Goal: Information Seeking & Learning: Learn about a topic

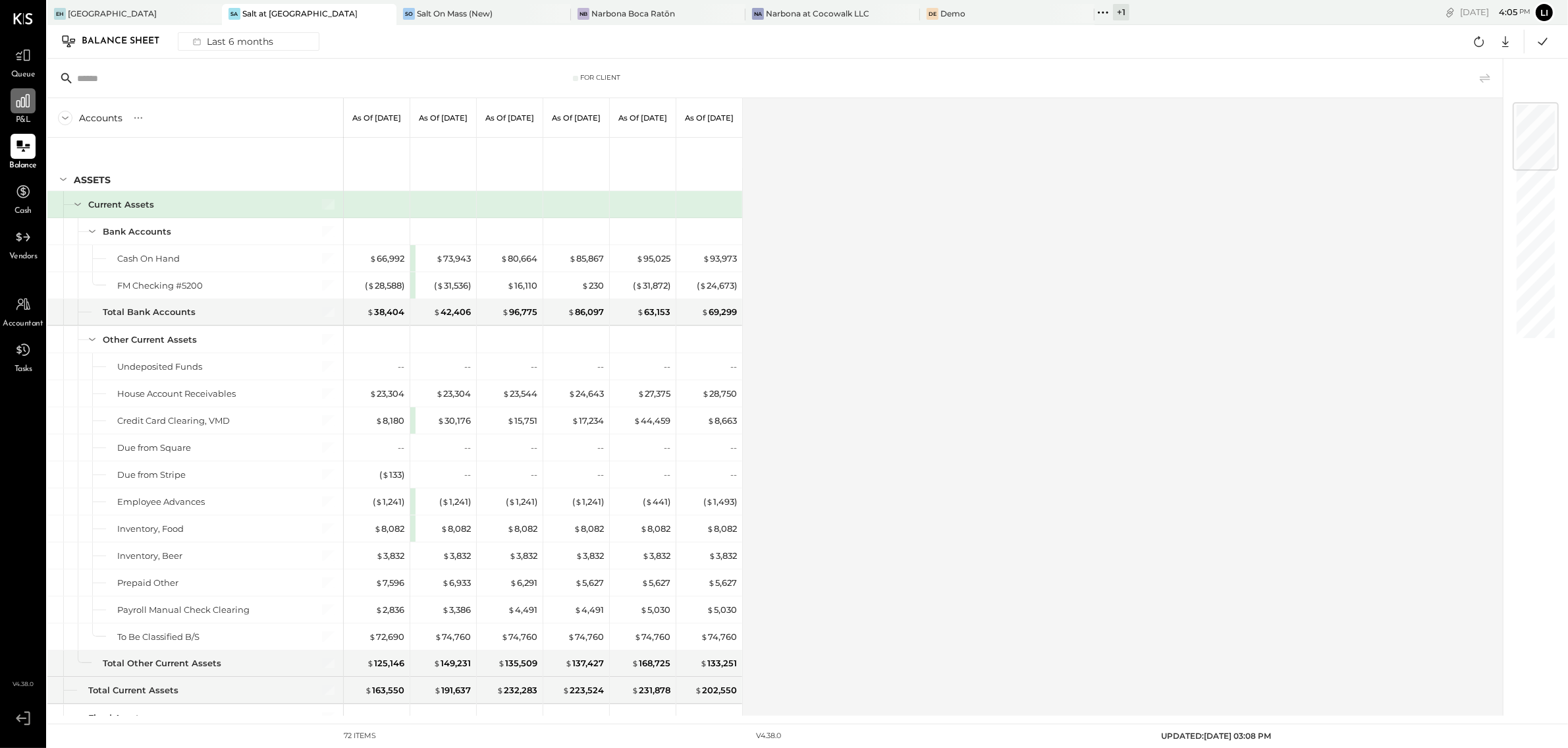
click at [17, 102] on icon at bounding box center [23, 101] width 13 height 13
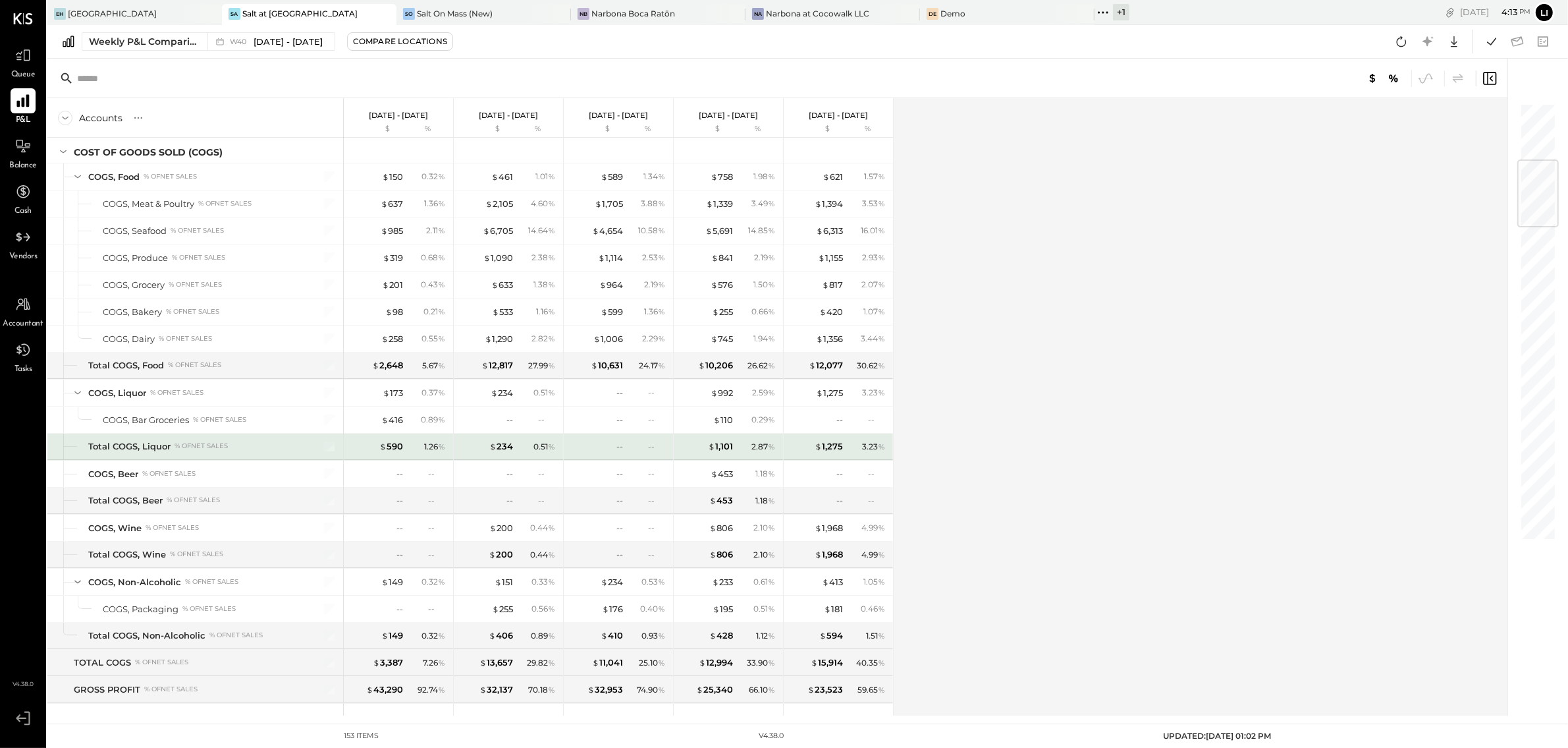
scroll to position [489, 0]
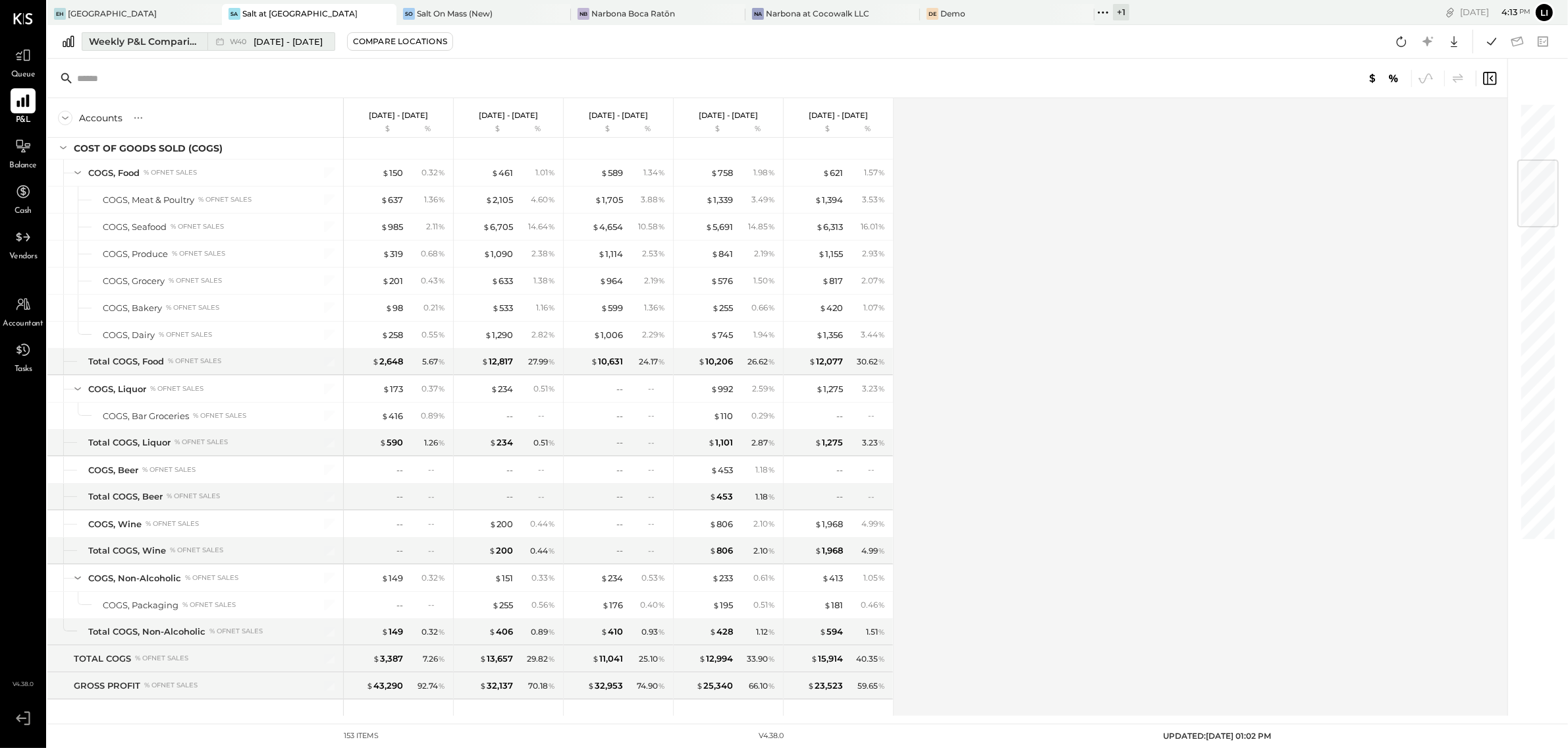
click at [245, 38] on span "W40" at bounding box center [241, 41] width 21 height 7
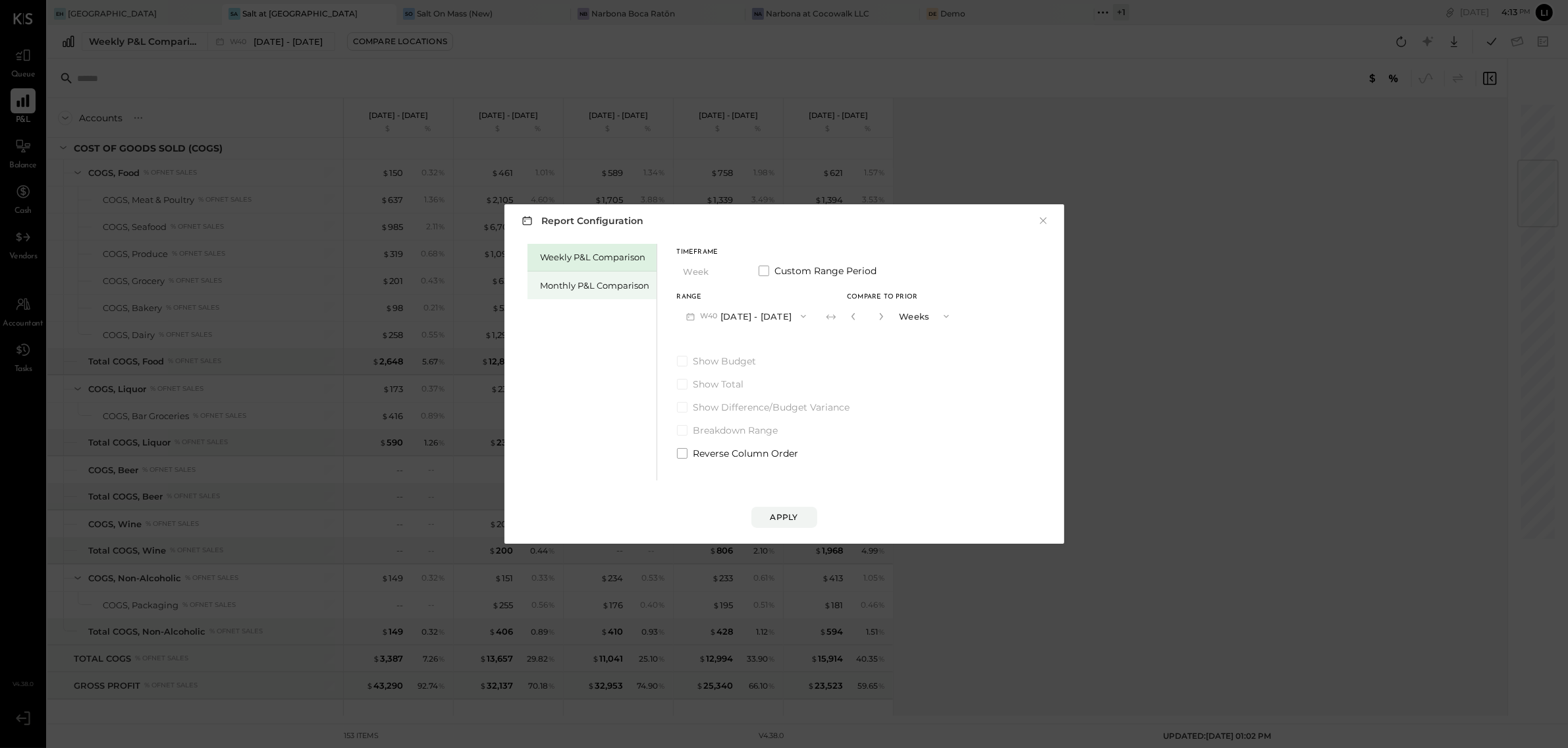
click at [595, 296] on div "Monthly P&L Comparison" at bounding box center [592, 285] width 129 height 28
click at [802, 319] on button "M10 Oct 1 - 31, 2025" at bounding box center [745, 315] width 137 height 25
click at [764, 336] on div "M09 Sep 1 - 30, 2025" at bounding box center [753, 345] width 150 height 28
click at [830, 328] on button "Compare" at bounding box center [857, 318] width 66 height 21
click at [877, 318] on icon "button" at bounding box center [881, 316] width 8 height 8
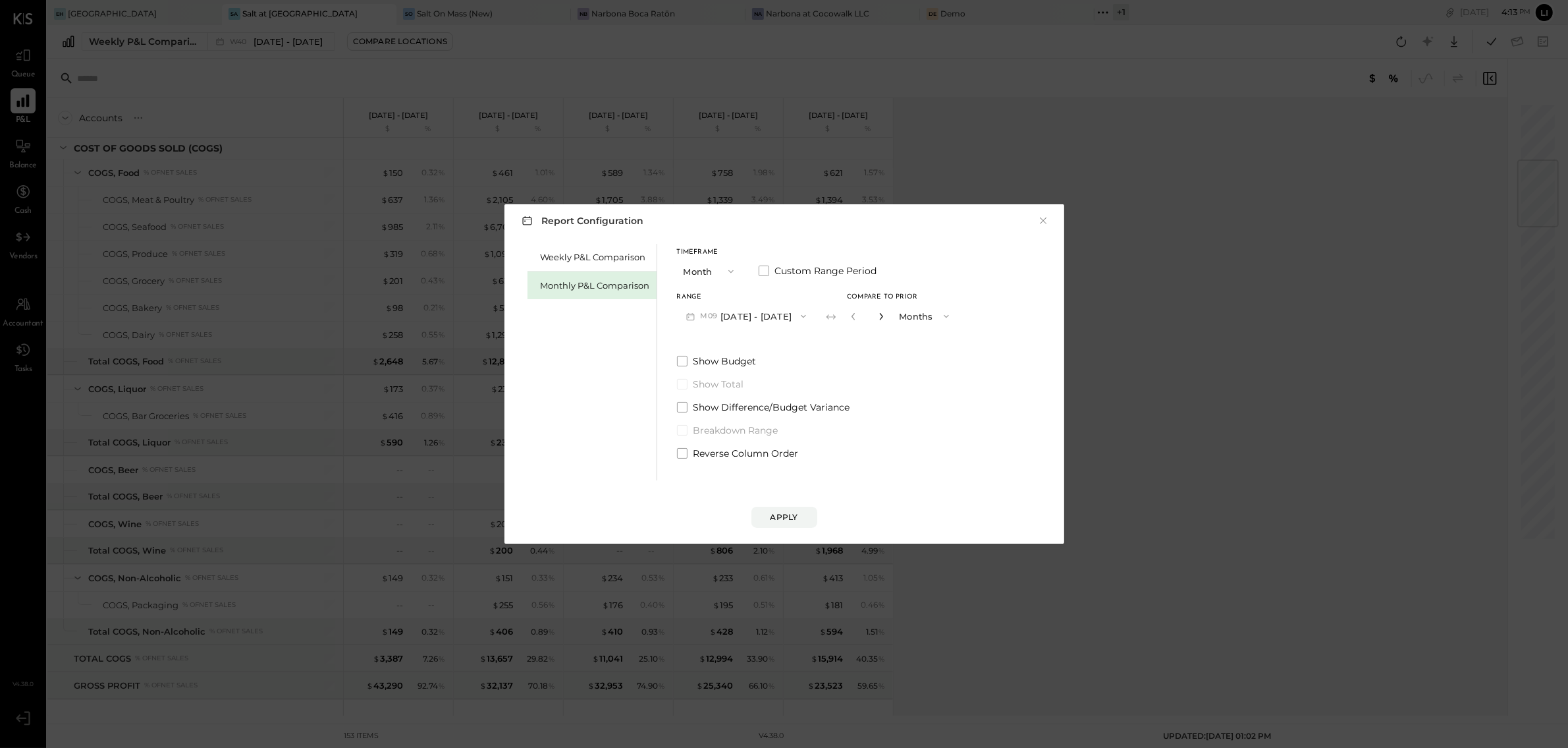
click at [877, 318] on icon "button" at bounding box center [881, 316] width 8 height 8
type input "*"
click at [785, 522] on div "Apply" at bounding box center [784, 517] width 28 height 11
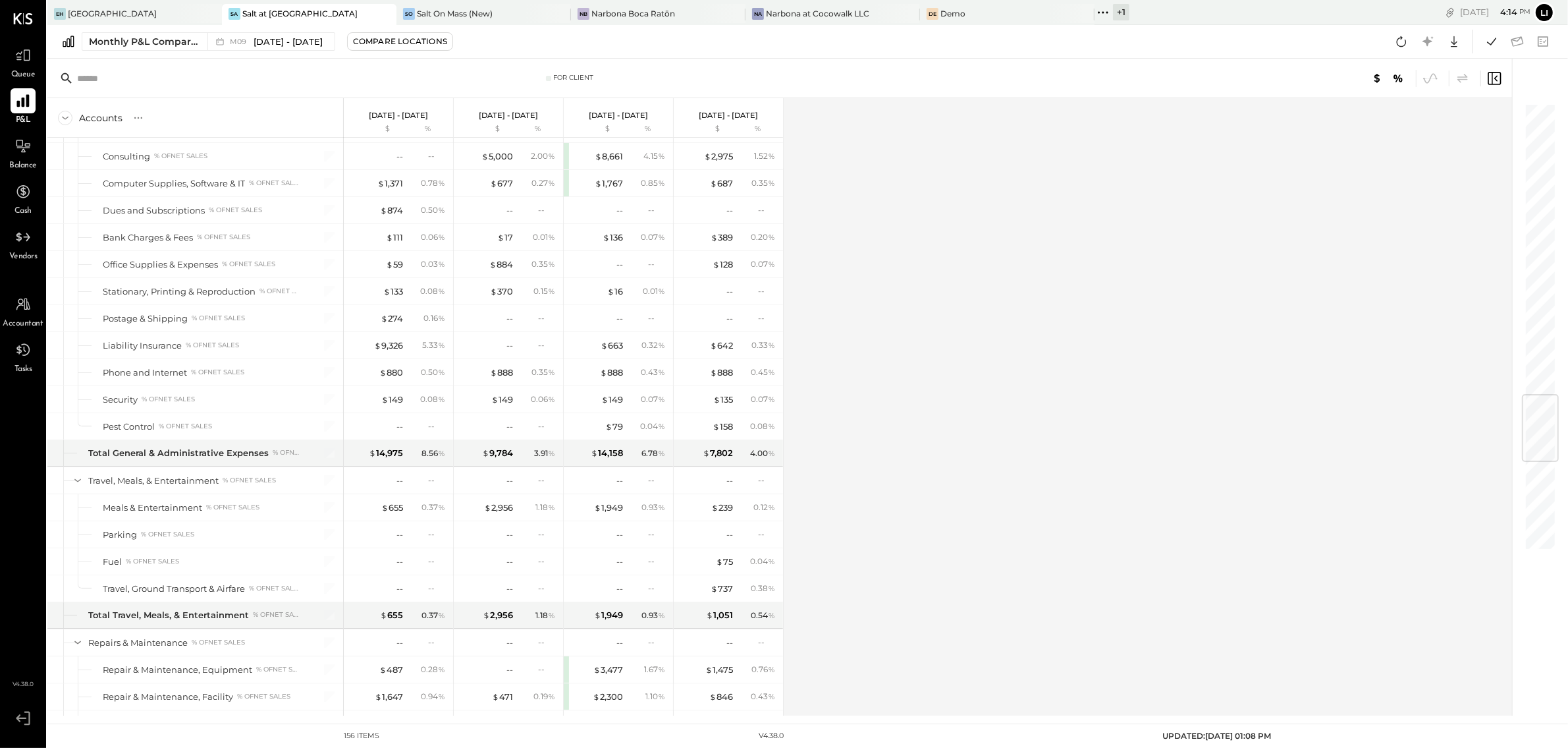
scroll to position [2473, 0]
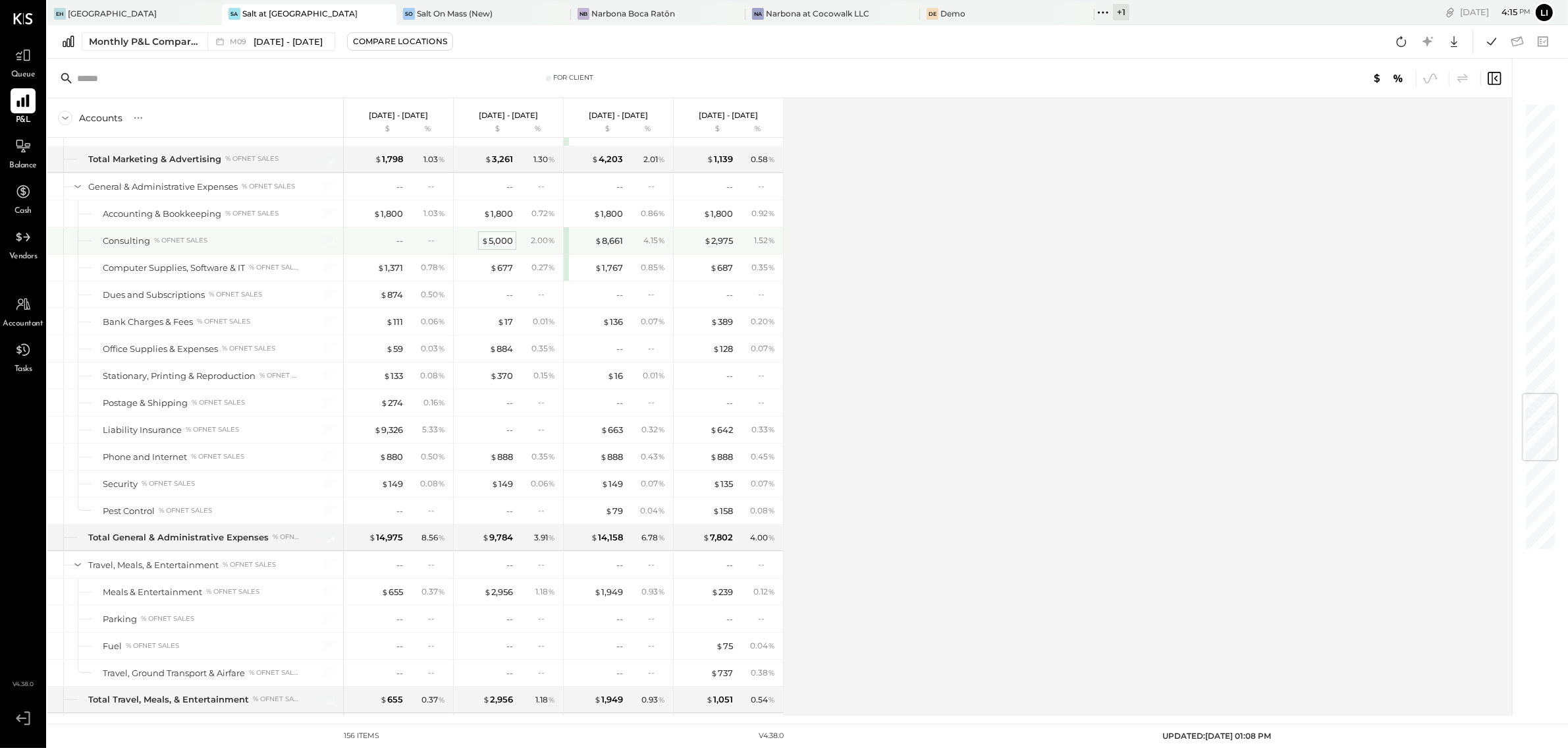
click at [499, 247] on div "$ 5,000" at bounding box center [497, 241] width 32 height 13
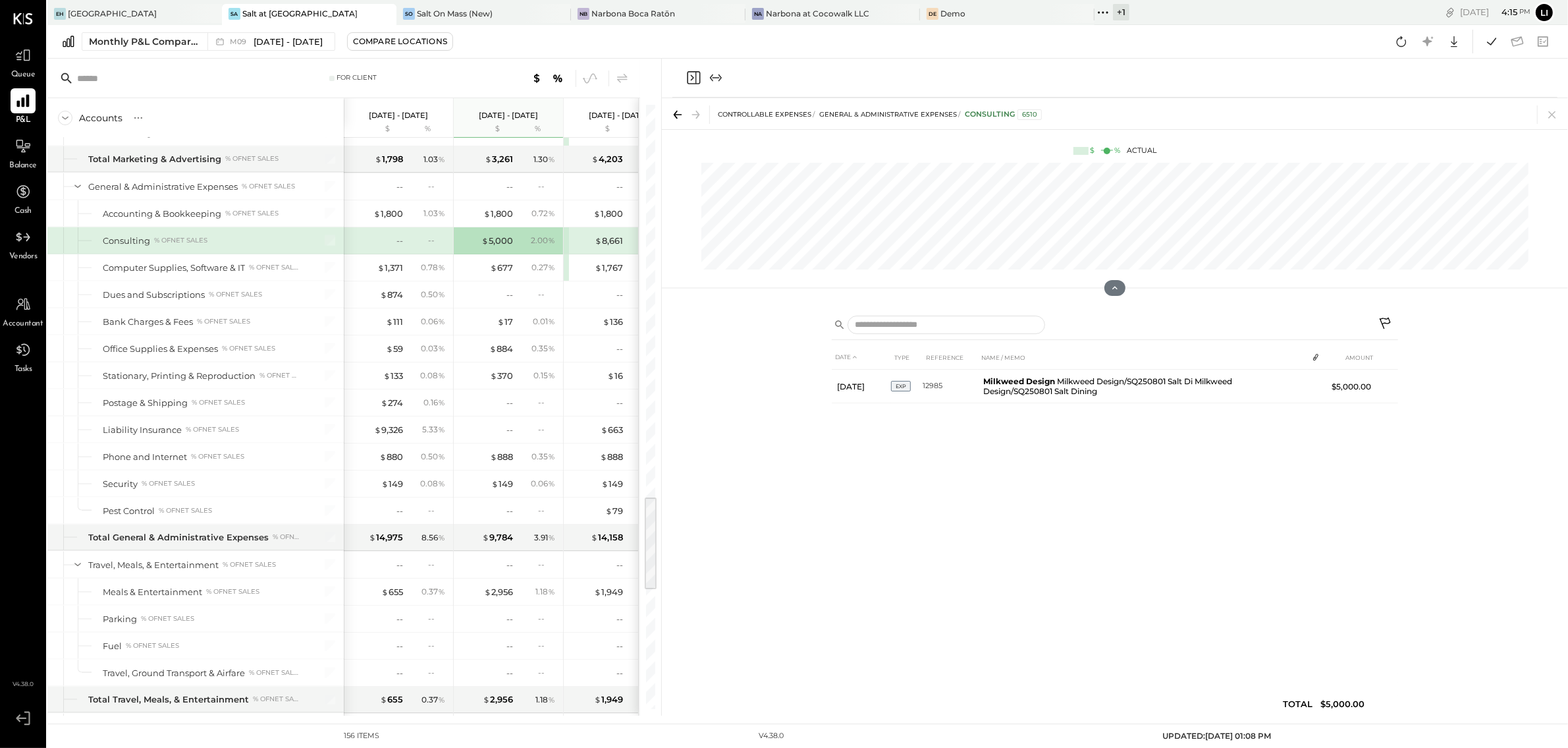
scroll to position [0, 51]
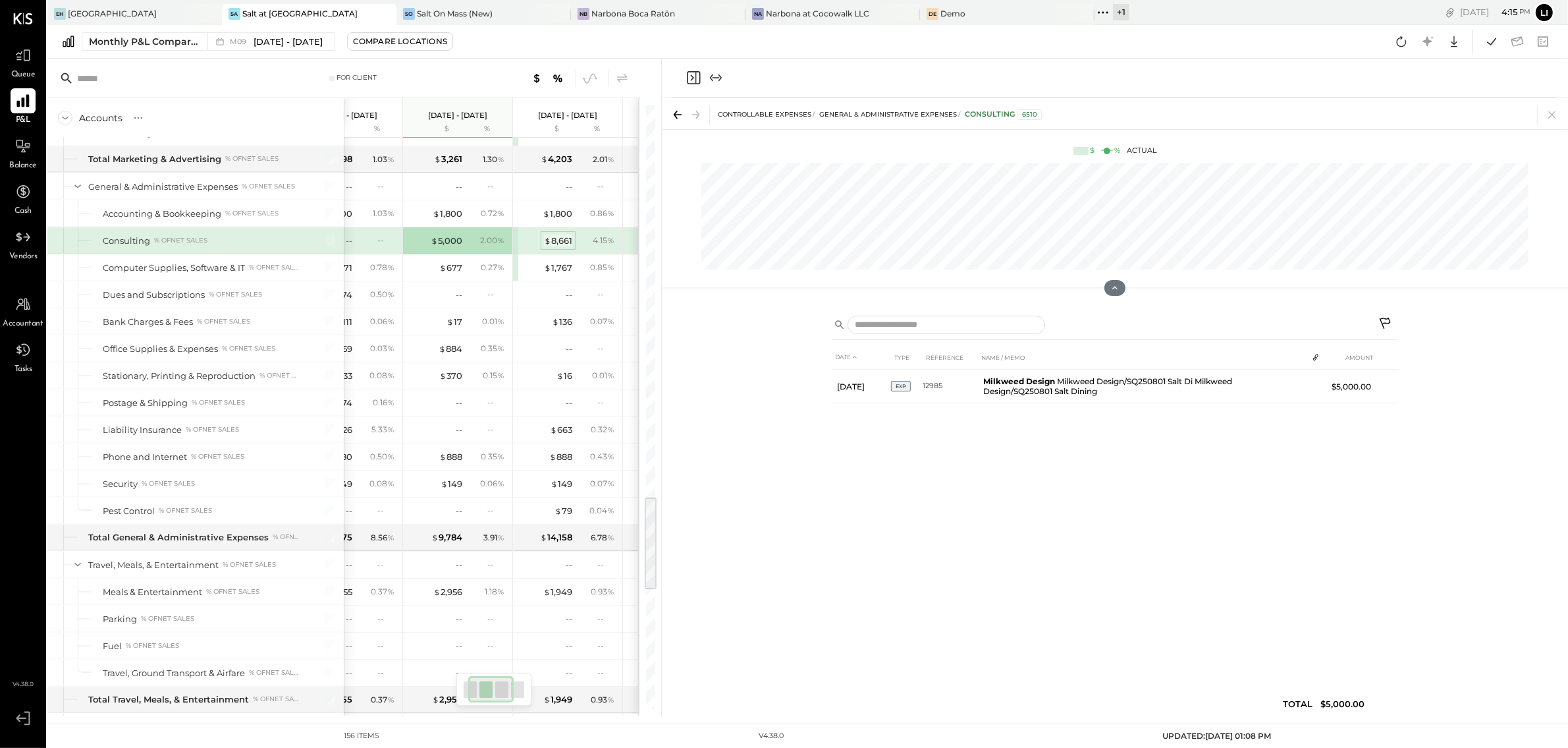
click at [555, 247] on div "$ 8,661" at bounding box center [558, 241] width 29 height 13
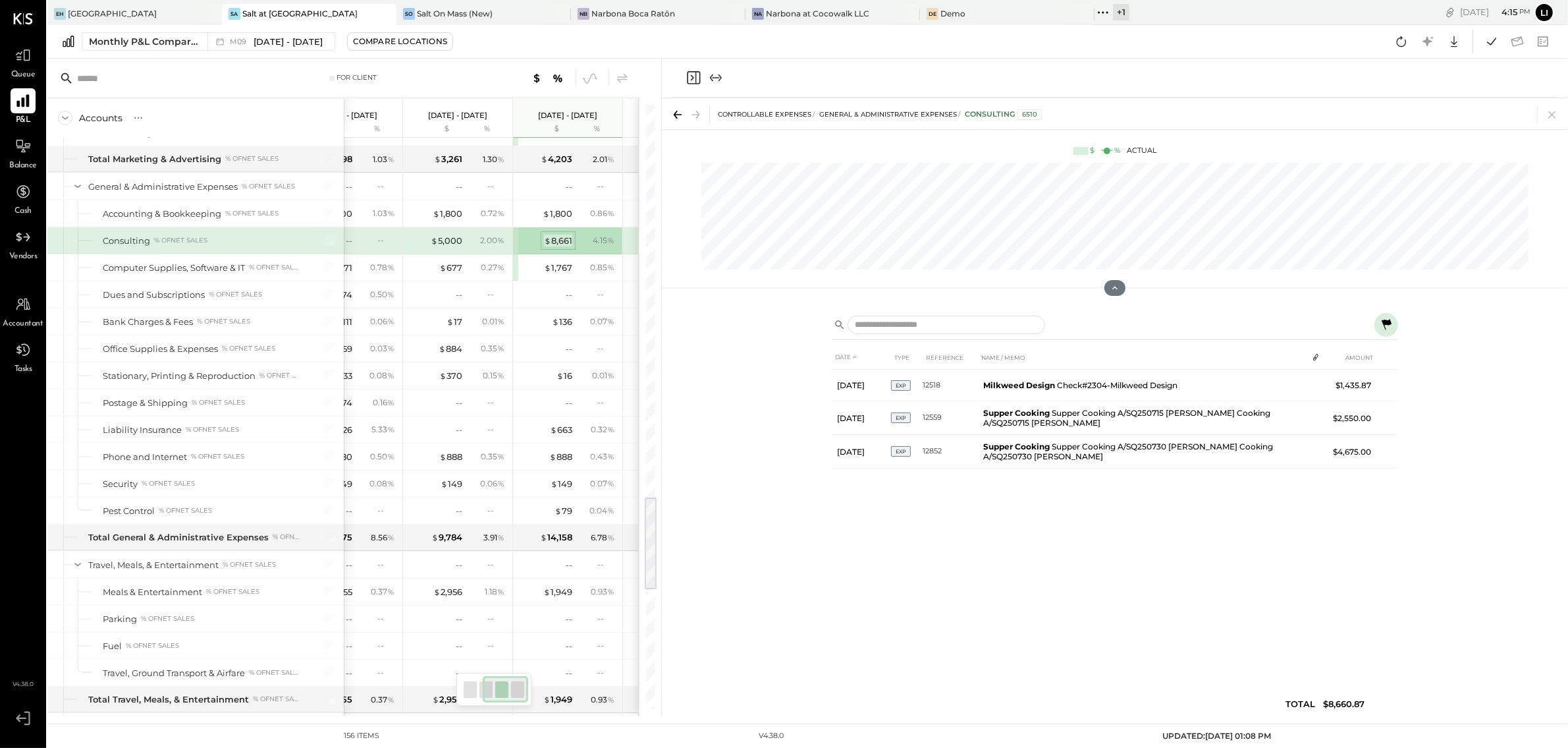
scroll to position [0, 145]
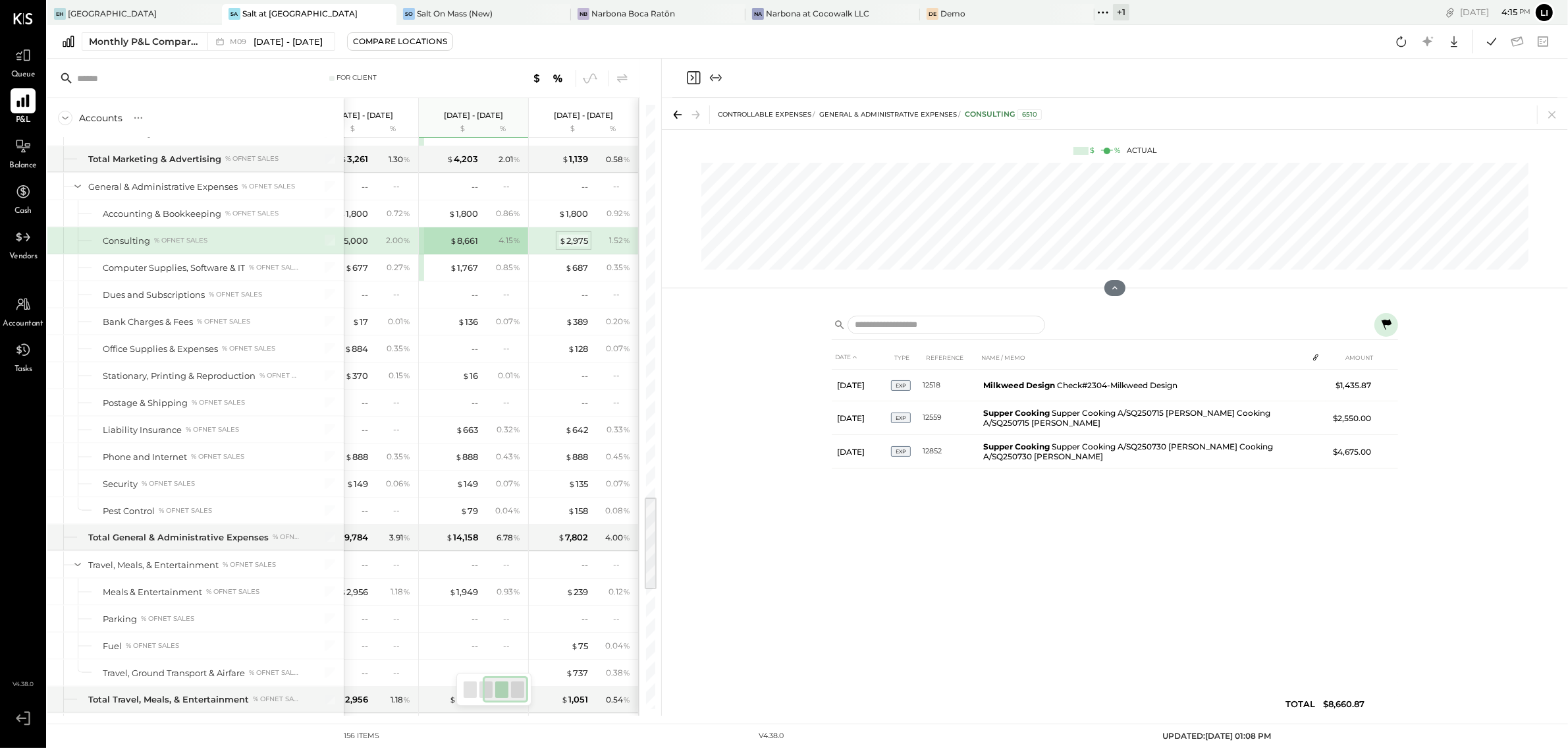
click at [580, 247] on div "$ 2,975" at bounding box center [573, 241] width 29 height 13
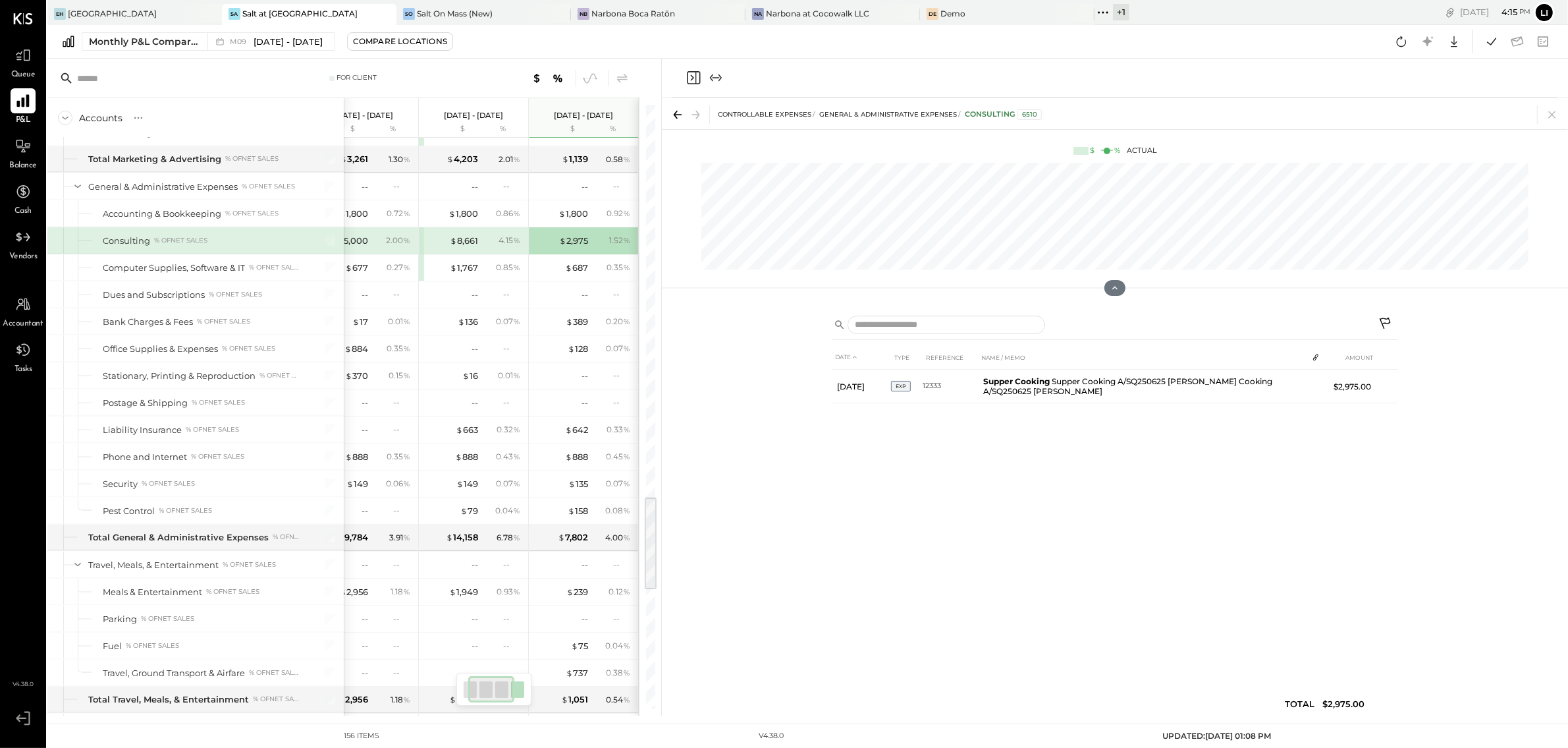
scroll to position [0, 52]
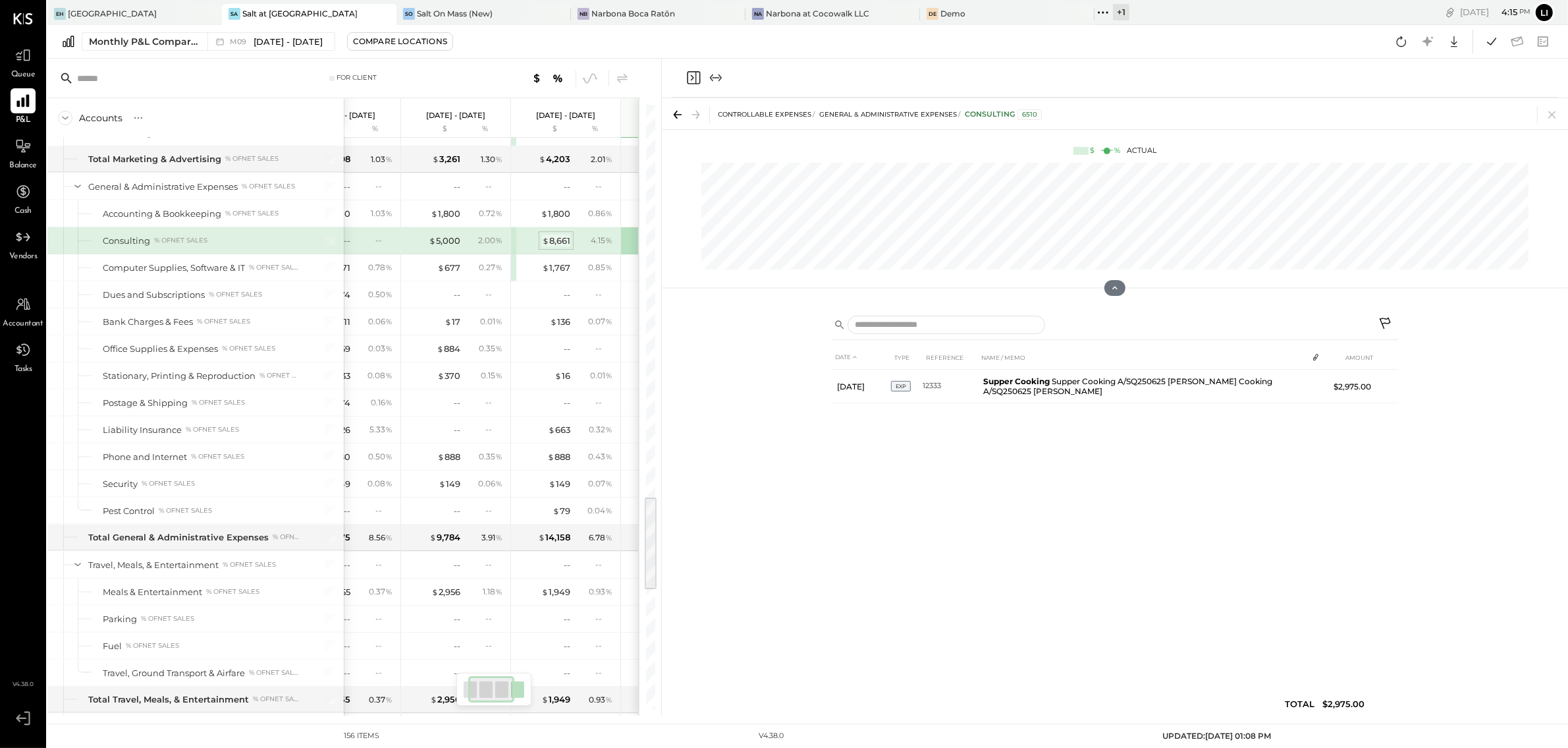
click at [556, 247] on div "$ 8,661" at bounding box center [557, 241] width 29 height 13
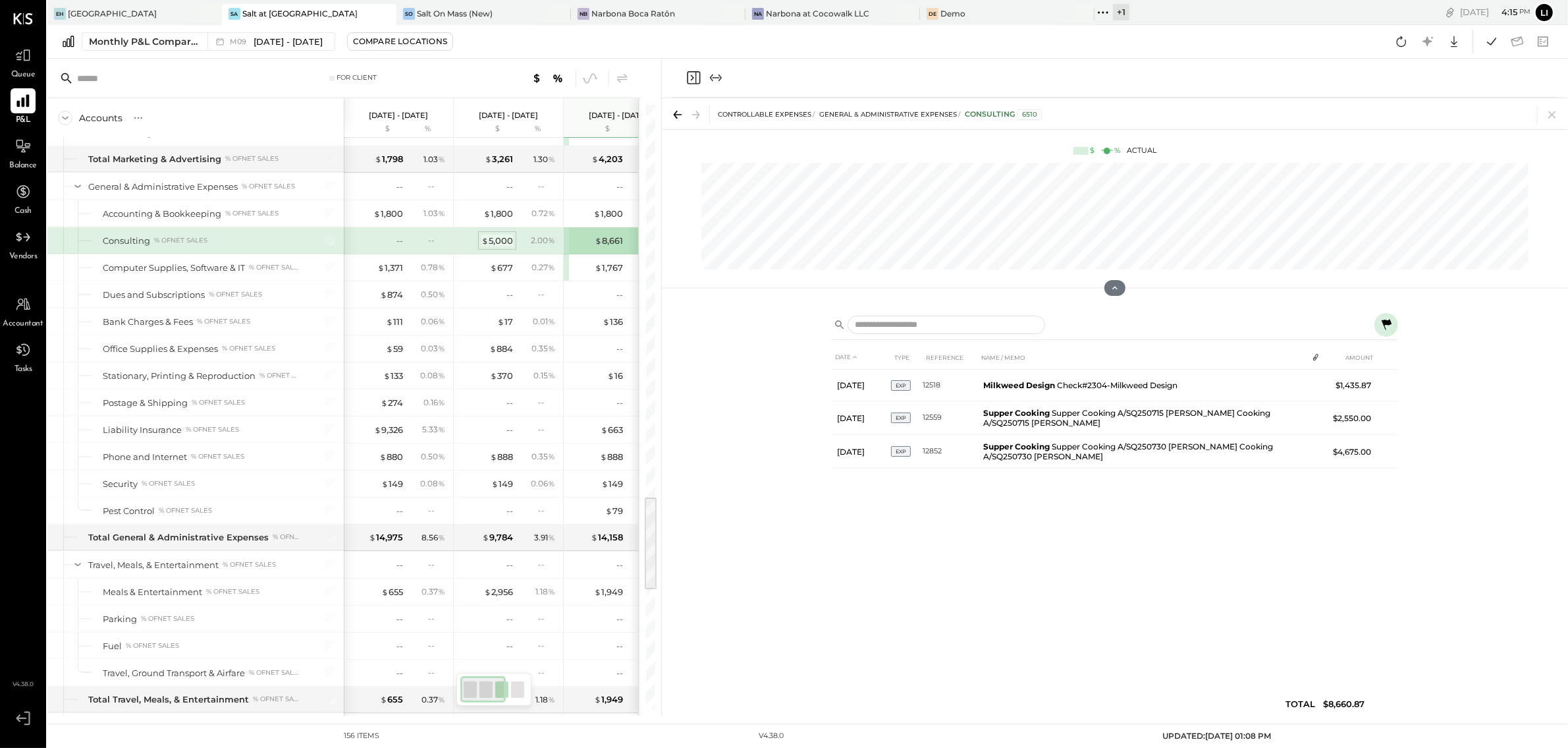
click at [498, 247] on div "$ 5,000" at bounding box center [497, 241] width 32 height 13
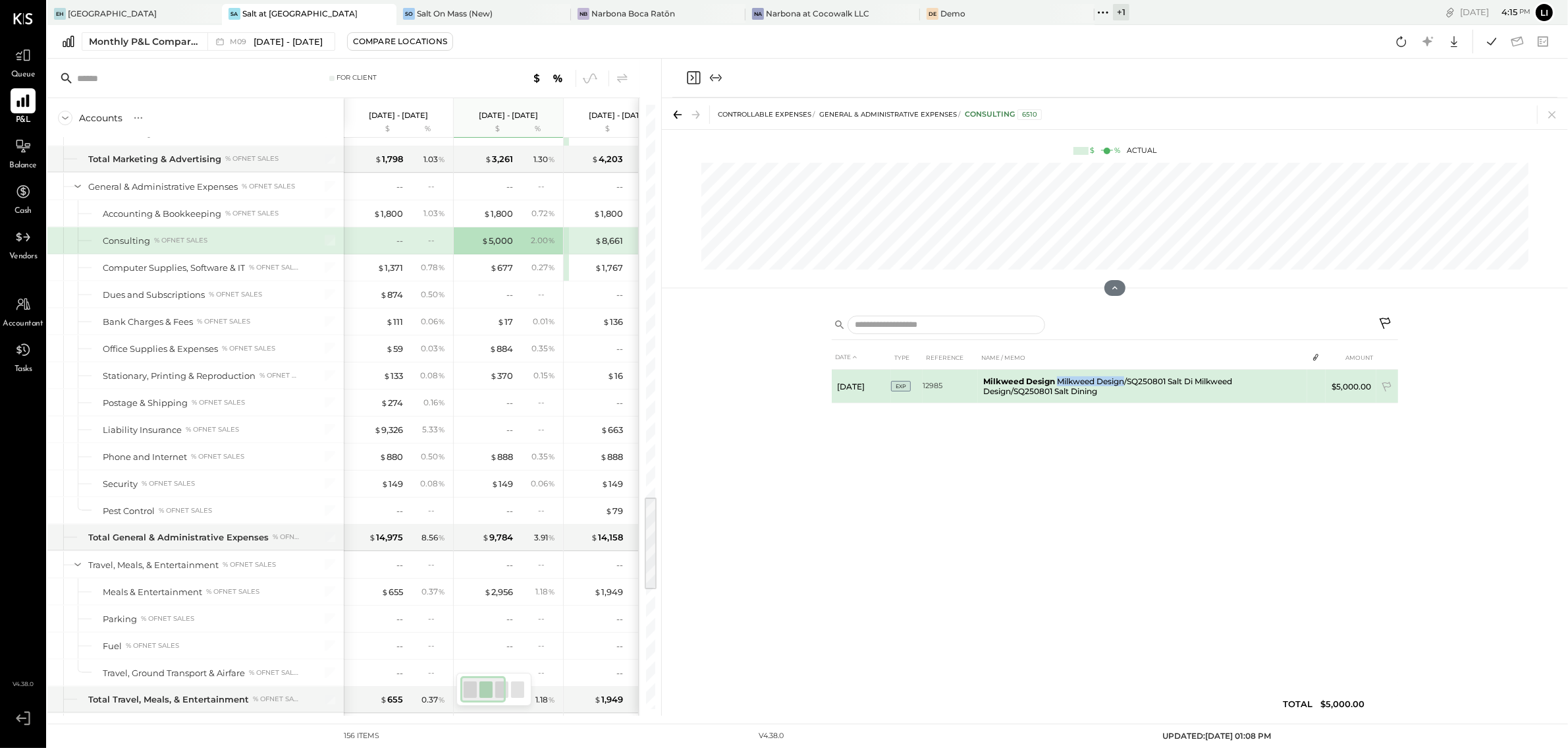
drag, startPoint x: 1058, startPoint y: 381, endPoint x: 1123, endPoint y: 384, distance: 65.1
click at [1123, 384] on td "Milkweed Design Milkweed Design/SQ250801 Salt Di Milkweed Design/SQ250801 Salt …" at bounding box center [1142, 386] width 329 height 33
copy td "Milkweed Design"
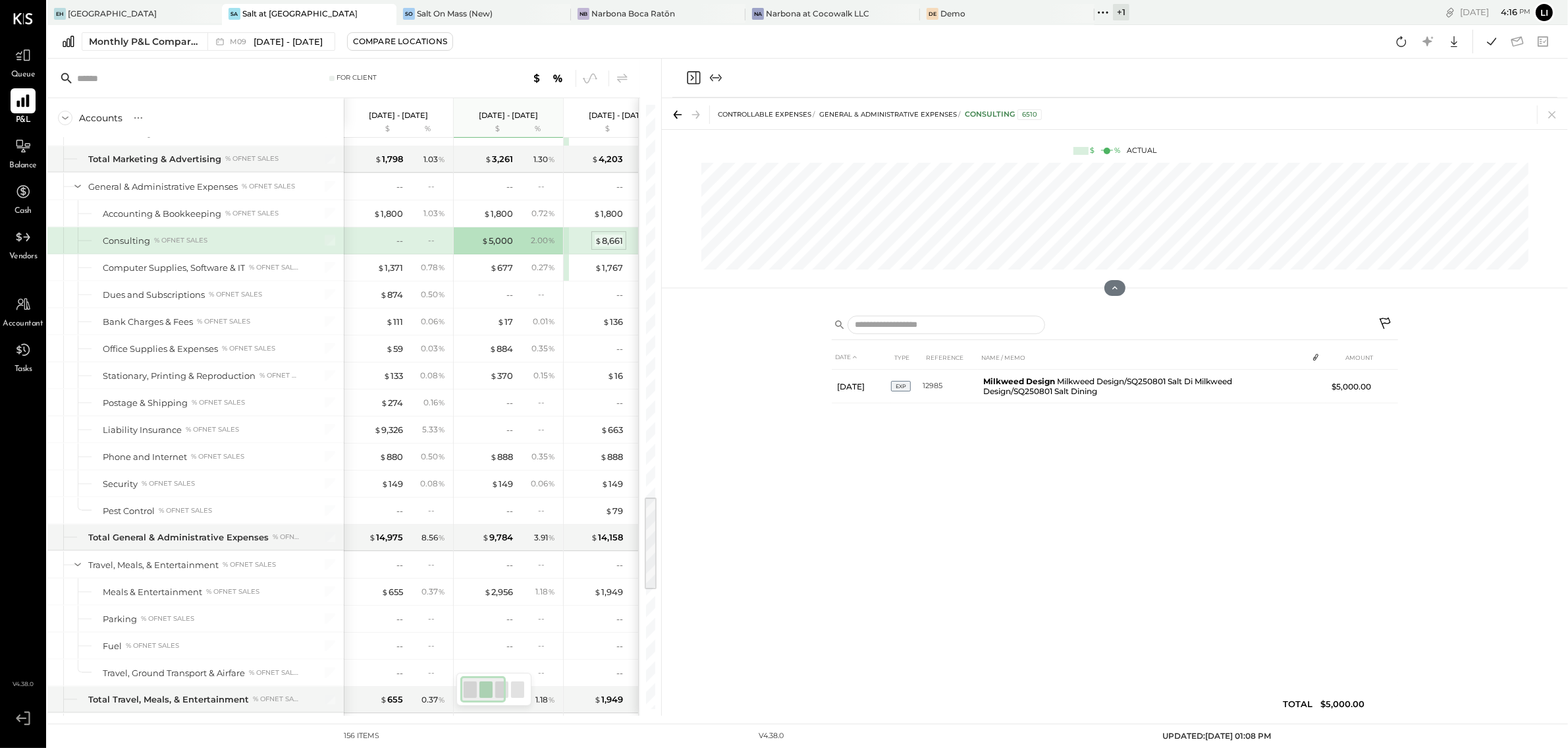
click at [608, 247] on div "$ 8,661" at bounding box center [609, 241] width 29 height 13
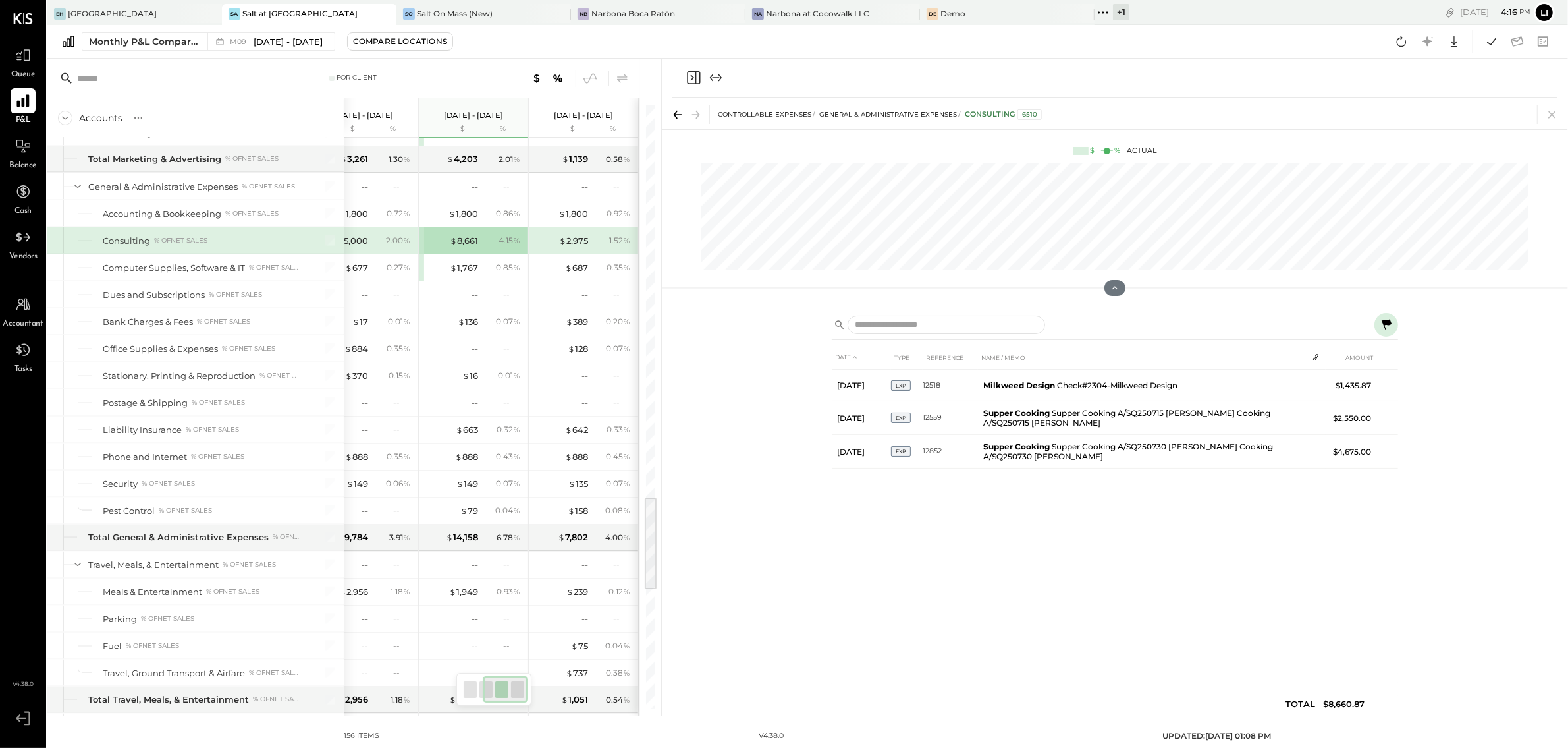
scroll to position [2472, 0]
click at [563, 246] on span "$" at bounding box center [562, 241] width 7 height 10
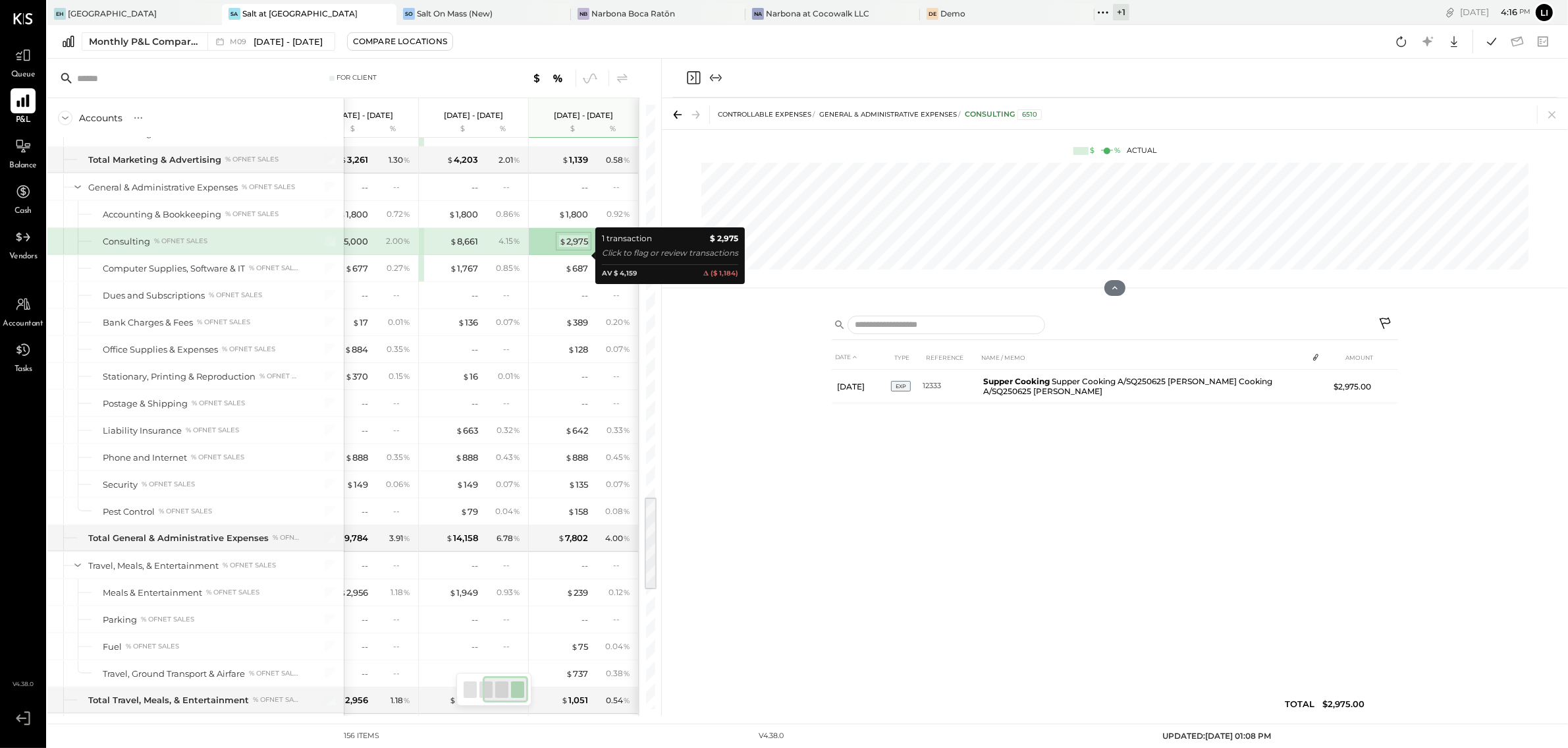
scroll to position [2470, 0]
click at [460, 249] on div "$ 8,661" at bounding box center [464, 243] width 29 height 13
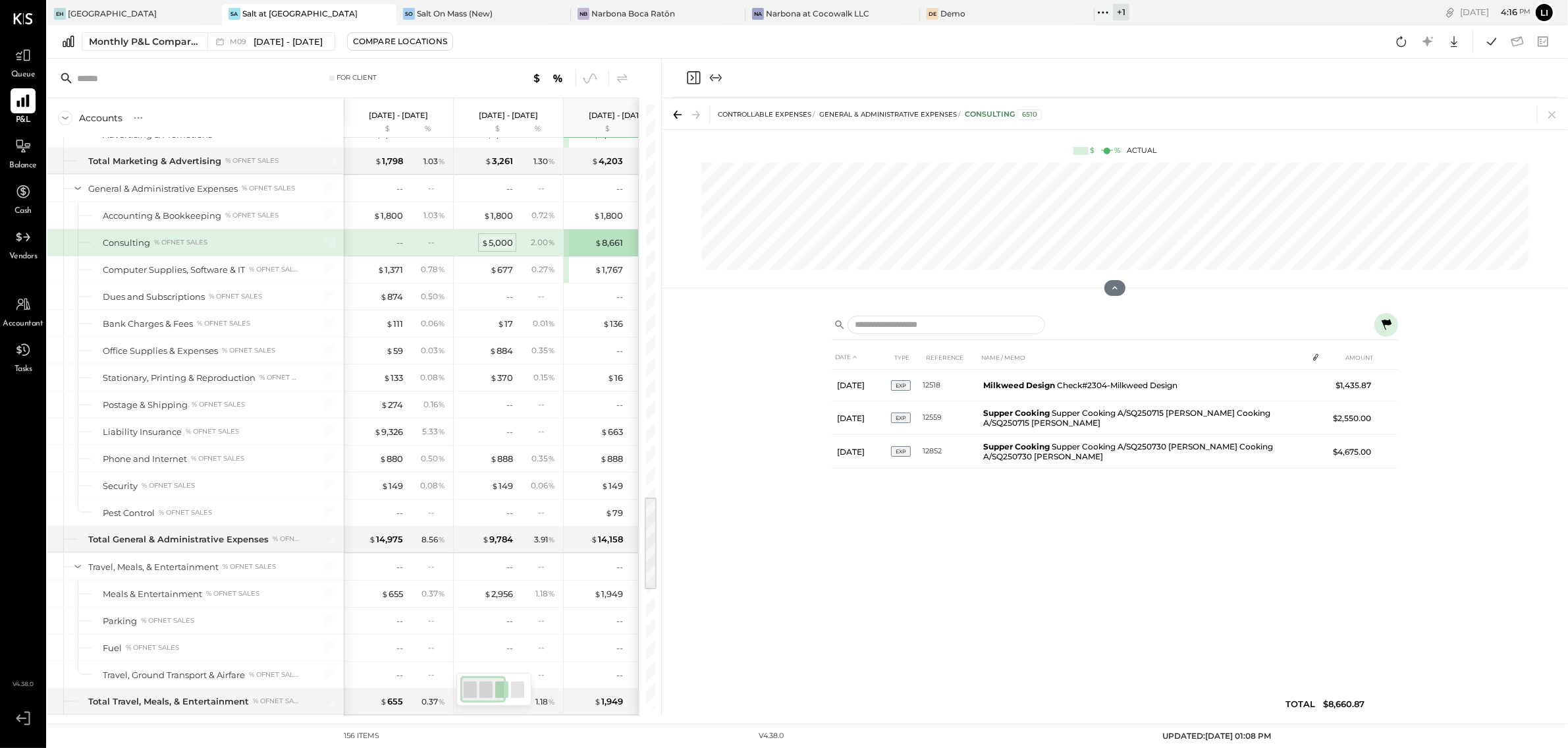
click at [502, 249] on div "$ 5,000" at bounding box center [497, 243] width 32 height 13
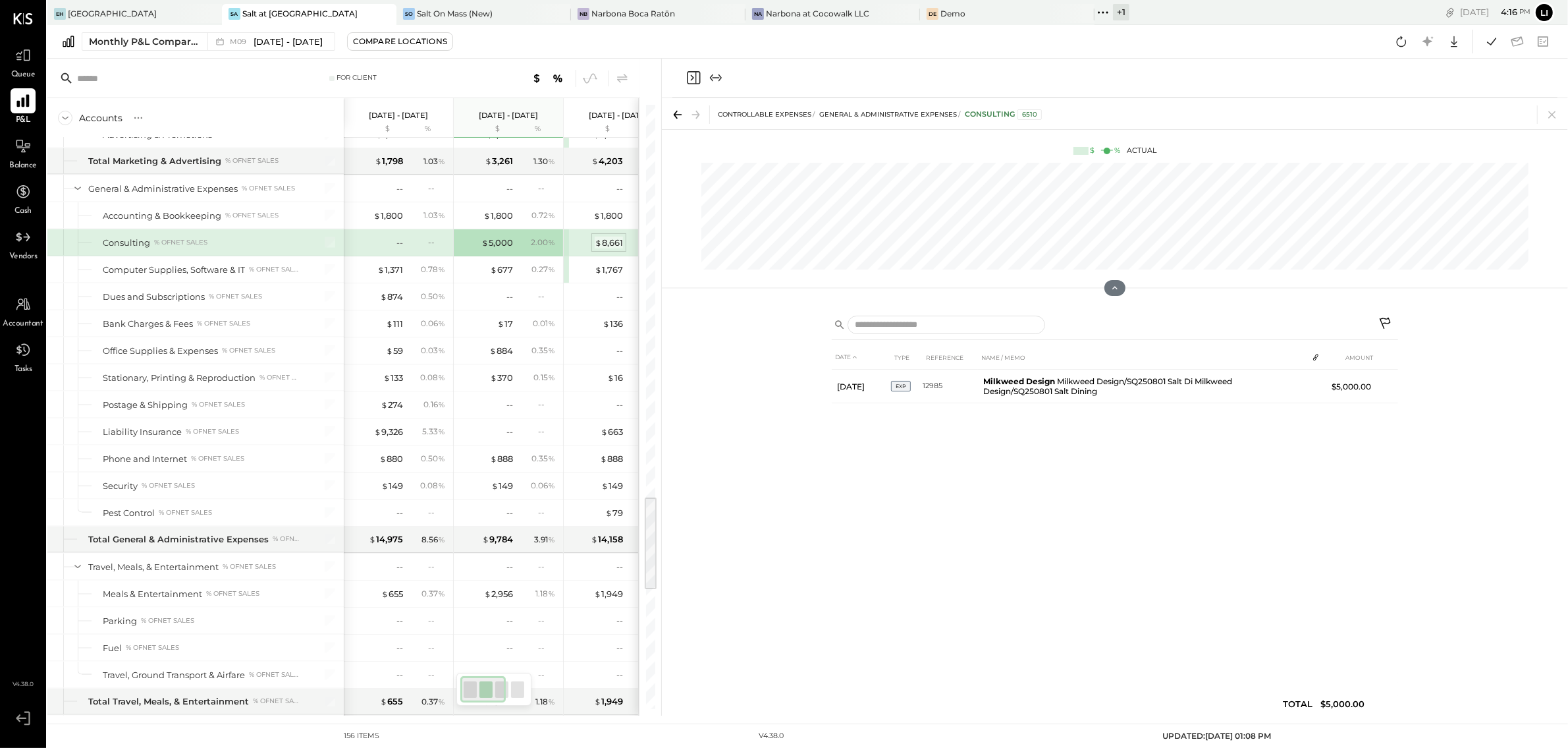
click at [603, 249] on div "$ 8,661" at bounding box center [609, 243] width 29 height 13
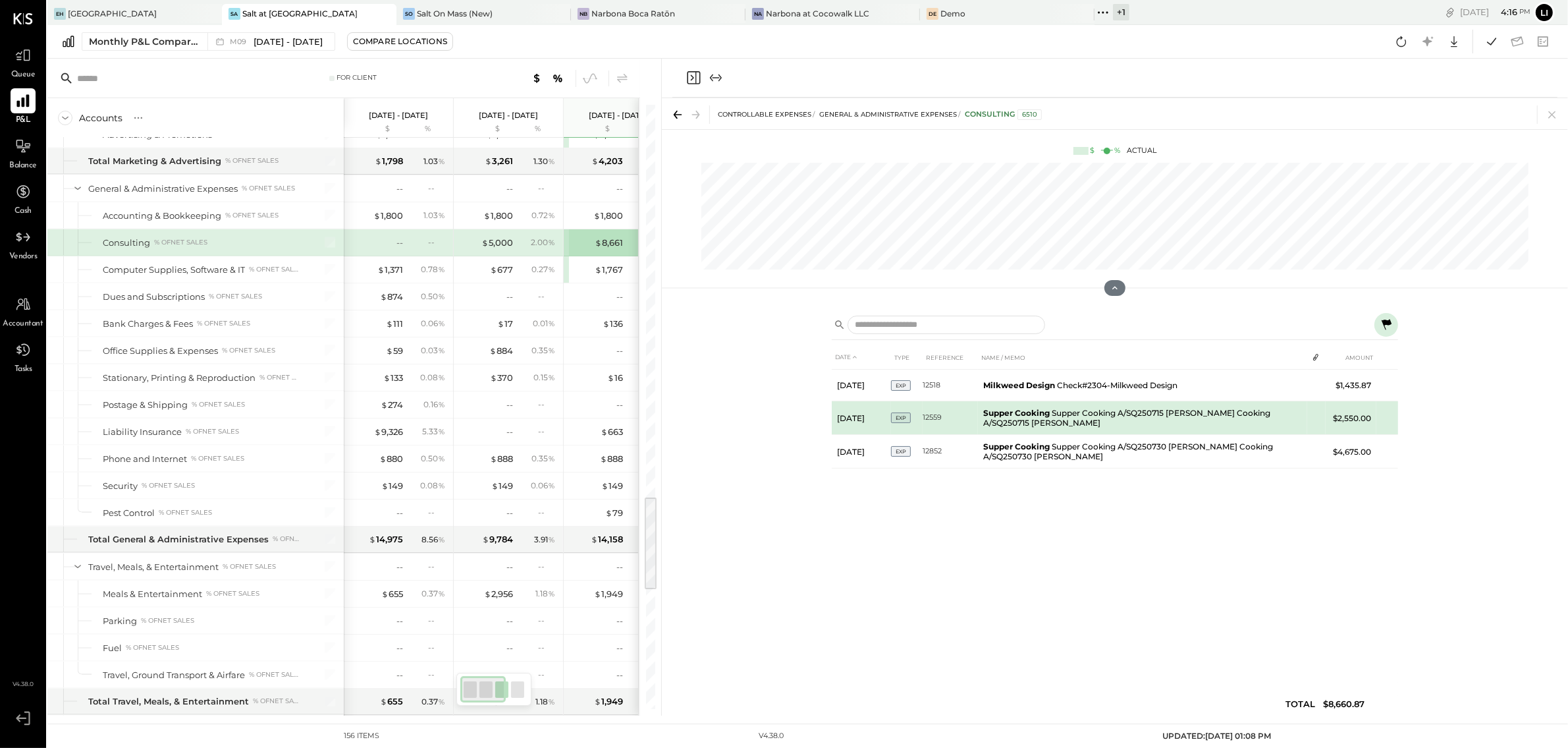
drag, startPoint x: 1127, startPoint y: 471, endPoint x: 1112, endPoint y: 427, distance: 46.5
click at [1114, 435] on div "DATE TYPE REFERENCE NAME / MEMO AMOUNT Jul 14, 25 EXP 12518 Milkweed Design Che…" at bounding box center [1115, 534] width 566 height 377
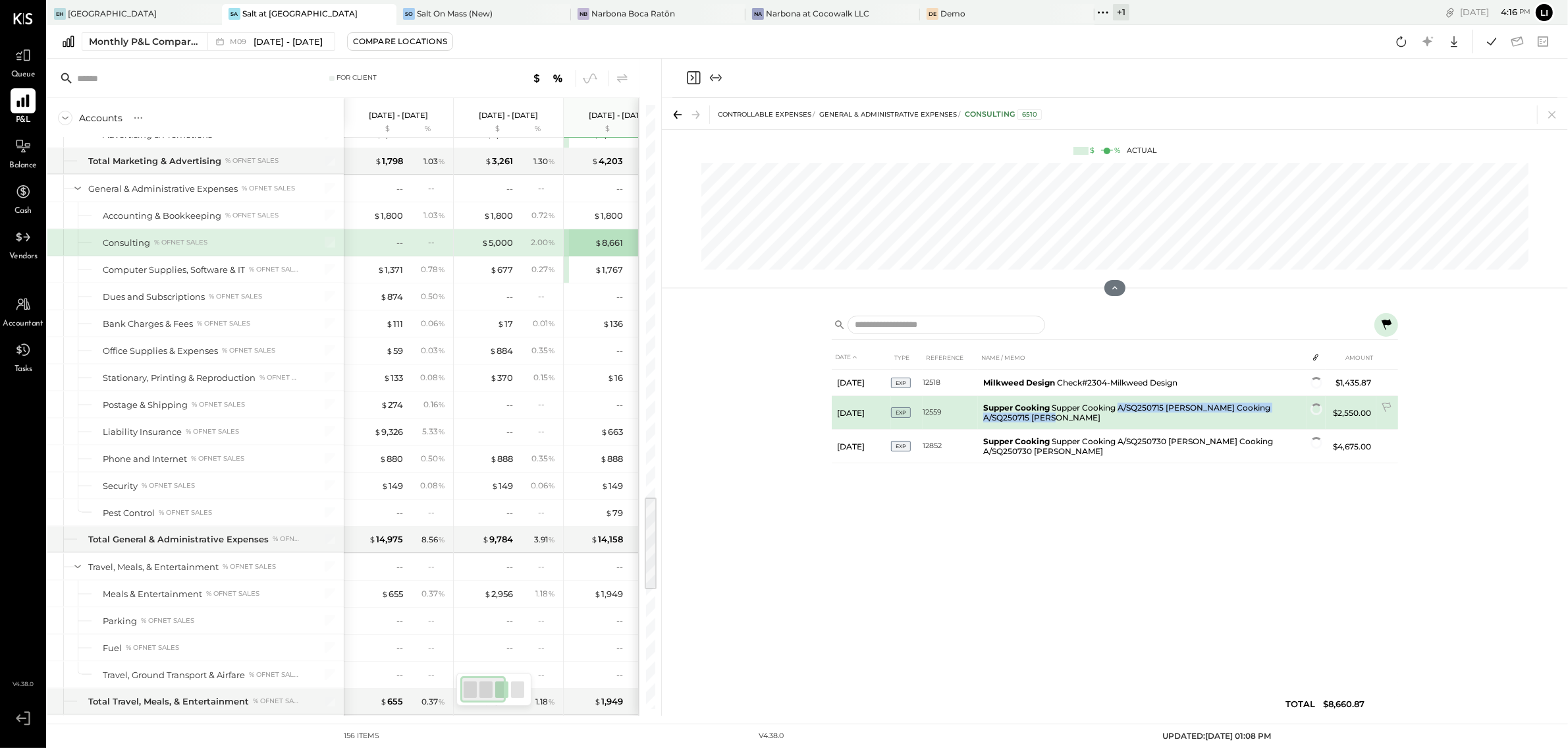
drag, startPoint x: 1119, startPoint y: 412, endPoint x: 1054, endPoint y: 416, distance: 65.1
click at [1054, 416] on td "Supper Cooking Supper Cooking A/SQ250715 Caroli Supper Cooking A/SQ250715 Carol…" at bounding box center [1142, 413] width 329 height 33
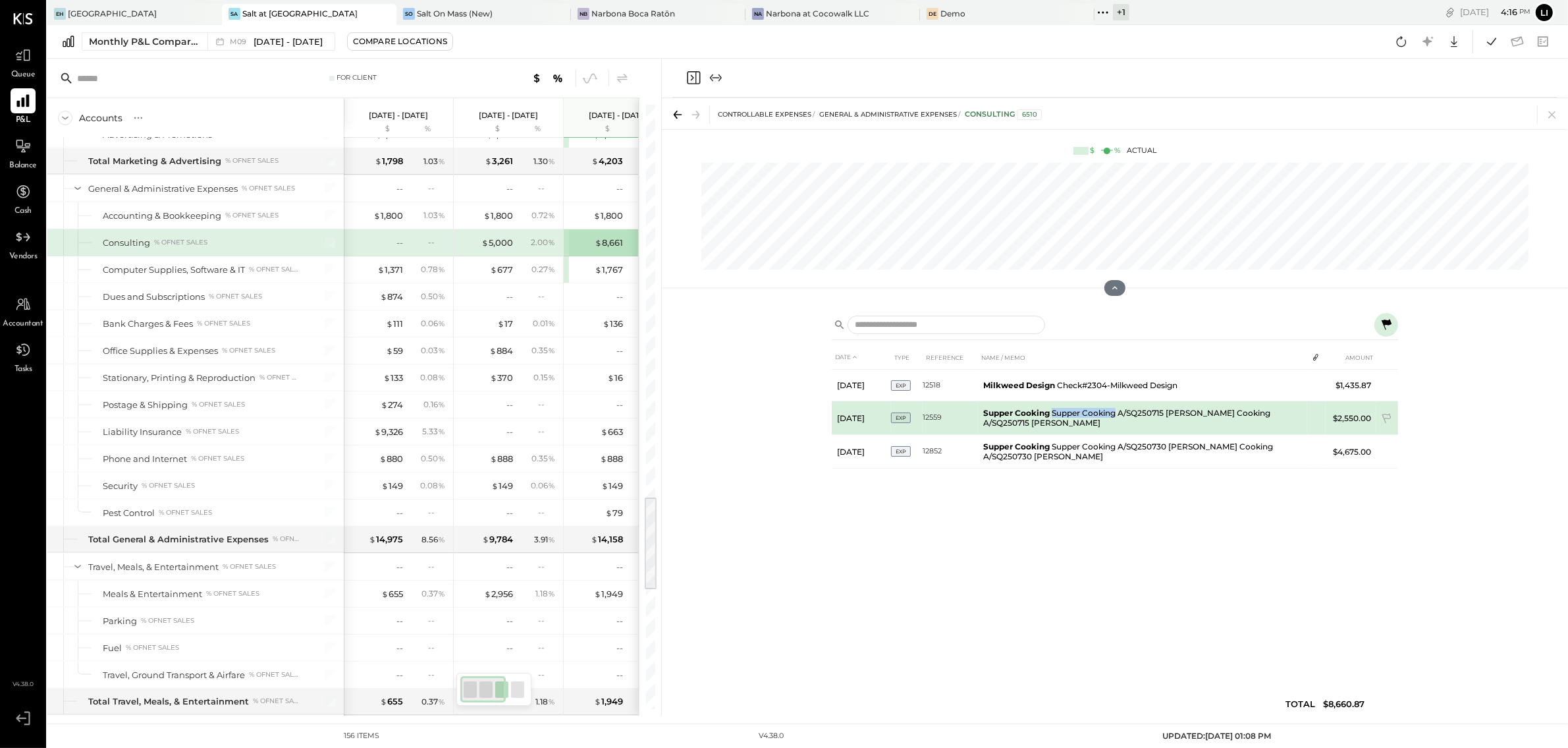
drag, startPoint x: 1115, startPoint y: 410, endPoint x: 1054, endPoint y: 415, distance: 61.2
click at [1054, 415] on td "Supper Cooking Supper Cooking A/SQ250715 Caroli Supper Cooking A/SQ250715 Carol…" at bounding box center [1142, 418] width 329 height 33
copy td "Supper Cooking"
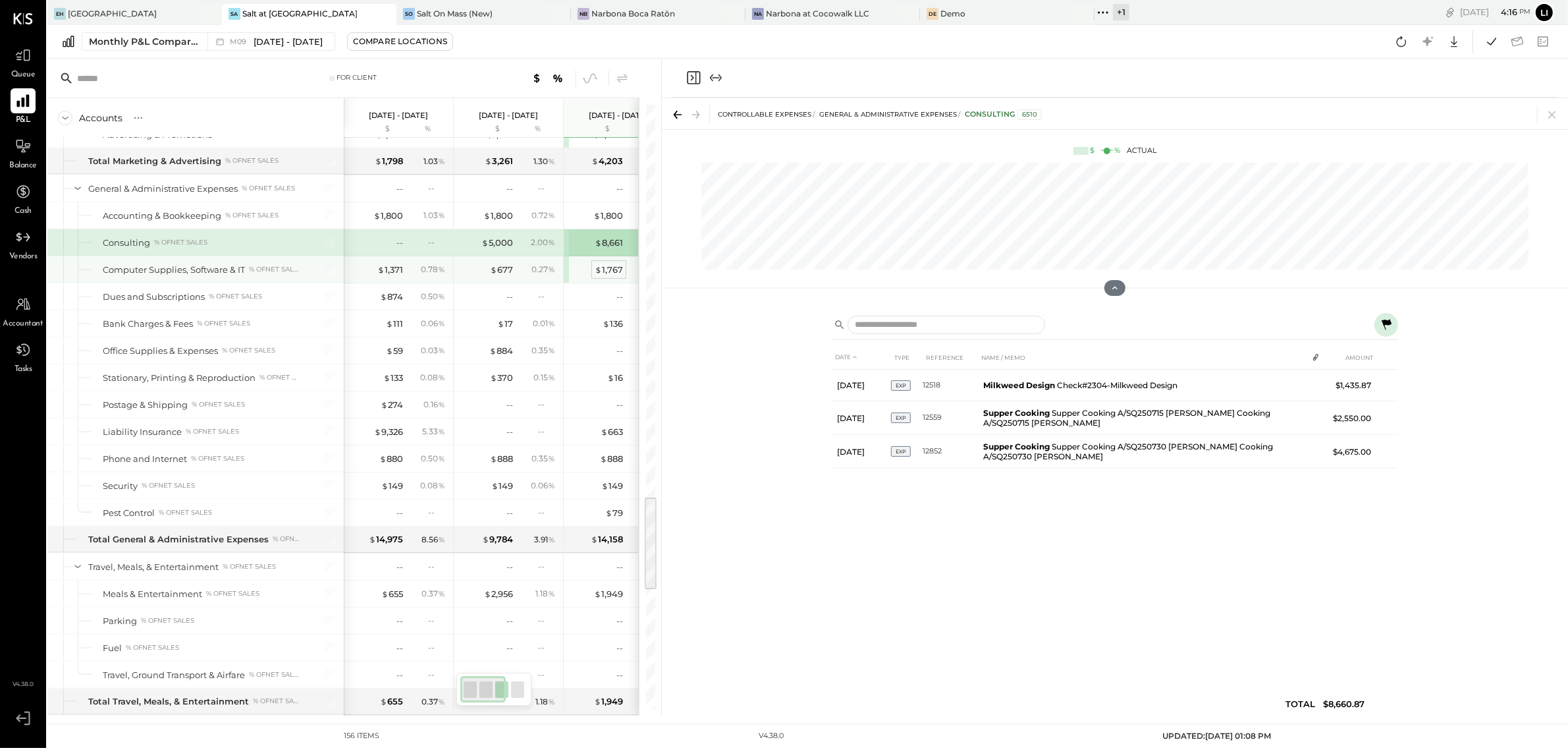
click at [599, 275] on span "$" at bounding box center [598, 269] width 7 height 10
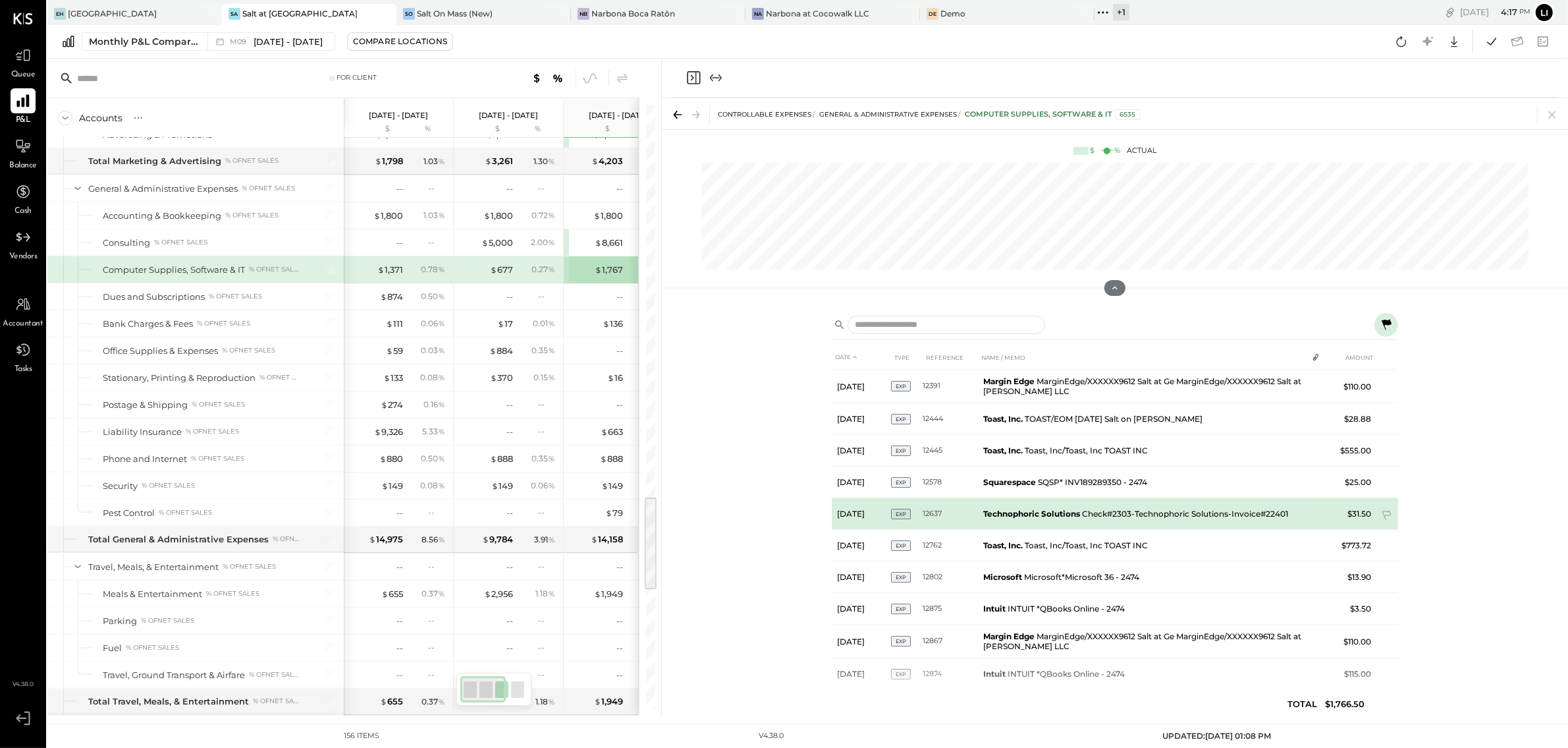
scroll to position [18, 0]
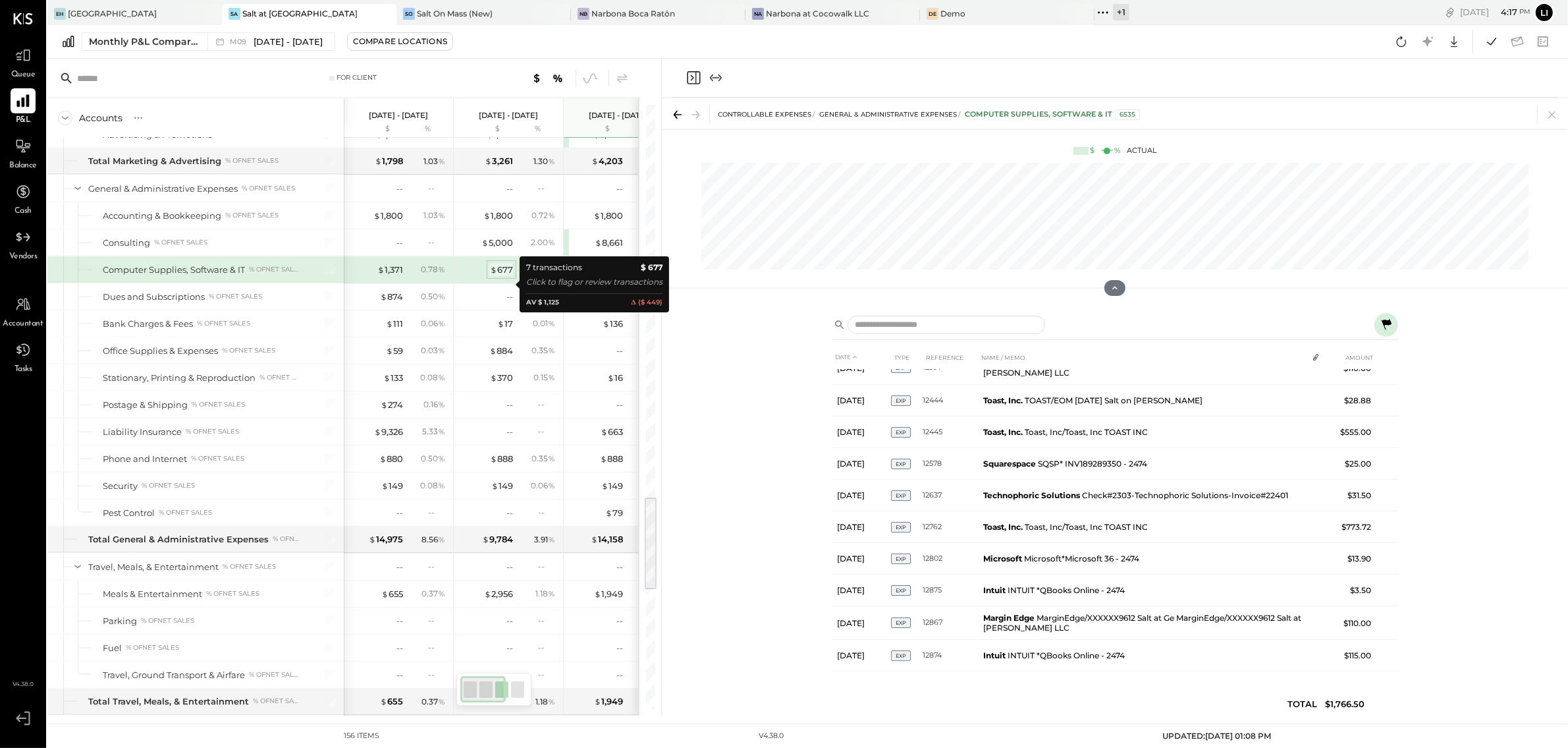
click at [500, 276] on div "$ 677" at bounding box center [501, 270] width 23 height 13
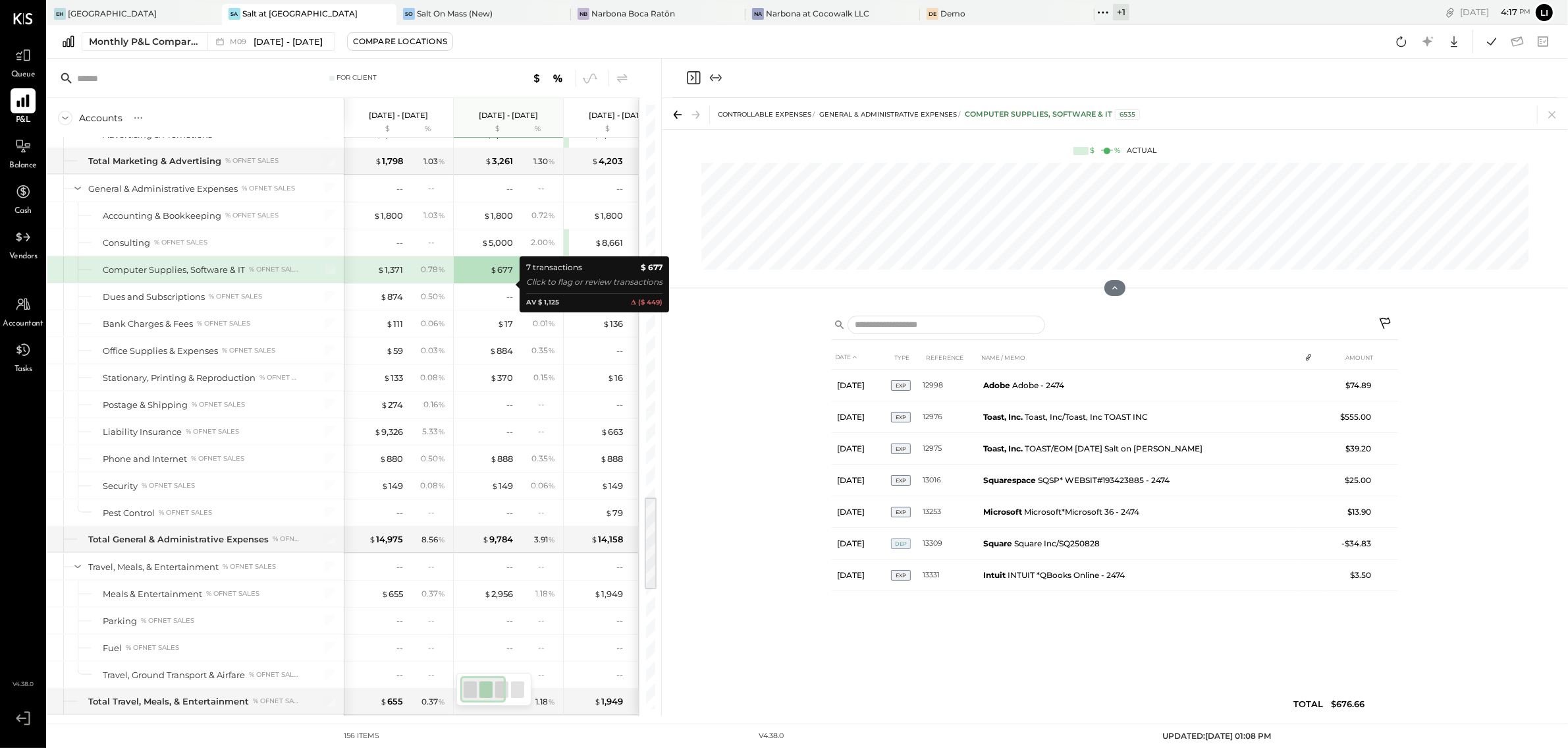
scroll to position [0, 0]
click at [398, 276] on div "$ 1,371" at bounding box center [390, 270] width 25 height 13
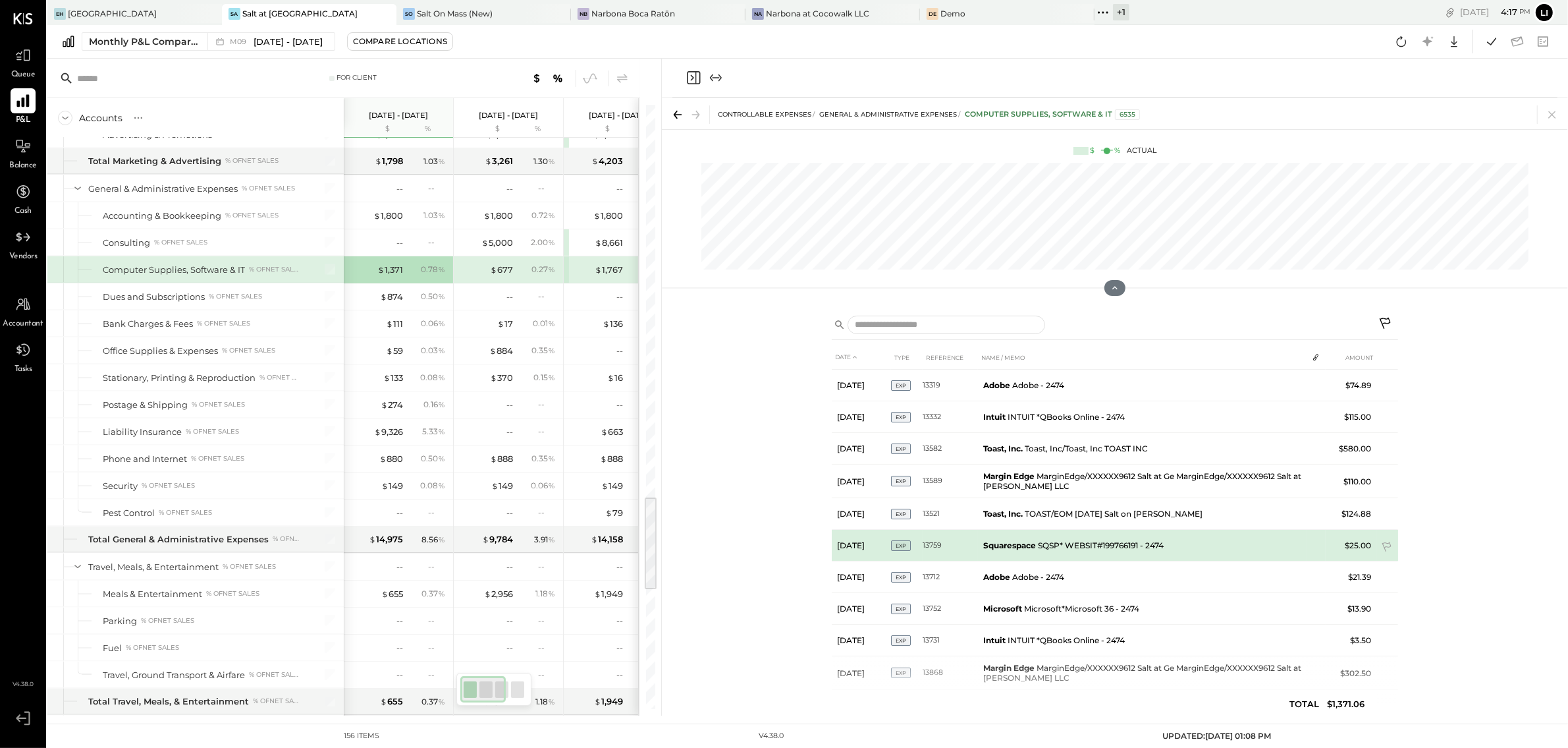
scroll to position [18, 0]
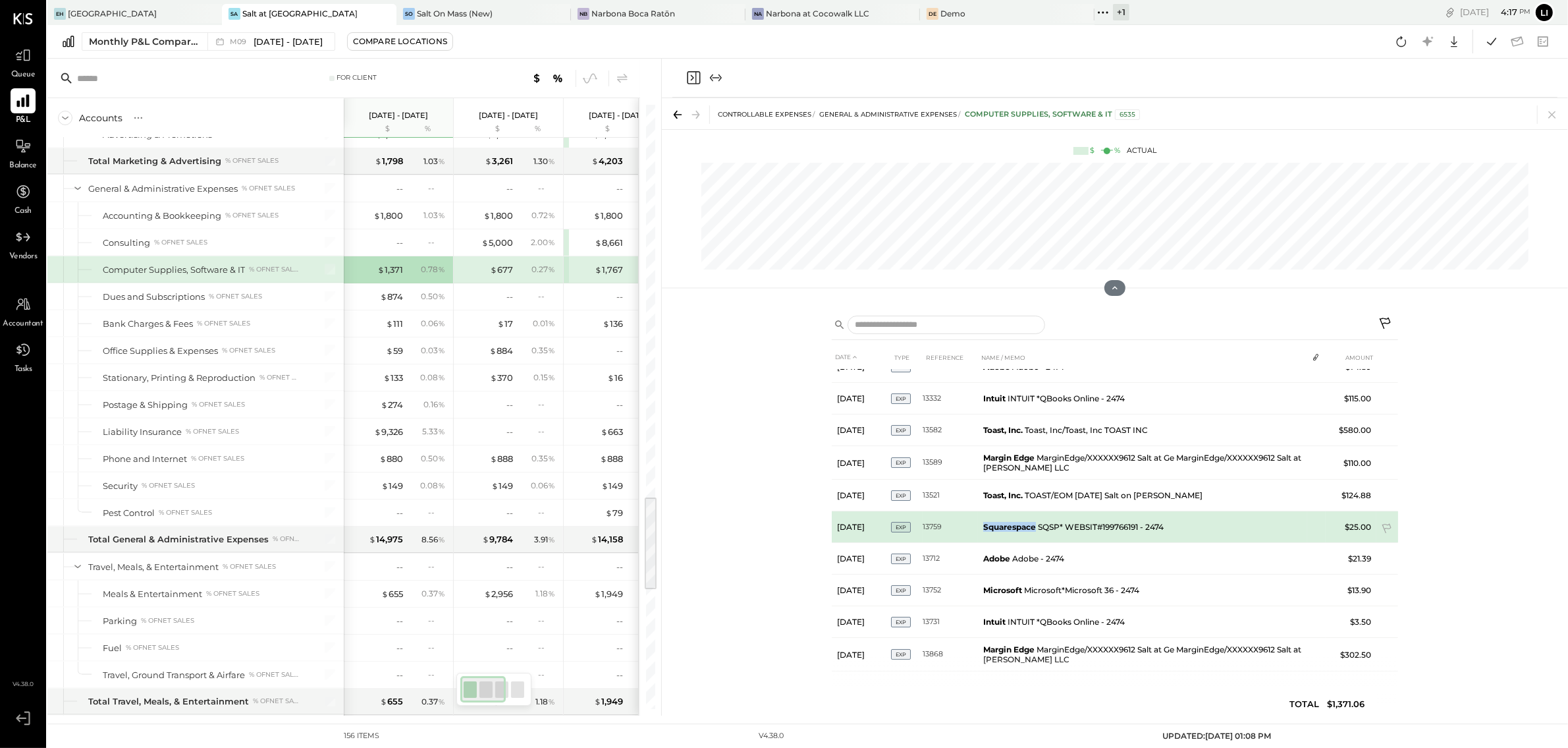
drag, startPoint x: 1036, startPoint y: 528, endPoint x: 986, endPoint y: 528, distance: 50.0
click at [985, 528] on td "Squarespace SQSP* WEBSIT#199766191 - 2474" at bounding box center [1142, 527] width 329 height 32
copy b "Squarespace"
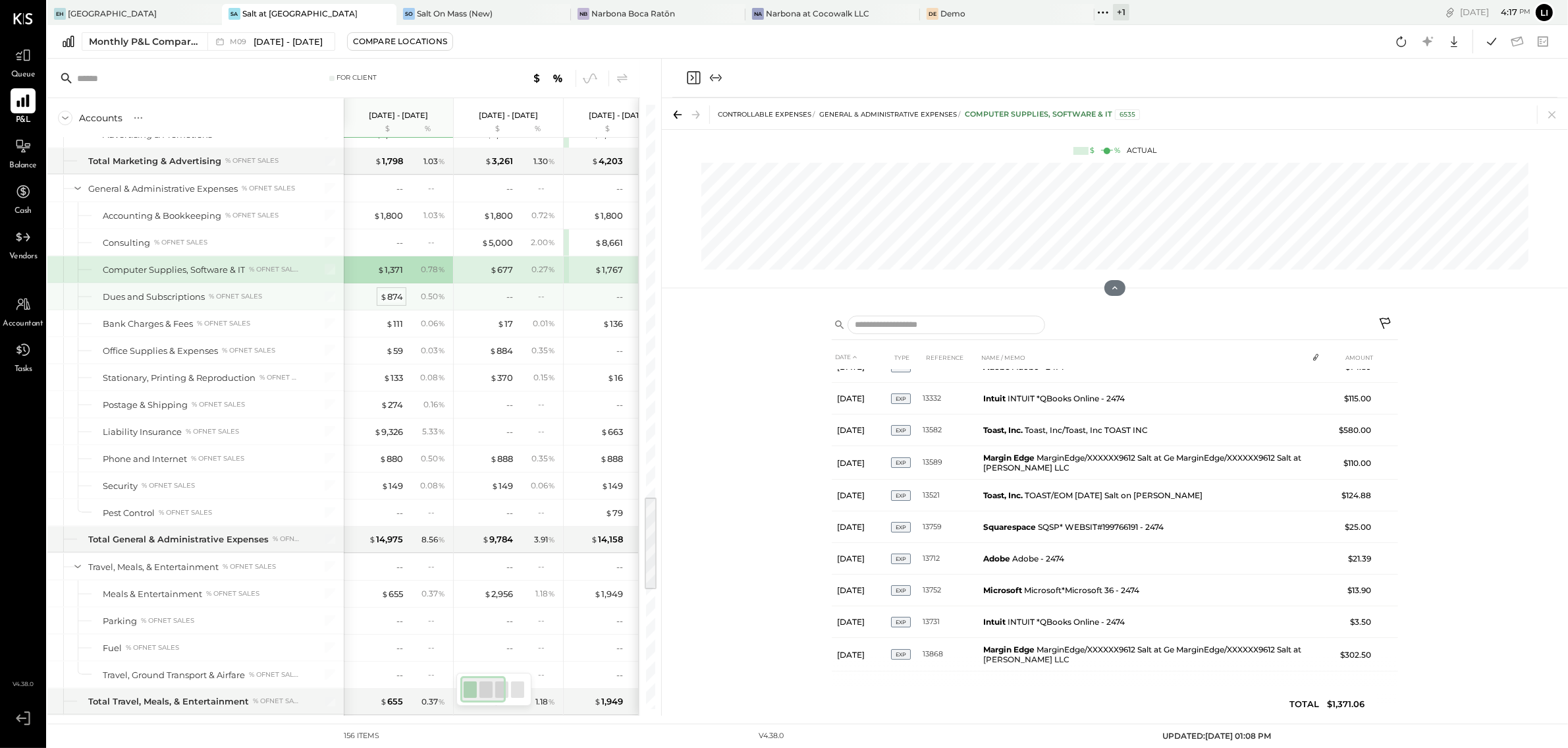
click at [388, 303] on div "$ 874" at bounding box center [391, 297] width 23 height 13
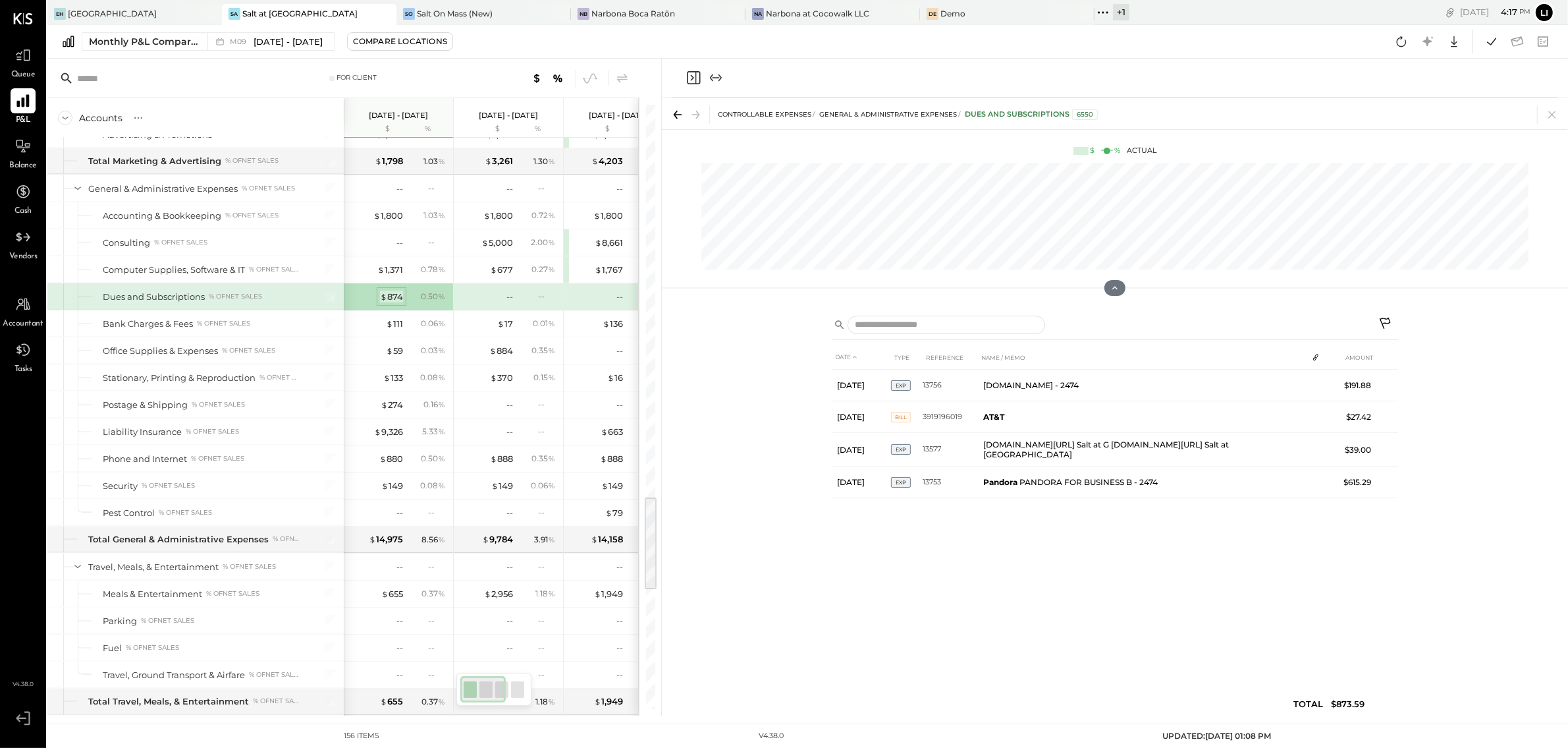
scroll to position [0, 0]
click at [500, 329] on span "$" at bounding box center [500, 323] width 7 height 10
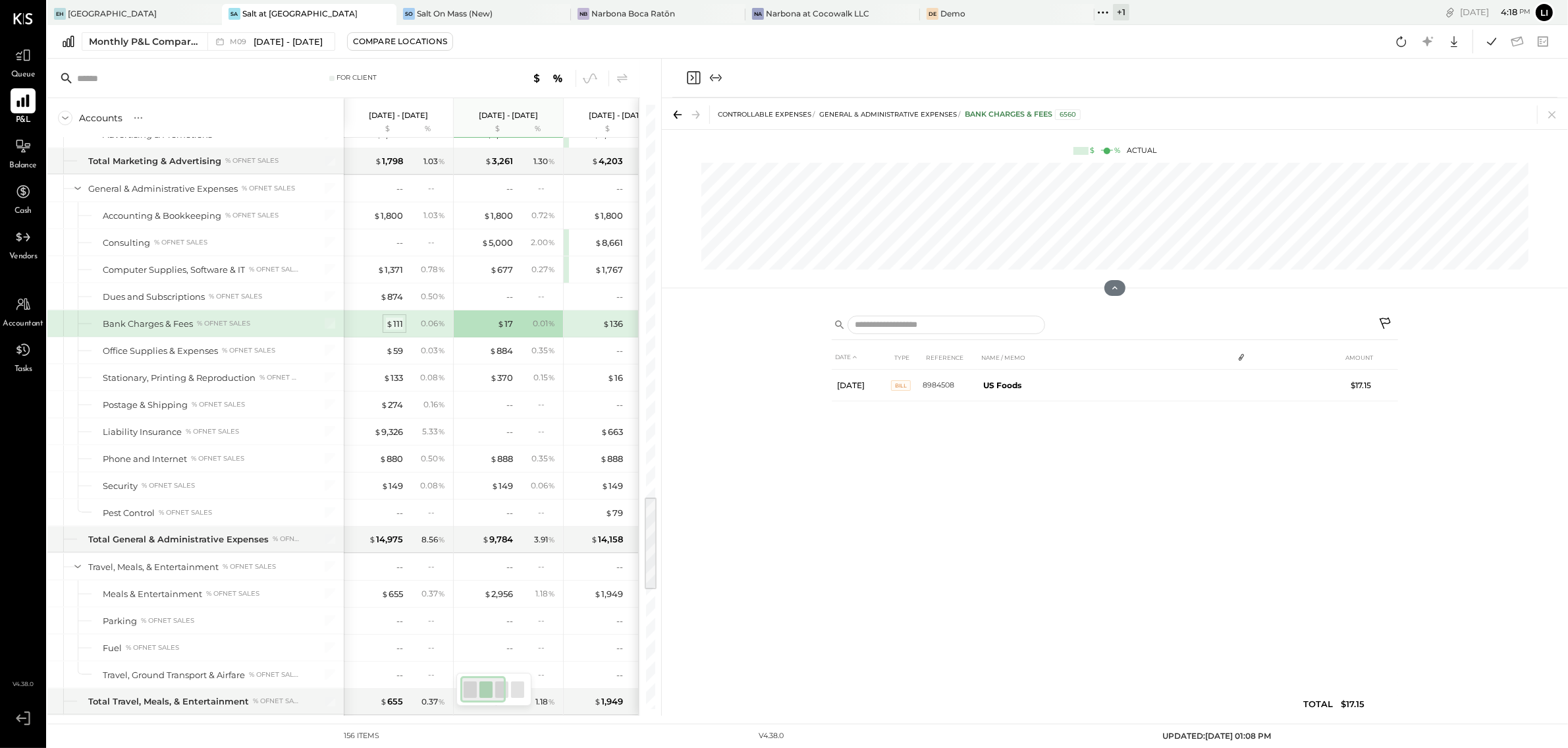
click at [397, 330] on div "$ 111" at bounding box center [395, 324] width 17 height 13
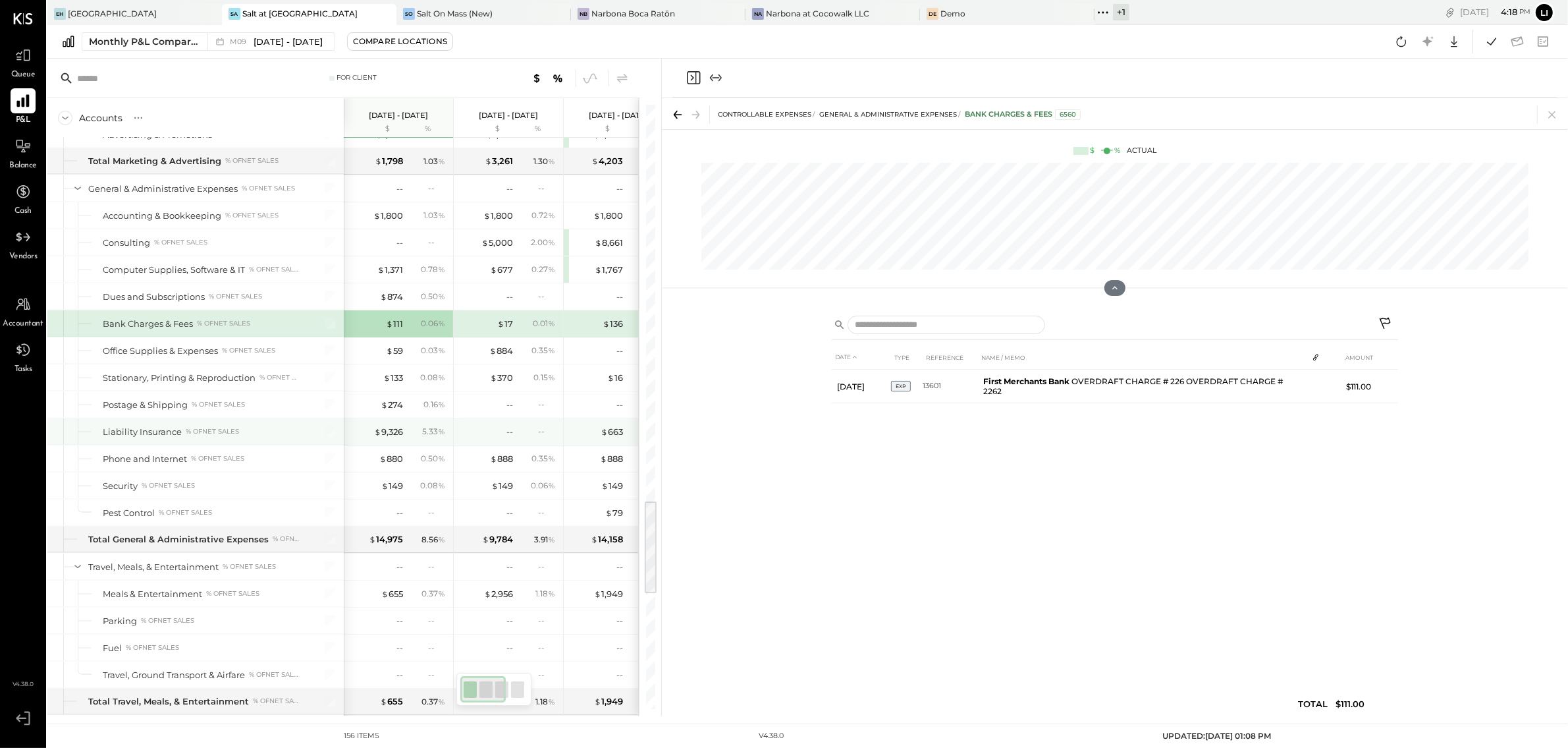
scroll to position [2500, 0]
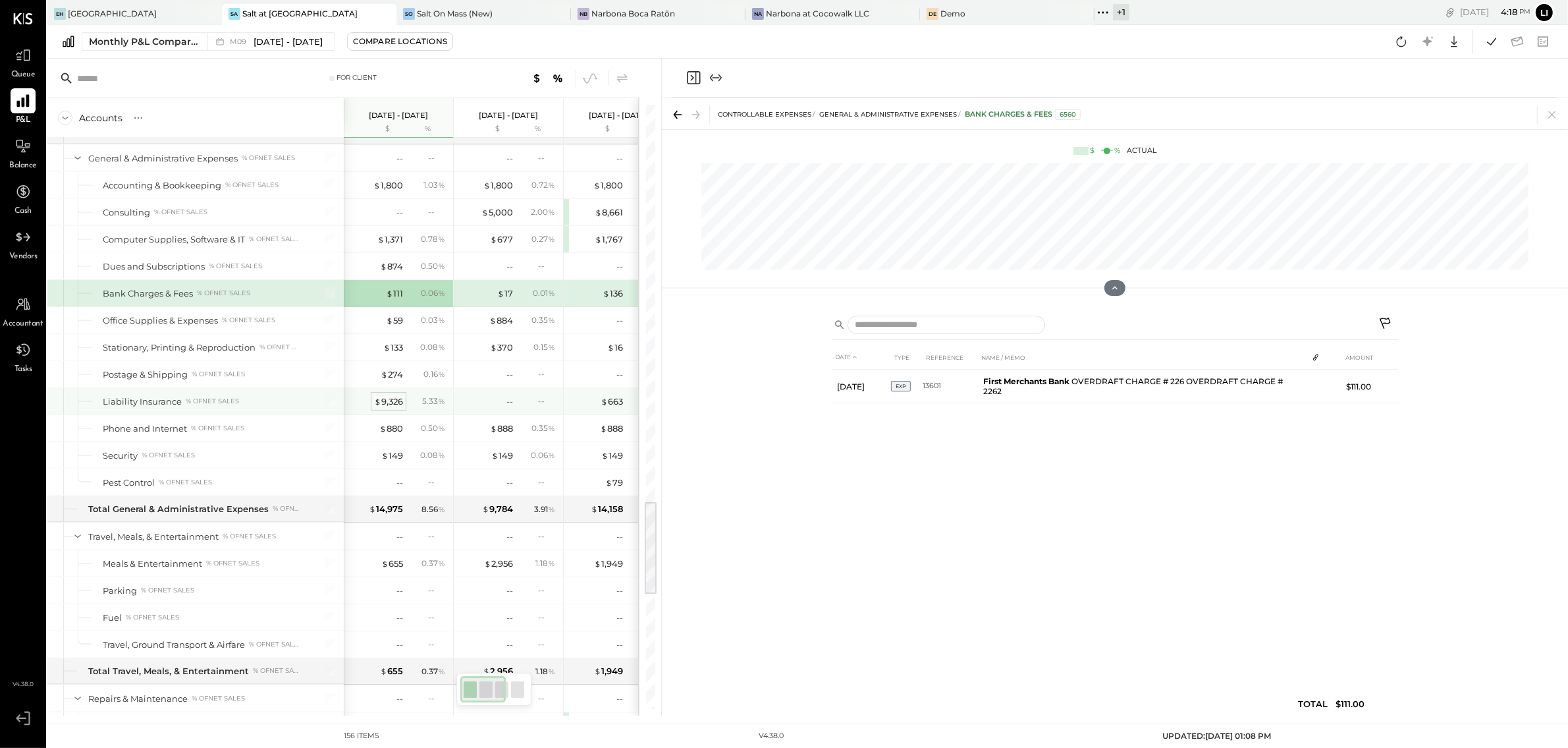
click at [387, 408] on div "$ 9,326" at bounding box center [388, 402] width 29 height 13
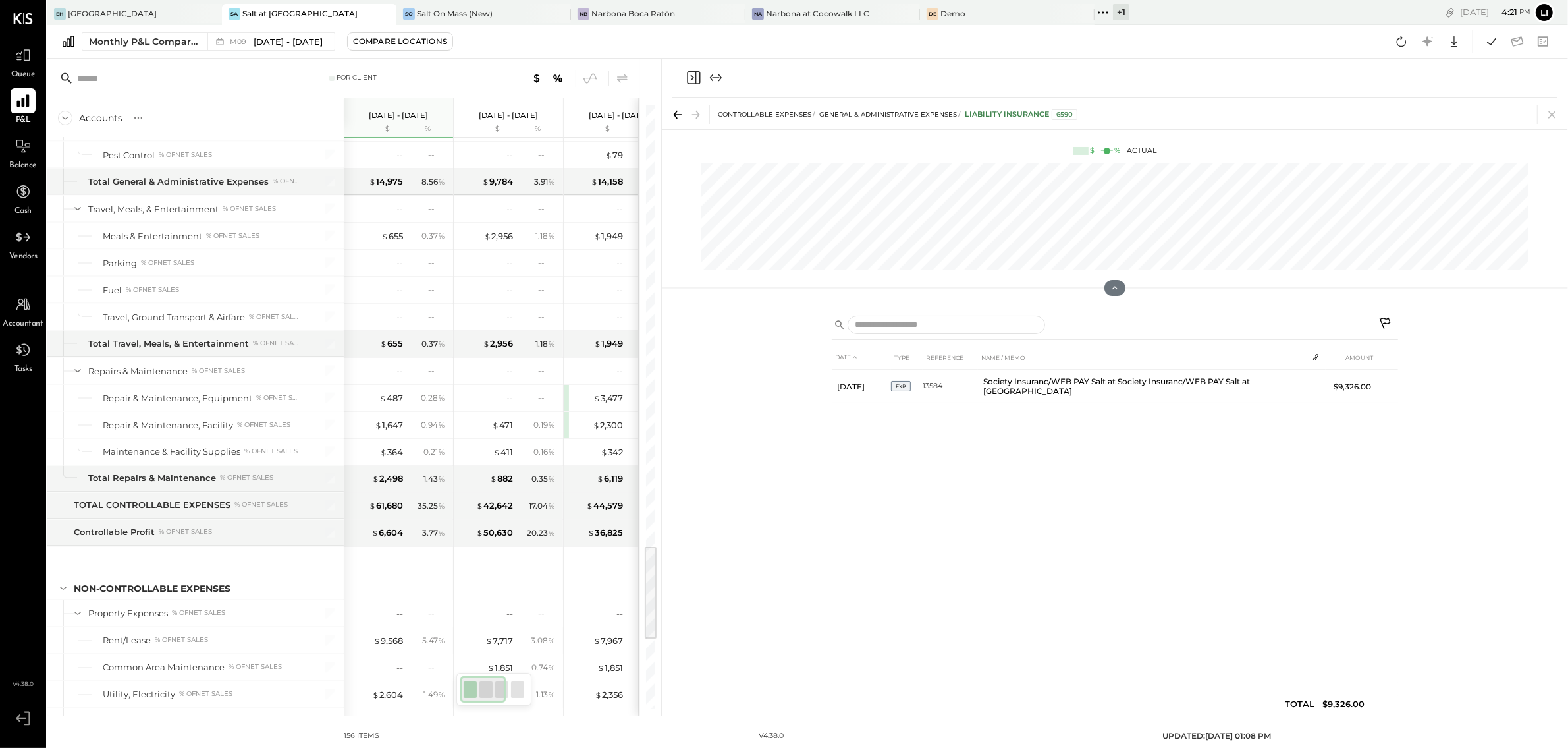
scroll to position [2678, 0]
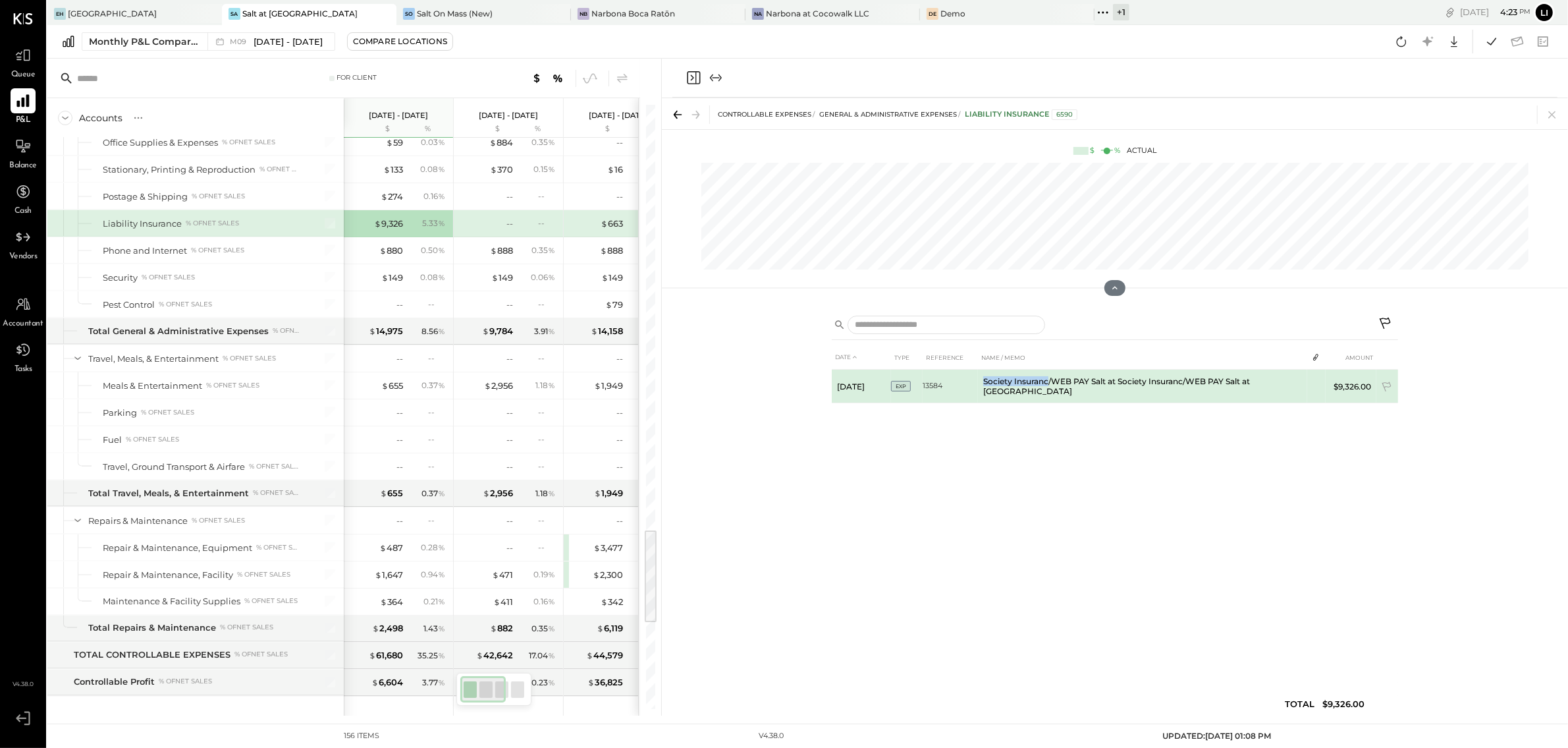
drag, startPoint x: 984, startPoint y: 386, endPoint x: 1046, endPoint y: 388, distance: 62.0
click at [1046, 388] on td "Society Insuranc/WEB PAY Salt at Society Insuranc/WEB PAY Salt at Geist" at bounding box center [1142, 386] width 329 height 33
copy td "Society Insuranc"
drag, startPoint x: 985, startPoint y: 387, endPoint x: 1046, endPoint y: 387, distance: 61.0
click at [1046, 387] on td "Society Insuranc/WEB PAY Salt at Society Insuranc/WEB PAY Salt at Geist" at bounding box center [1142, 386] width 329 height 33
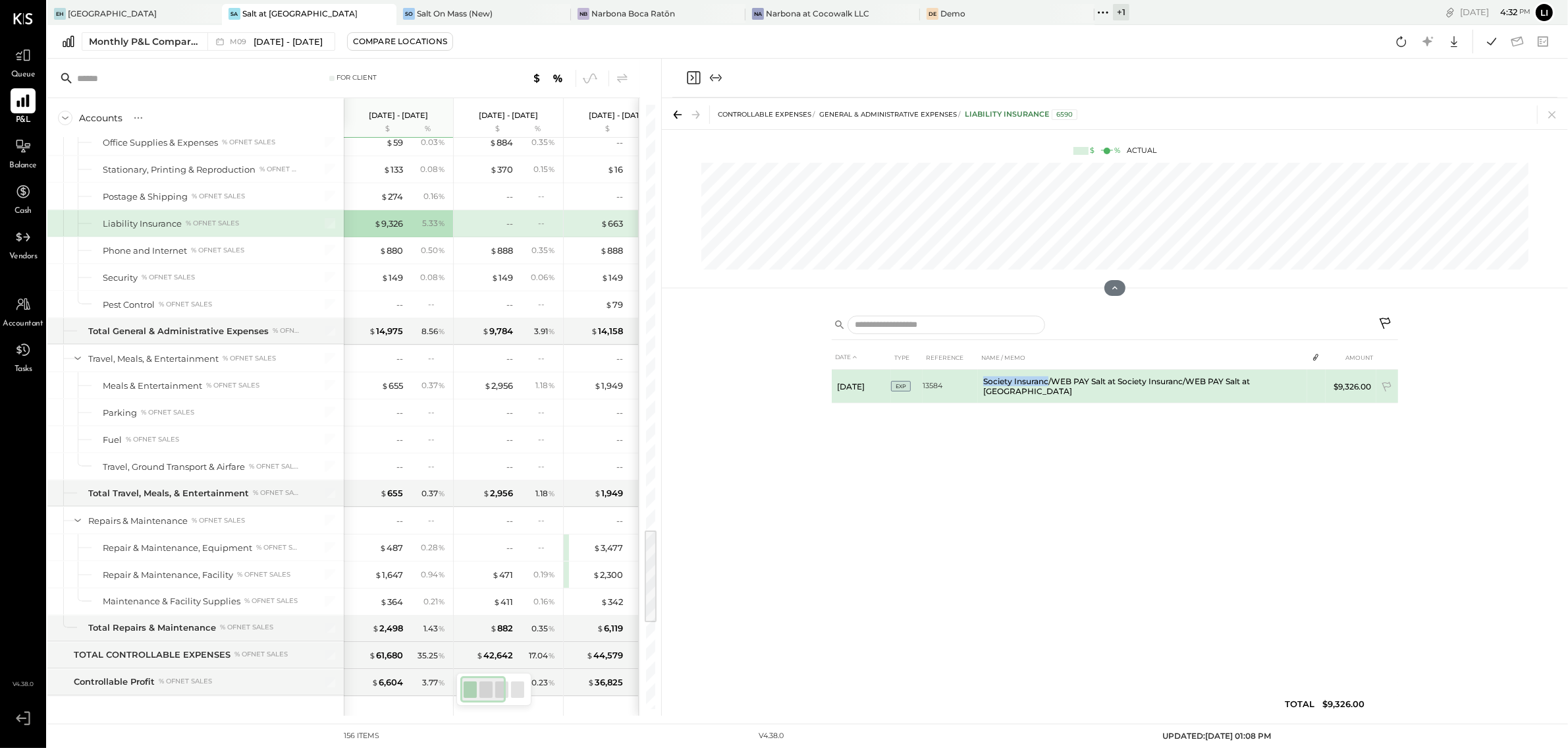
copy td "Society Insuranc"
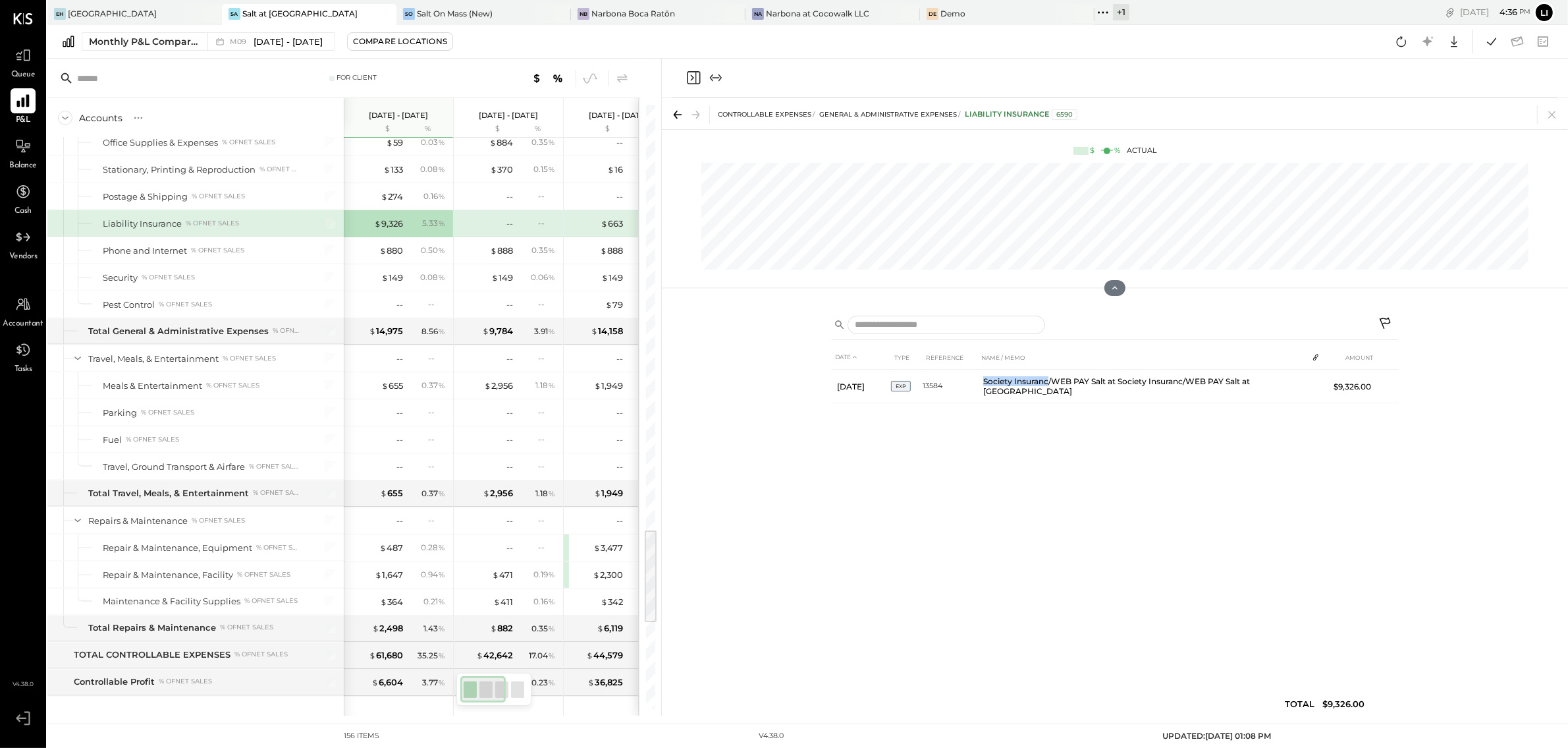
click at [686, 85] on icon "Close panel" at bounding box center [694, 78] width 16 height 16
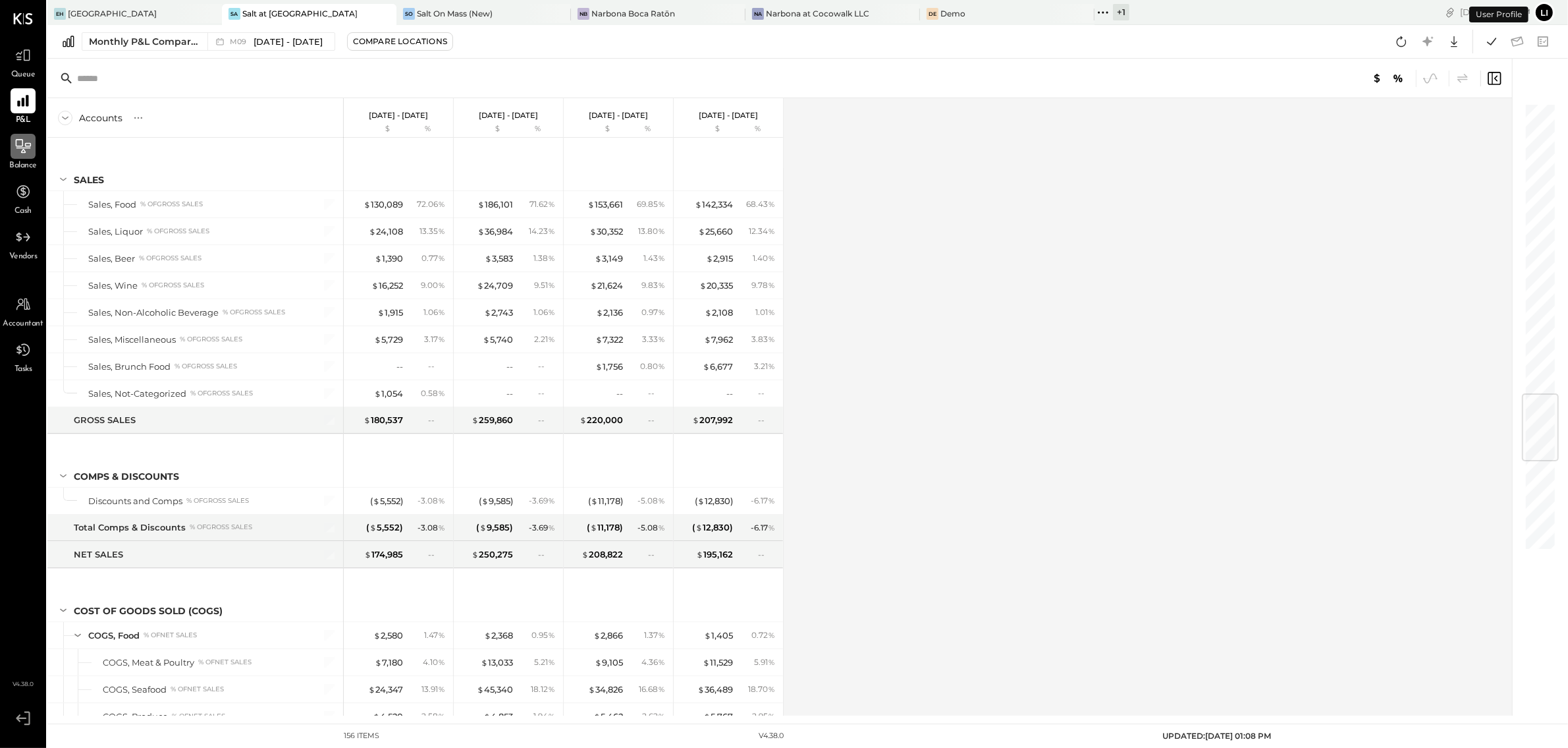
click at [19, 149] on icon at bounding box center [23, 146] width 17 height 17
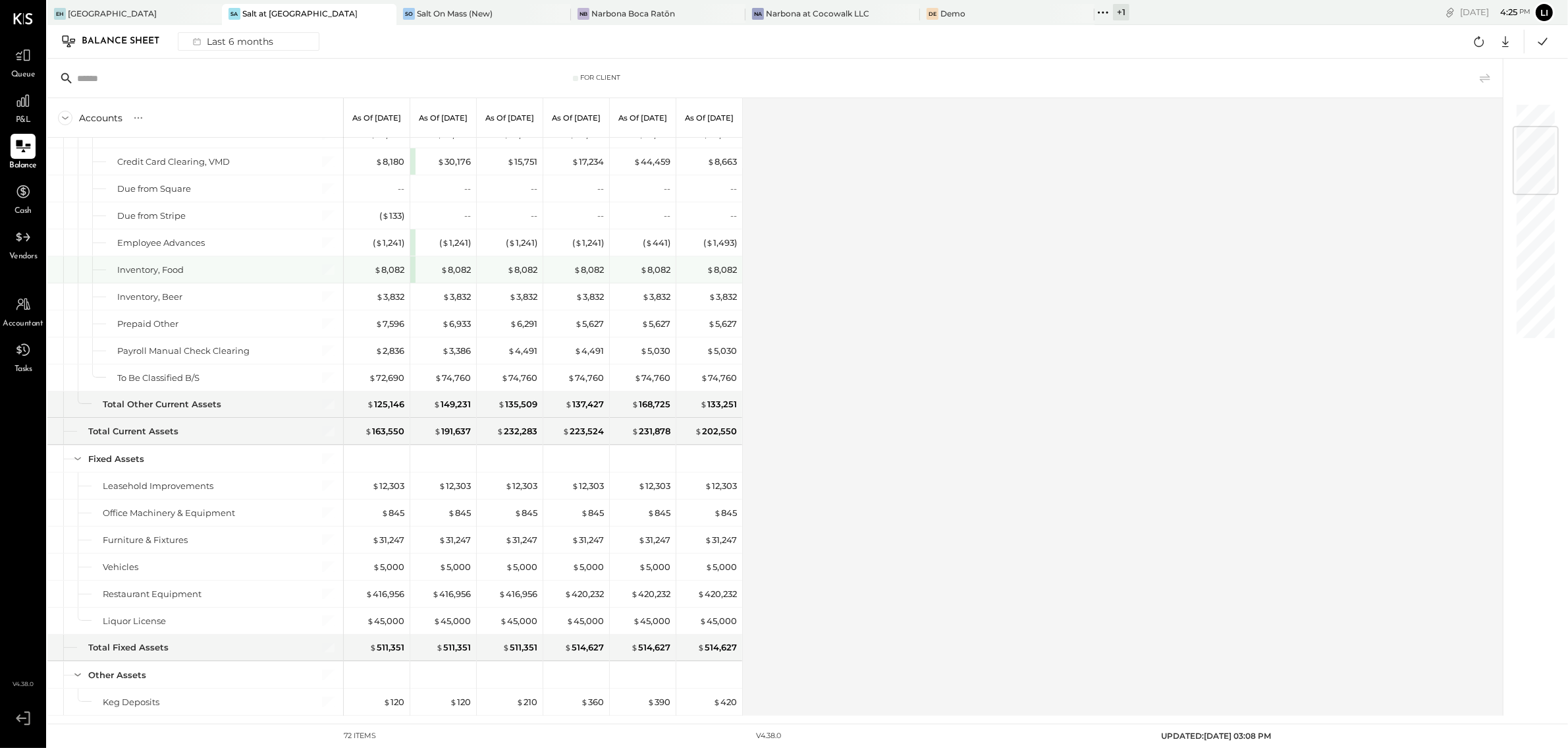
scroll to position [202, 0]
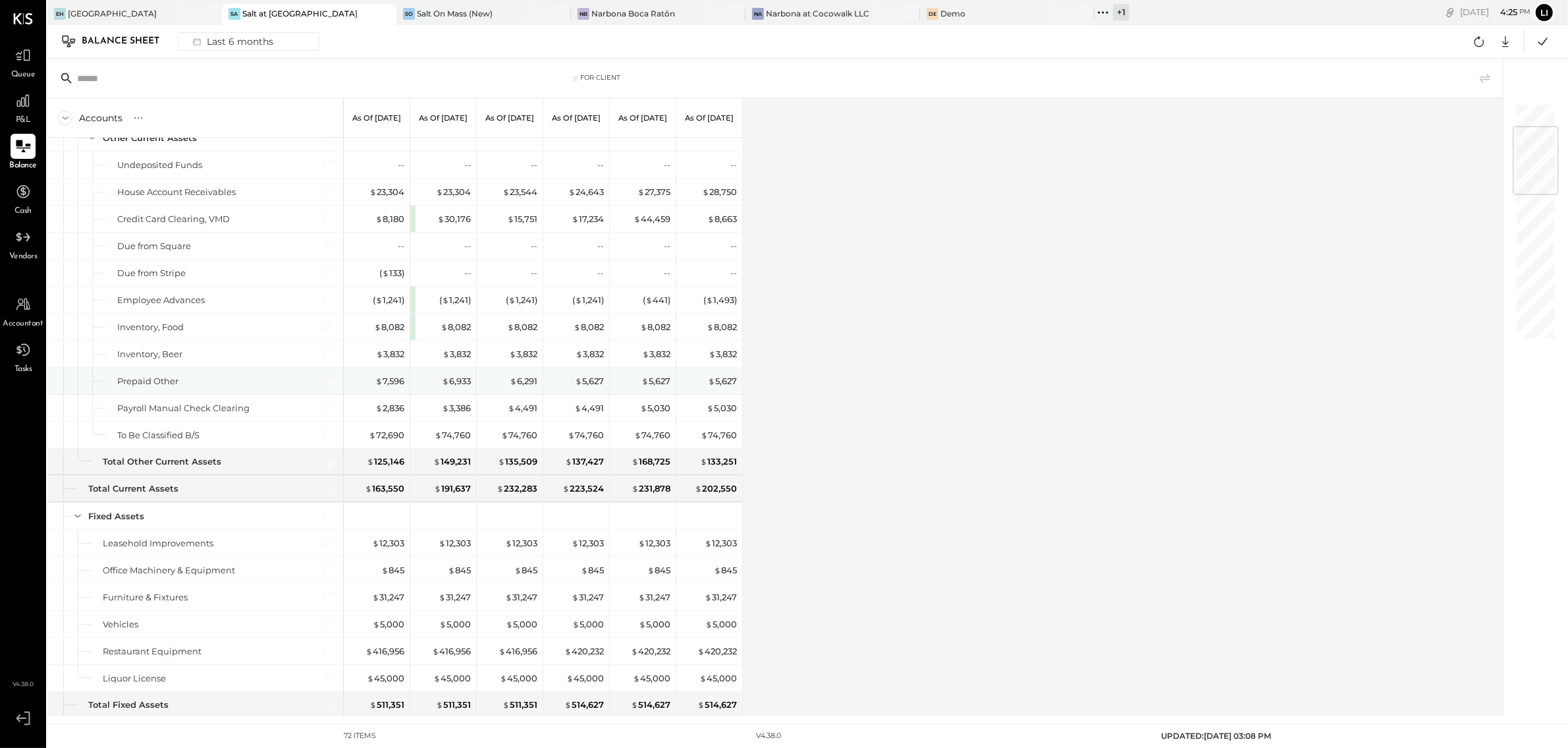
click at [160, 382] on div "Prepaid Other" at bounding box center [148, 381] width 61 height 13
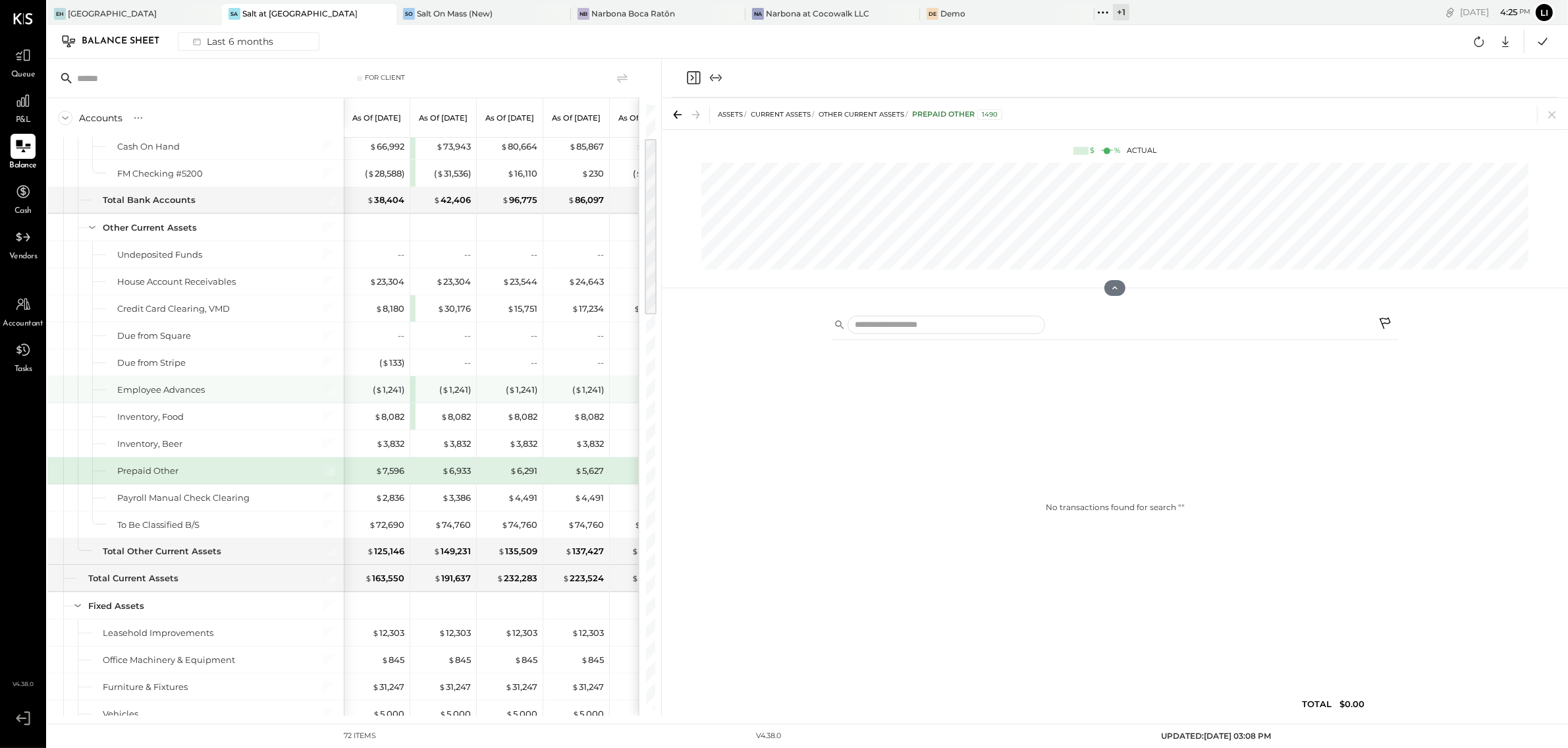
scroll to position [110, 0]
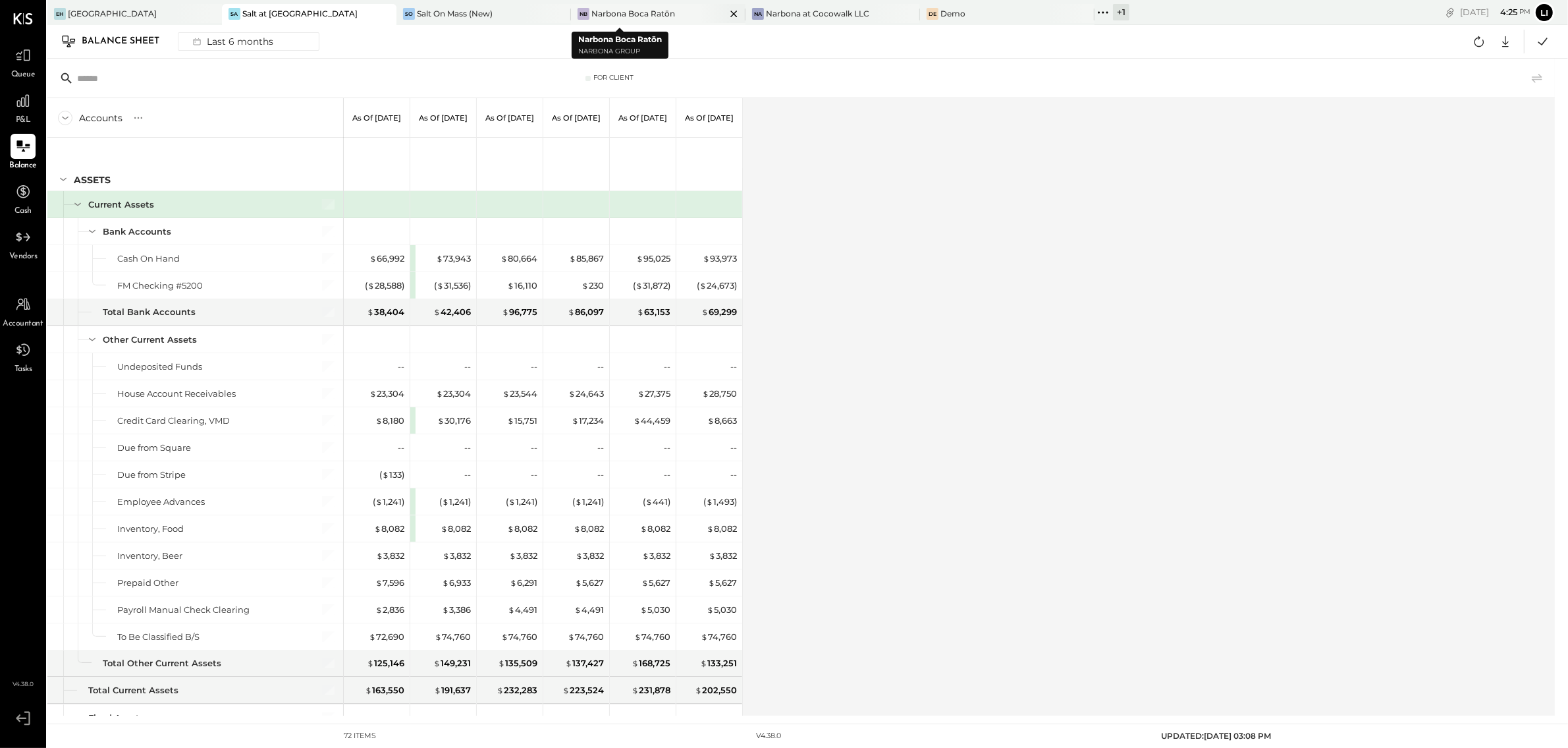
click at [622, 17] on div "Narbona Boca Ratōn" at bounding box center [633, 13] width 83 height 11
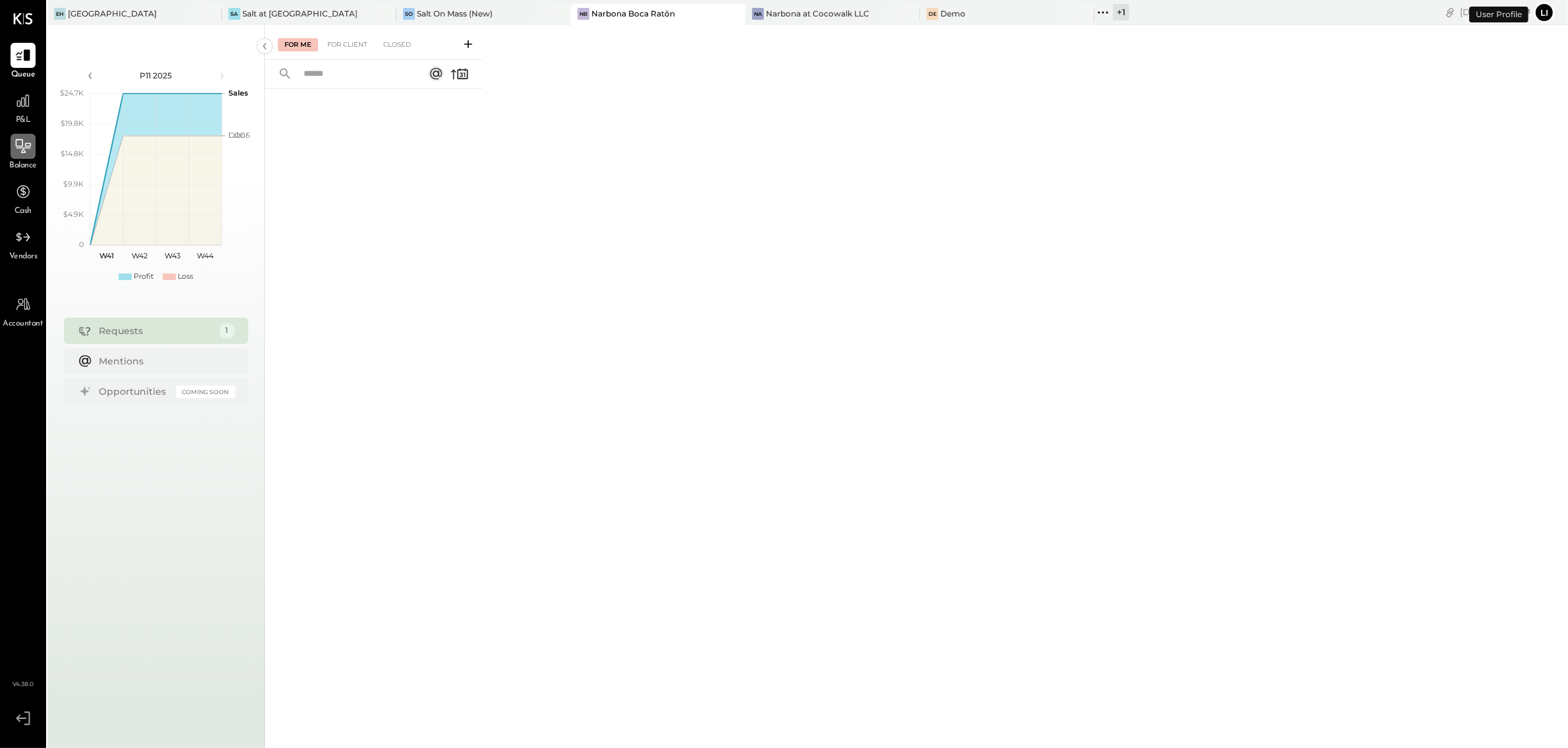
click at [14, 152] on icon at bounding box center [23, 146] width 17 height 17
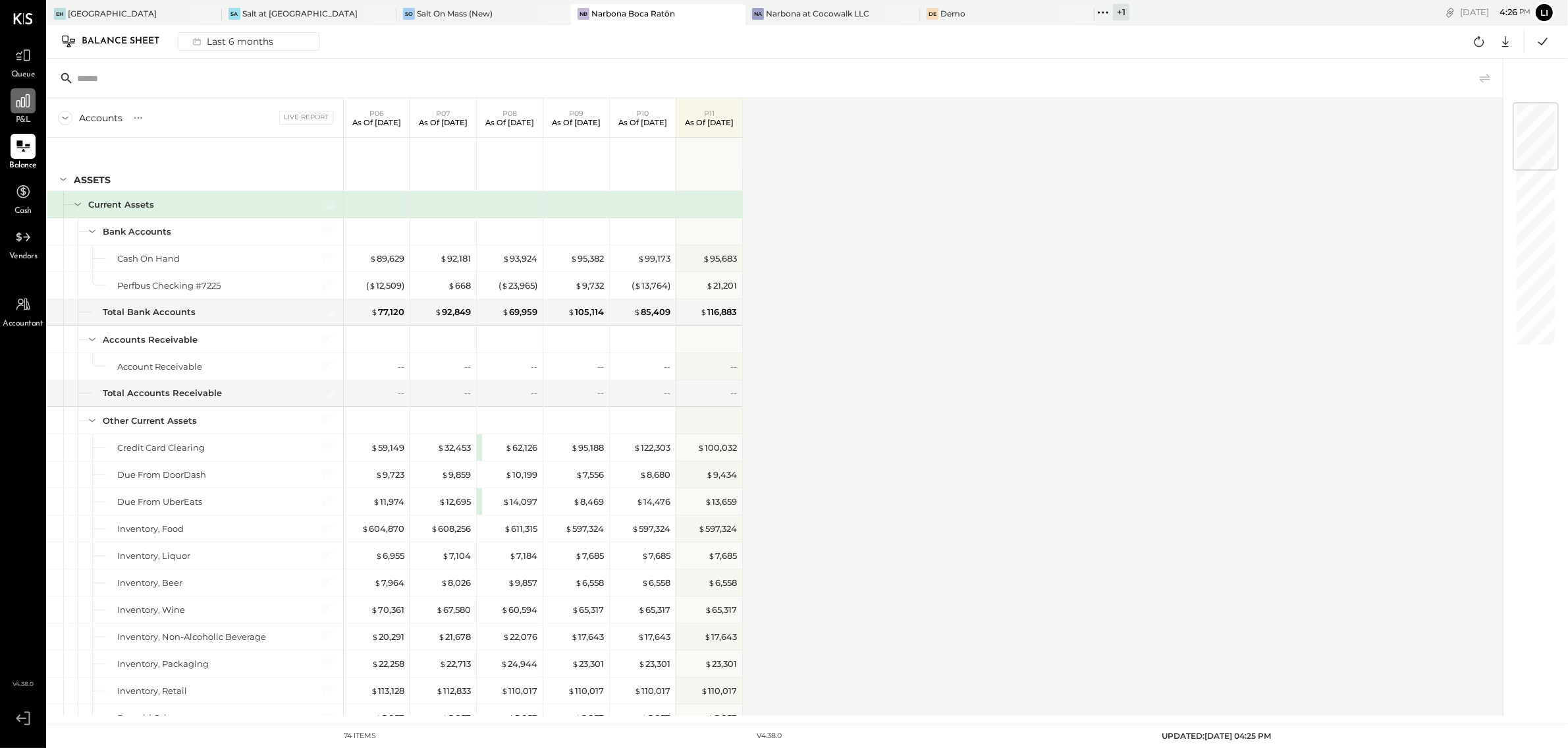
click at [29, 103] on icon at bounding box center [23, 101] width 17 height 17
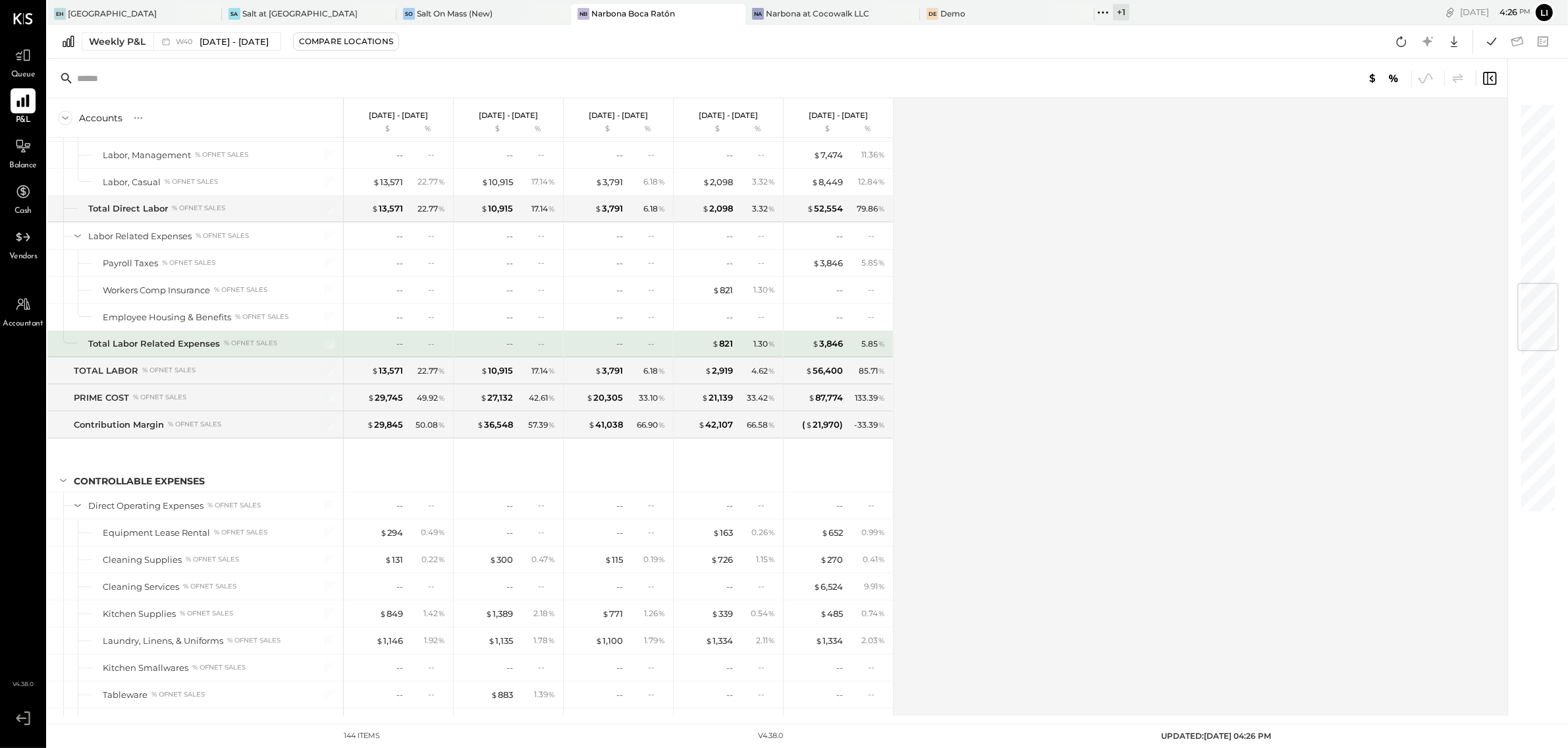
scroll to position [1535, 0]
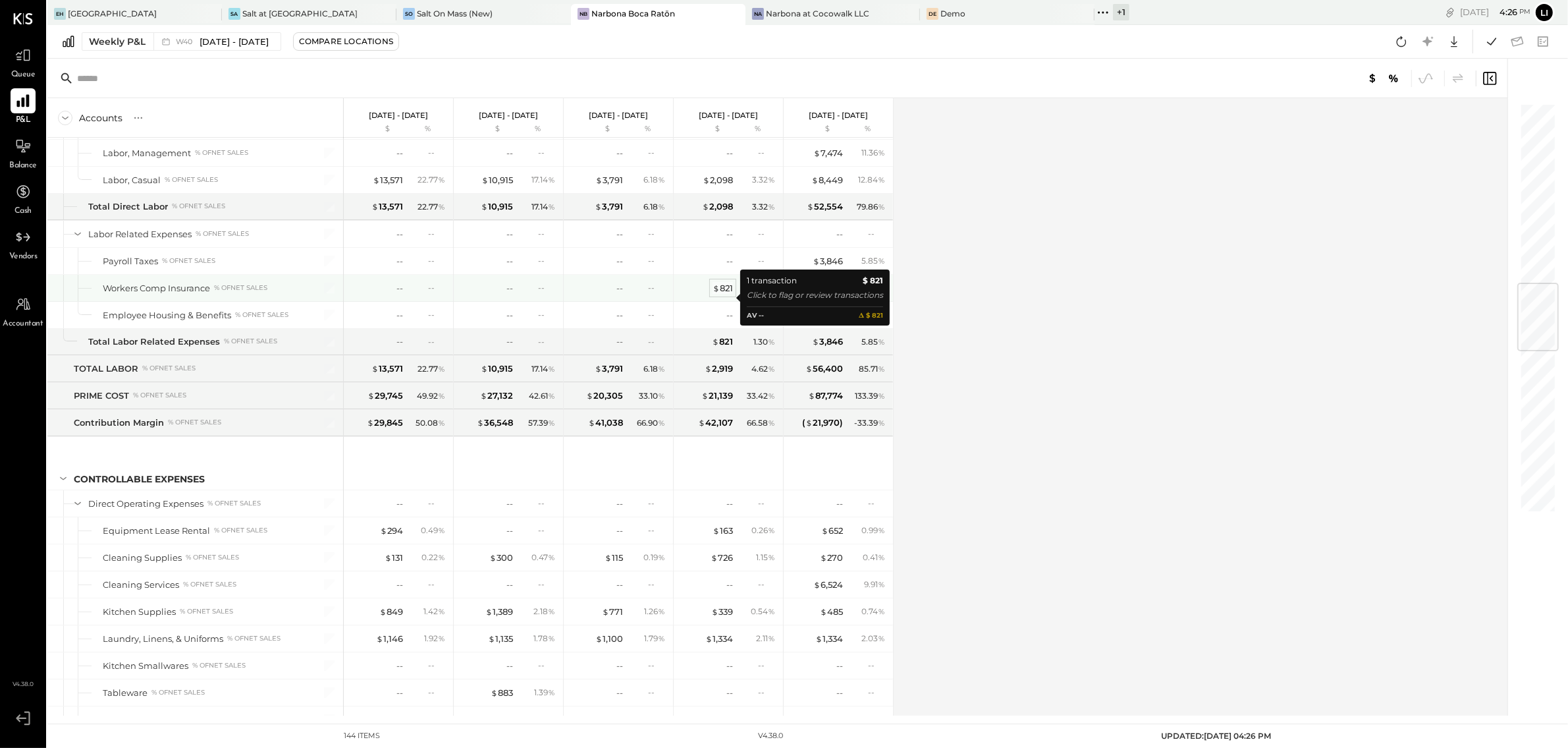
click at [725, 295] on div "$ 821" at bounding box center [723, 288] width 21 height 13
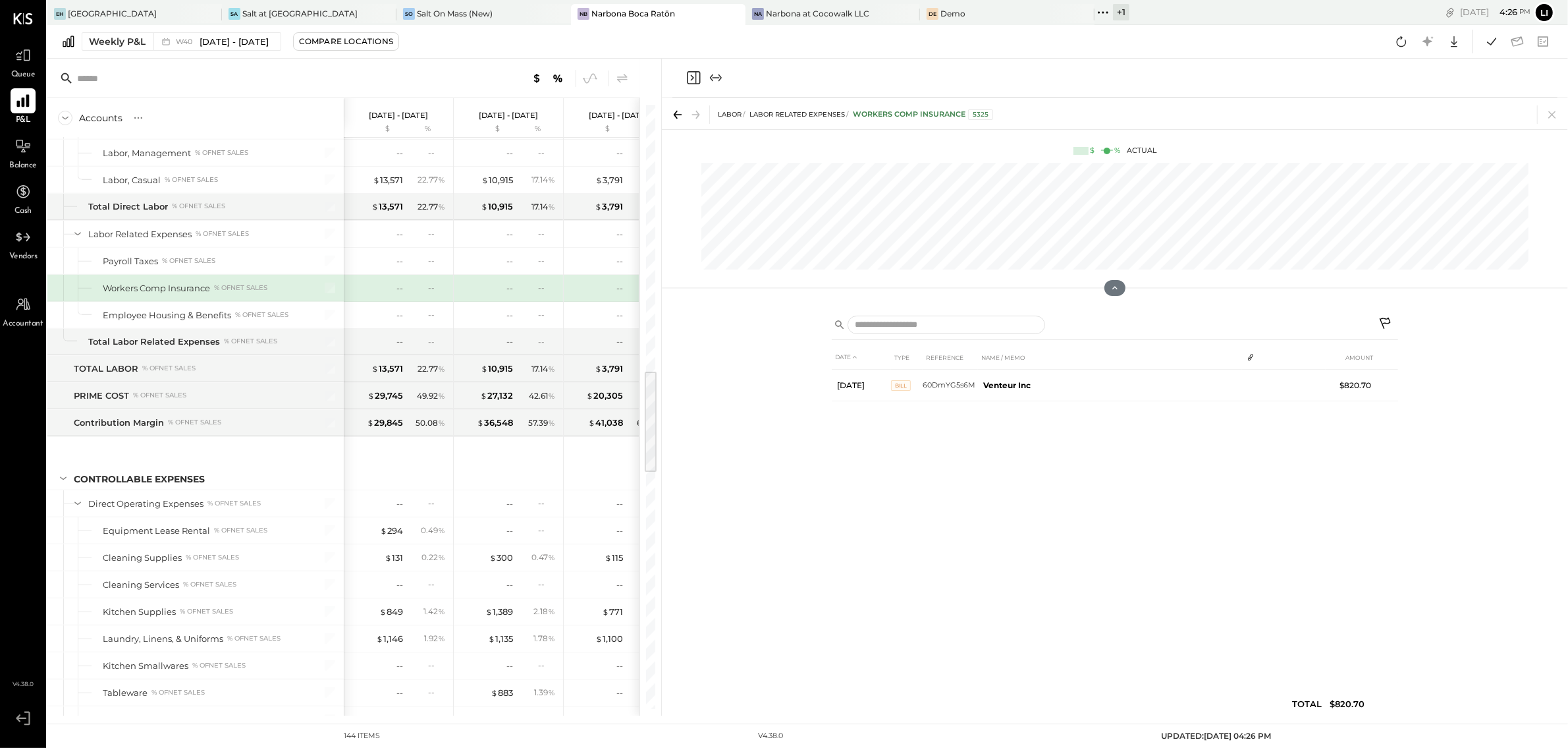
click at [169, 295] on div "Workers Comp Insurance" at bounding box center [156, 288] width 107 height 13
click at [690, 85] on icon "Close panel" at bounding box center [694, 78] width 16 height 16
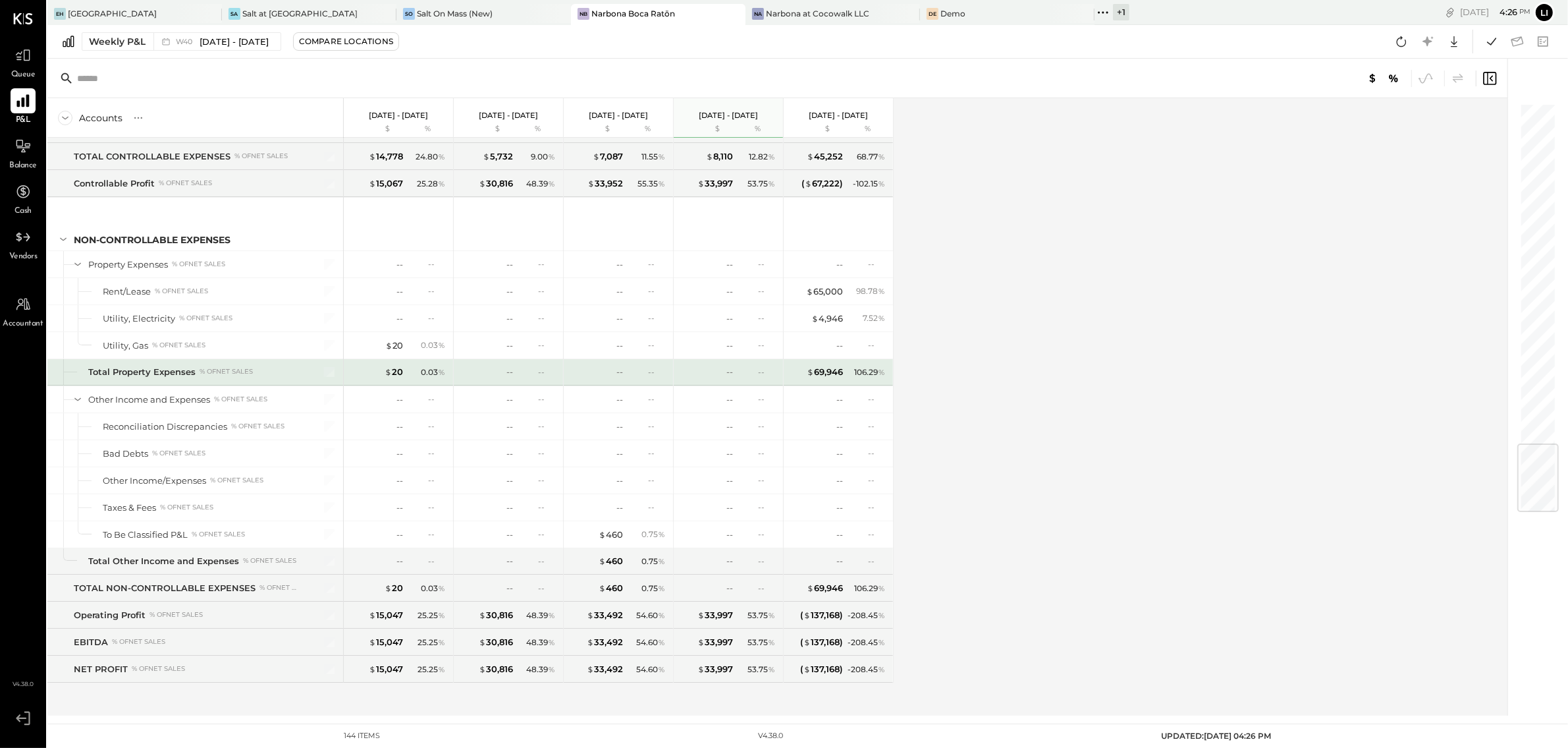
scroll to position [2899, 0]
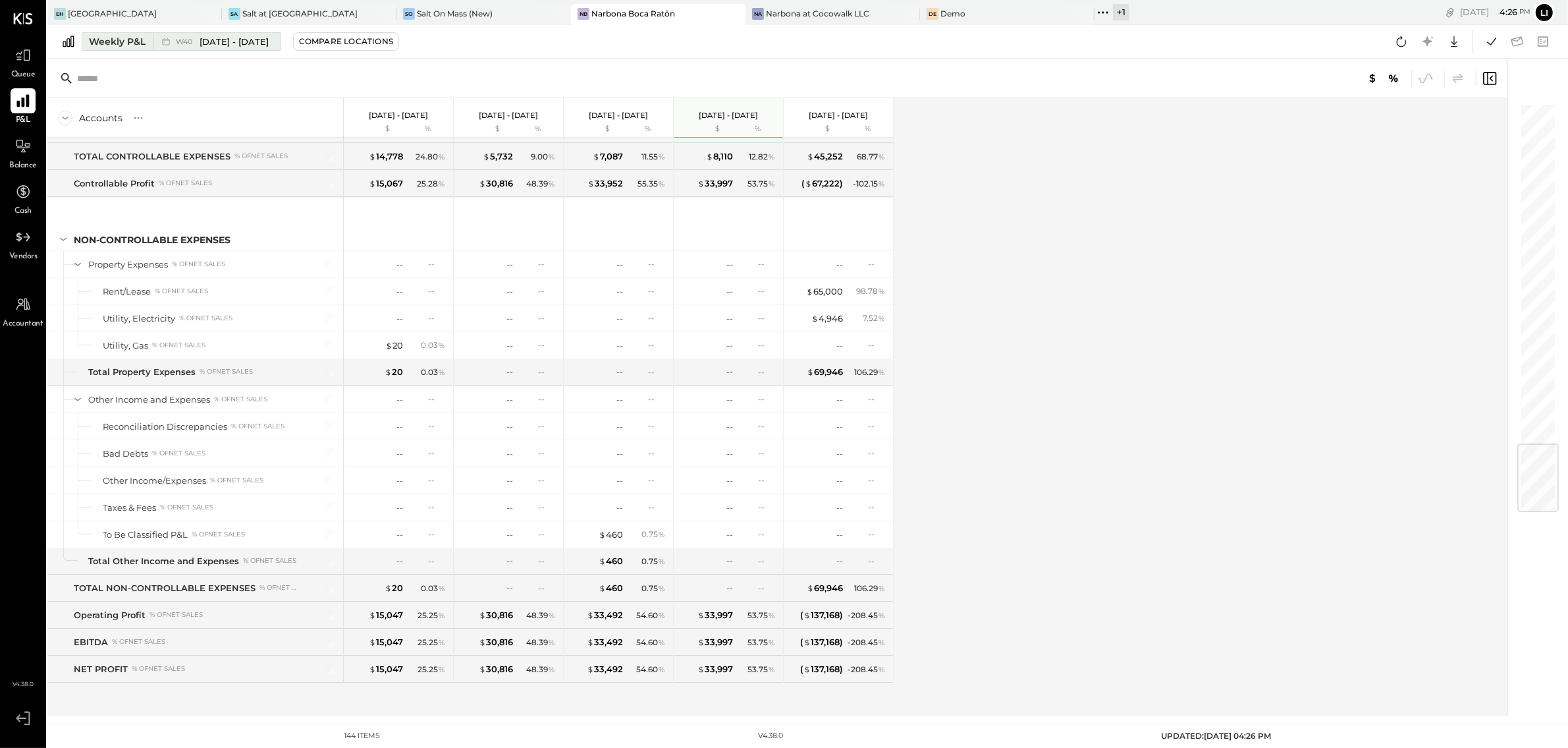
click at [243, 36] on span "[DATE] - [DATE]" at bounding box center [233, 42] width 69 height 13
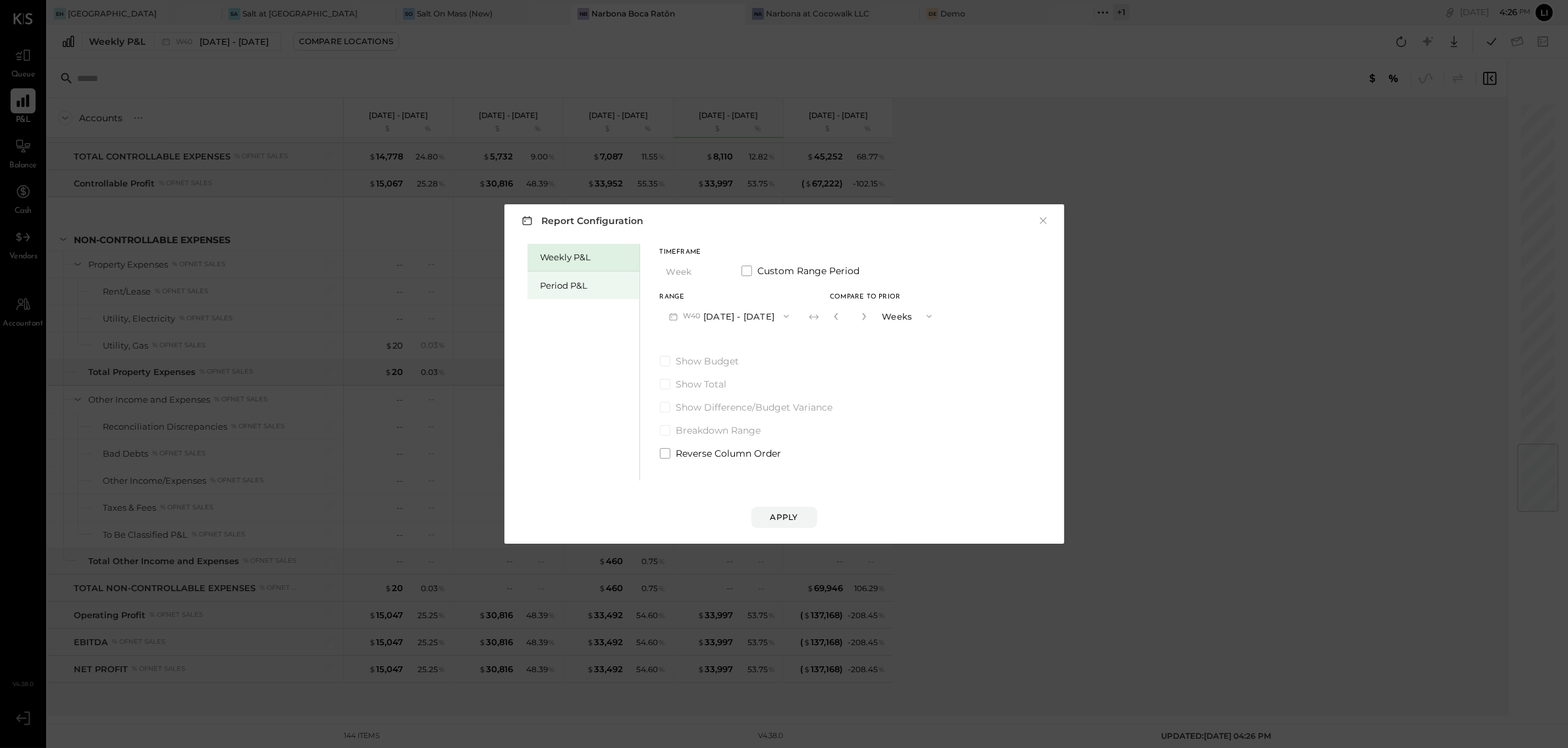
click at [552, 275] on div "Period P&L" at bounding box center [584, 285] width 112 height 28
click at [786, 315] on icon "button" at bounding box center [780, 316] width 10 height 10
click at [751, 343] on span "Sep 8 - Oct 5, 2025" at bounding box center [719, 345] width 63 height 11
click at [848, 326] on button "Compare" at bounding box center [836, 318] width 66 height 21
click at [865, 320] on button "button" at bounding box center [860, 316] width 10 height 14
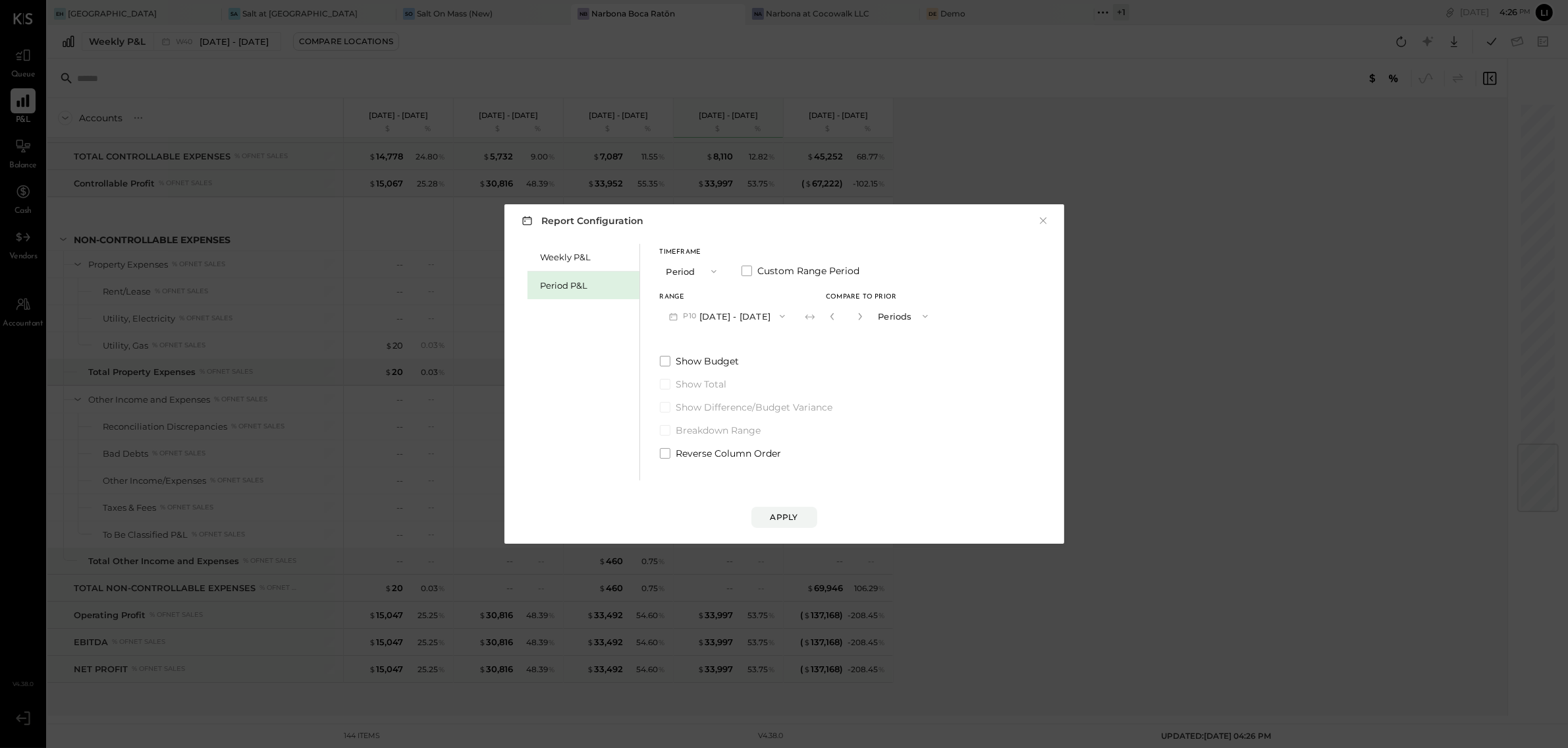
click at [865, 320] on button "button" at bounding box center [860, 316] width 10 height 14
type input "*"
click at [783, 519] on div "Apply" at bounding box center [784, 517] width 28 height 11
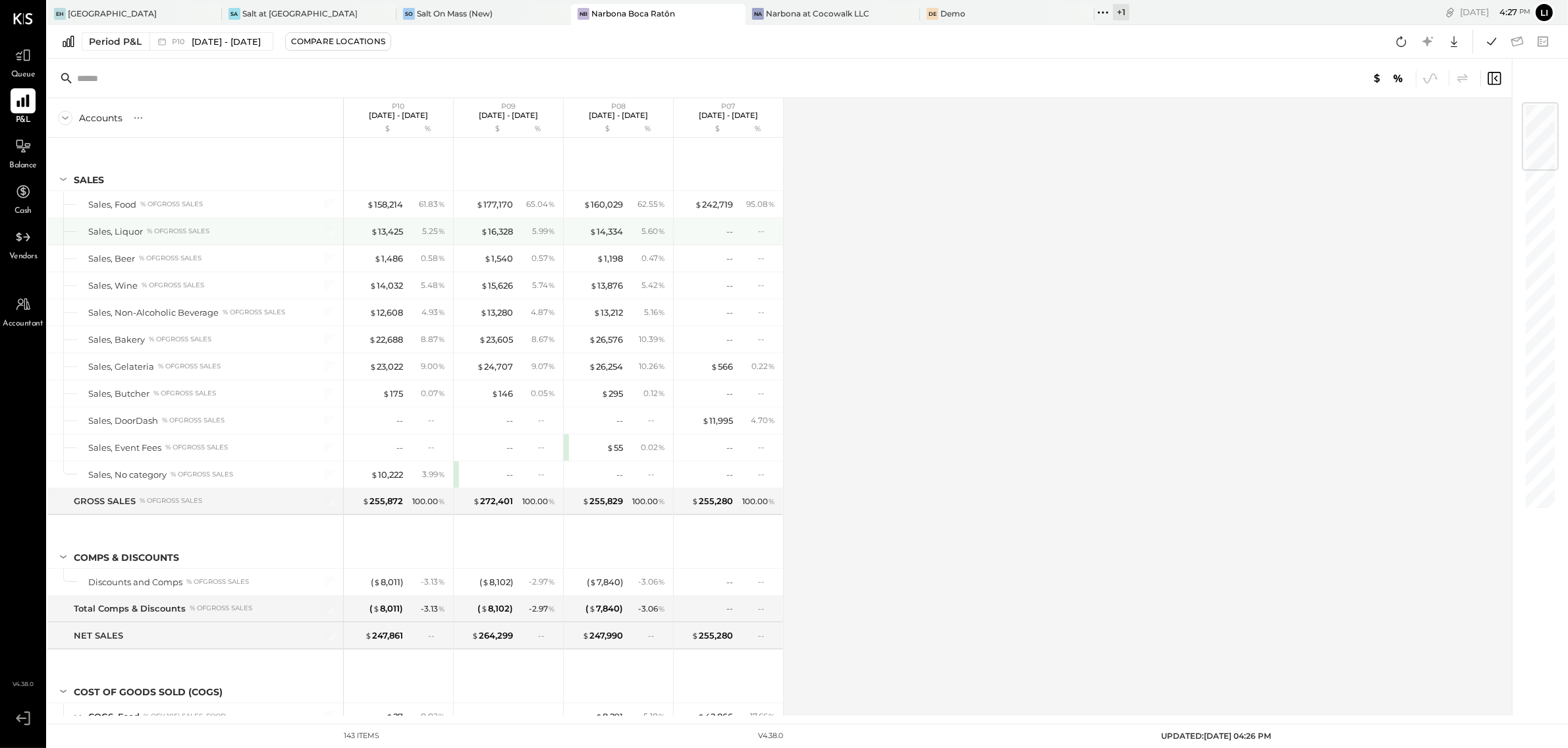
scroll to position [2, 0]
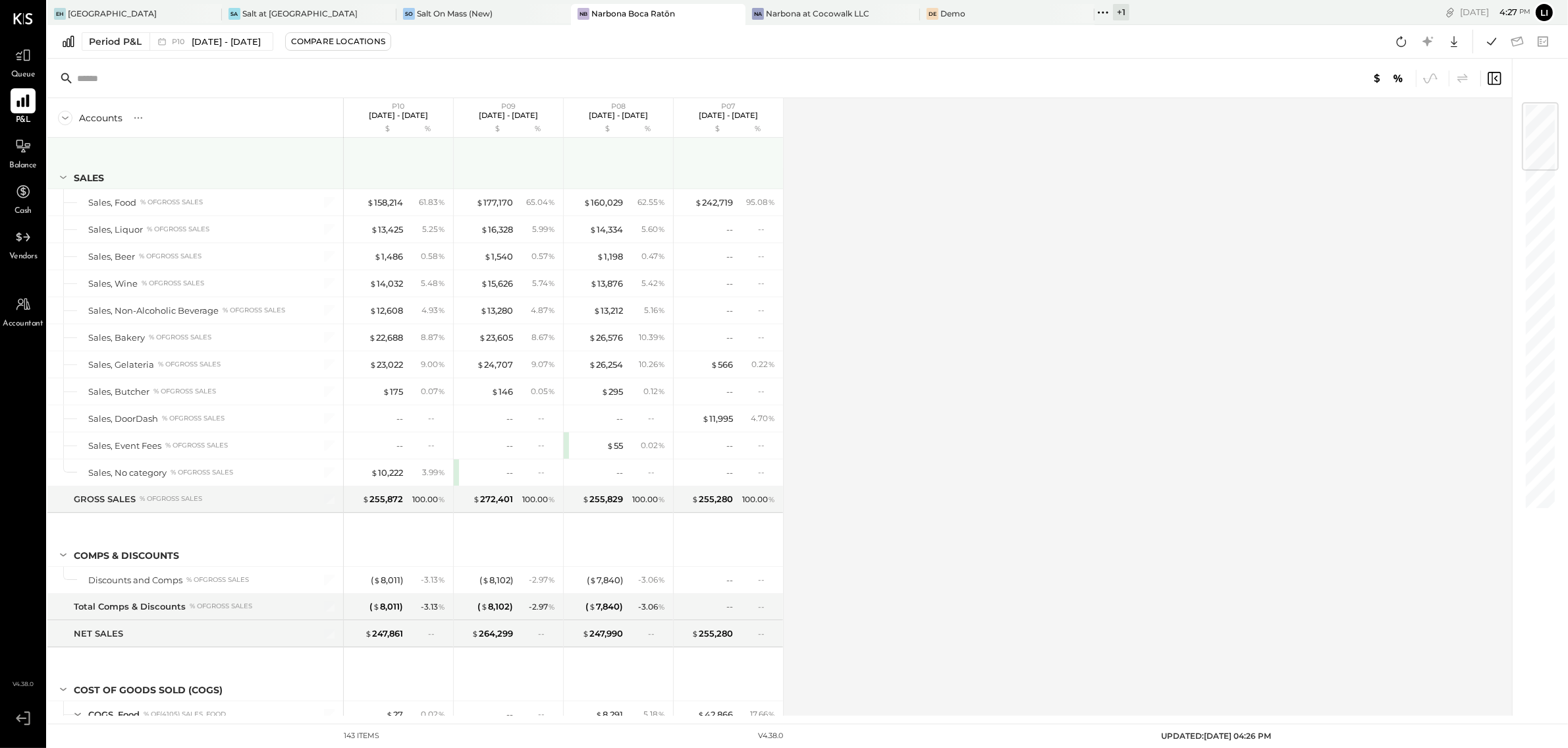
click at [61, 175] on icon at bounding box center [64, 177] width 14 height 14
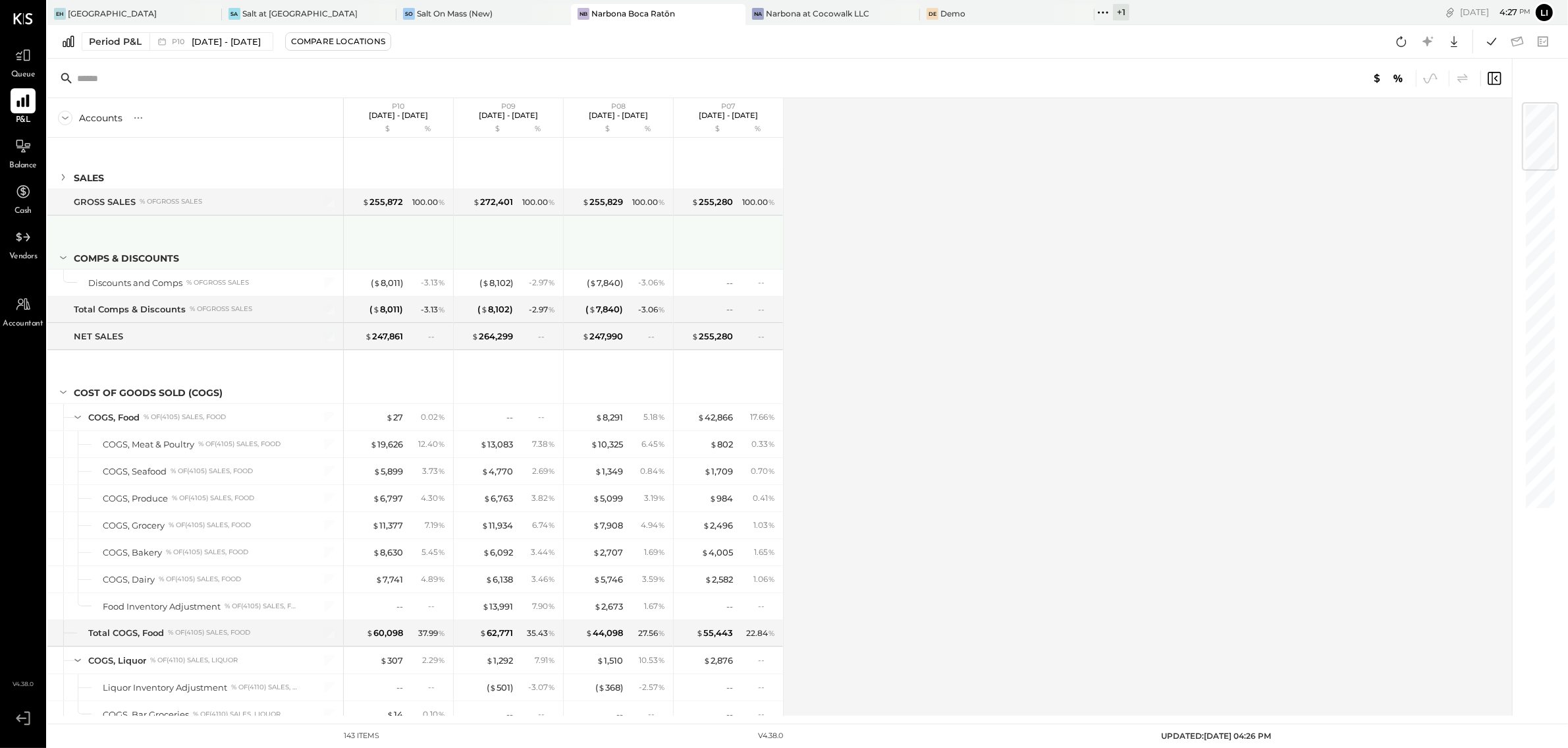
click at [56, 260] on icon at bounding box center [64, 257] width 14 height 14
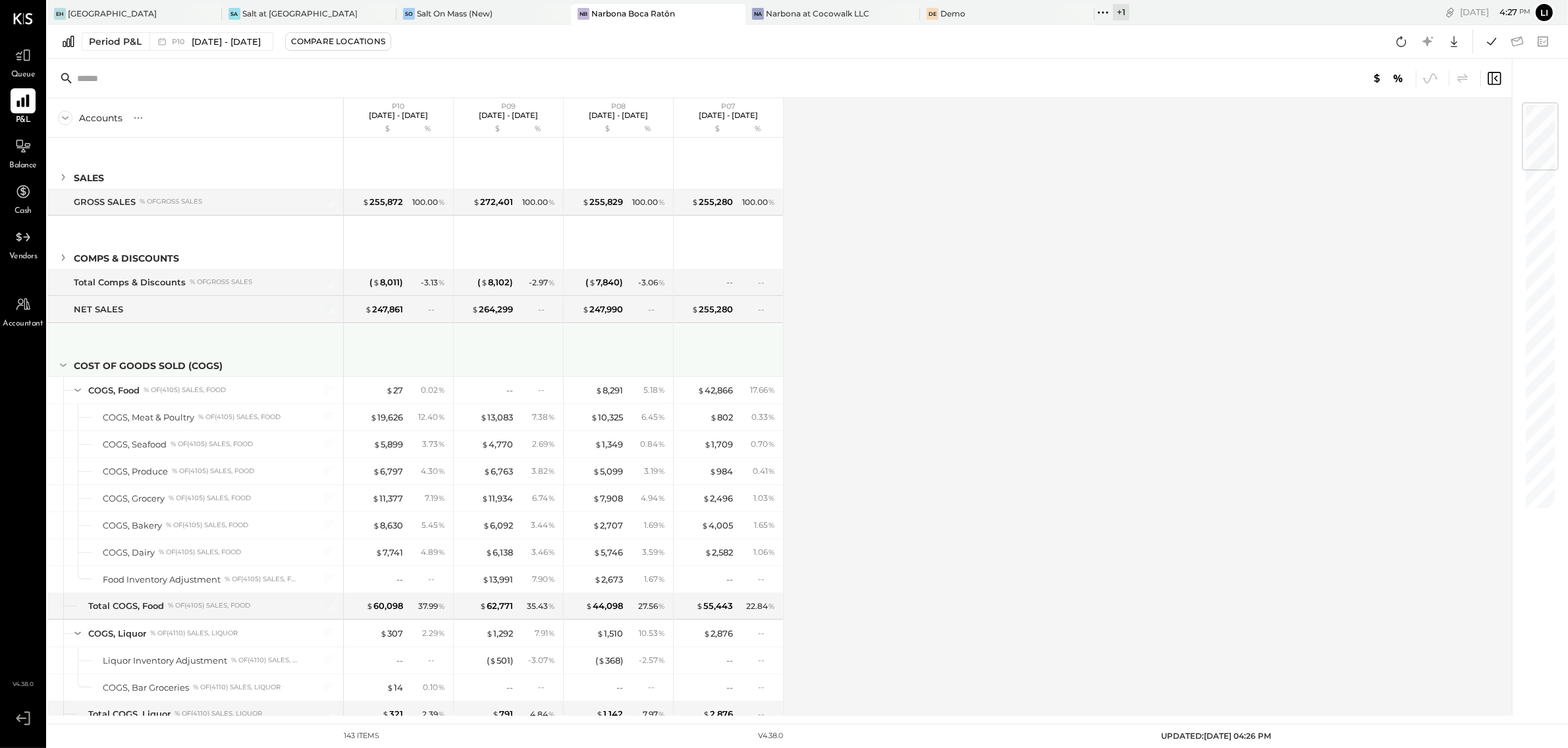
click at [63, 367] on icon at bounding box center [63, 365] width 6 height 3
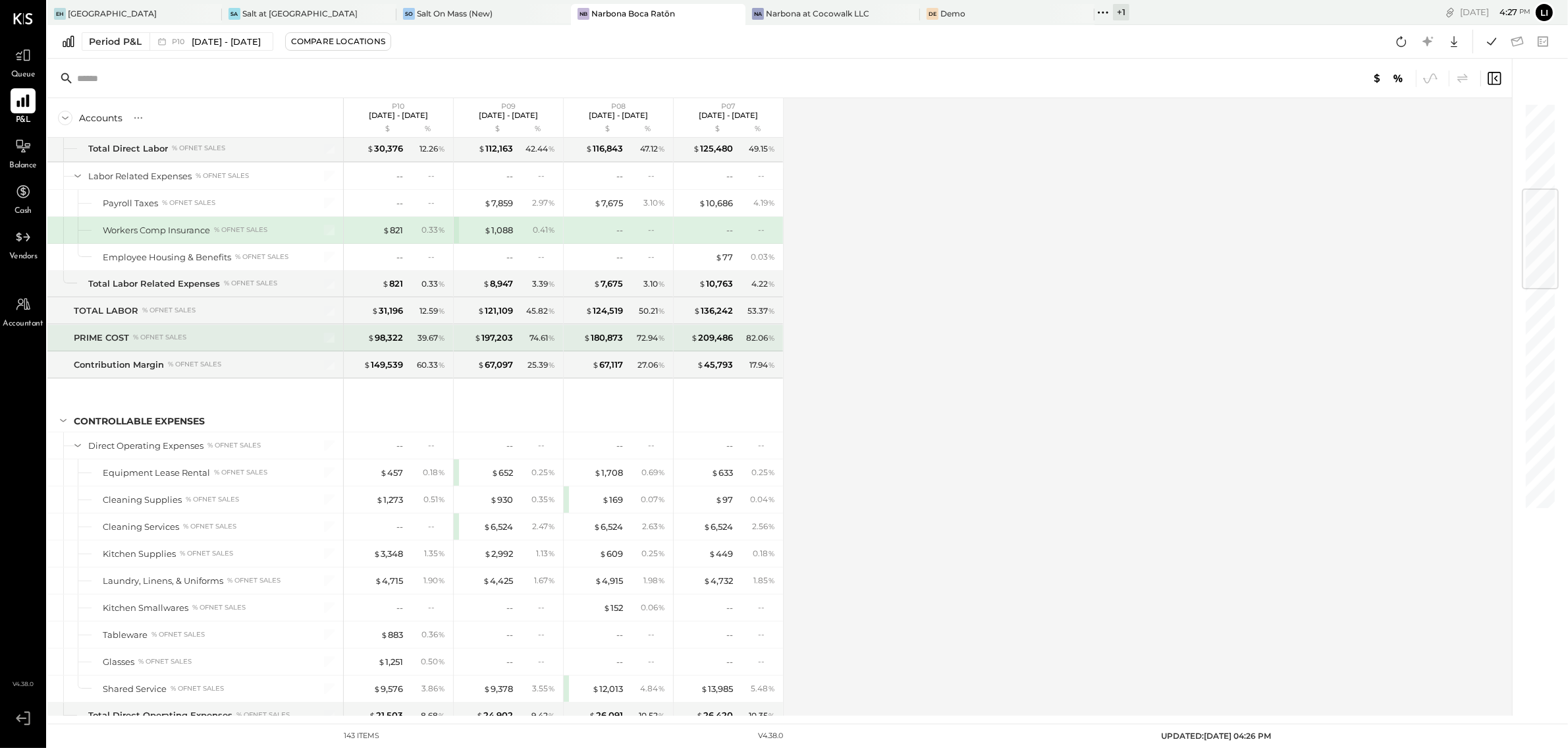
scroll to position [497, 0]
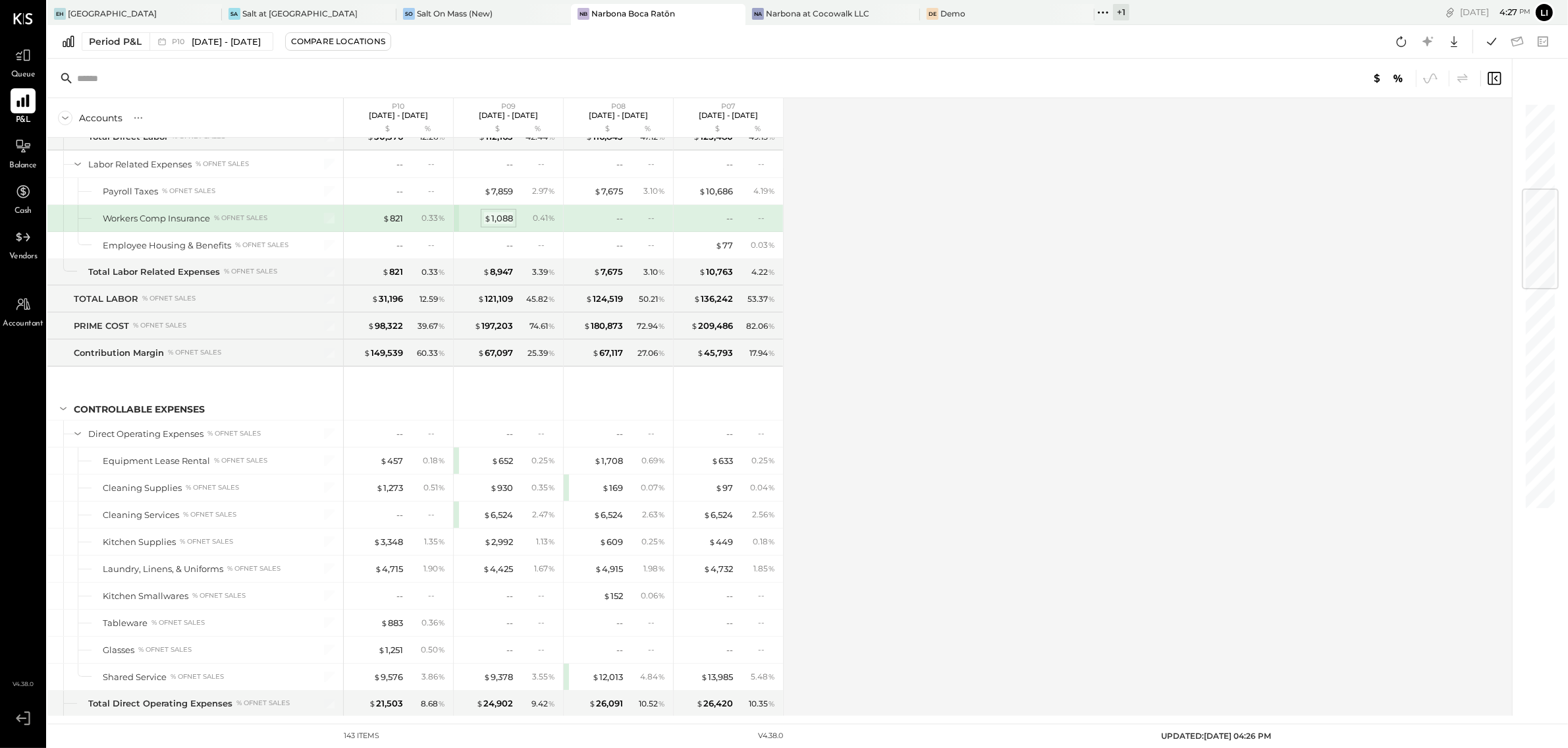
click at [507, 222] on div "$ 1,088" at bounding box center [499, 218] width 29 height 13
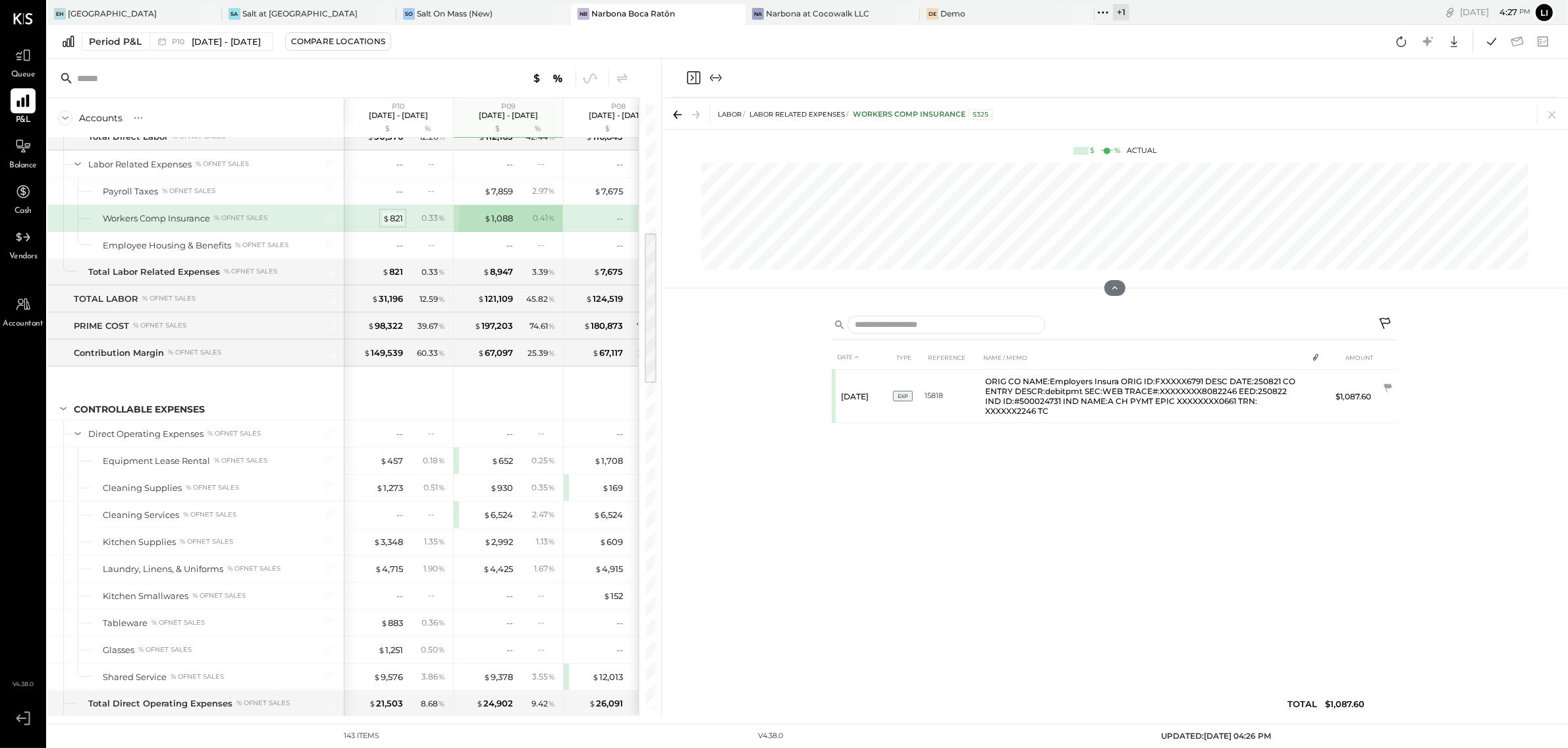
click at [403, 222] on div "$ 821" at bounding box center [393, 218] width 21 height 13
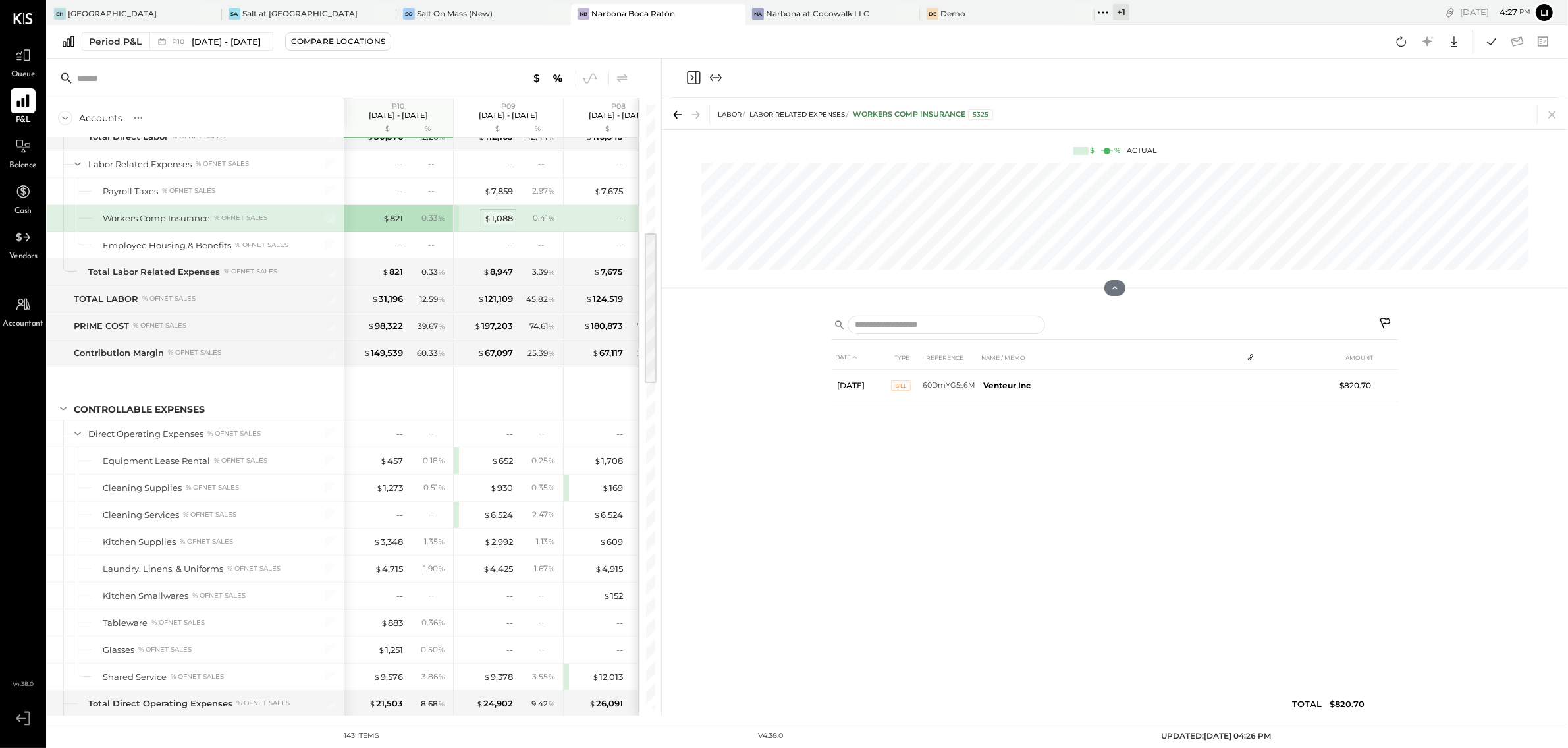
click at [507, 222] on div "$ 1,088" at bounding box center [499, 218] width 29 height 13
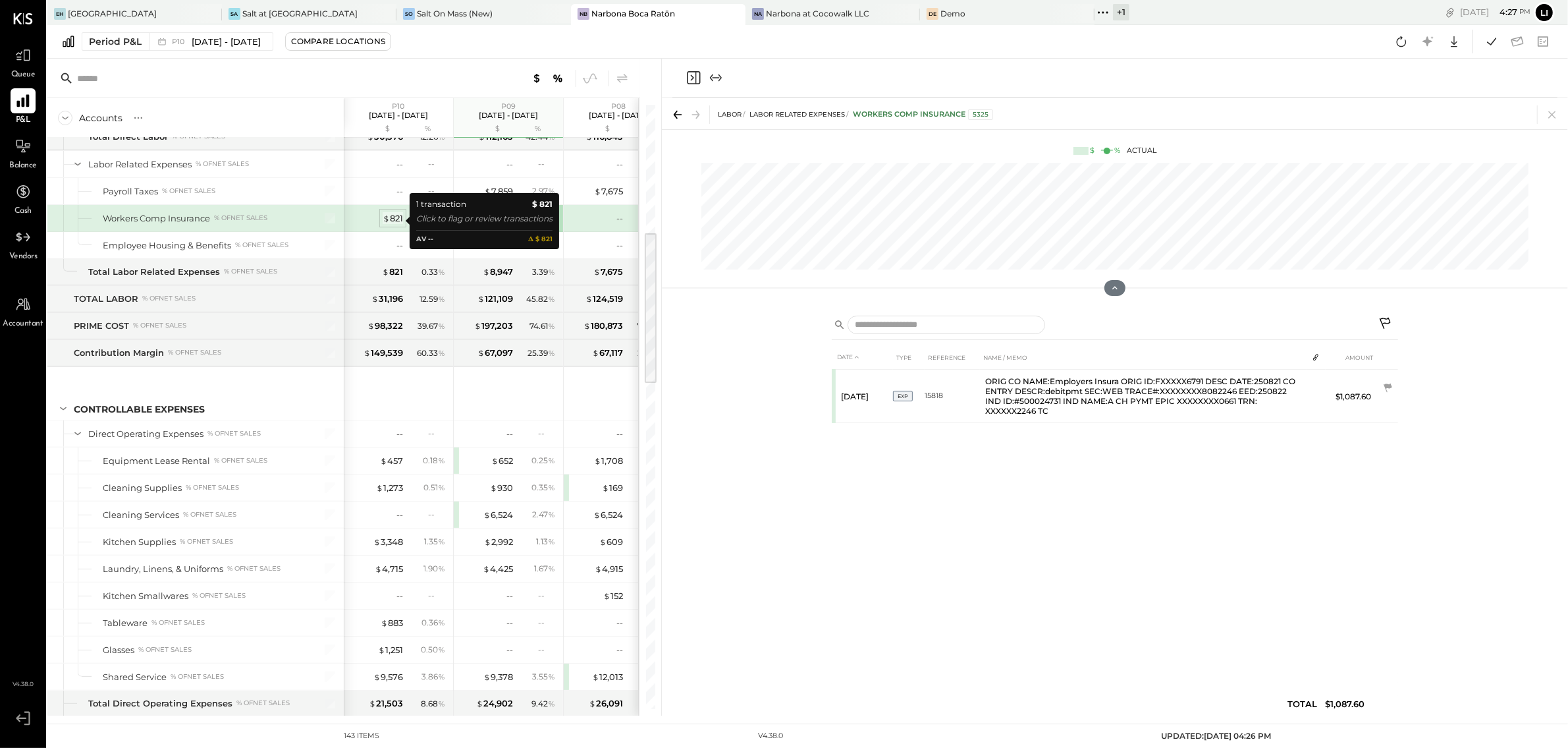
click at [397, 222] on div "$ 821" at bounding box center [393, 218] width 21 height 13
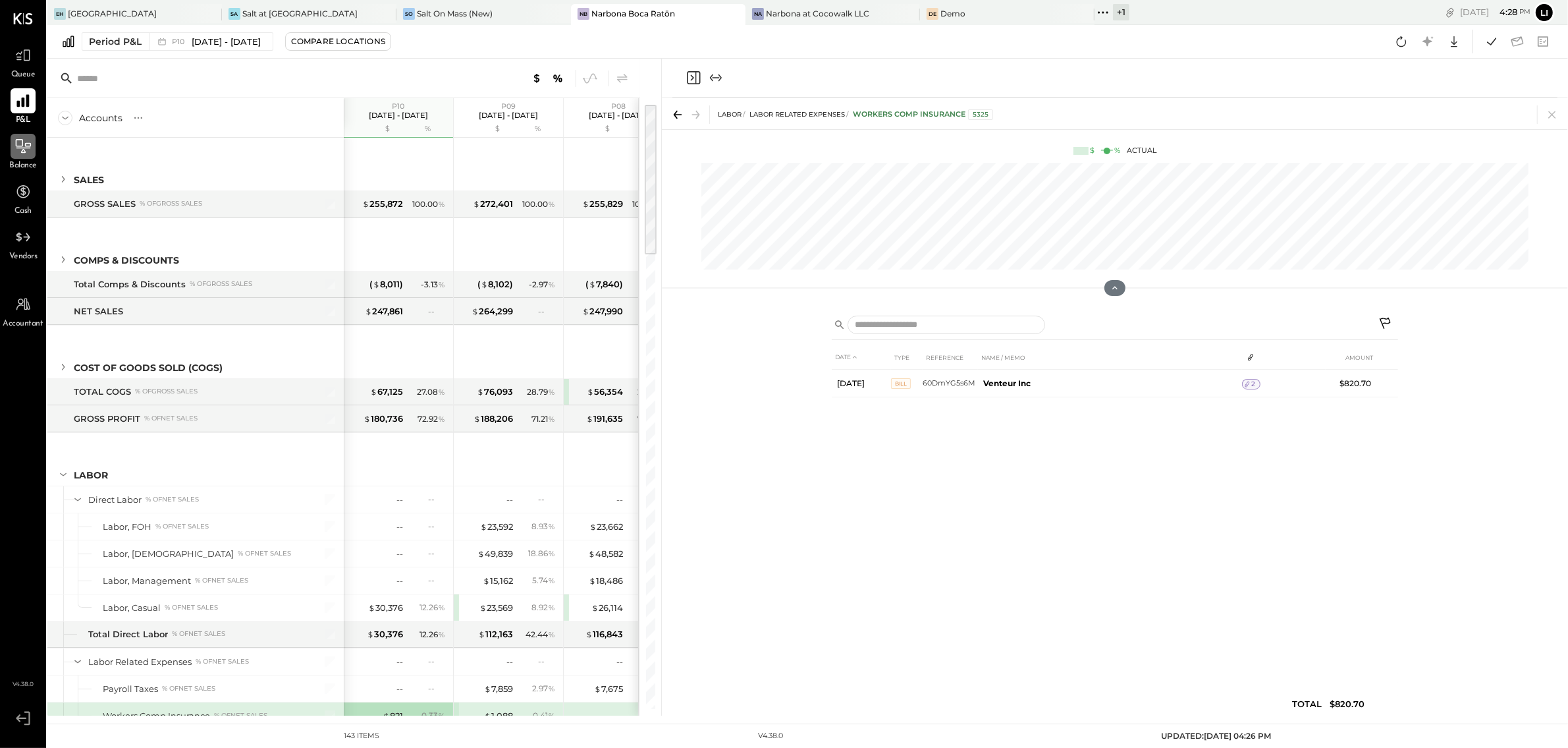
click at [22, 149] on icon at bounding box center [23, 145] width 15 height 13
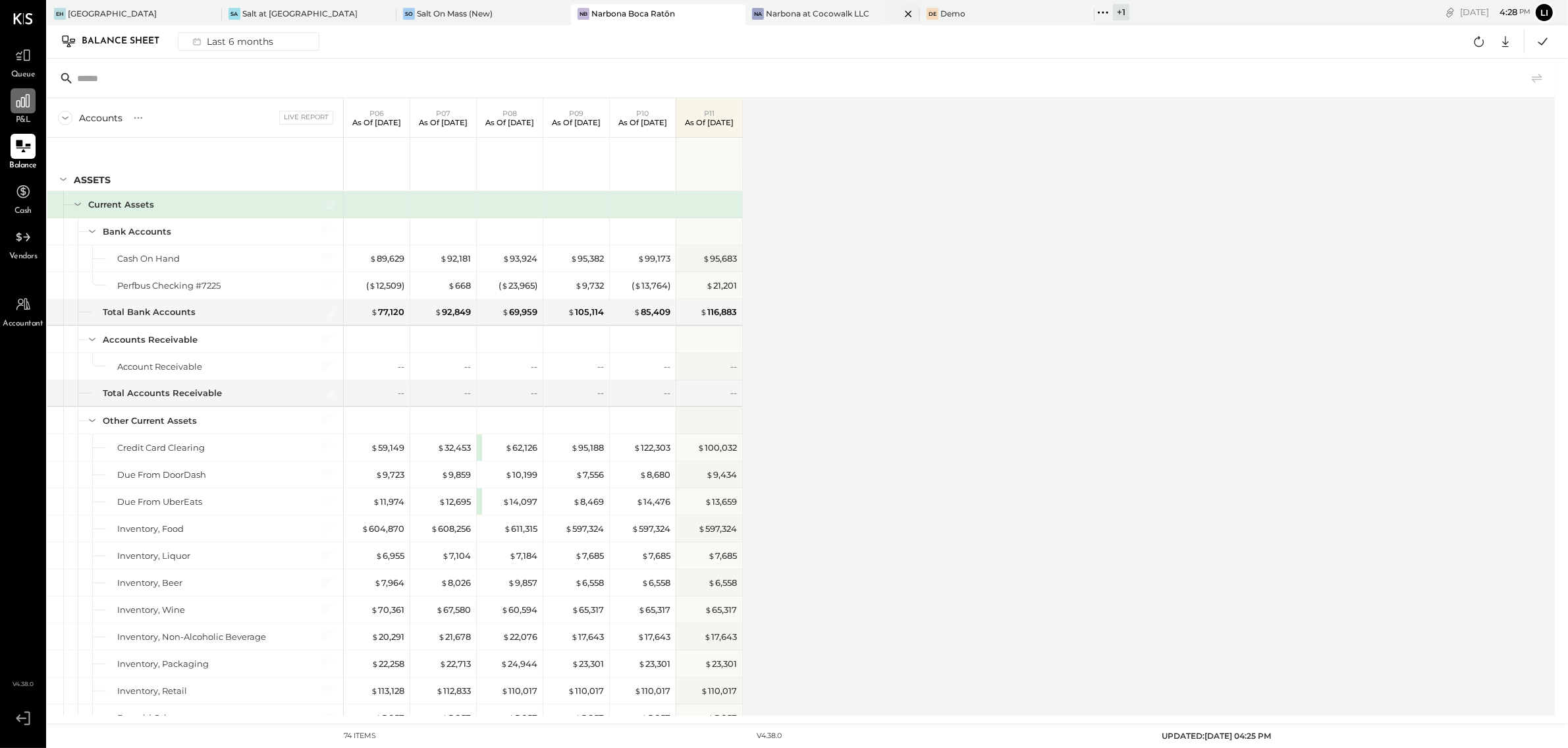
click at [764, 19] on div "Na Narbona at Cocowalk LLC" at bounding box center [833, 14] width 175 height 21
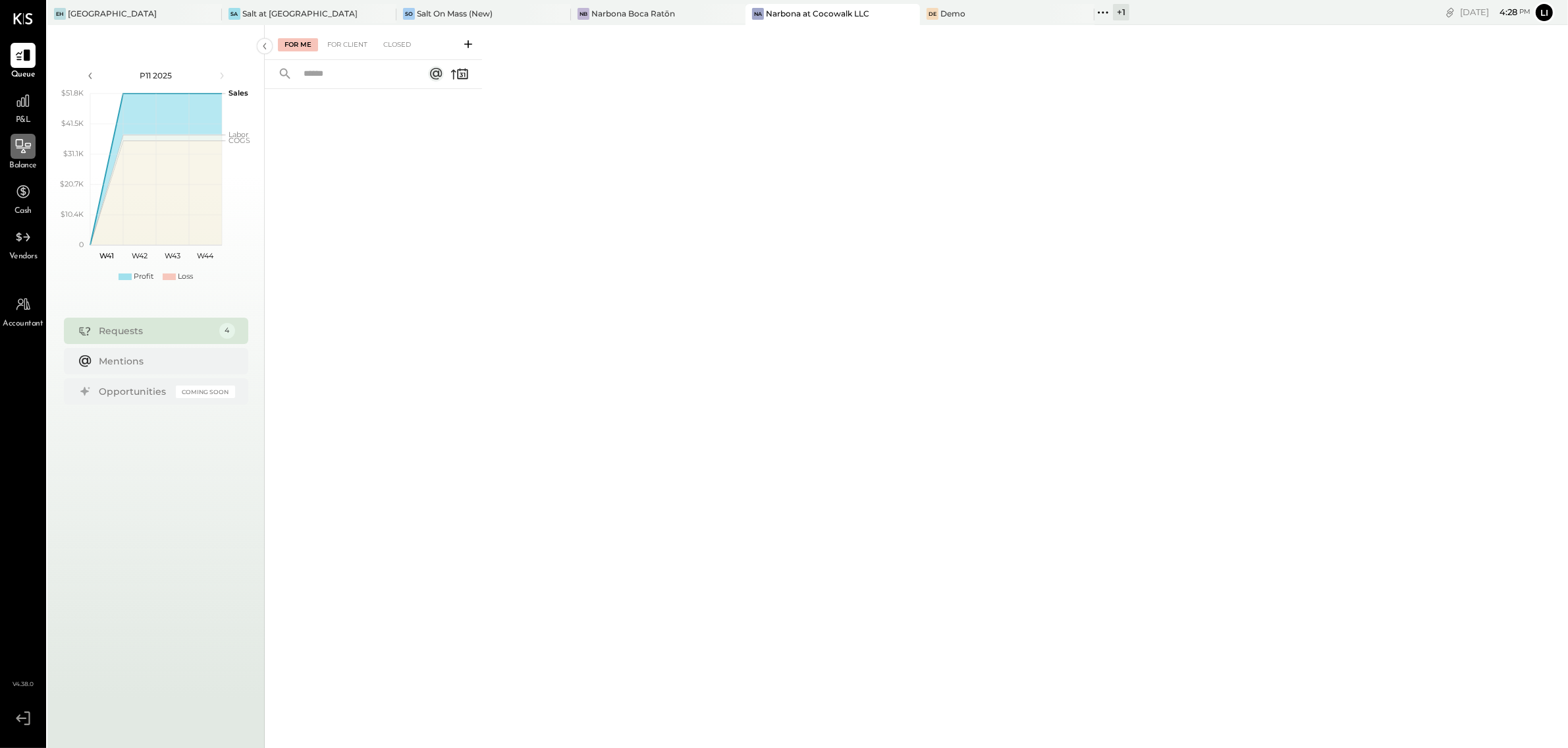
click at [20, 146] on icon at bounding box center [23, 145] width 15 height 13
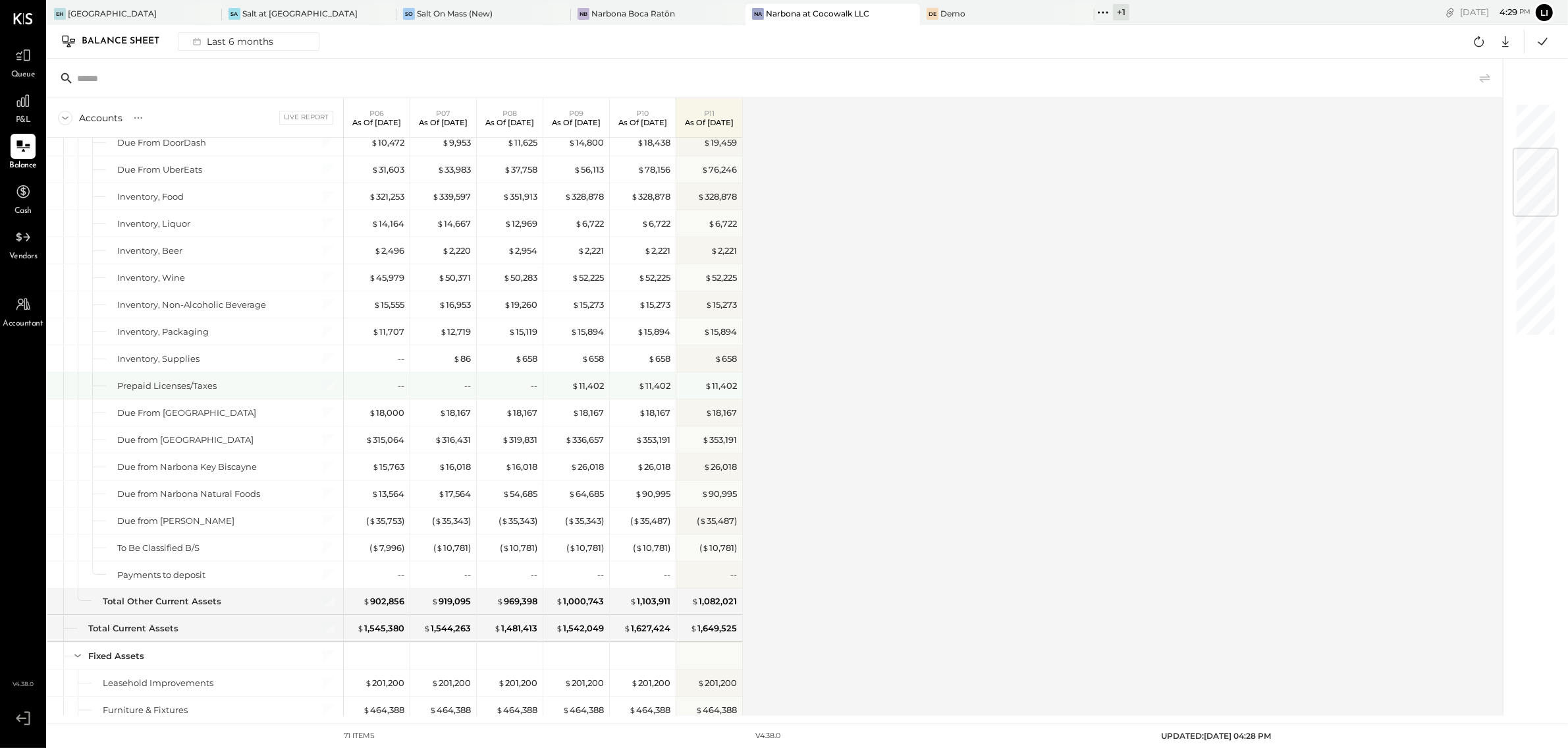
scroll to position [364, 0]
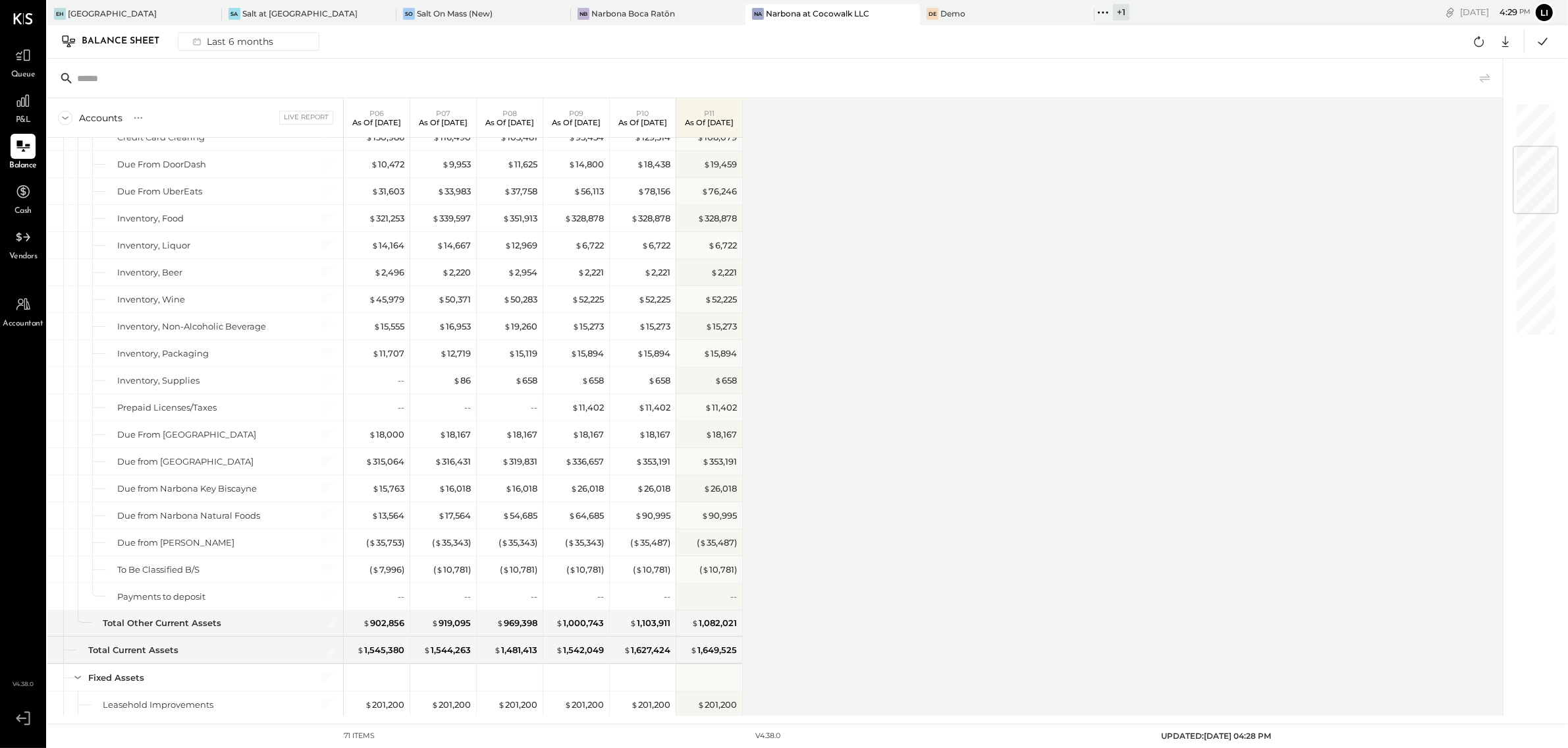
click at [806, 340] on div "Accounts S GL Live Report P06 As of Jun 15th 2025 P07 As of Jul 13th 2025 P08 A…" at bounding box center [776, 407] width 1458 height 617
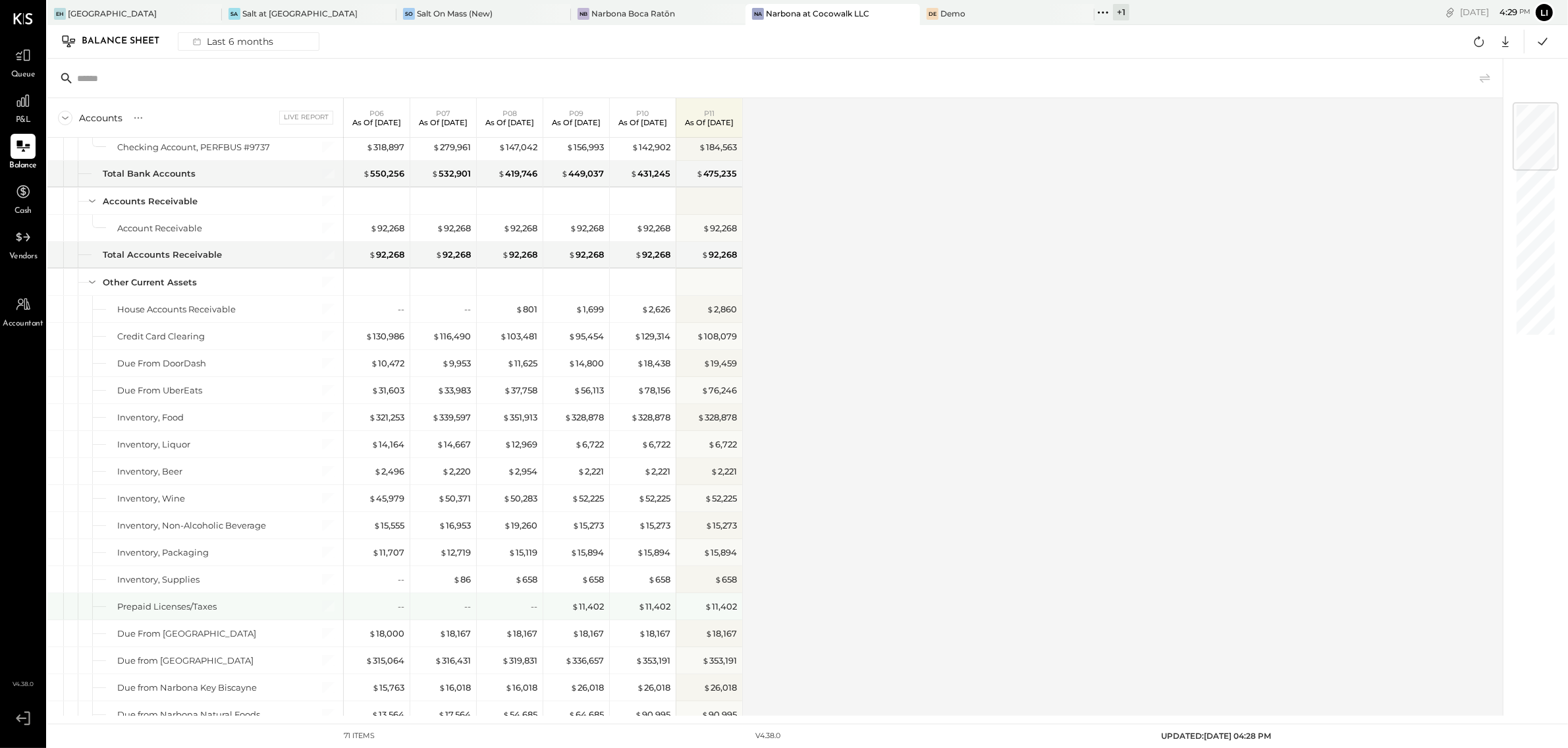
scroll to position [0, 0]
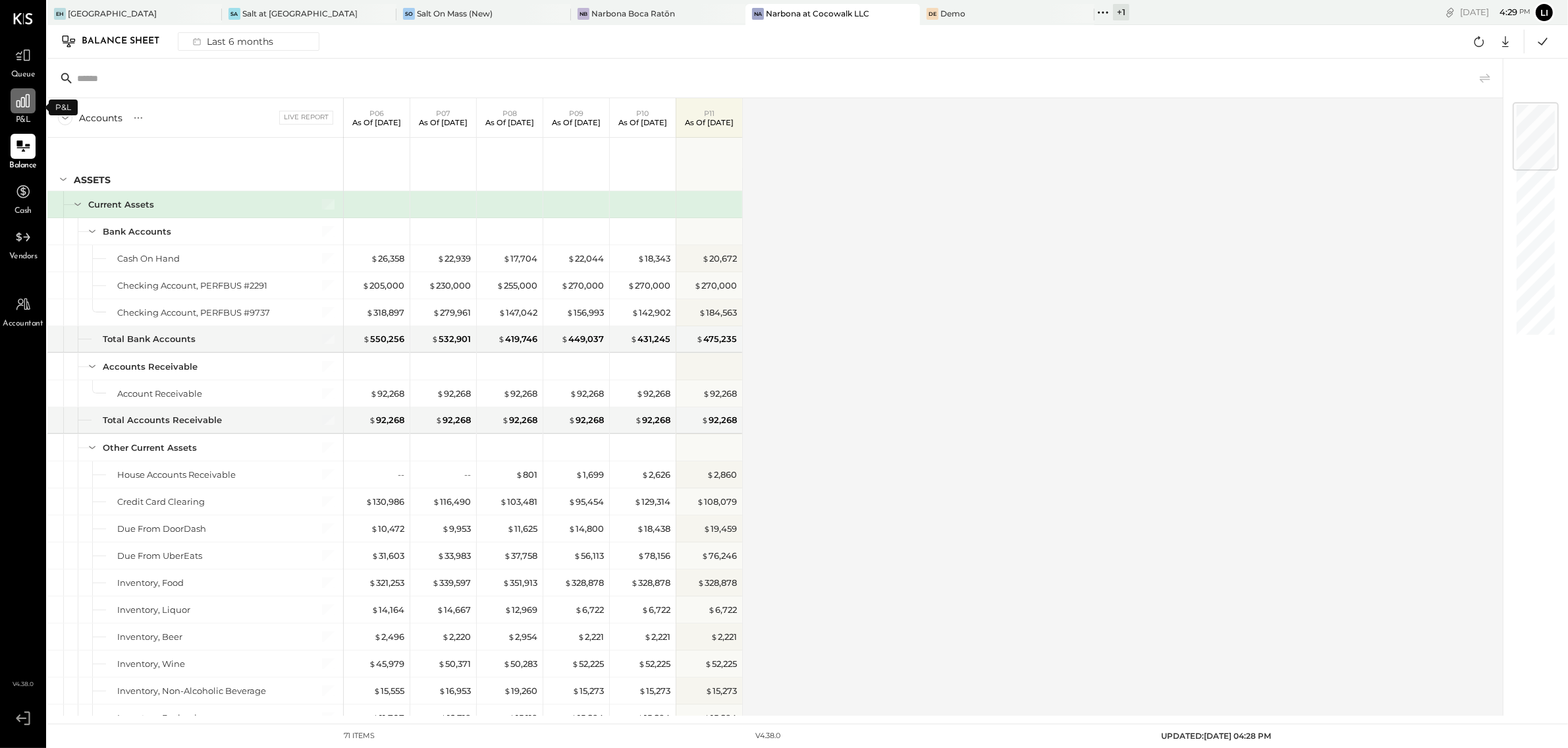
click at [21, 106] on icon at bounding box center [23, 101] width 13 height 13
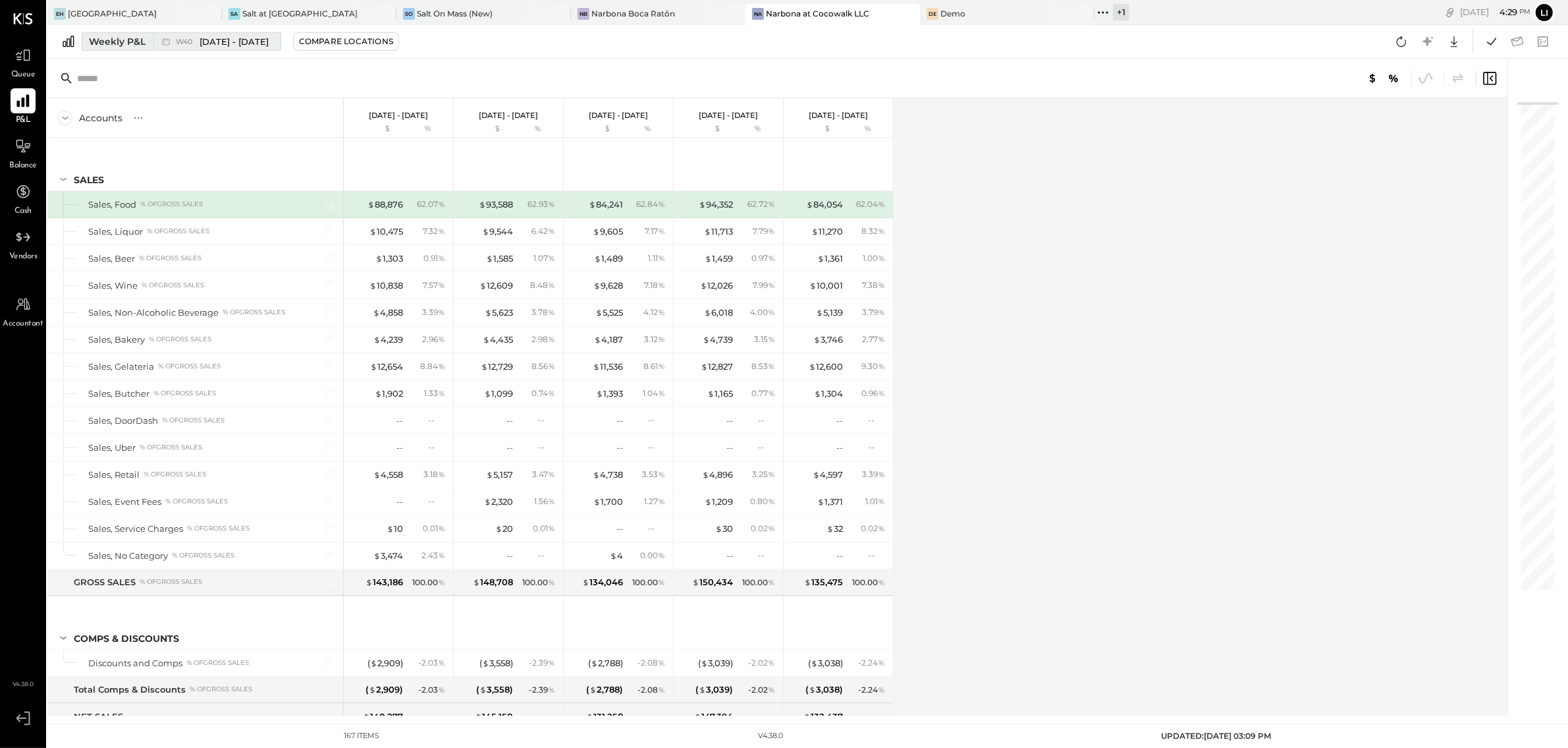
click at [154, 45] on div "W40 [DATE] - [DATE]" at bounding box center [214, 41] width 121 height 17
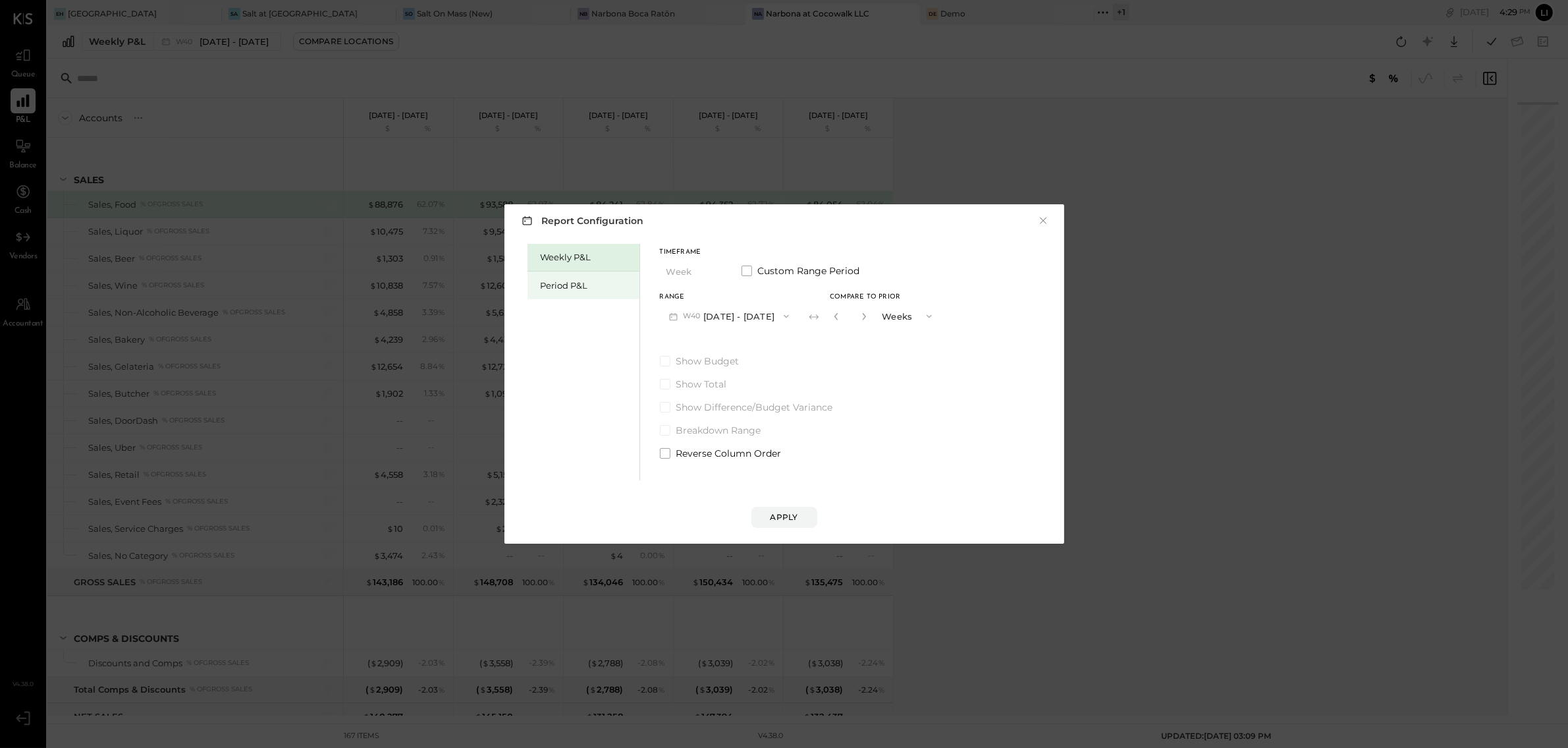
click at [553, 286] on div "Period P&L" at bounding box center [587, 286] width 92 height 13
click at [840, 318] on div "Compare" at bounding box center [834, 318] width 43 height 11
click at [775, 319] on button "P11 Oct 6 - Nov 2, 2025" at bounding box center [726, 315] width 133 height 25
click at [745, 342] on span "Sep 8 - Oct 5, 2025" at bounding box center [719, 345] width 63 height 11
click at [864, 318] on icon "button" at bounding box center [861, 316] width 8 height 8
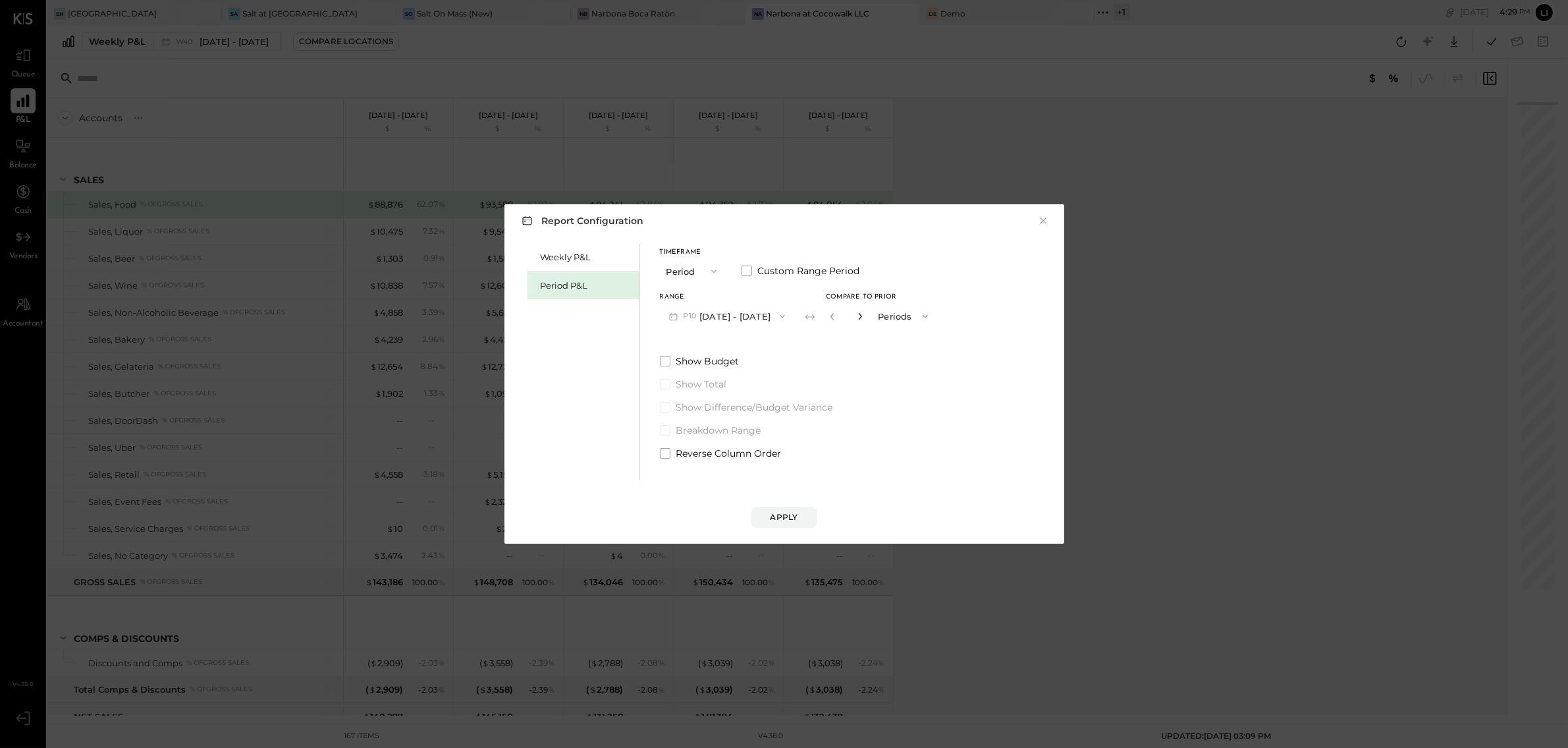
click at [864, 318] on icon "button" at bounding box center [861, 316] width 8 height 8
type input "*"
click at [804, 512] on button "Apply" at bounding box center [784, 517] width 66 height 21
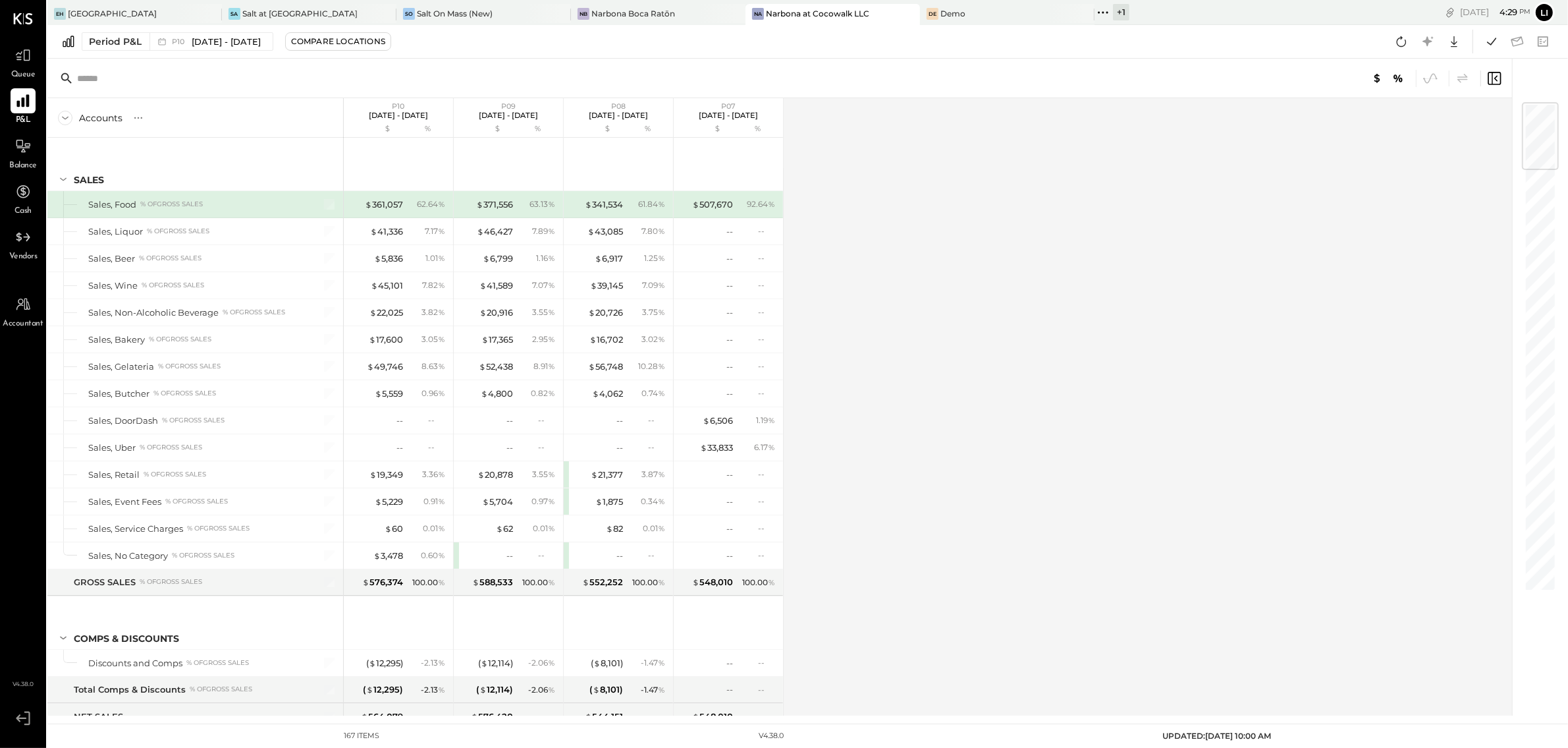
click at [1095, 13] on icon at bounding box center [1104, 13] width 17 height 17
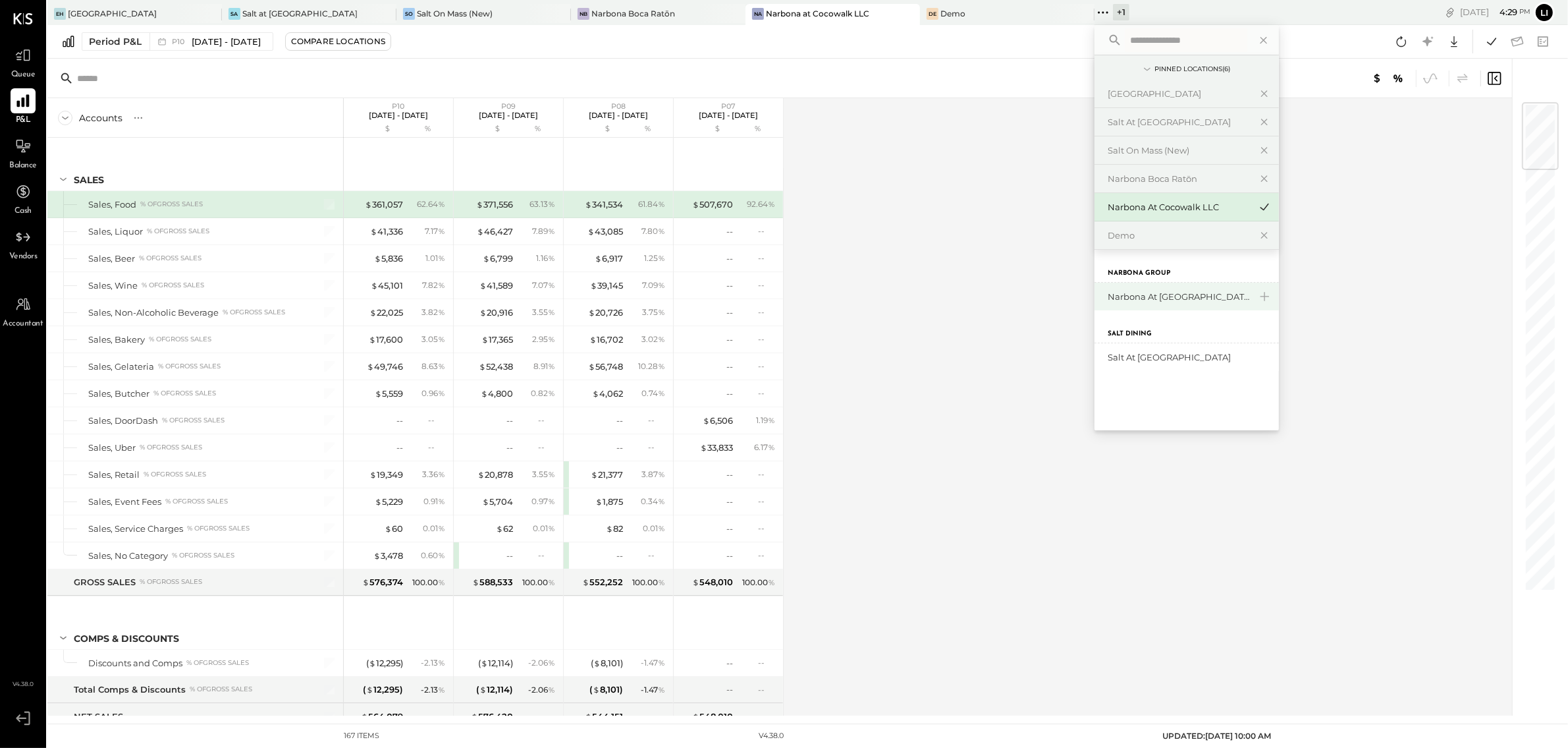
click at [1108, 296] on div "Narbona at [GEOGRAPHIC_DATA] LLC" at bounding box center [1178, 297] width 142 height 13
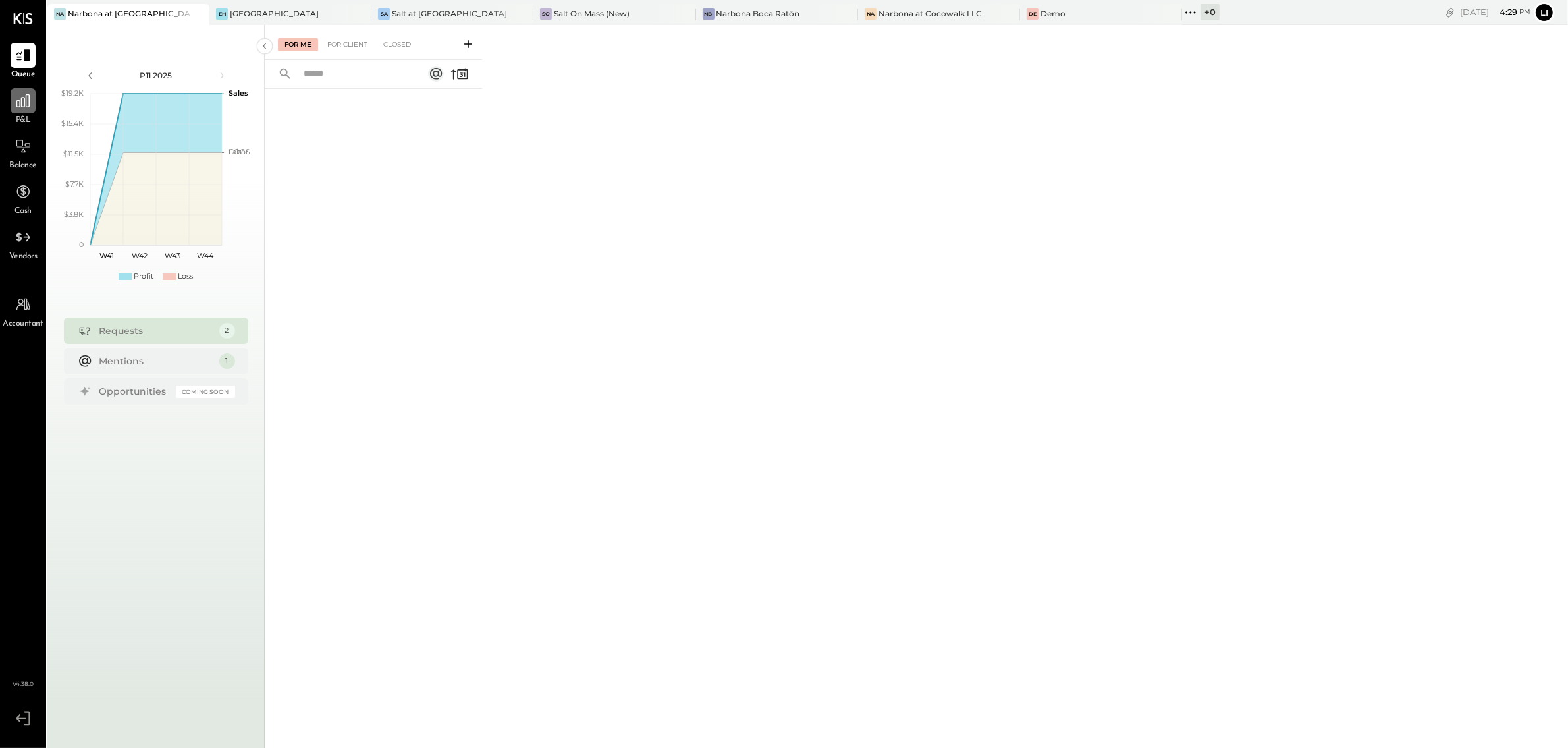
click at [21, 107] on icon at bounding box center [23, 101] width 17 height 17
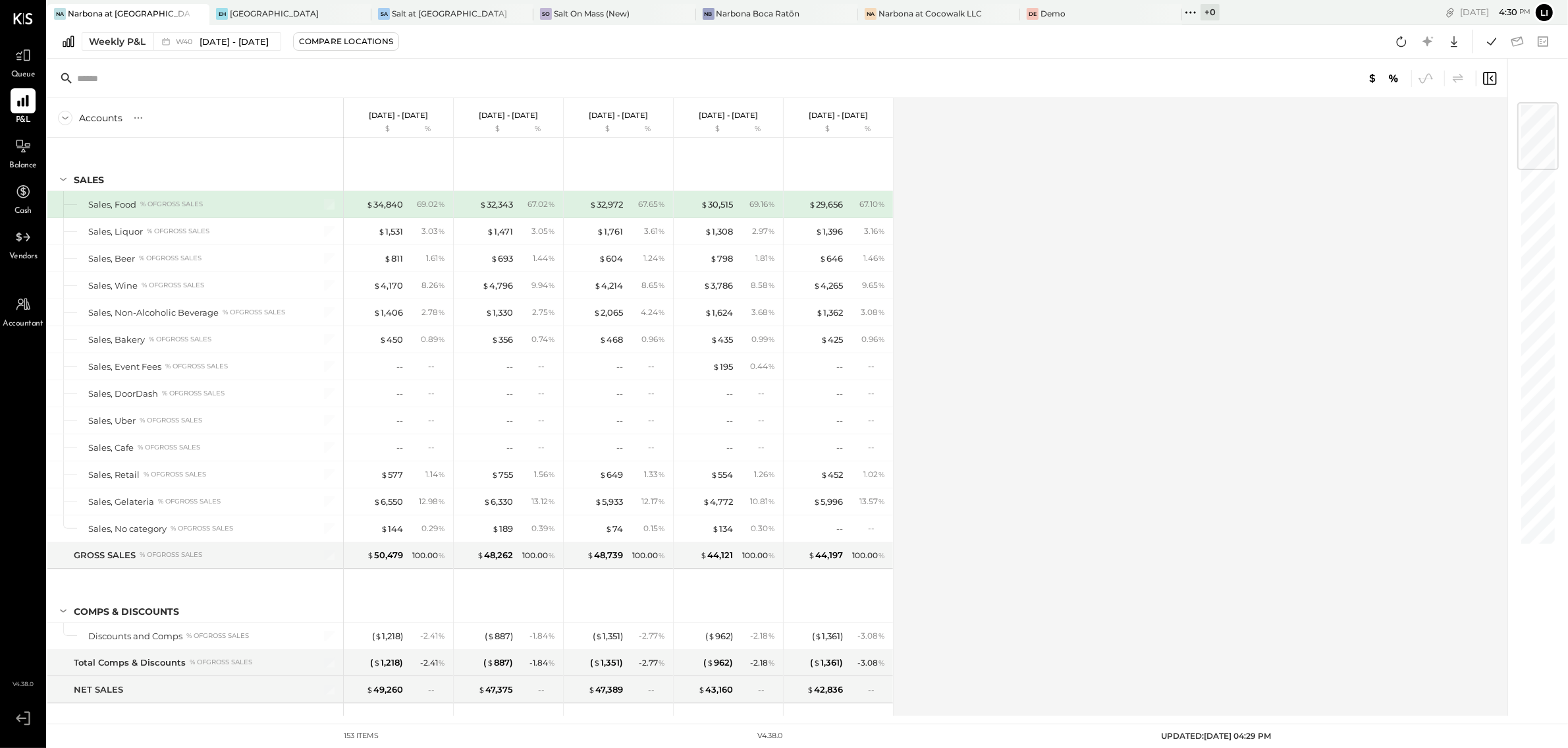
click at [187, 29] on div "Weekly P&L W40 Sep 29 - Oct 5, 2025 Compare Locations Google Sheets Excel" at bounding box center [808, 42] width 1521 height 33
click at [181, 40] on span "W40" at bounding box center [187, 41] width 21 height 7
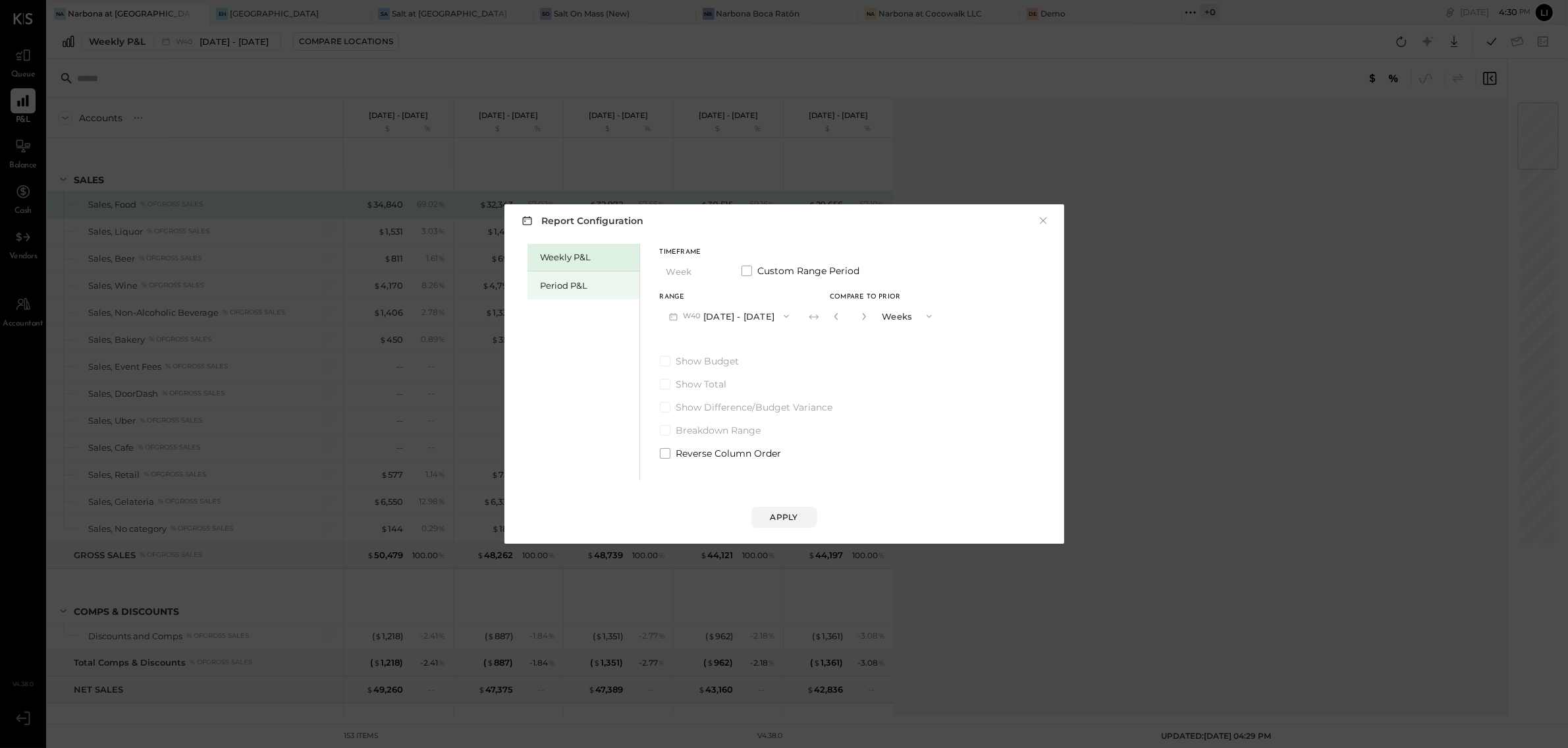
click at [551, 281] on div "Period P&L" at bounding box center [587, 286] width 92 height 13
click at [705, 321] on button "P11 Oct 6 - Nov 2, 2025" at bounding box center [726, 315] width 133 height 25
click at [695, 344] on span "Sep 8 - Oct 5, 2025" at bounding box center [719, 345] width 63 height 11
click at [869, 323] on button "Compare" at bounding box center [836, 318] width 66 height 21
click at [865, 322] on button "button" at bounding box center [860, 316] width 10 height 14
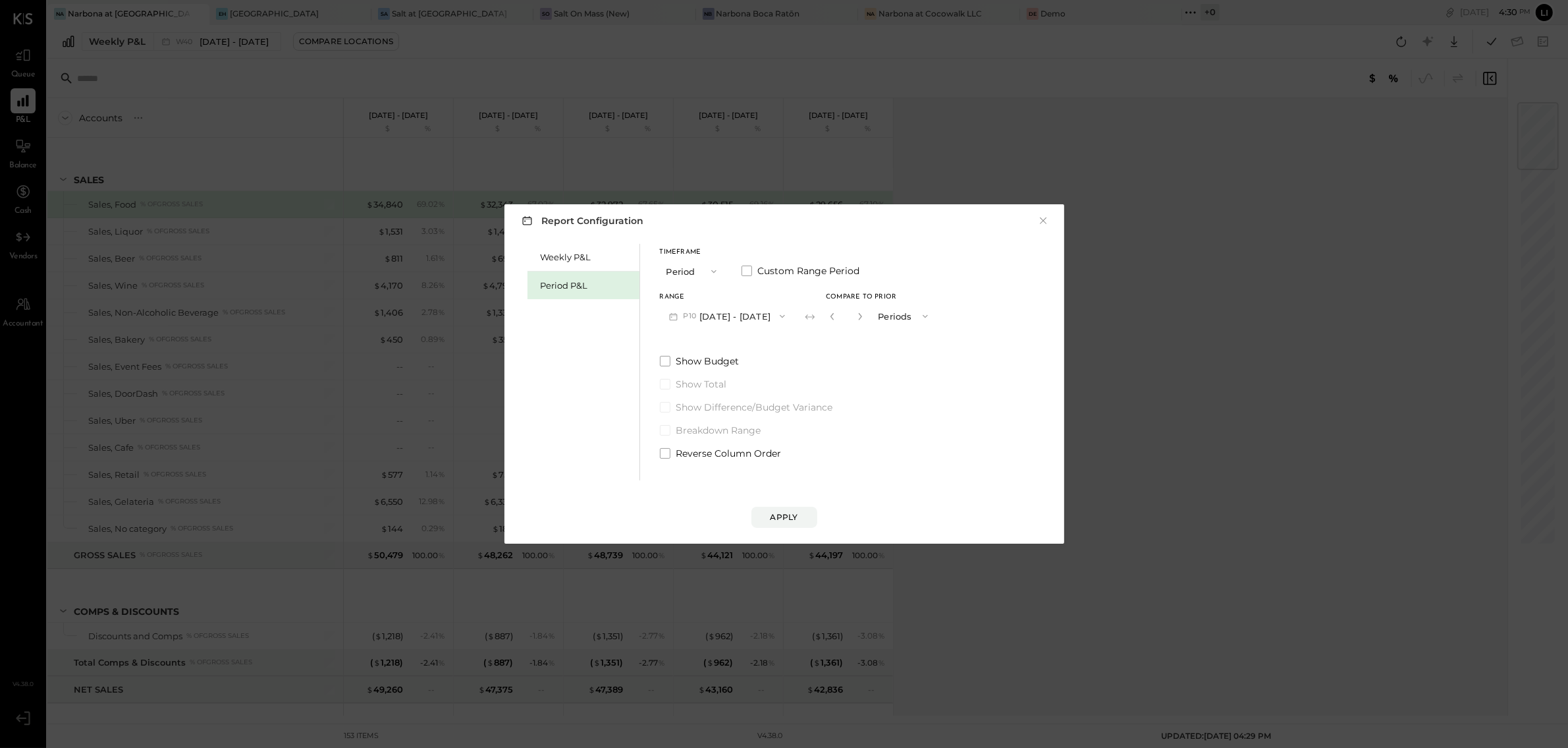
click at [865, 322] on button "button" at bounding box center [860, 316] width 10 height 14
type input "*"
click at [779, 528] on div "Report Configuration × Weekly P&L Period P&L Timeframe Period Custom Range Peri…" at bounding box center [784, 373] width 560 height 339
click at [779, 523] on button "Apply" at bounding box center [784, 517] width 66 height 21
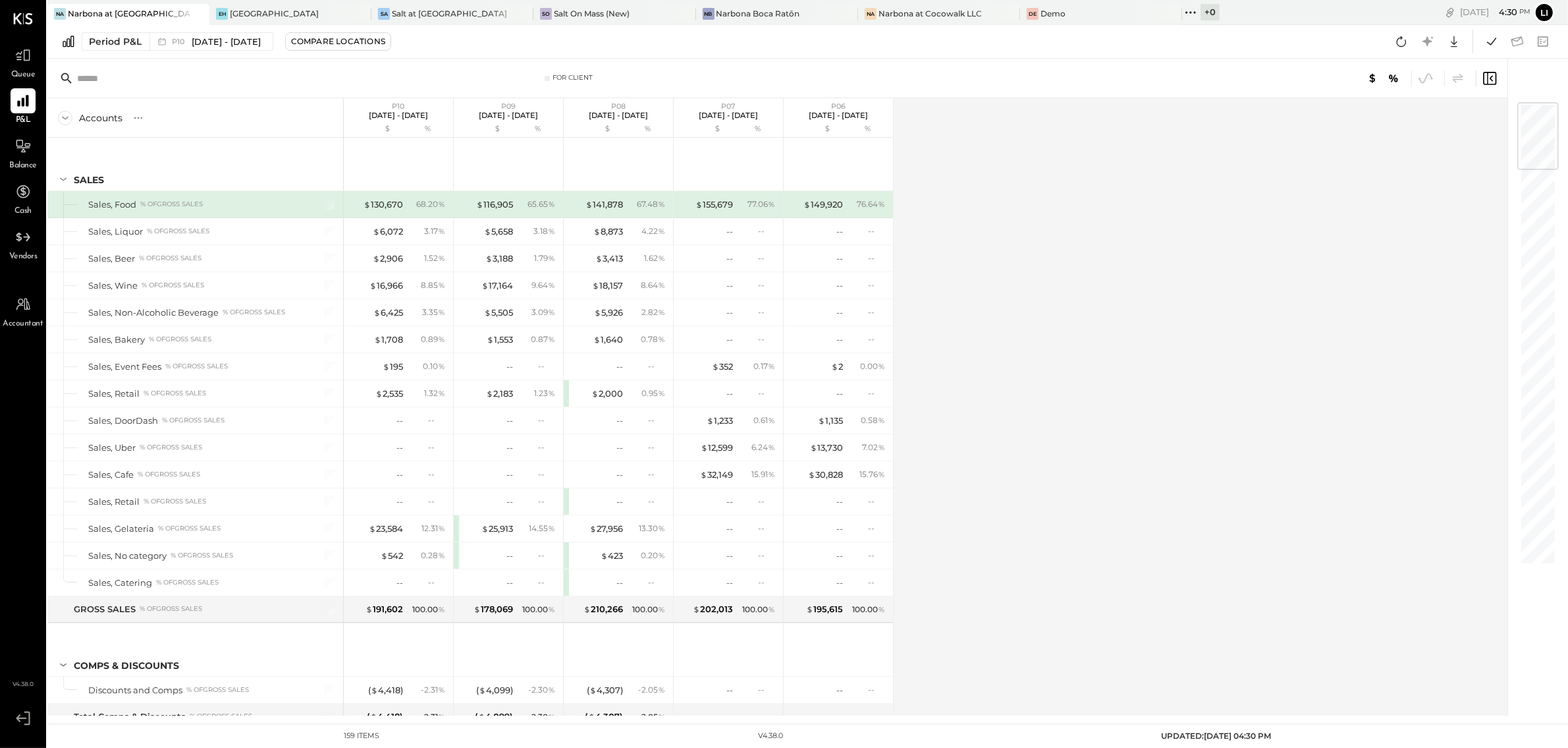
scroll to position [3360, 0]
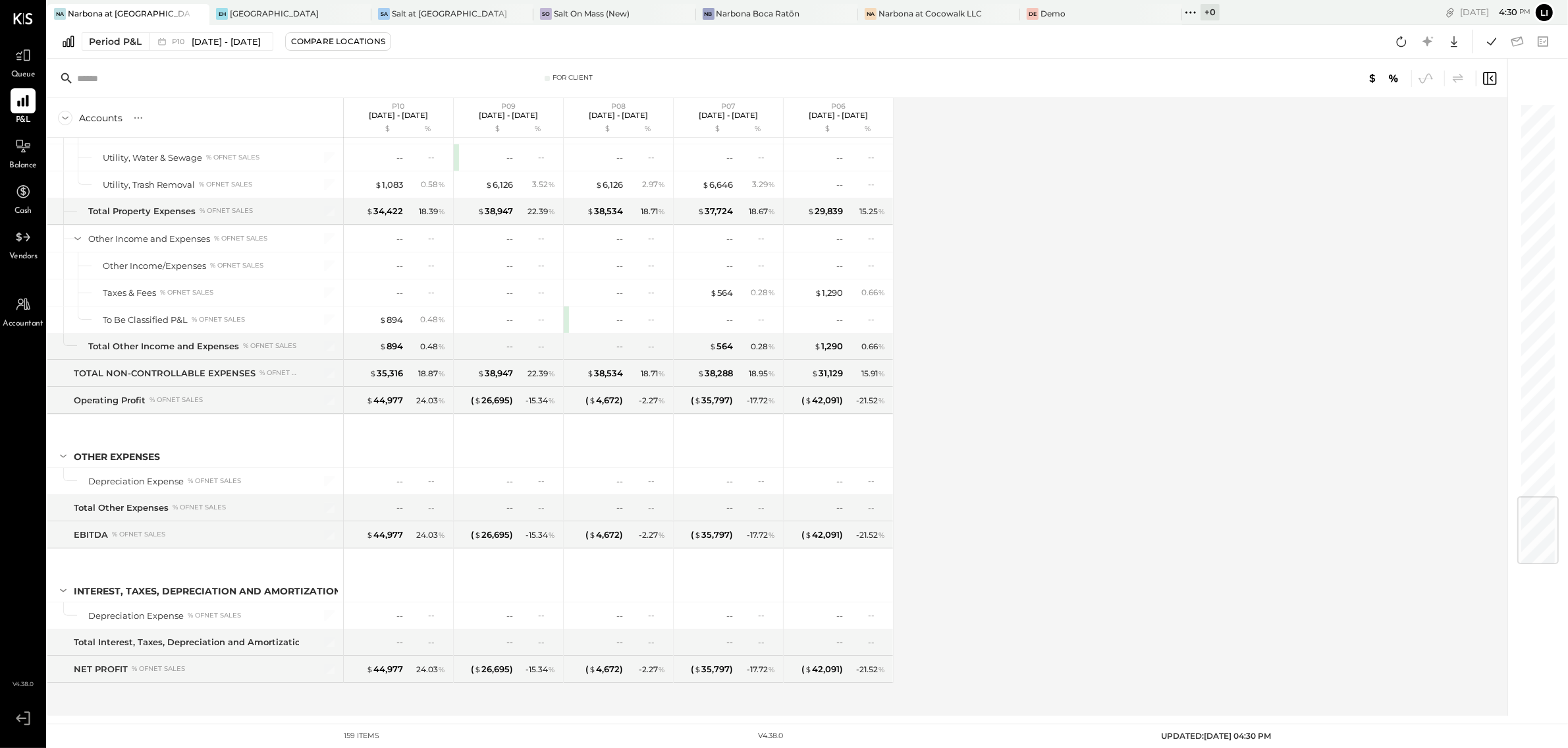
click at [16, 160] on span "Balance" at bounding box center [23, 166] width 28 height 12
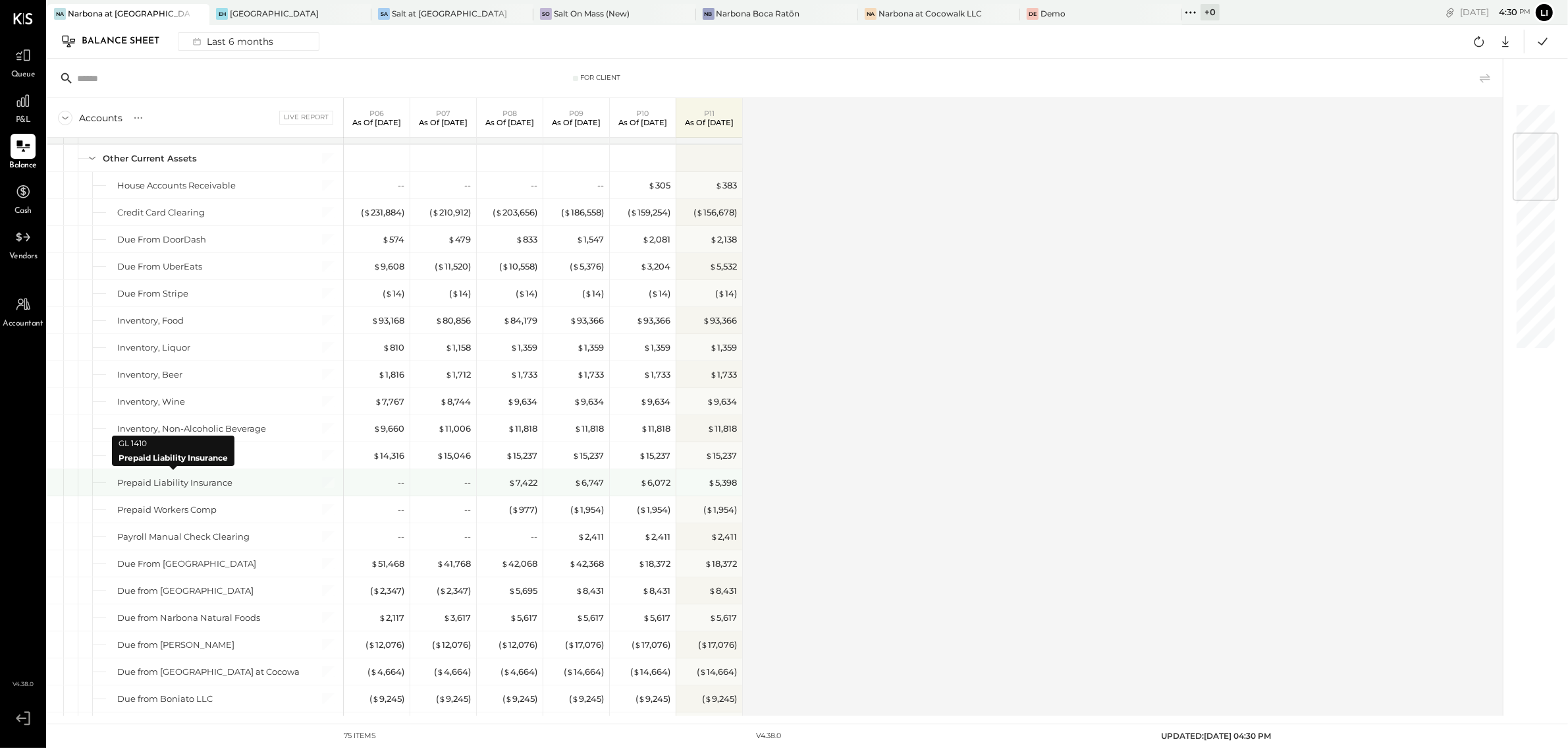
scroll to position [254, 0]
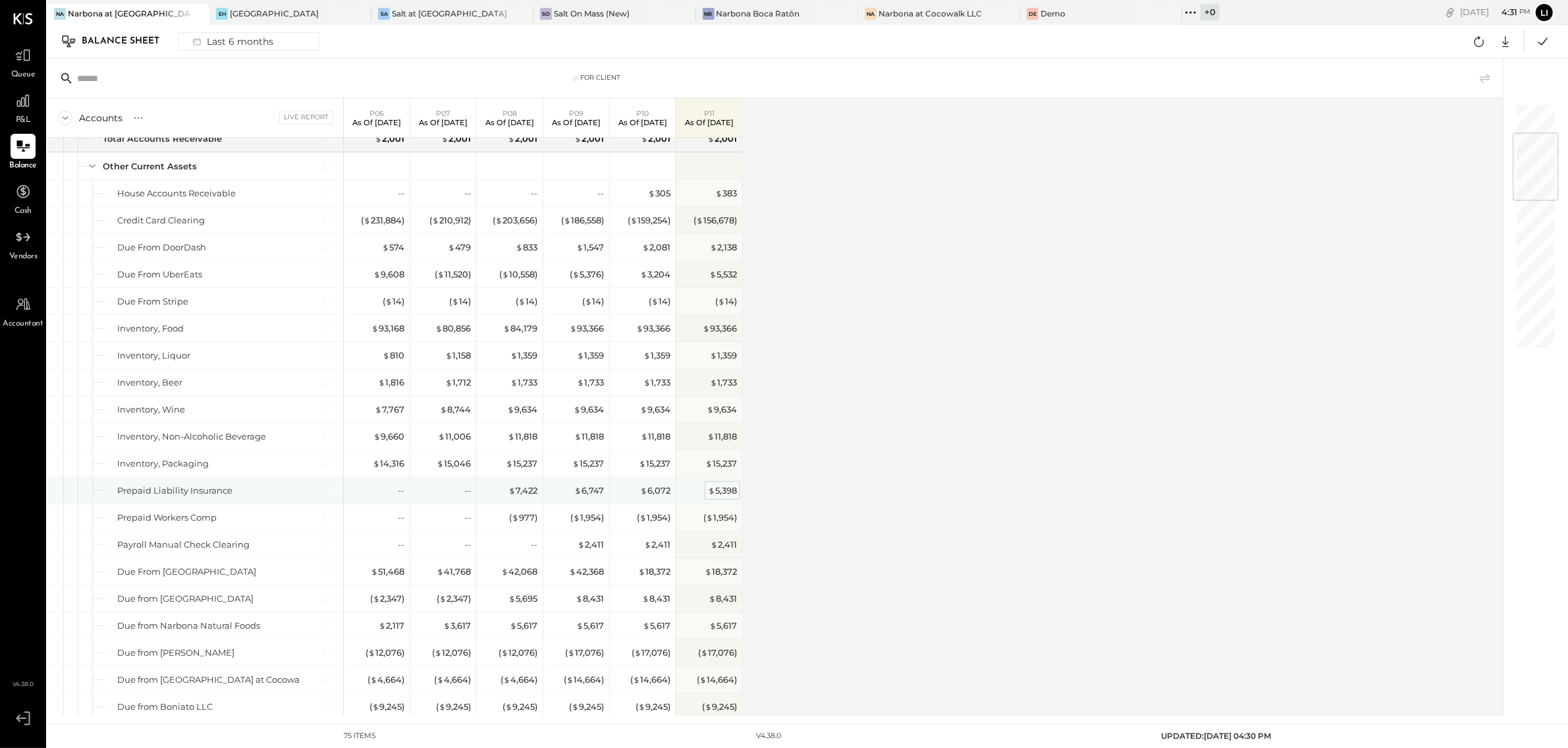
click at [714, 493] on span "$" at bounding box center [711, 490] width 7 height 10
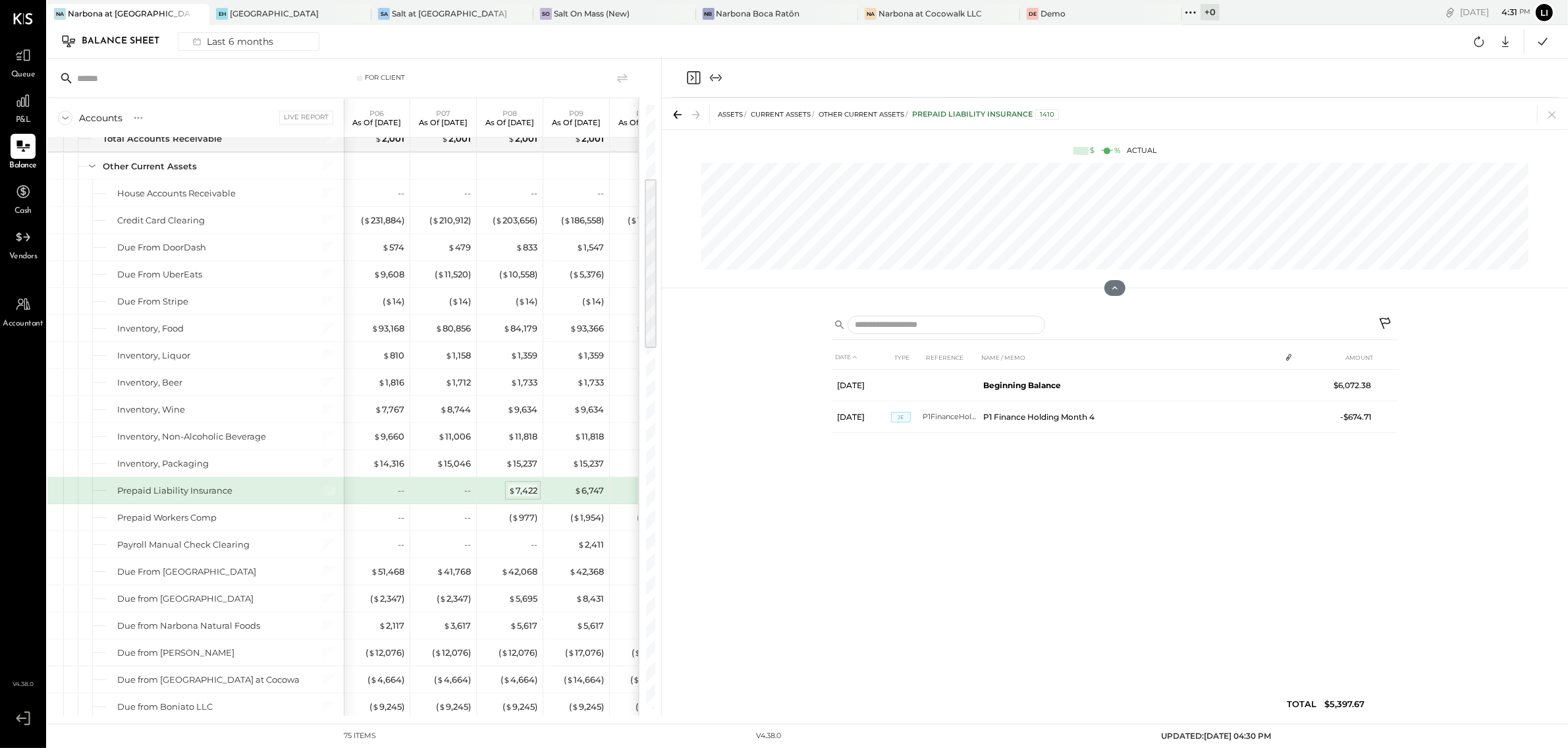
click at [535, 493] on div "$ 7,422" at bounding box center [522, 491] width 29 height 13
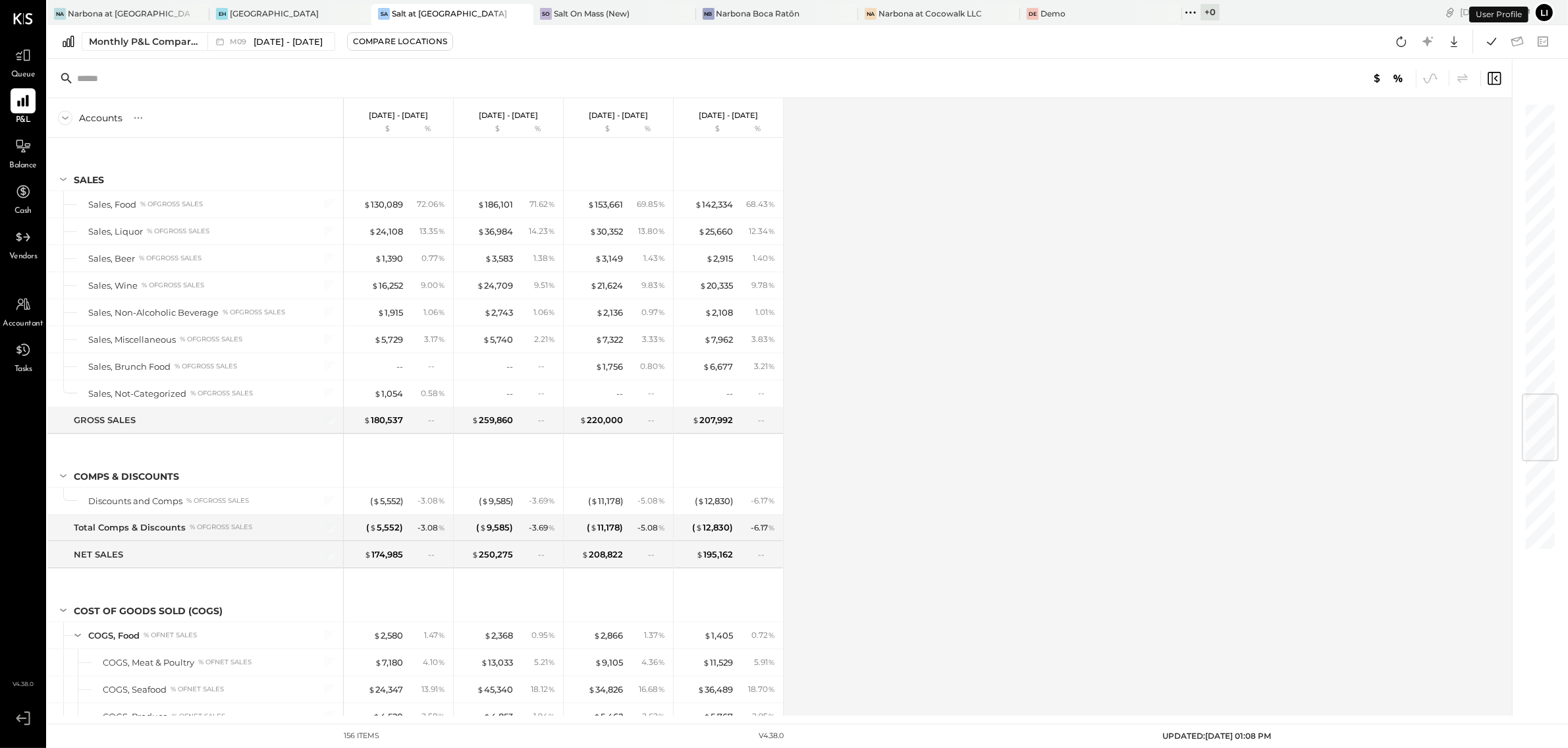
scroll to position [2477, 0]
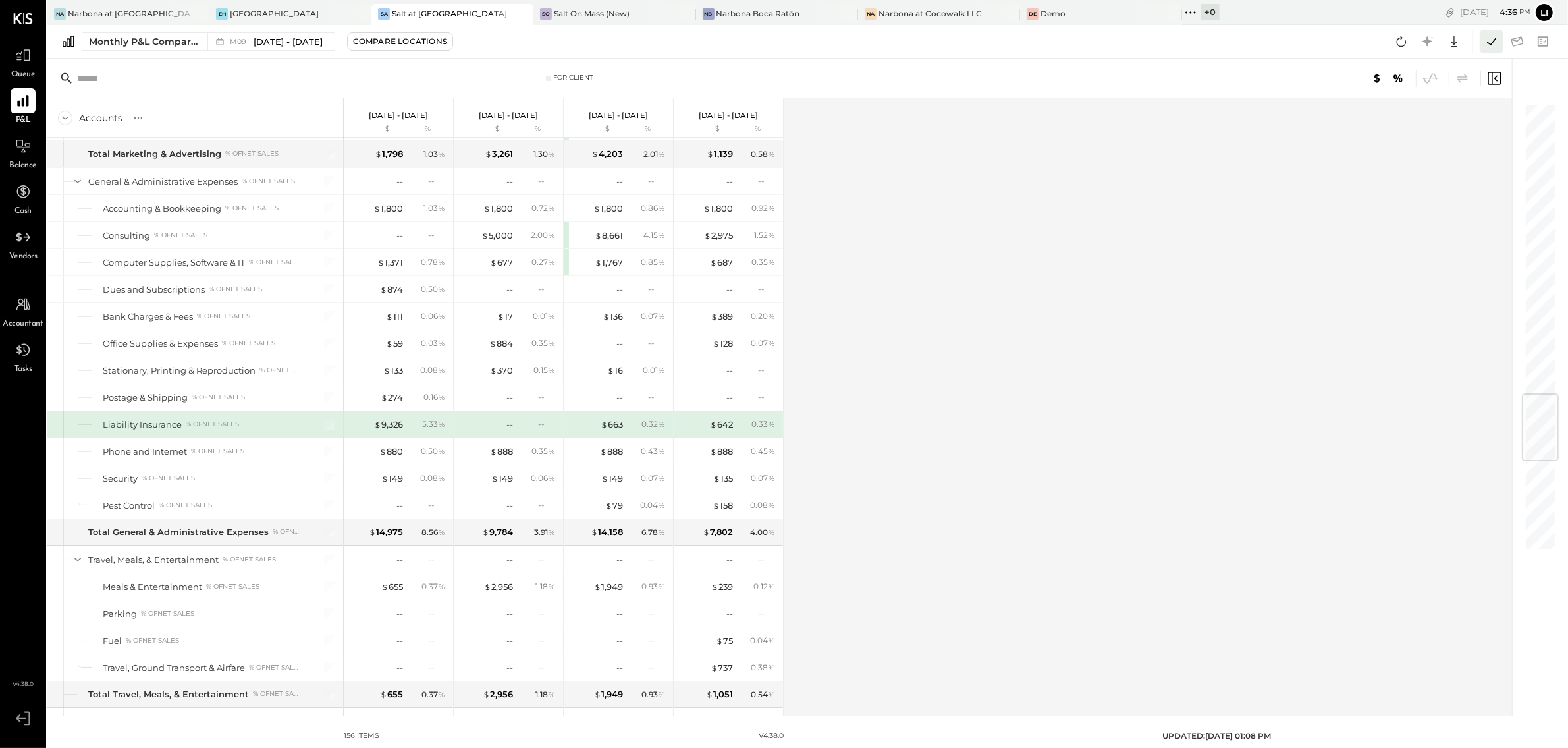
click at [1492, 37] on icon at bounding box center [1492, 41] width 17 height 17
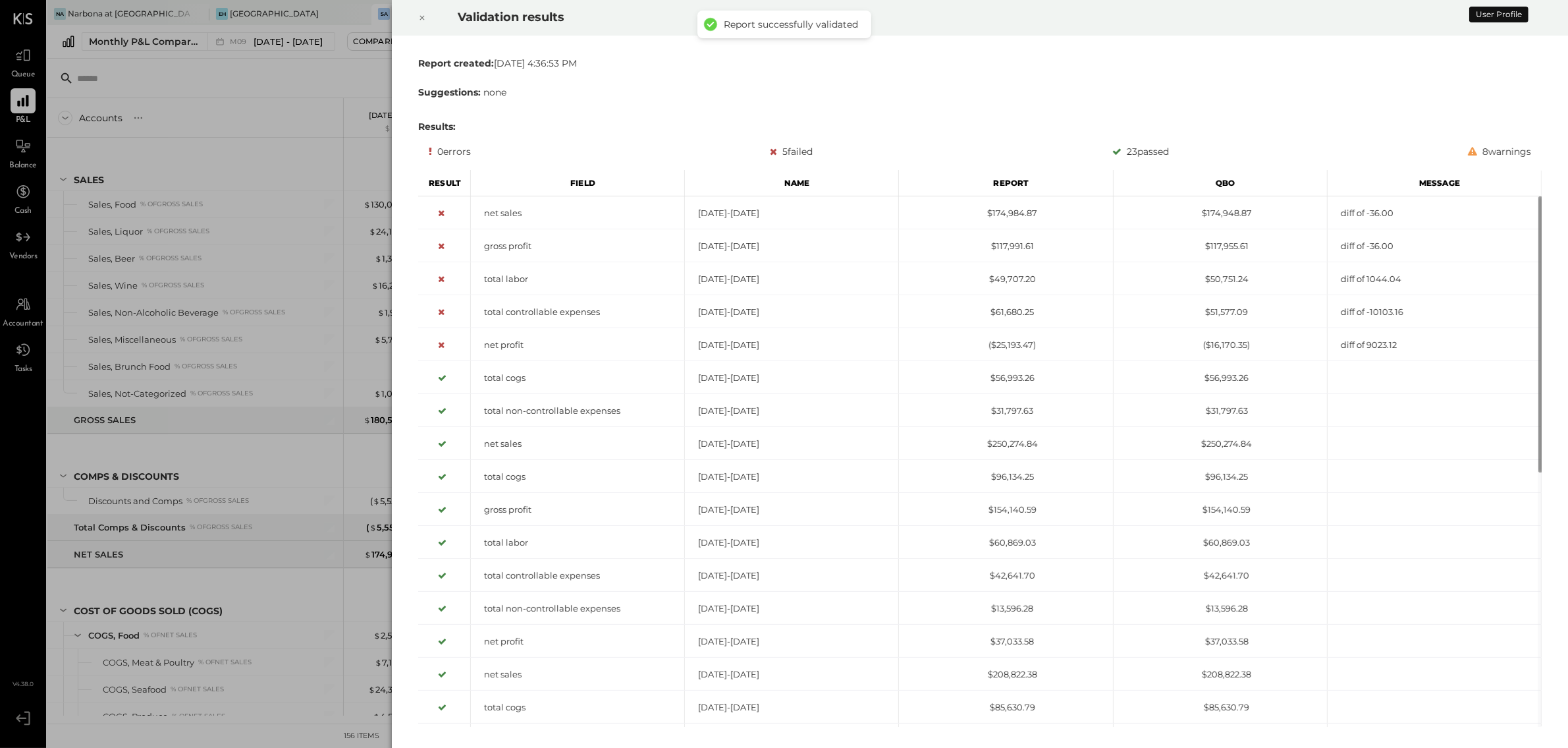
scroll to position [2477, 0]
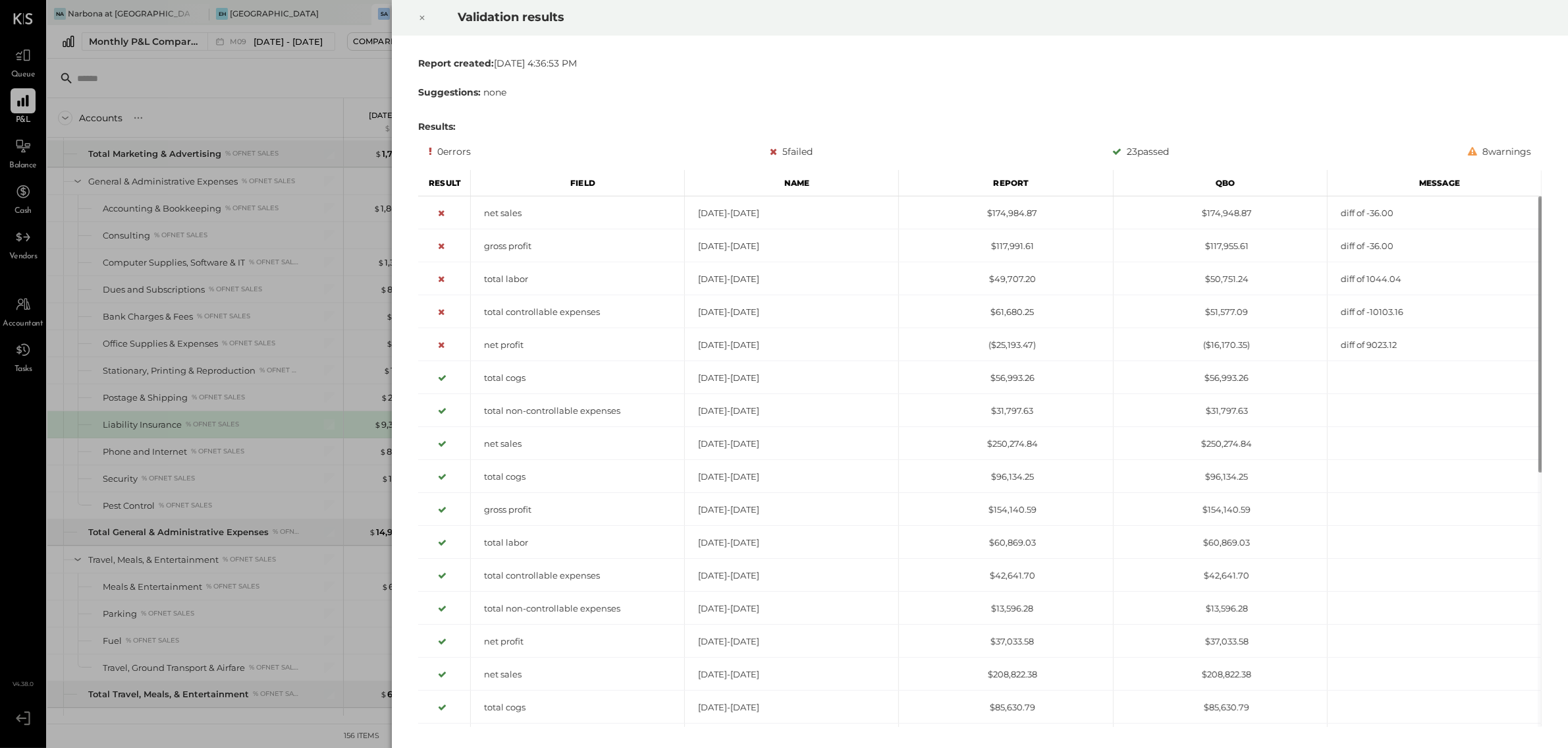
click at [424, 23] on icon at bounding box center [422, 17] width 8 height 16
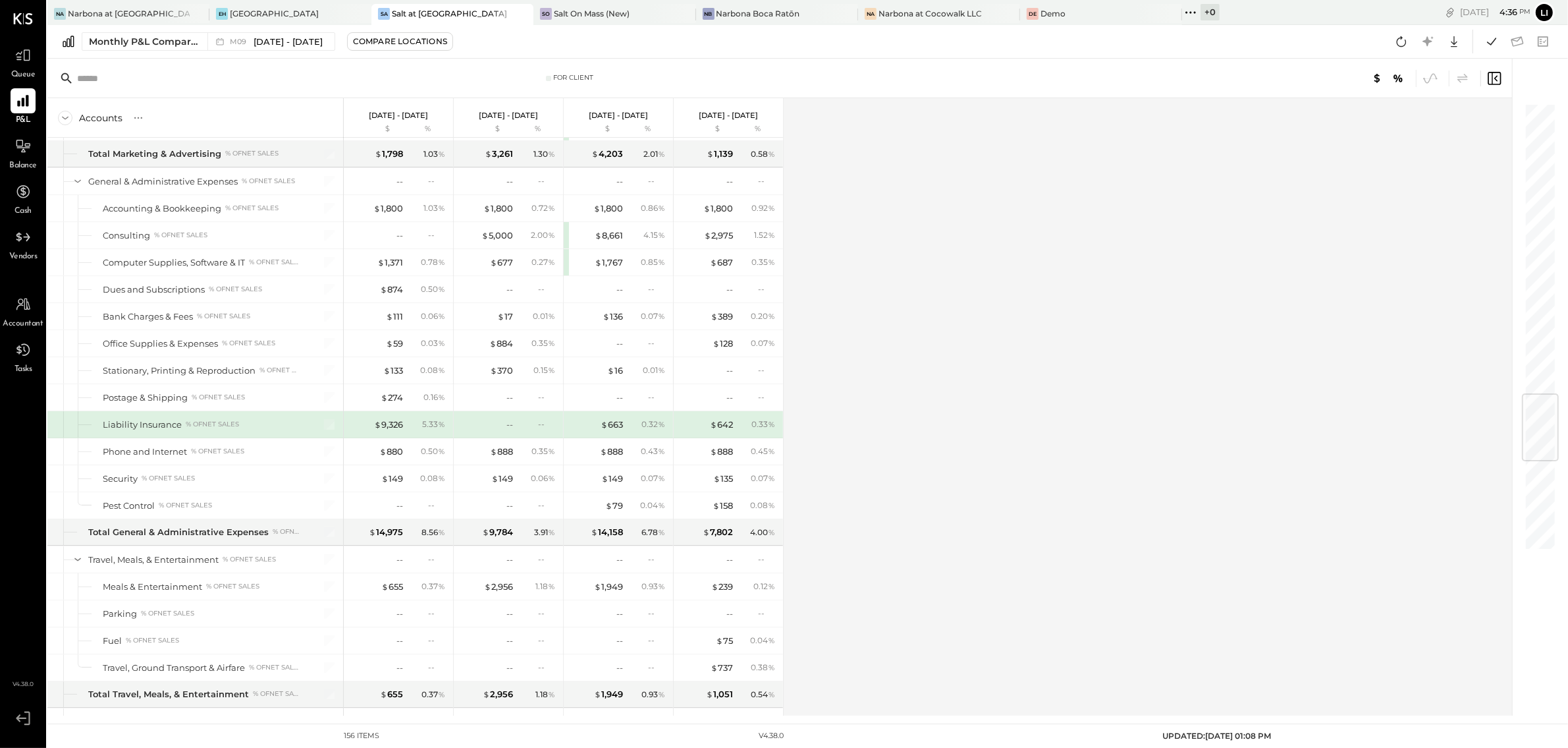
click at [393, 433] on div "$ 9,326 5.33 %" at bounding box center [399, 424] width 98 height 26
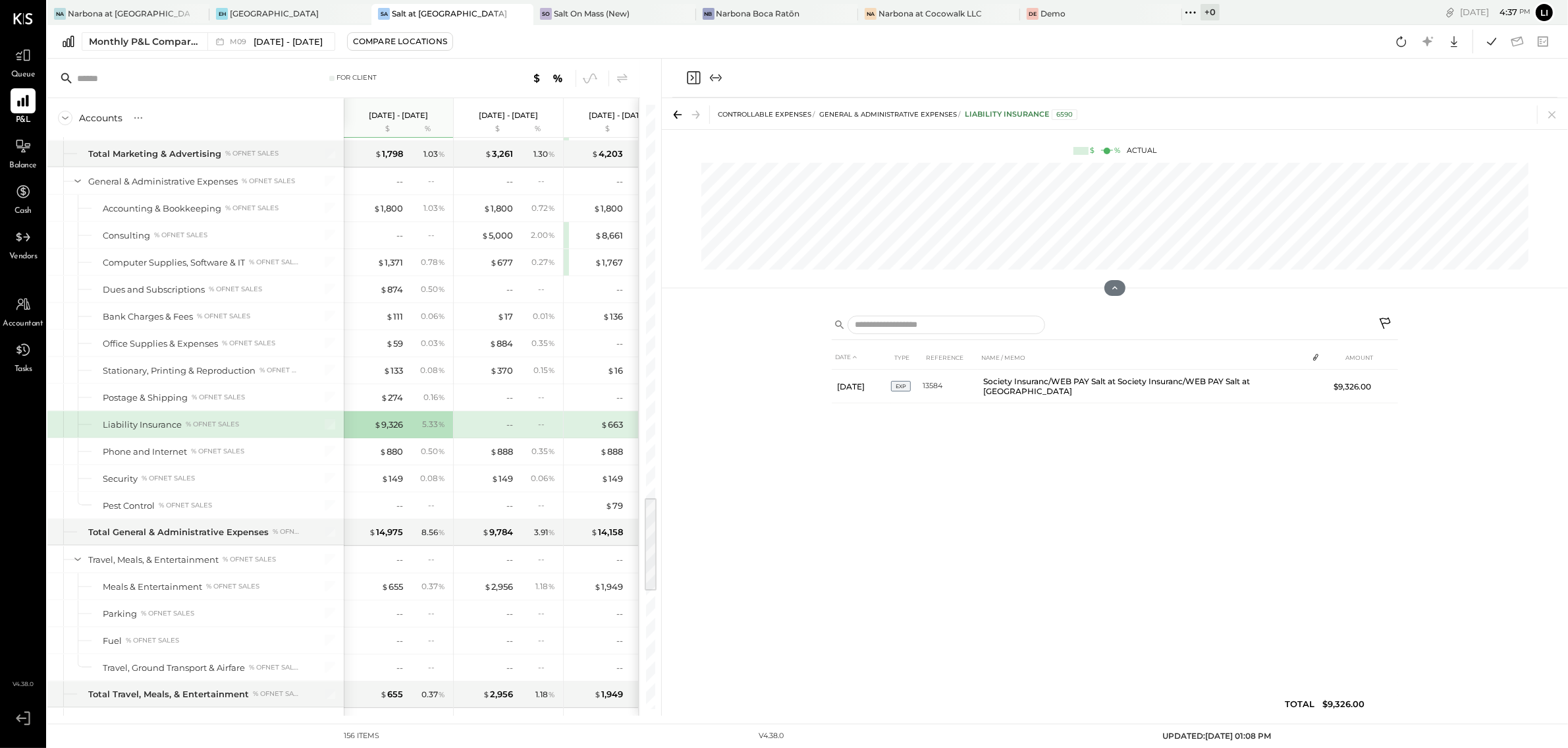
click at [689, 79] on icon "Close panel" at bounding box center [694, 78] width 16 height 16
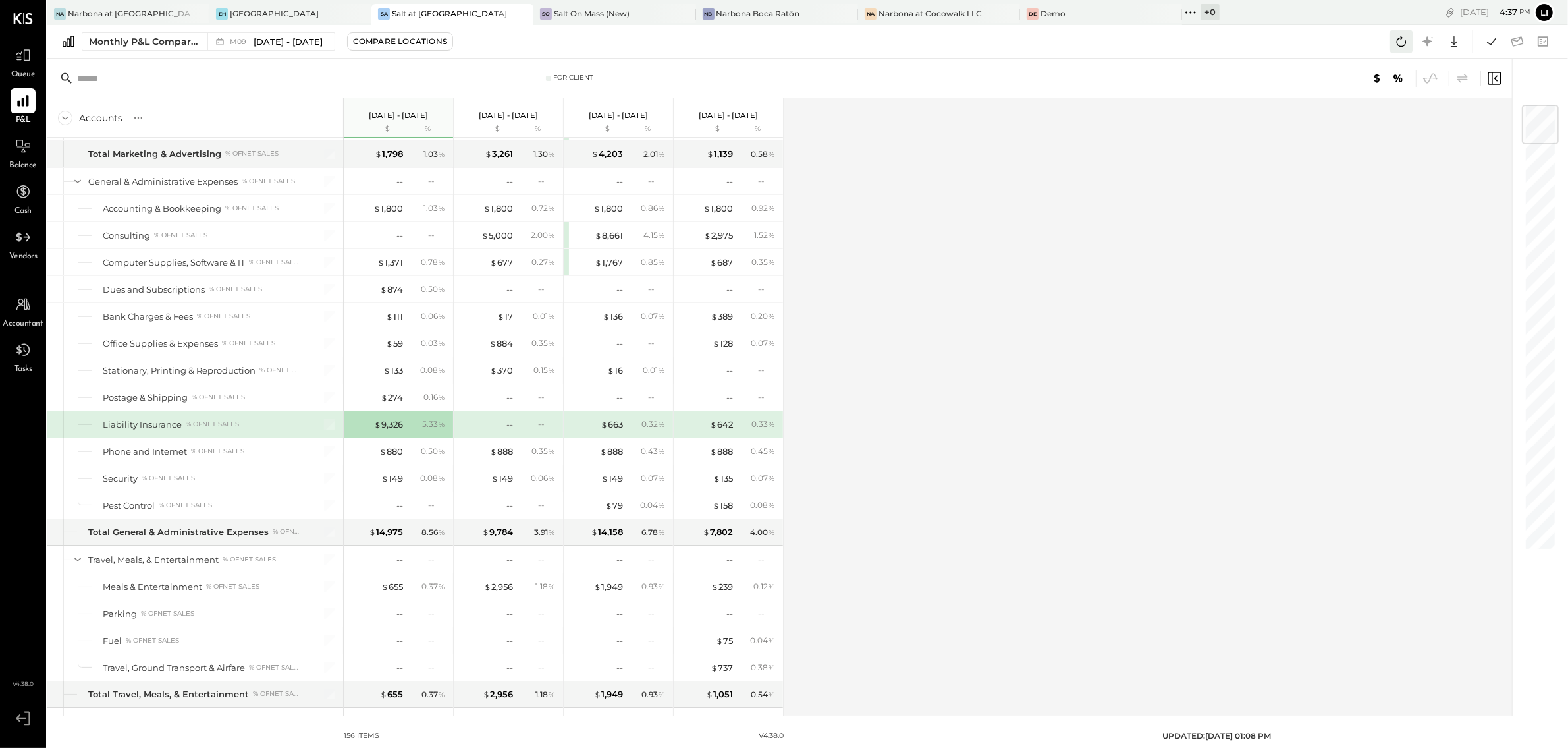
click at [1398, 48] on icon at bounding box center [1402, 41] width 17 height 17
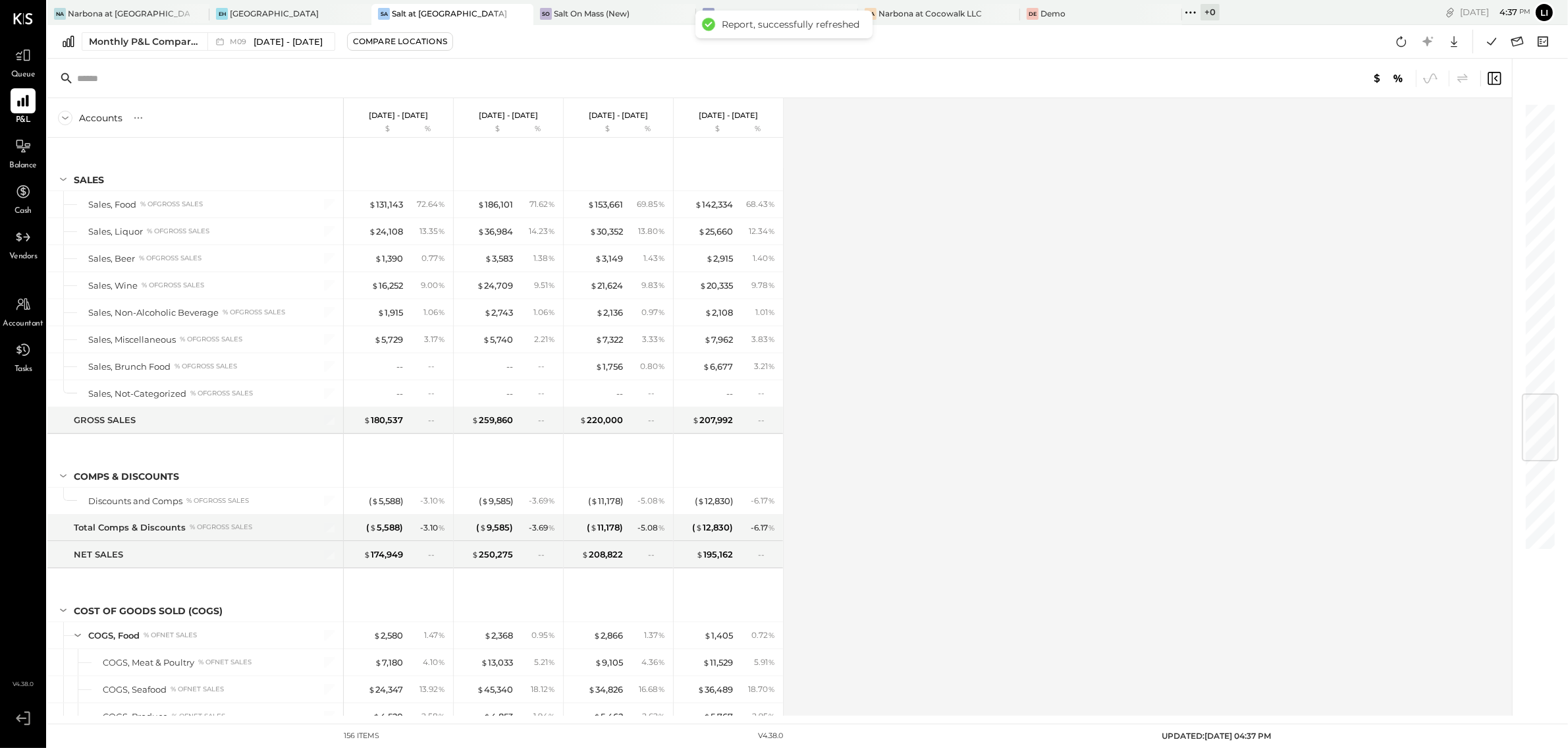
scroll to position [2477, 0]
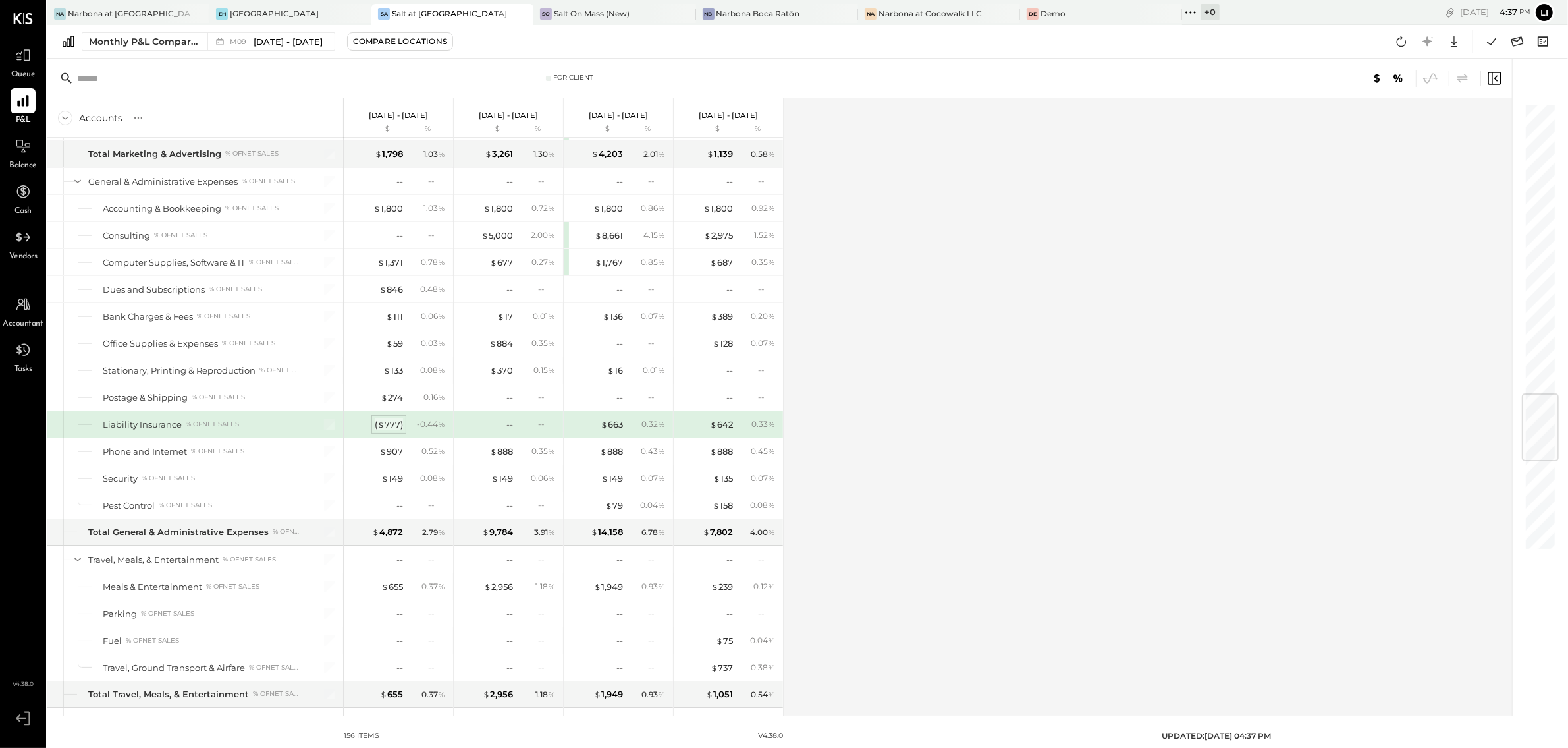
click at [393, 431] on div "( $ 777 )" at bounding box center [389, 425] width 29 height 13
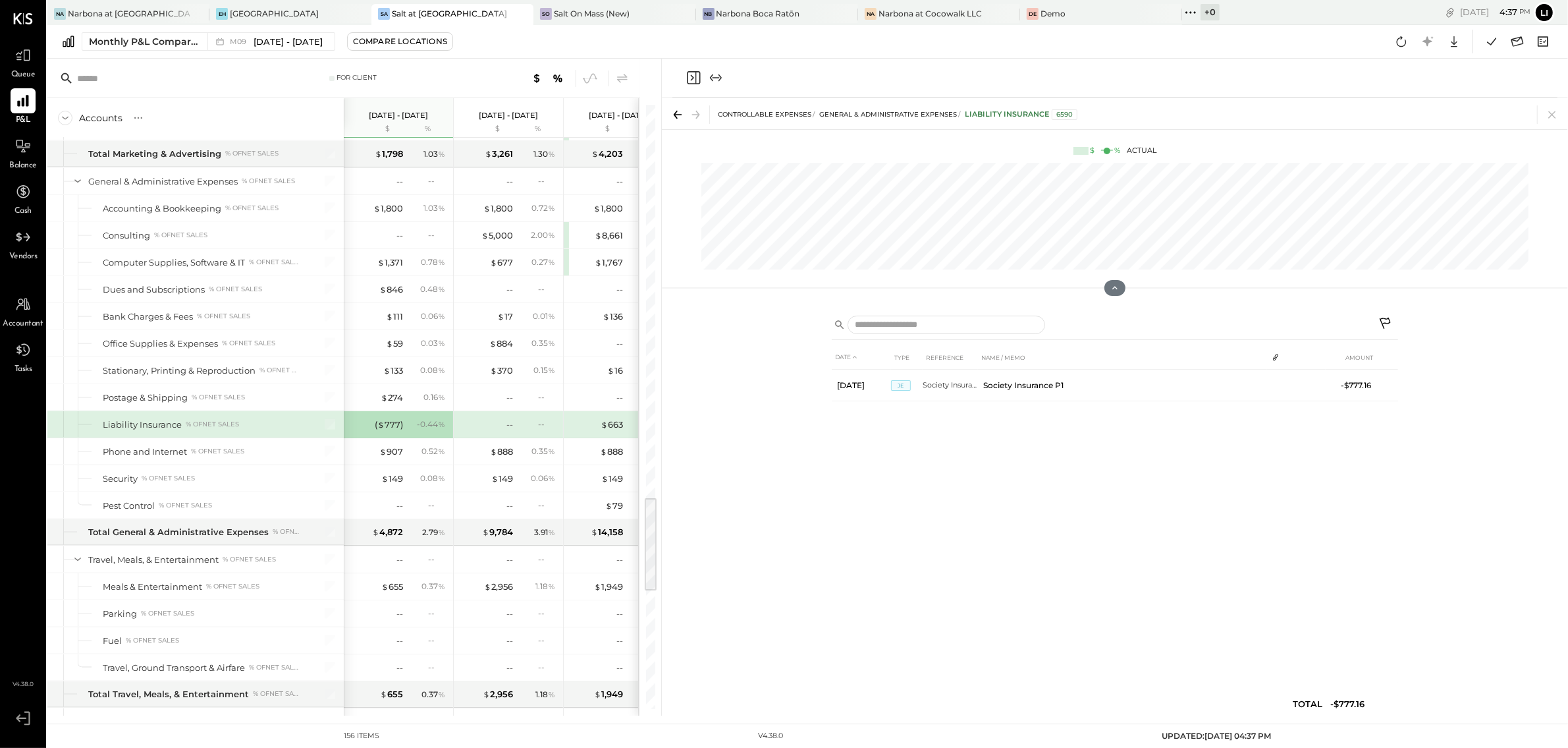
click at [690, 75] on icon "Close panel" at bounding box center [694, 78] width 16 height 16
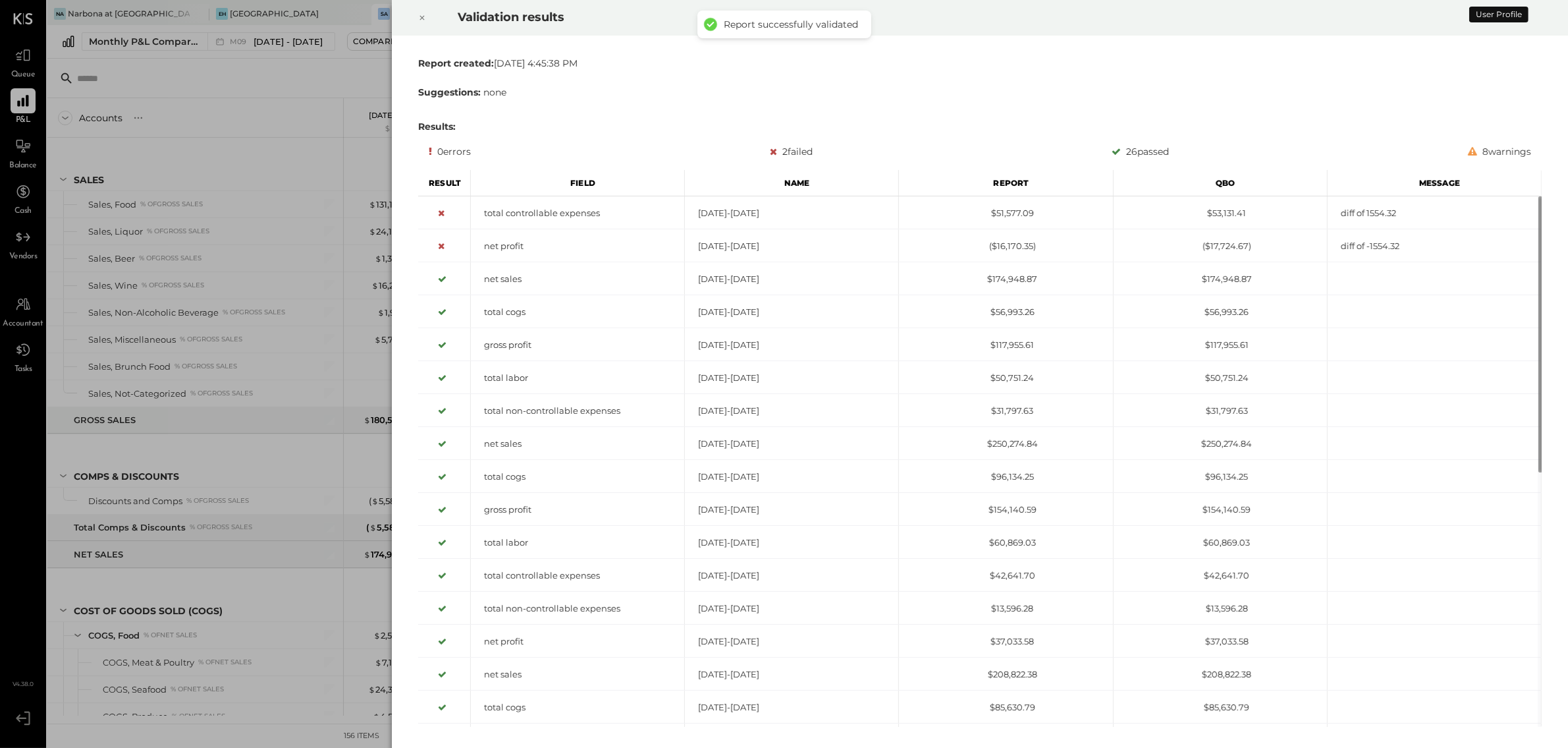
scroll to position [2477, 0]
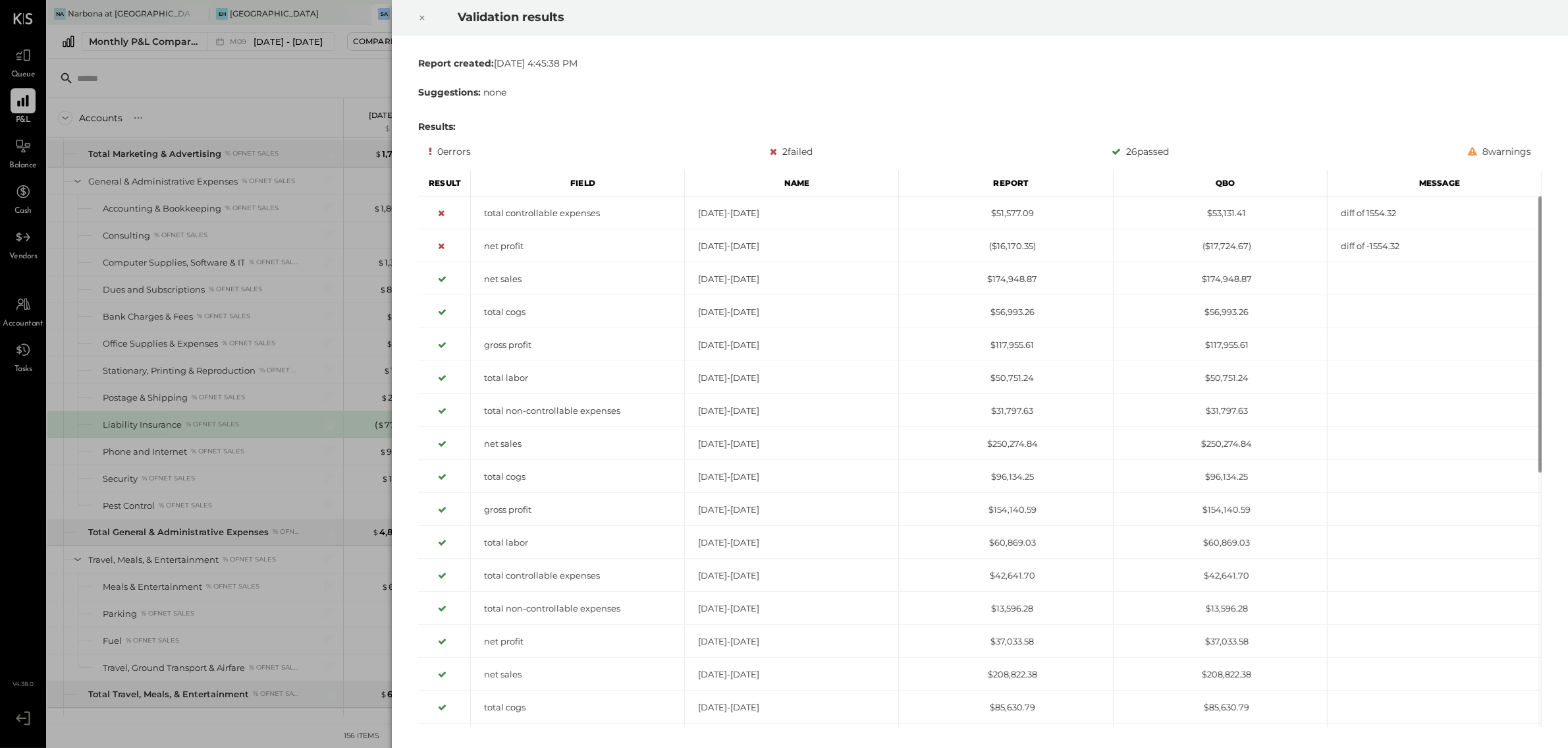
click at [445, 27] on div "Validation results" at bounding box center [980, 17] width 1177 height 36
click at [422, 22] on icon at bounding box center [422, 17] width 8 height 16
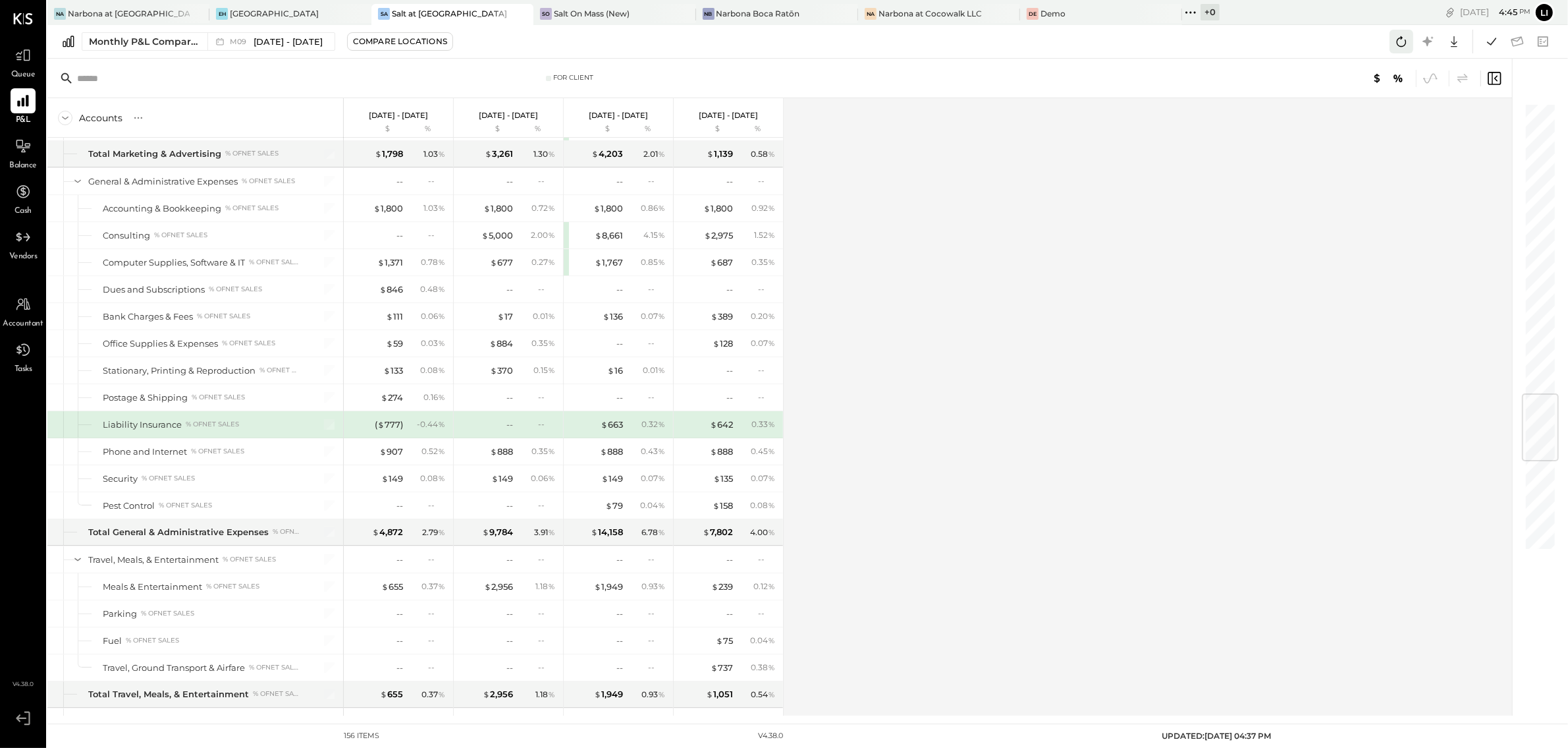
click at [1398, 46] on icon at bounding box center [1402, 41] width 17 height 17
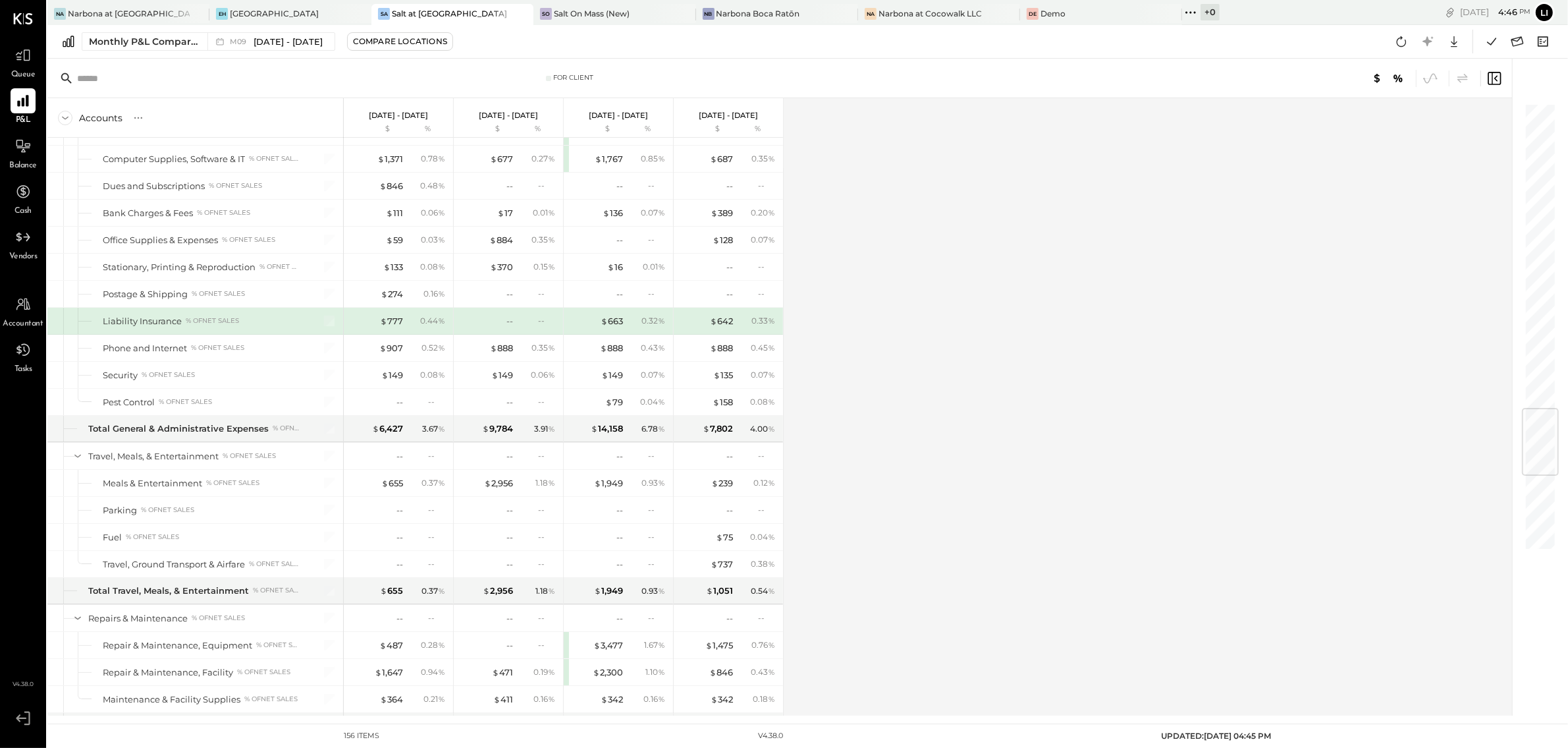
scroll to position [2599, 0]
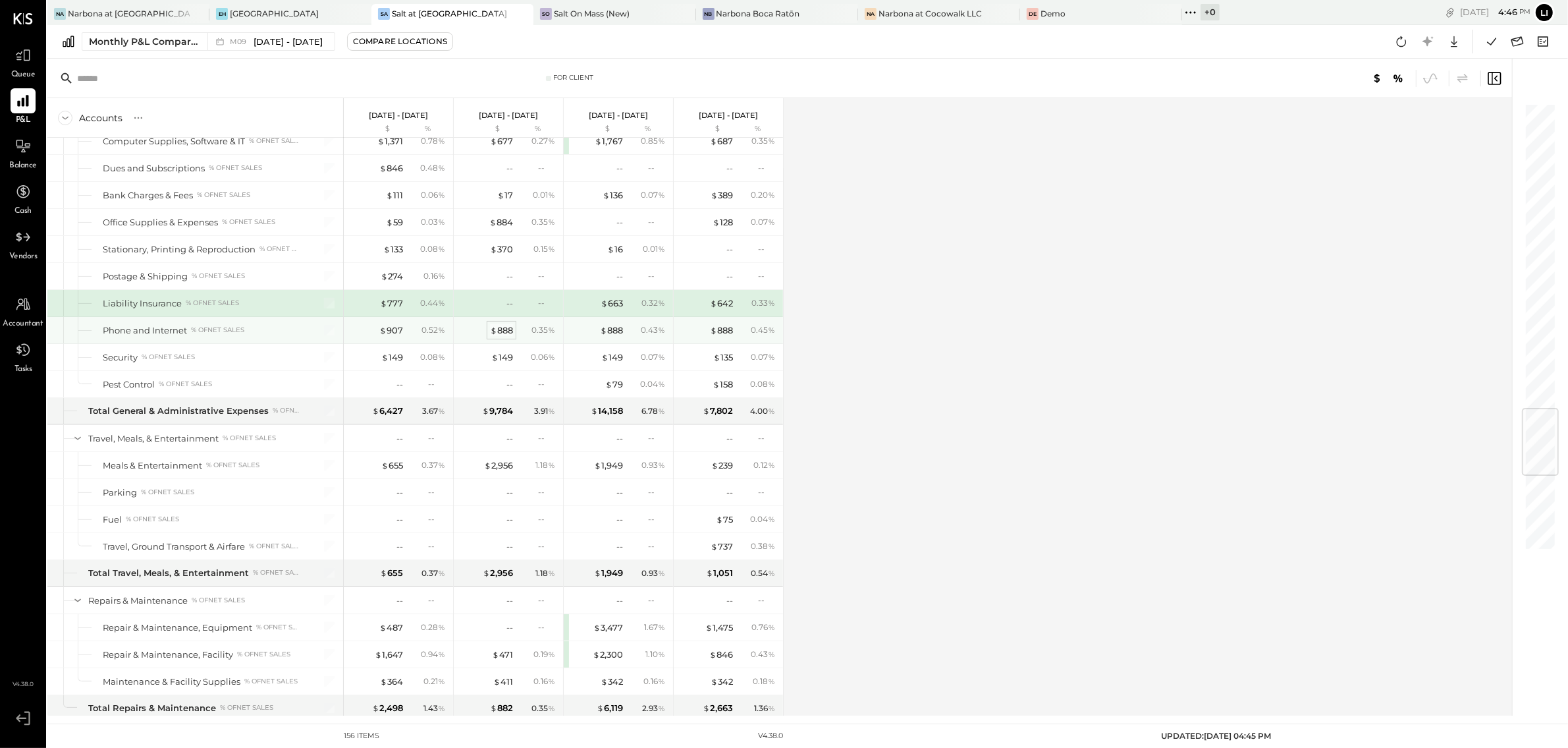
click at [497, 337] on div "$ 888" at bounding box center [501, 330] width 23 height 13
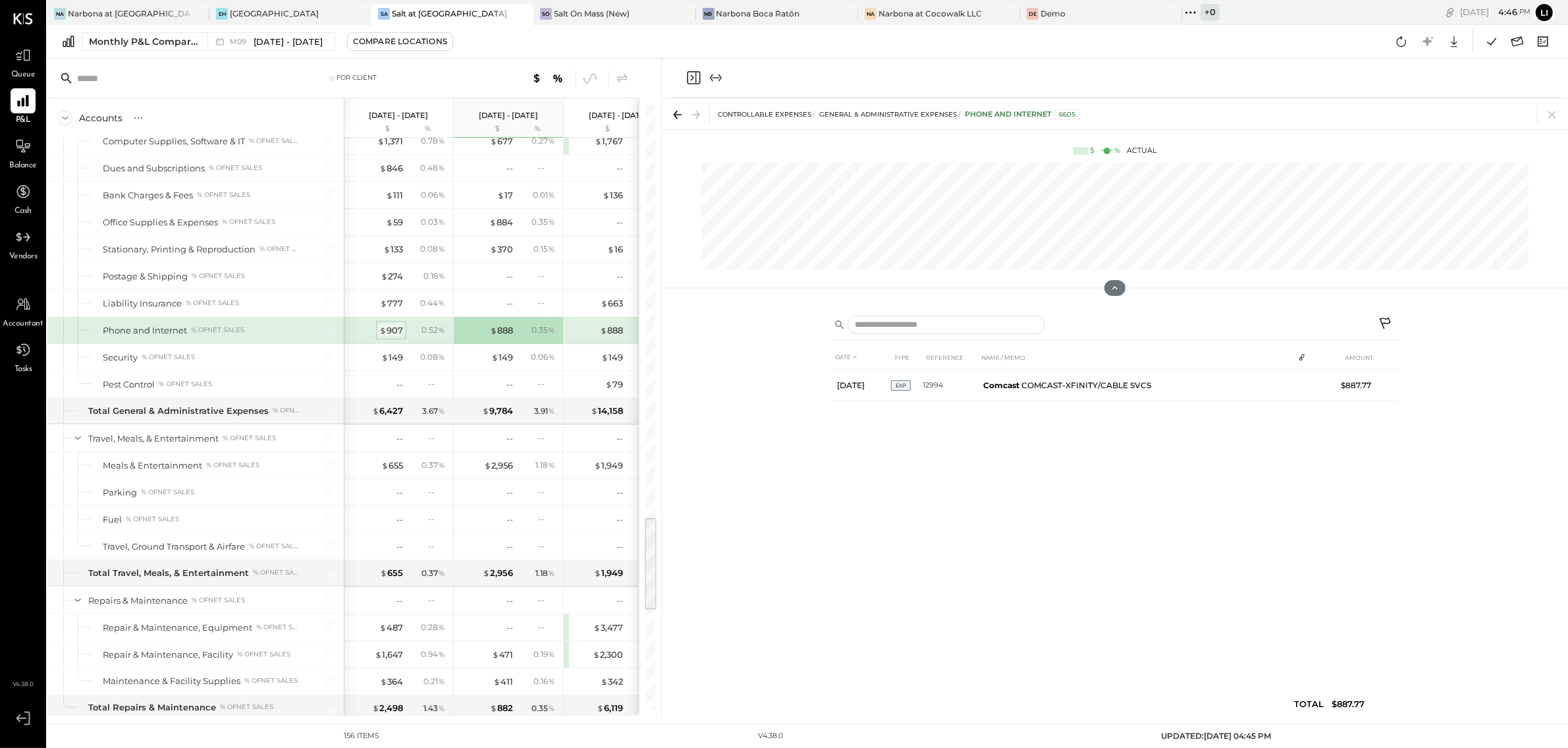
click at [396, 337] on div "$ 907" at bounding box center [391, 330] width 24 height 13
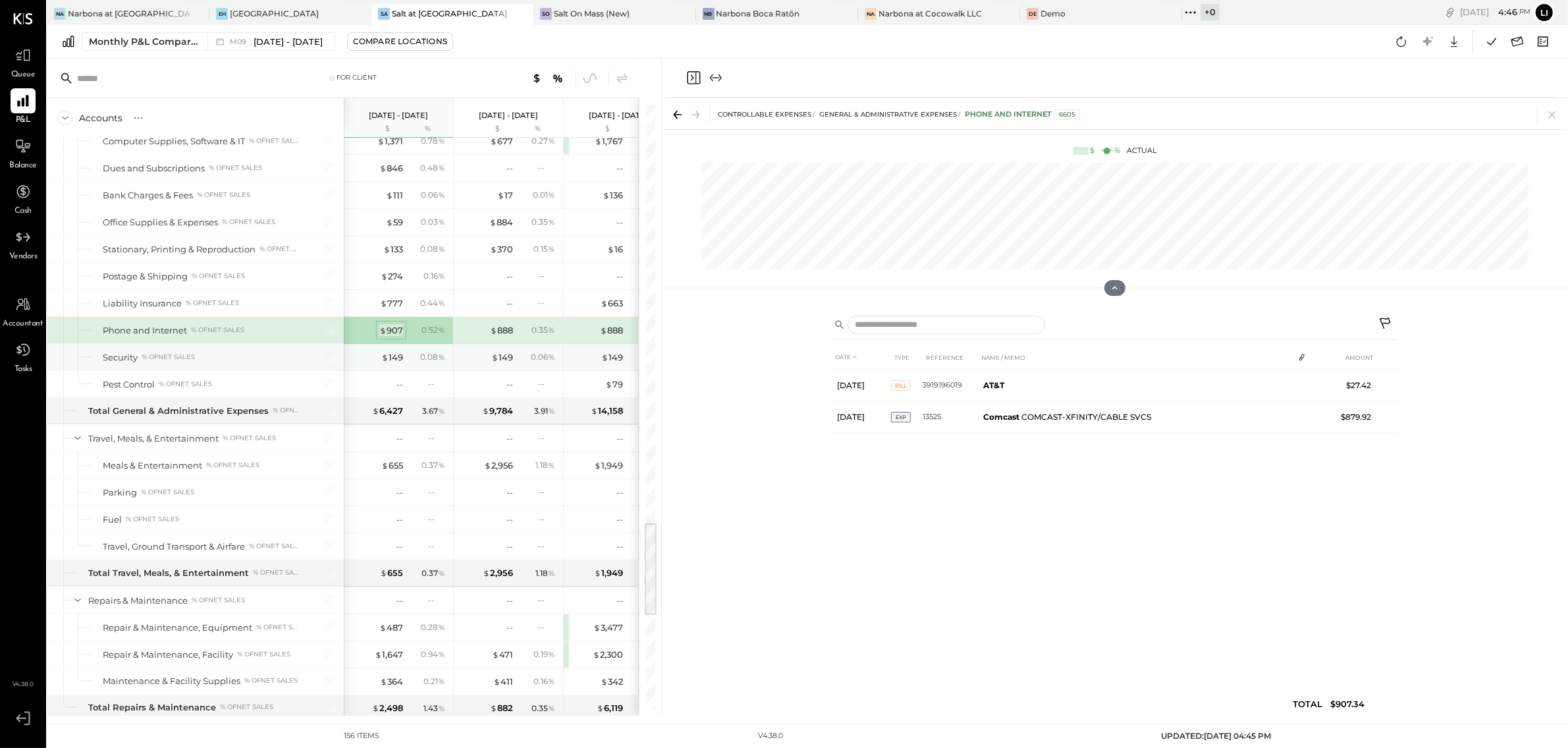
scroll to position [2634, 0]
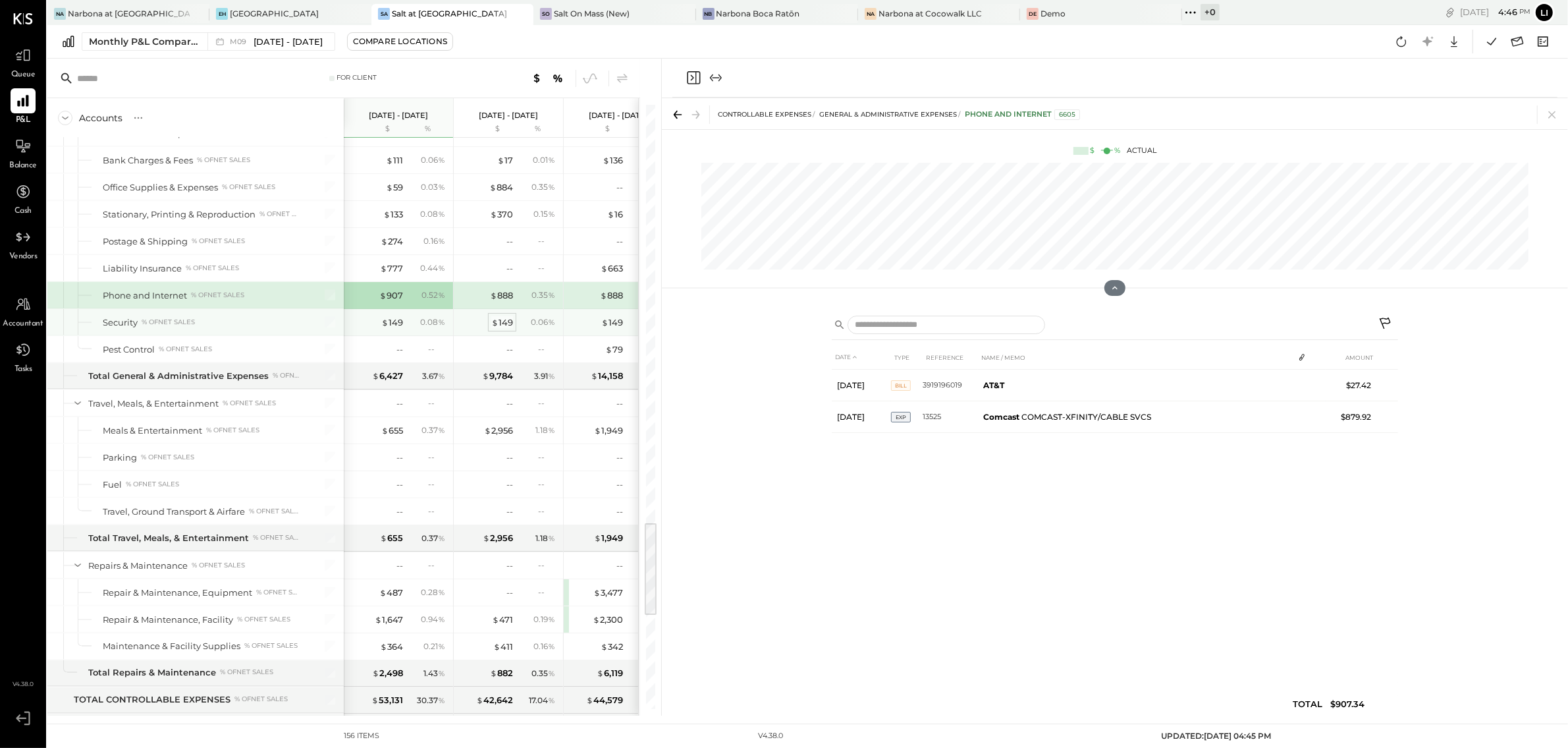
click at [507, 329] on div "$ 149" at bounding box center [502, 322] width 21 height 13
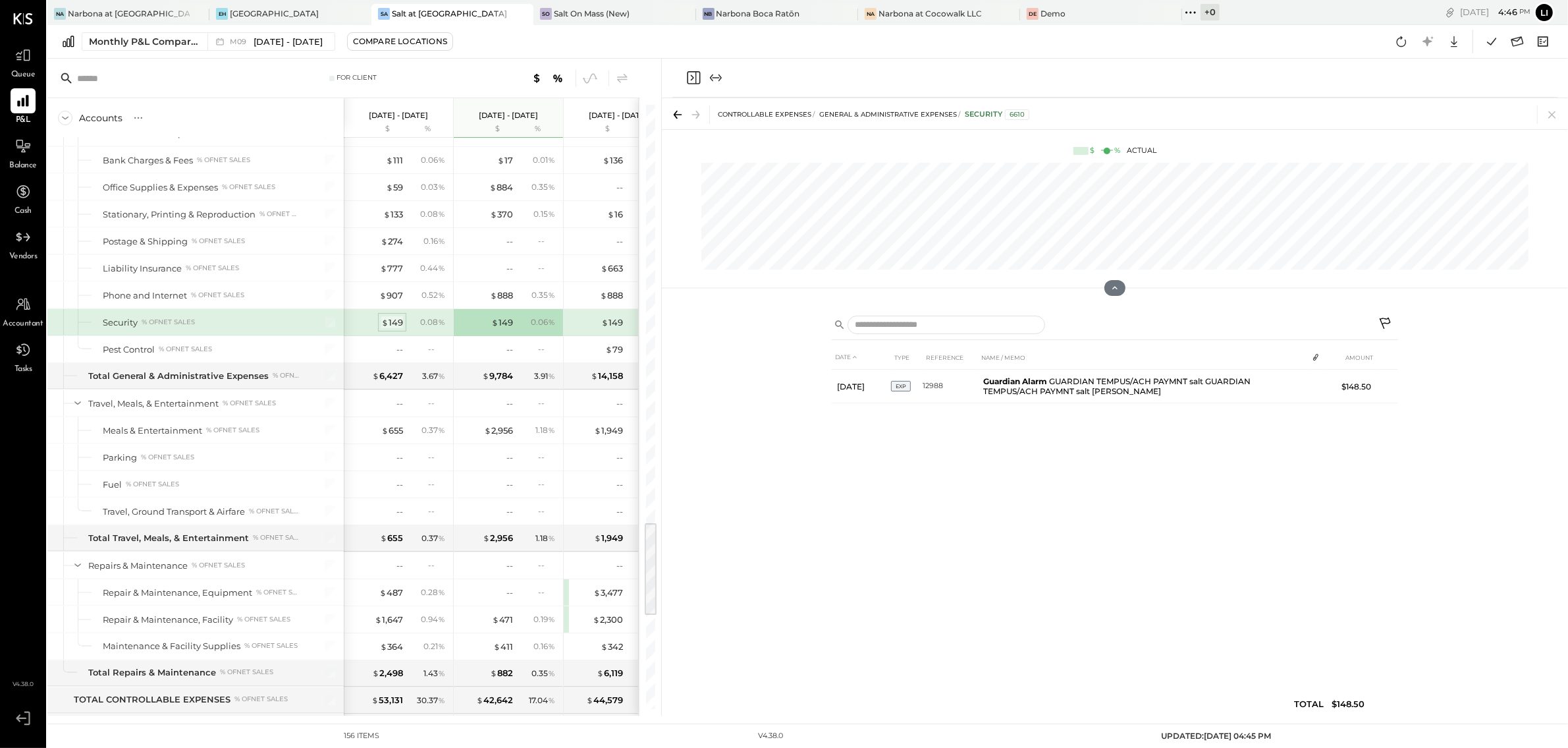
click at [393, 329] on div "$ 149" at bounding box center [391, 322] width 21 height 13
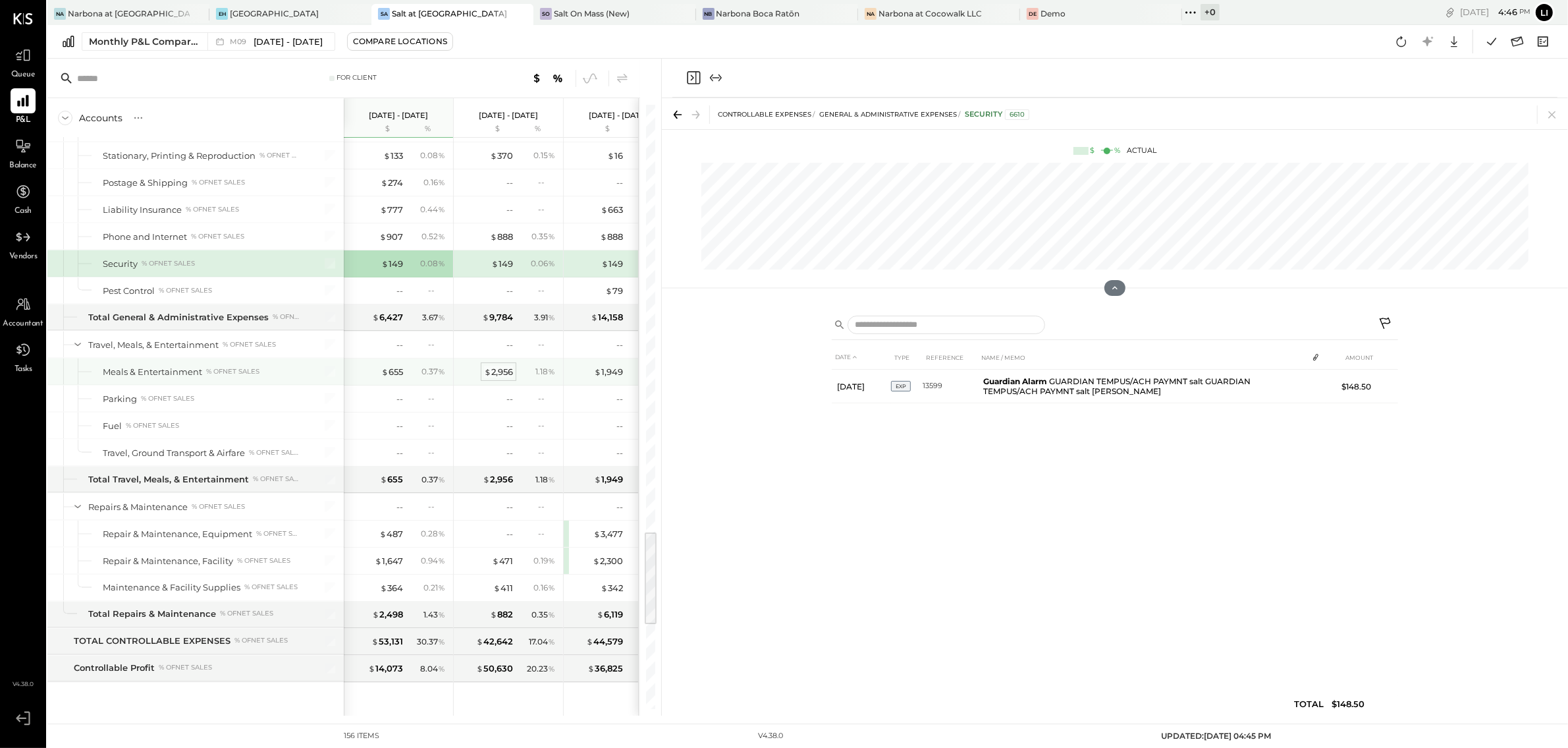
click at [499, 378] on div "$ 2,956" at bounding box center [499, 372] width 29 height 13
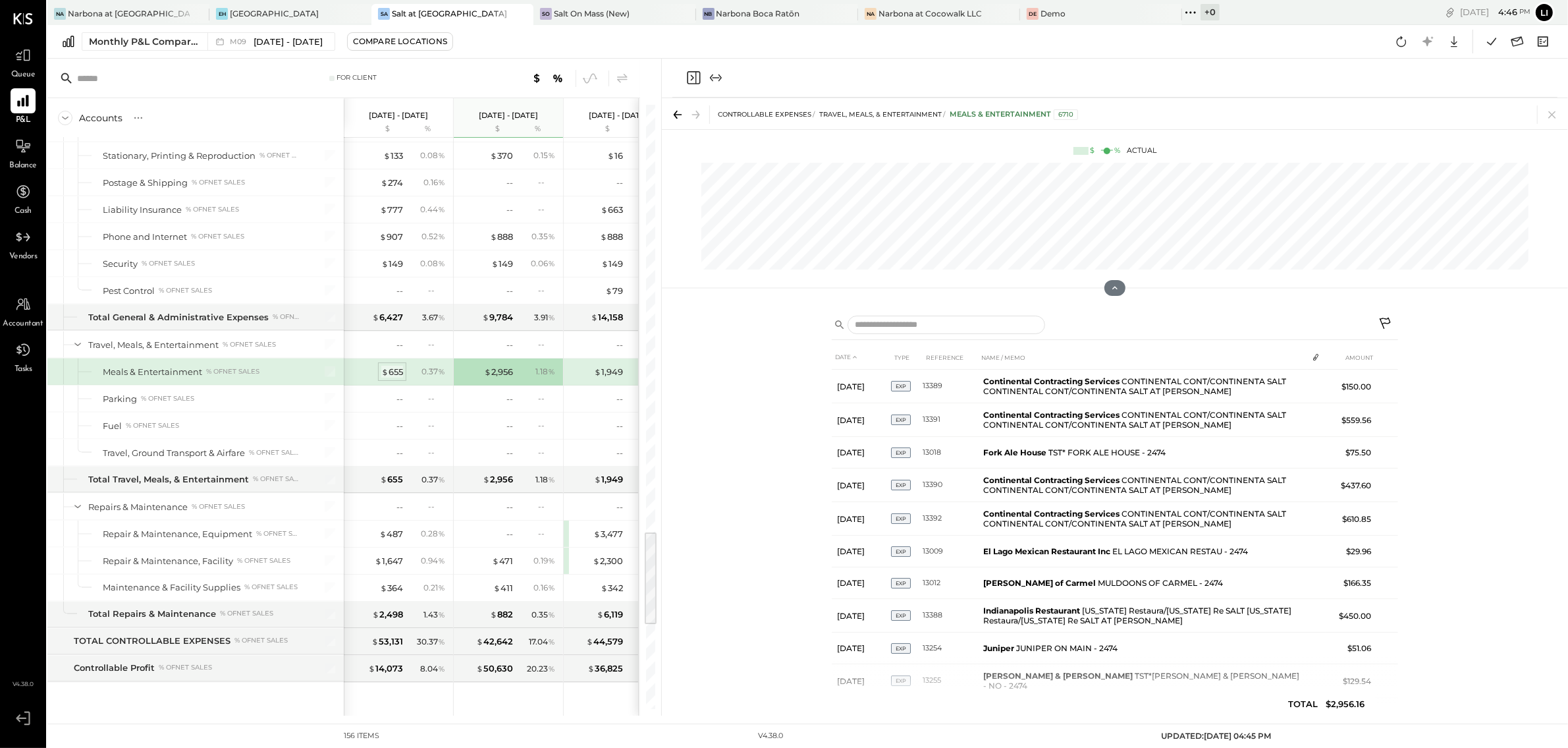
click at [397, 378] on div "$ 655" at bounding box center [391, 372] width 21 height 13
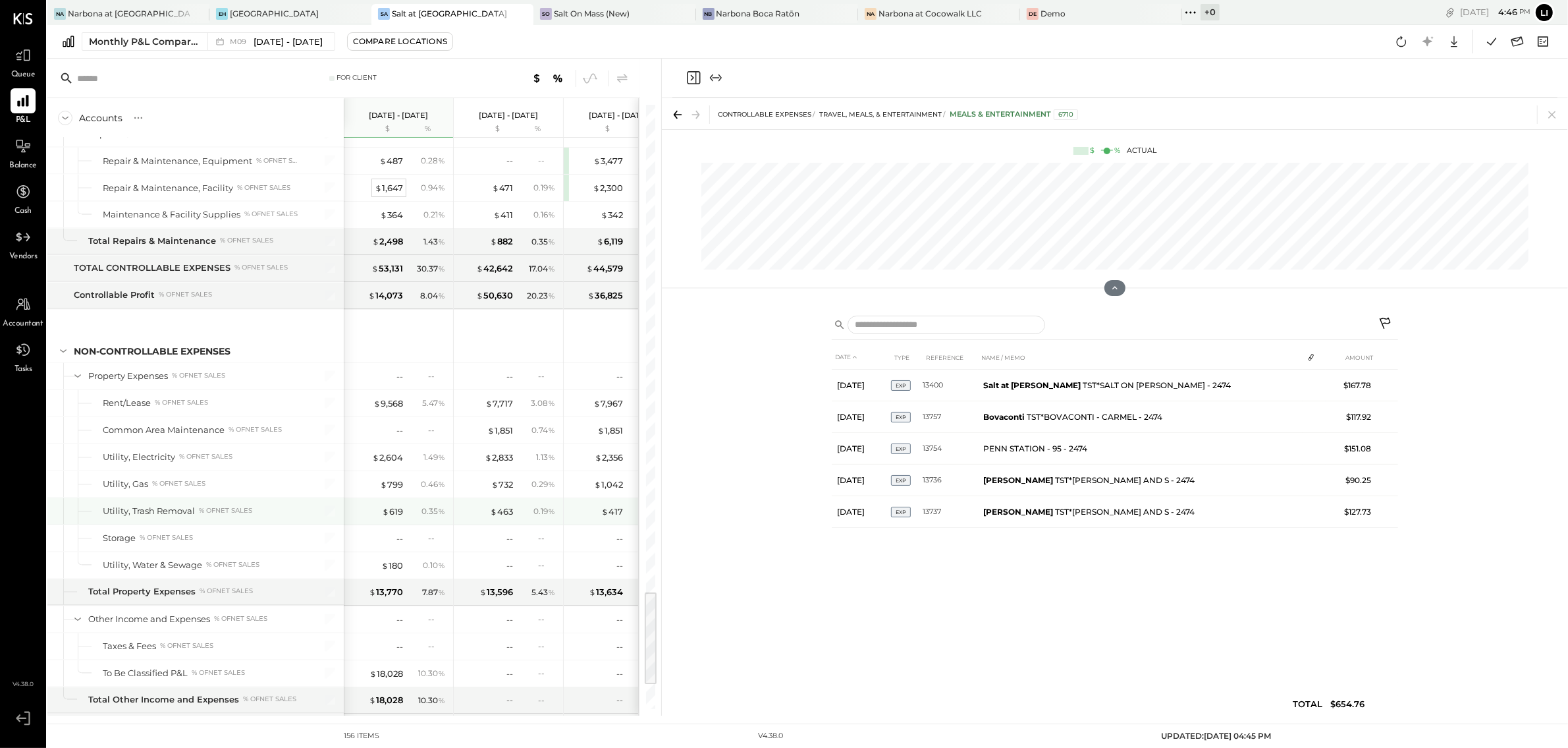
scroll to position [3070, 0]
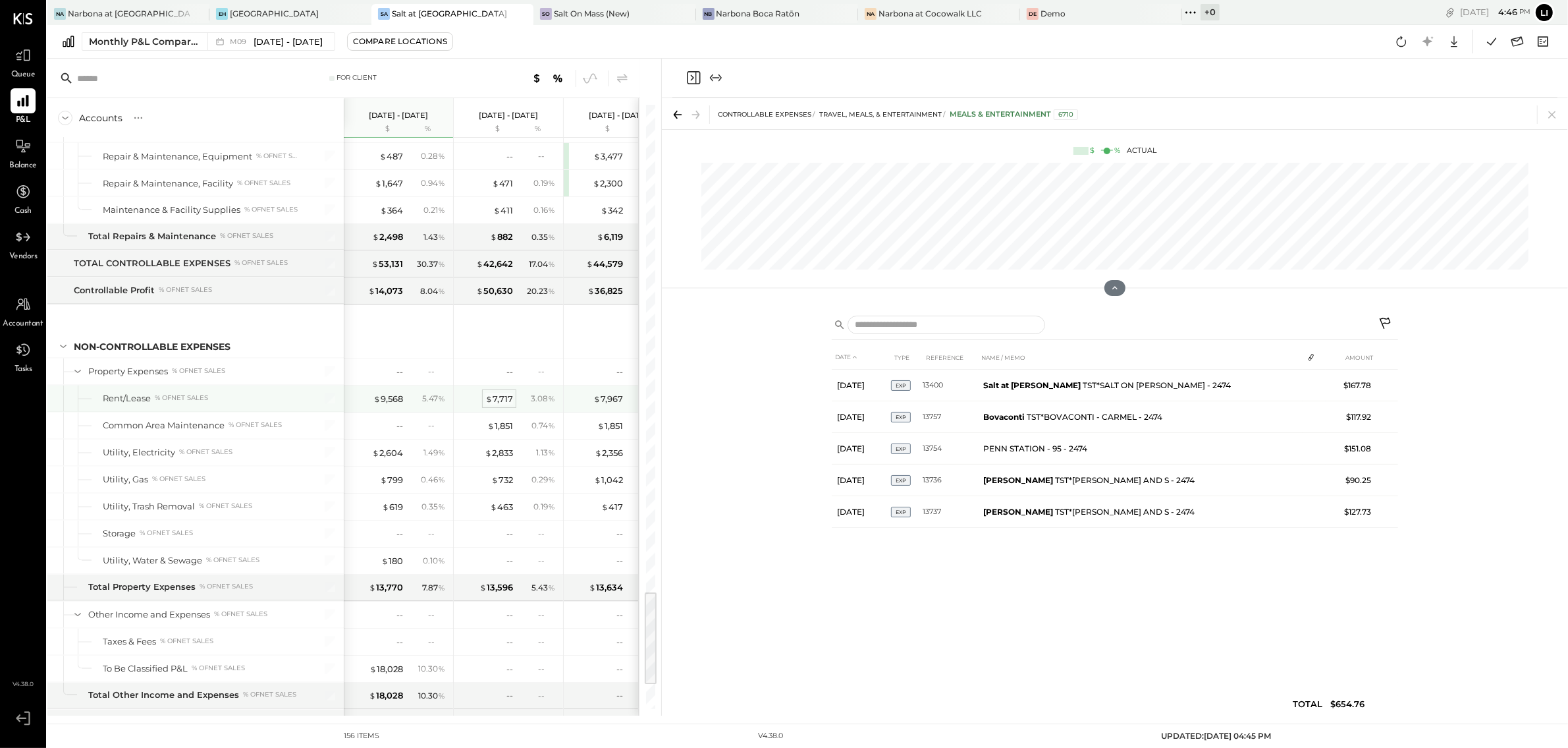
click at [503, 405] on div "$ 7,717" at bounding box center [499, 399] width 28 height 13
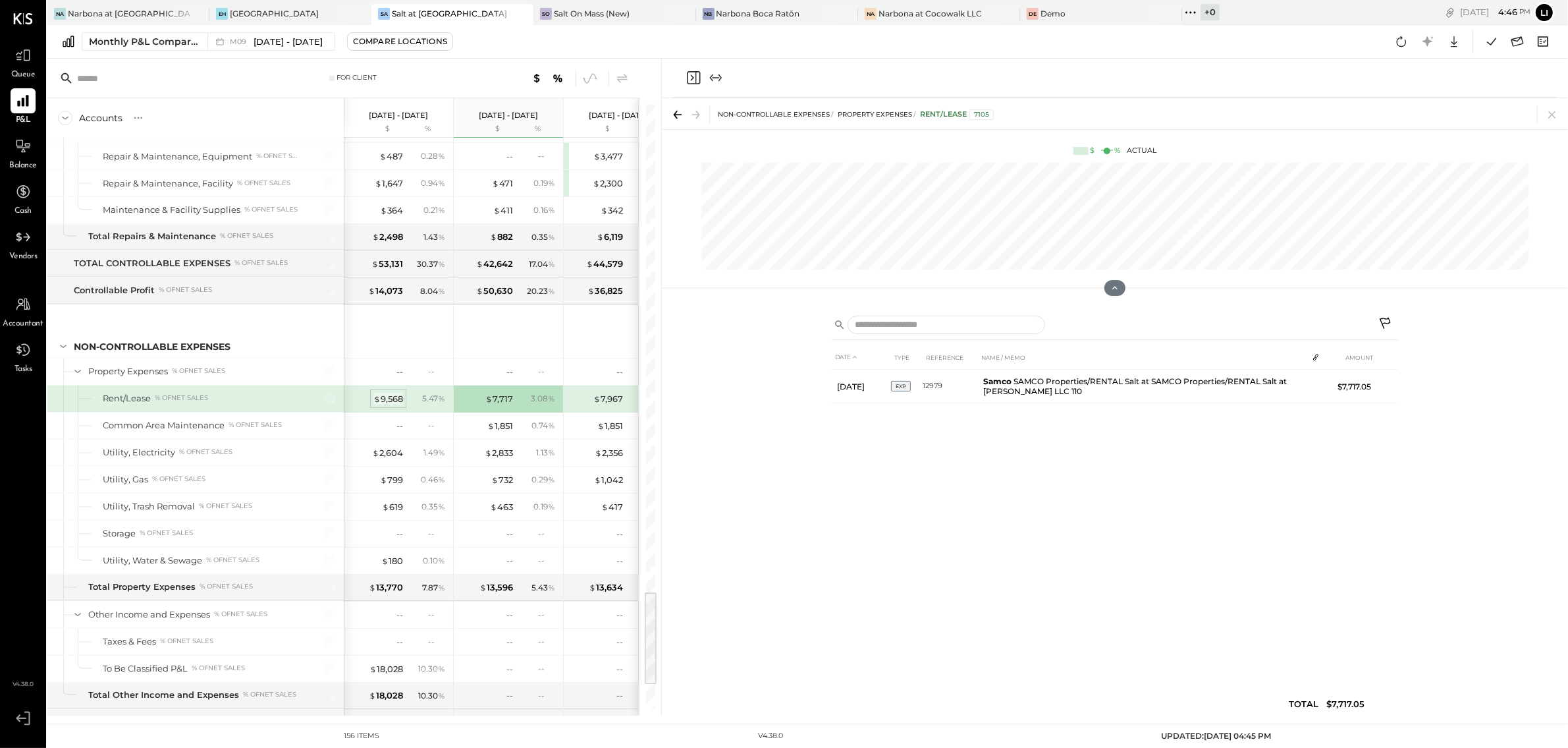
click at [396, 405] on div "$ 9,568" at bounding box center [387, 399] width 29 height 13
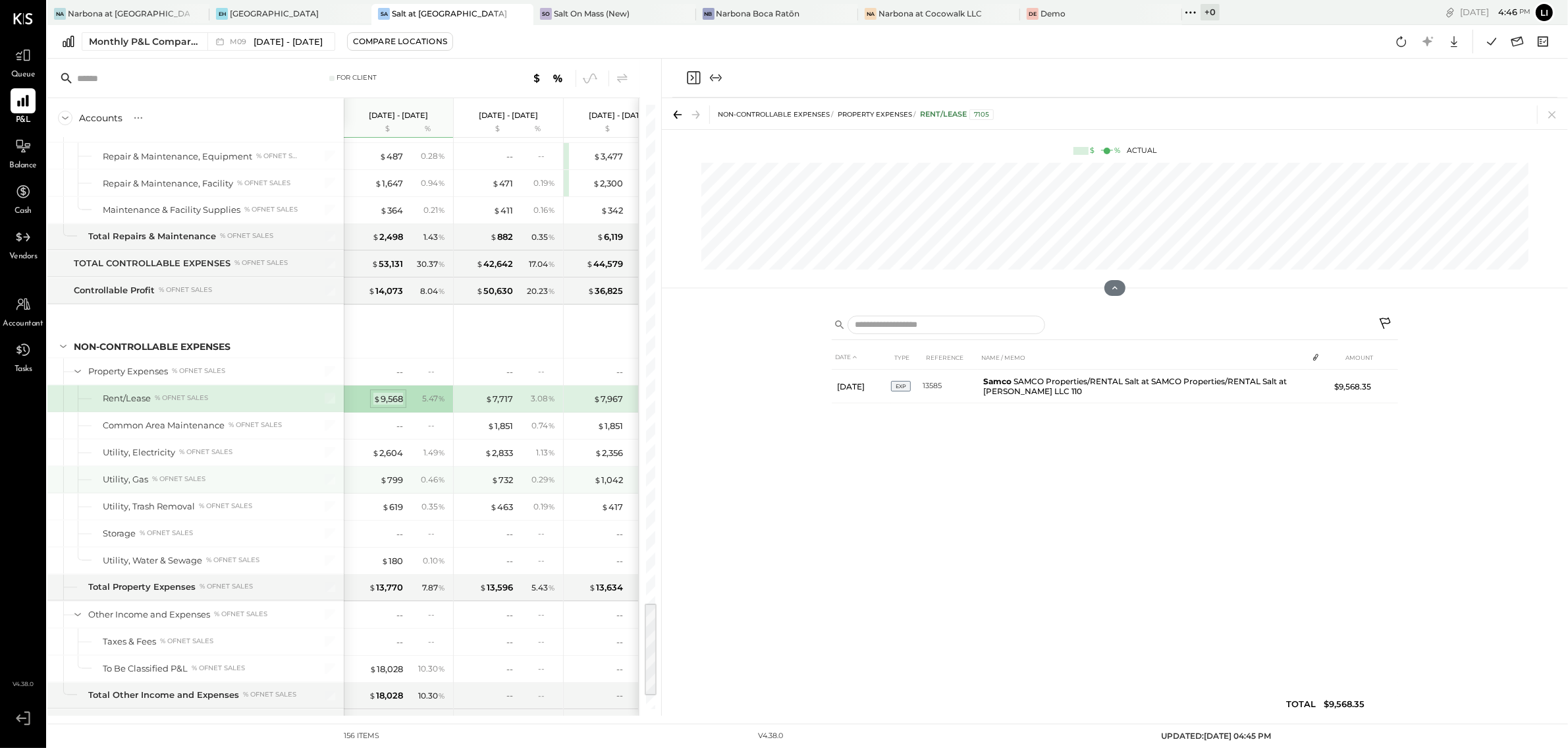
scroll to position [3141, 0]
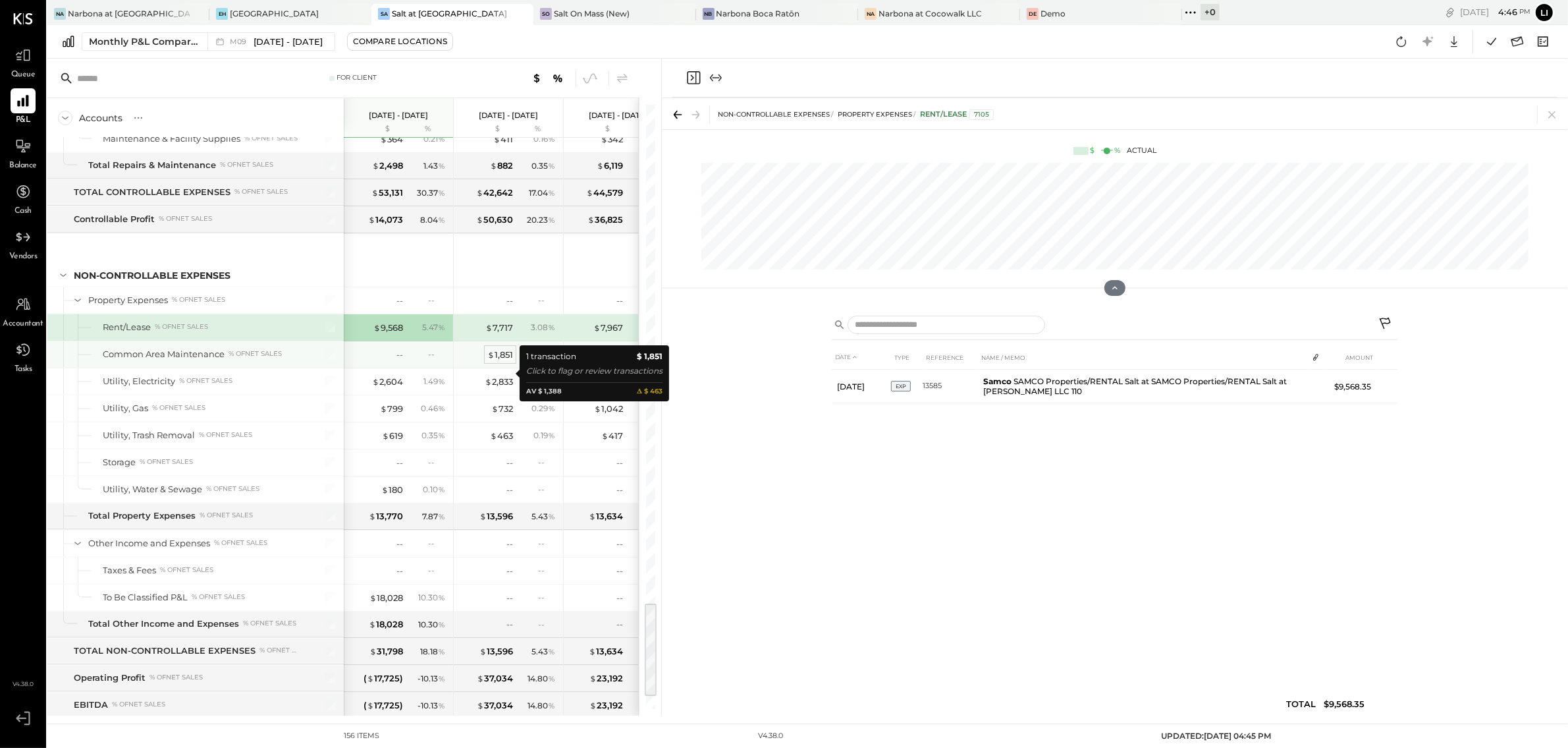
click at [507, 361] on div "$ 1,851" at bounding box center [500, 355] width 25 height 13
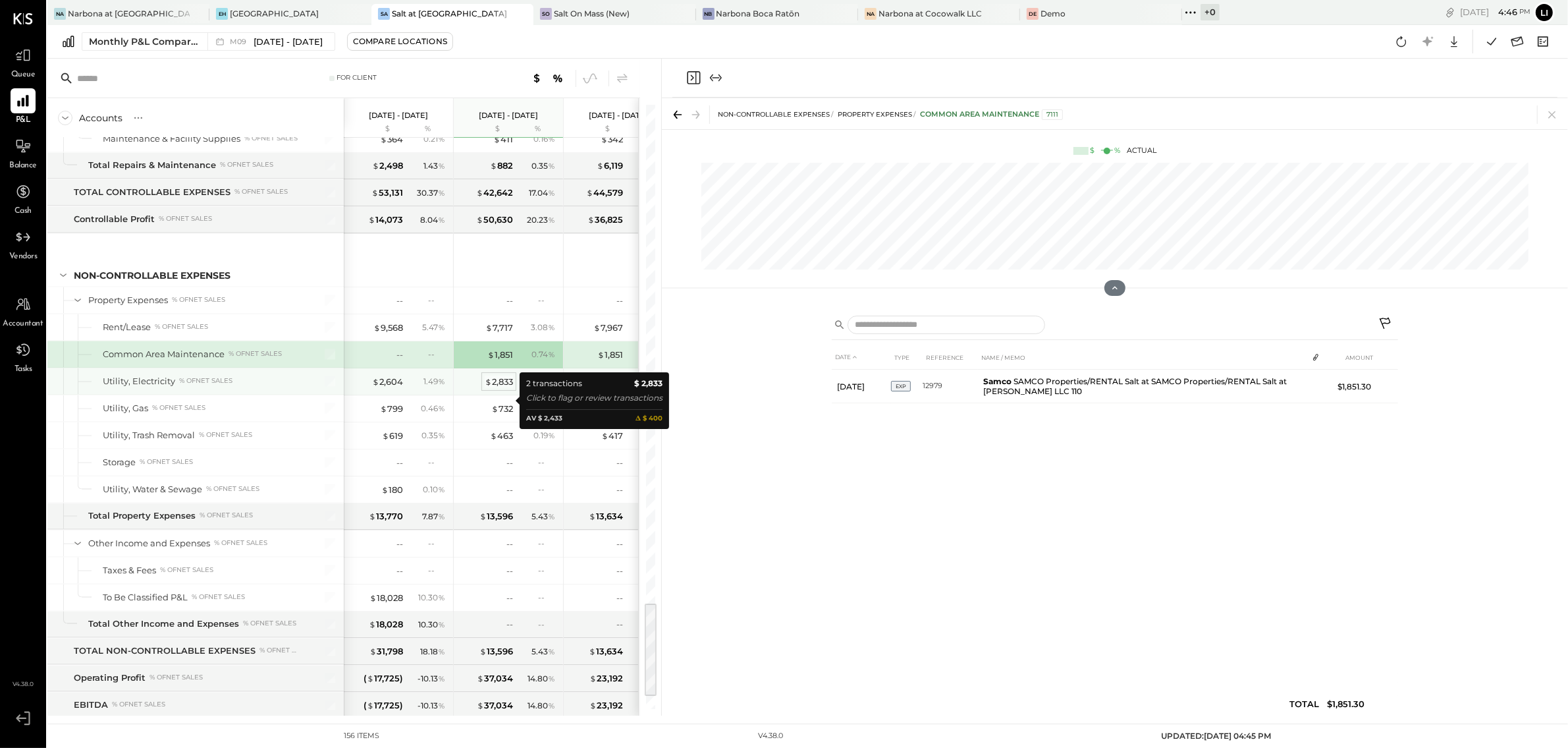
click at [507, 388] on div "$ 2,833" at bounding box center [499, 382] width 29 height 13
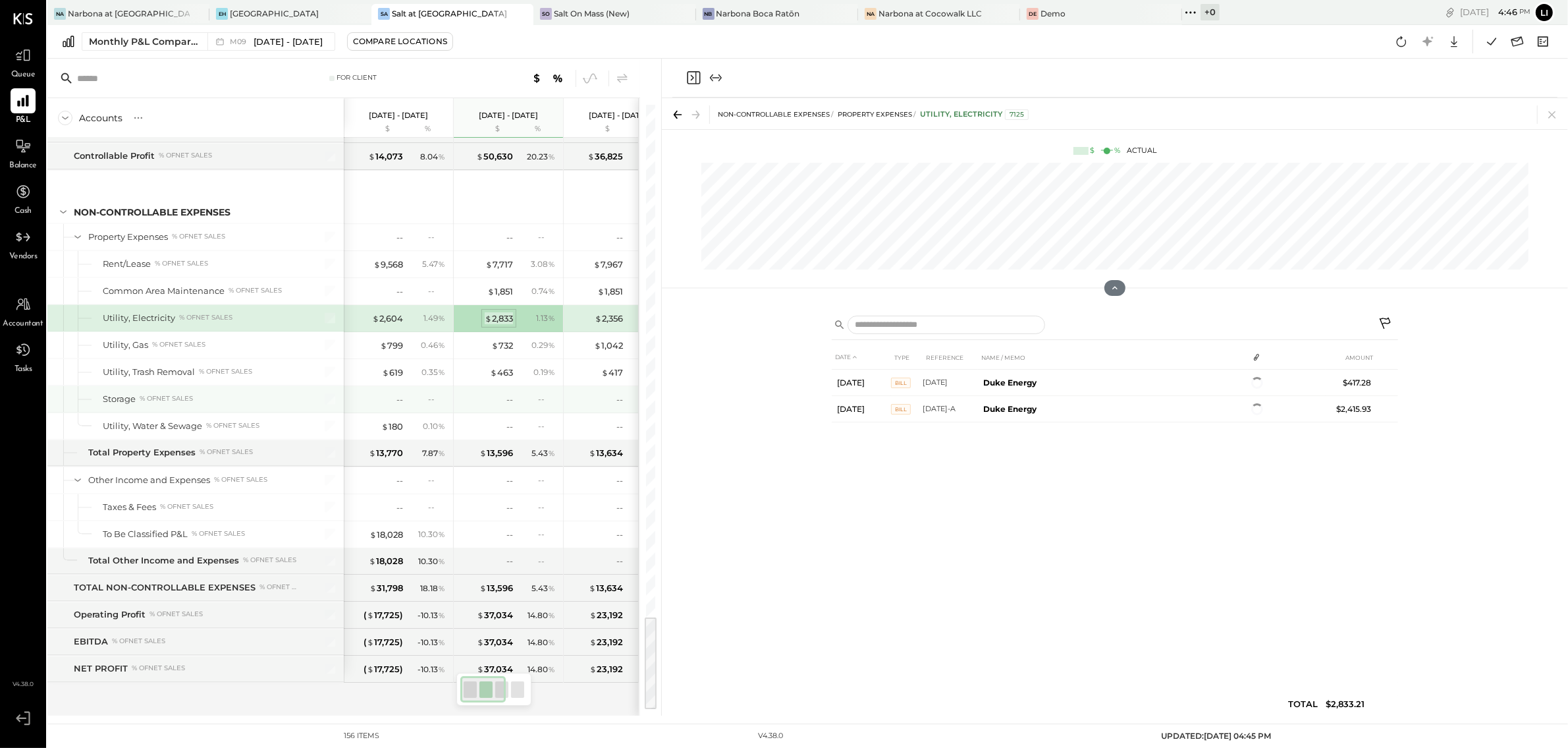
scroll to position [3225, 0]
click at [396, 532] on div "$ 18,028" at bounding box center [386, 534] width 33 height 13
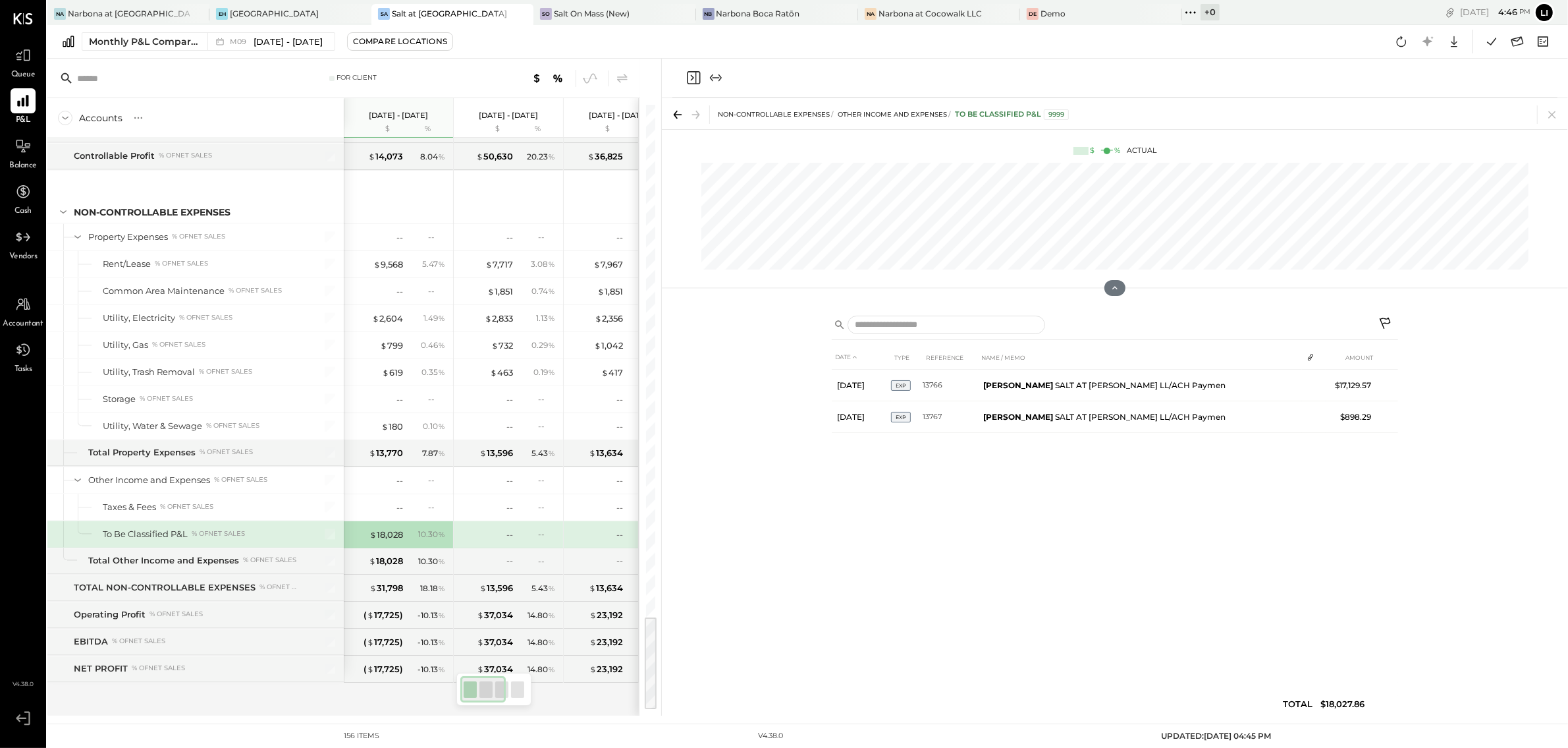
click at [868, 564] on div "DATE TYPE REFERENCE NAME / MEMO AMOUNT [DATE] EXP 13766 [PERSON_NAME] SALT AT […" at bounding box center [1115, 534] width 566 height 377
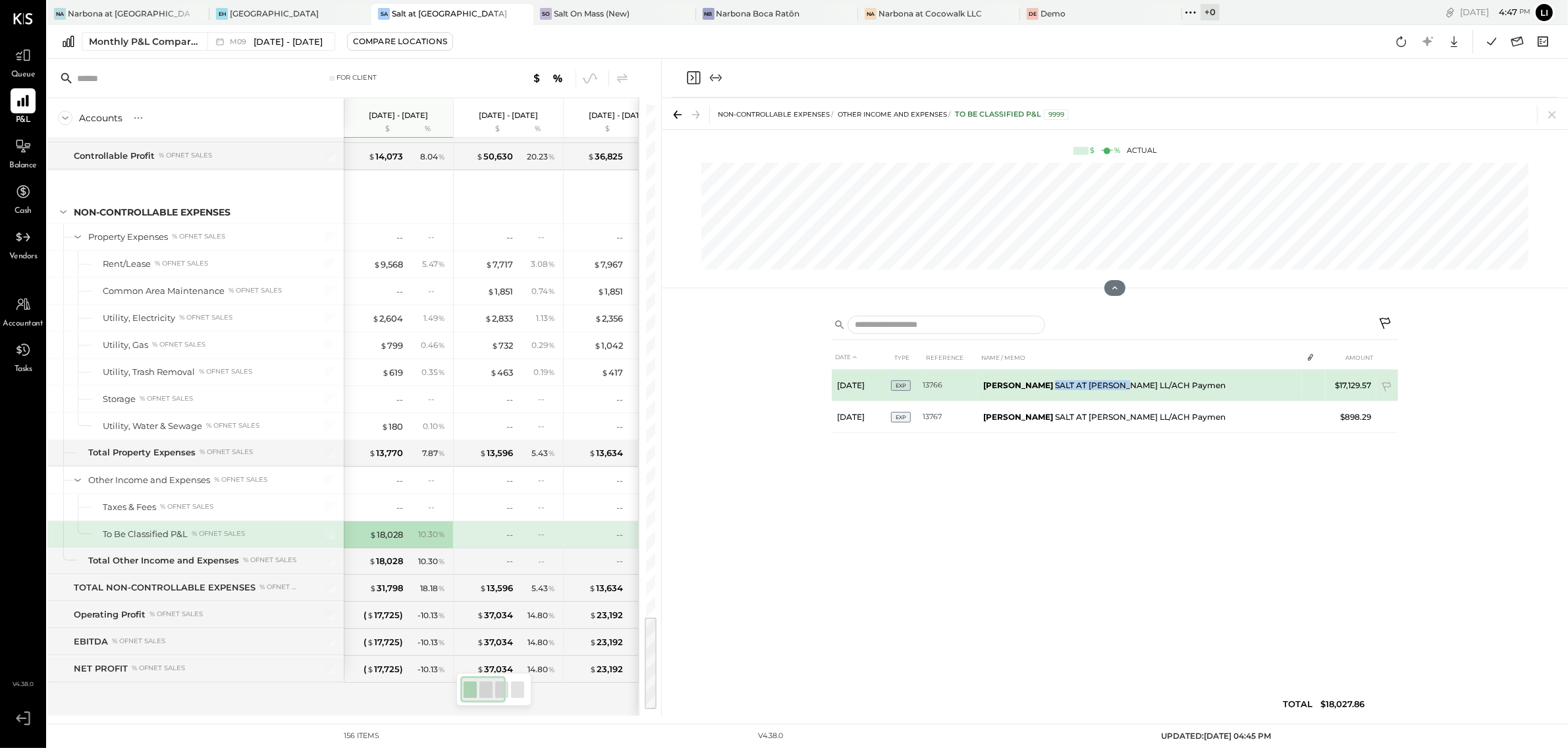
drag, startPoint x: 1054, startPoint y: 387, endPoint x: 1119, endPoint y: 387, distance: 65.0
click at [1119, 387] on td "[PERSON_NAME] SALT AT [PERSON_NAME] LL/ACH Paymen" at bounding box center [1140, 385] width 324 height 32
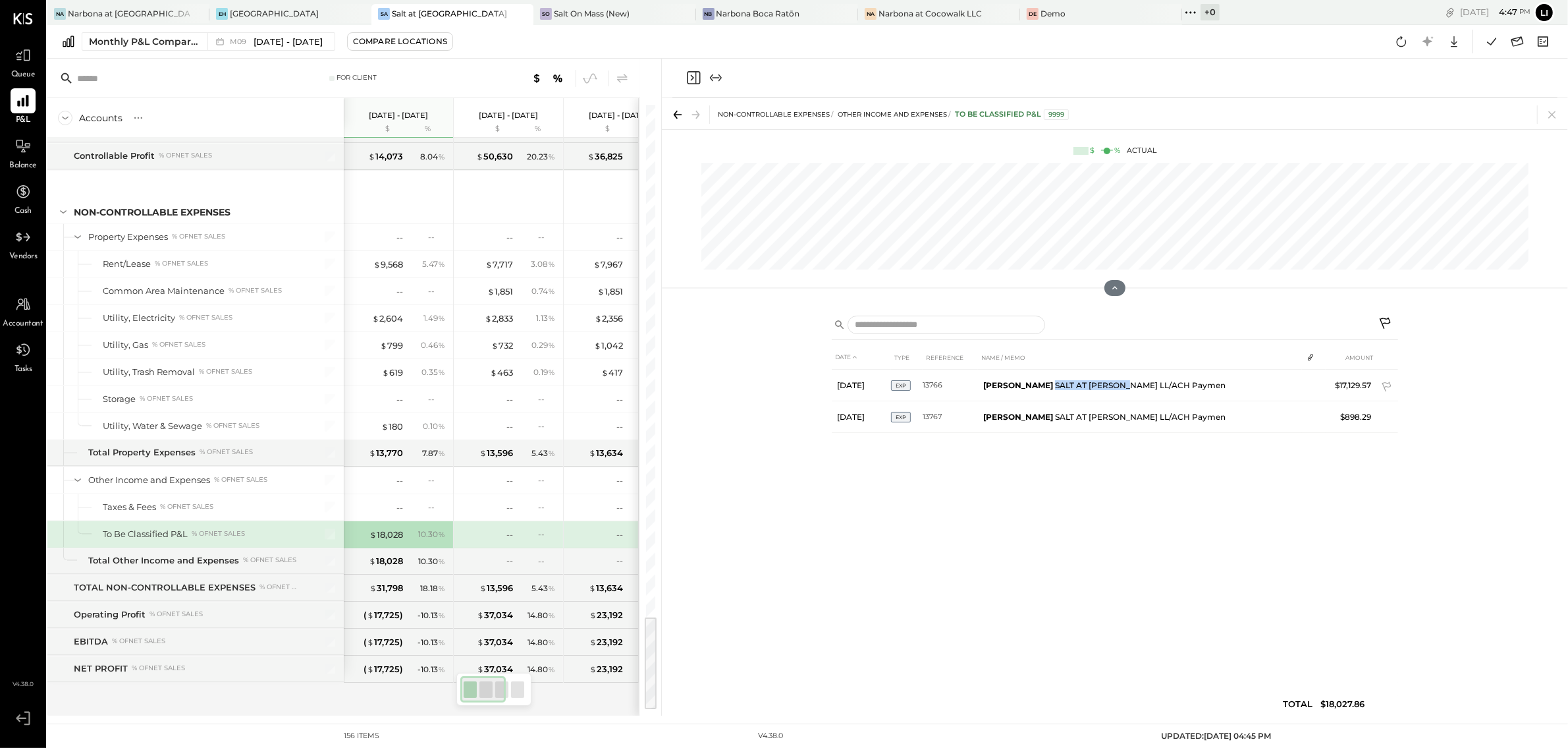
copy td "SALT AT [PERSON_NAME] LL"
click at [691, 83] on icon "Close panel" at bounding box center [693, 78] width 13 height 13
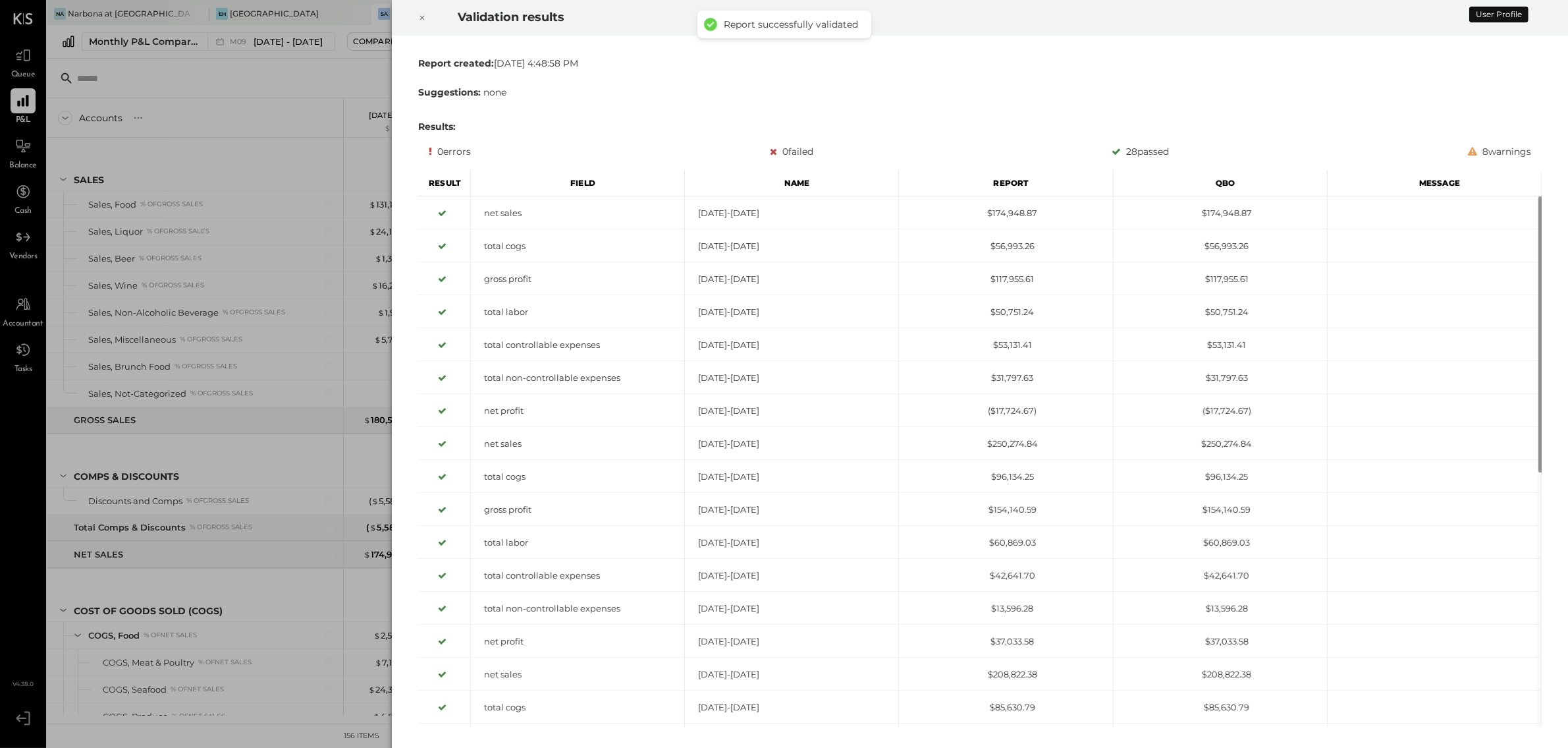
scroll to position [3225, 0]
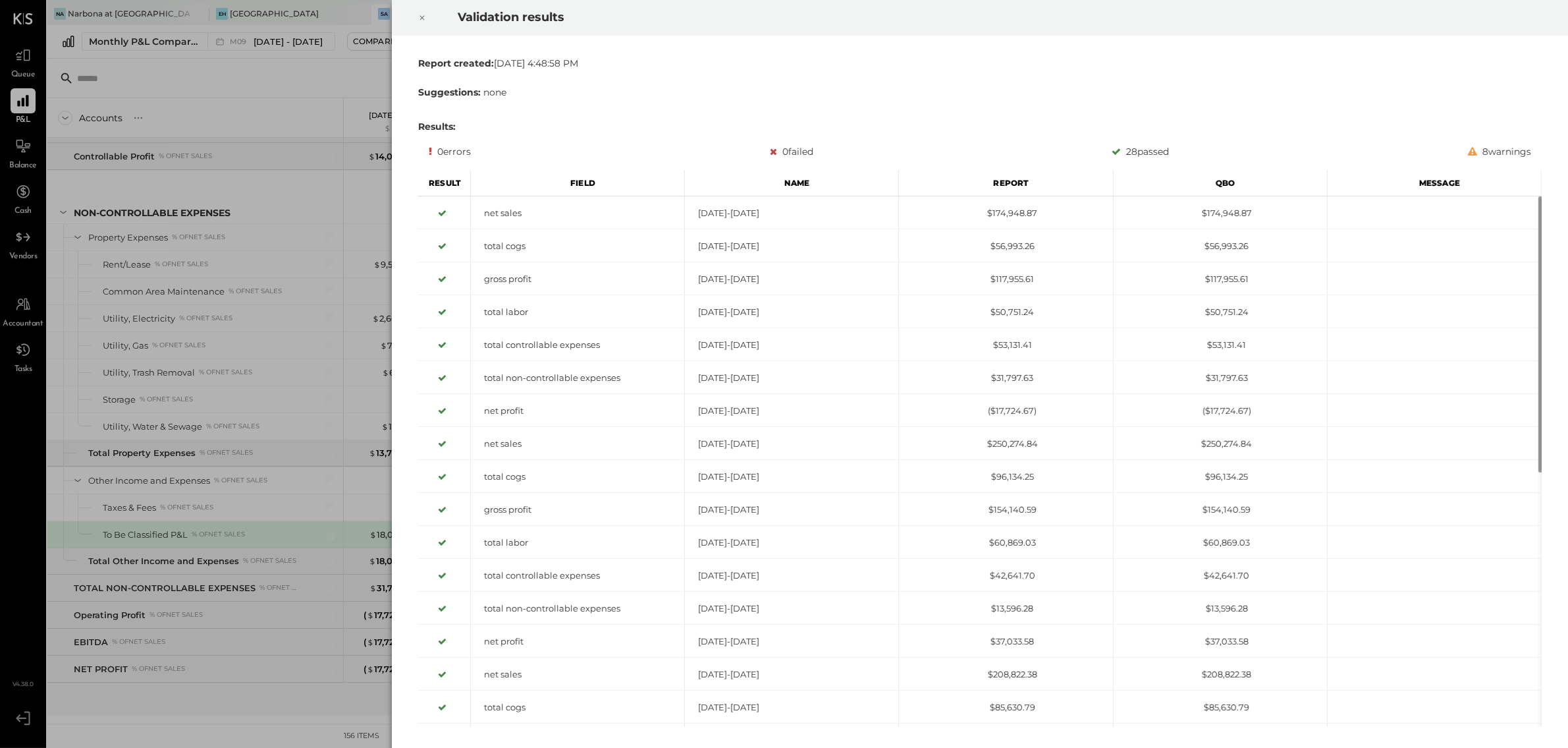
click at [421, 17] on icon at bounding box center [422, 18] width 5 height 5
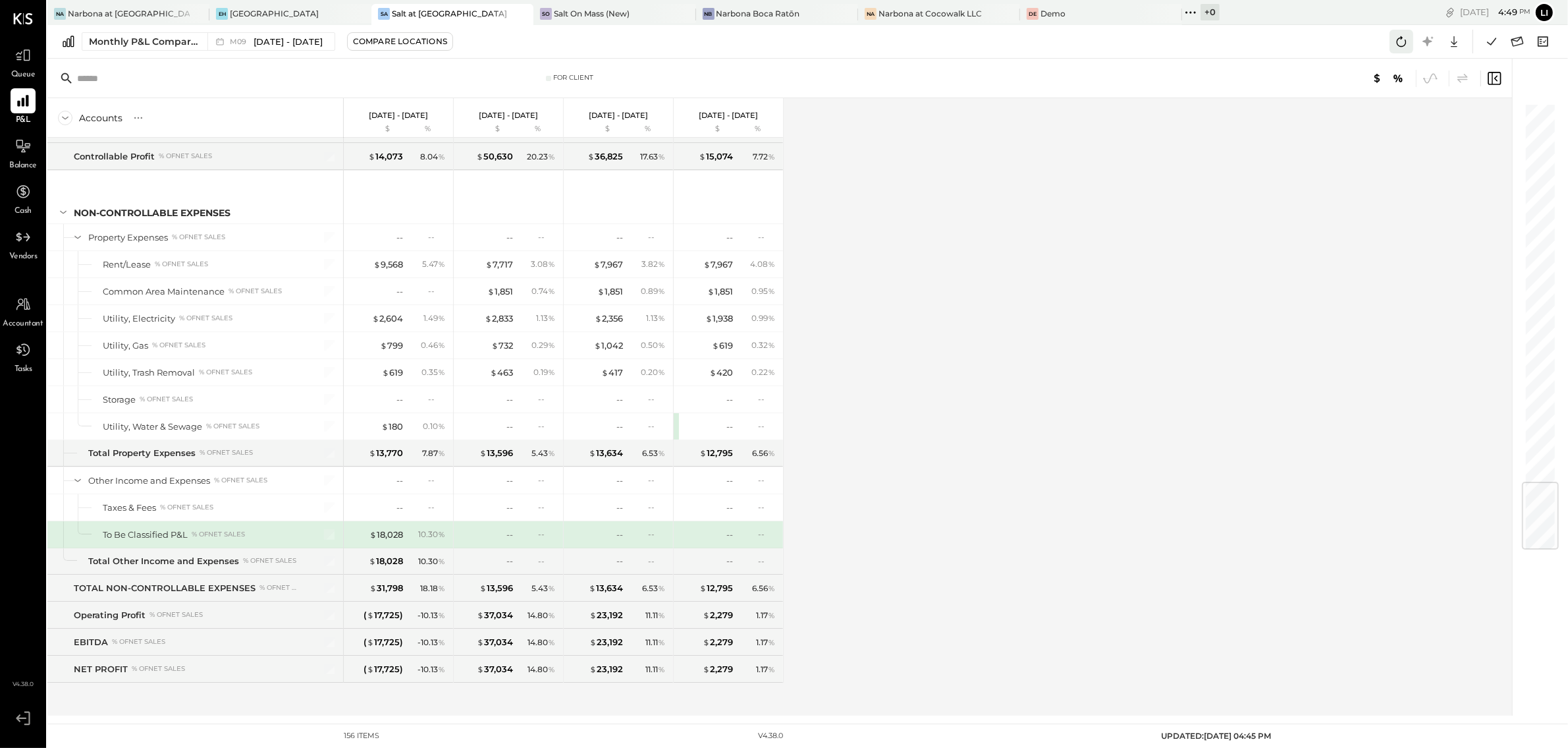
click at [1396, 50] on button at bounding box center [1402, 41] width 24 height 24
click at [1497, 40] on icon at bounding box center [1492, 41] width 17 height 17
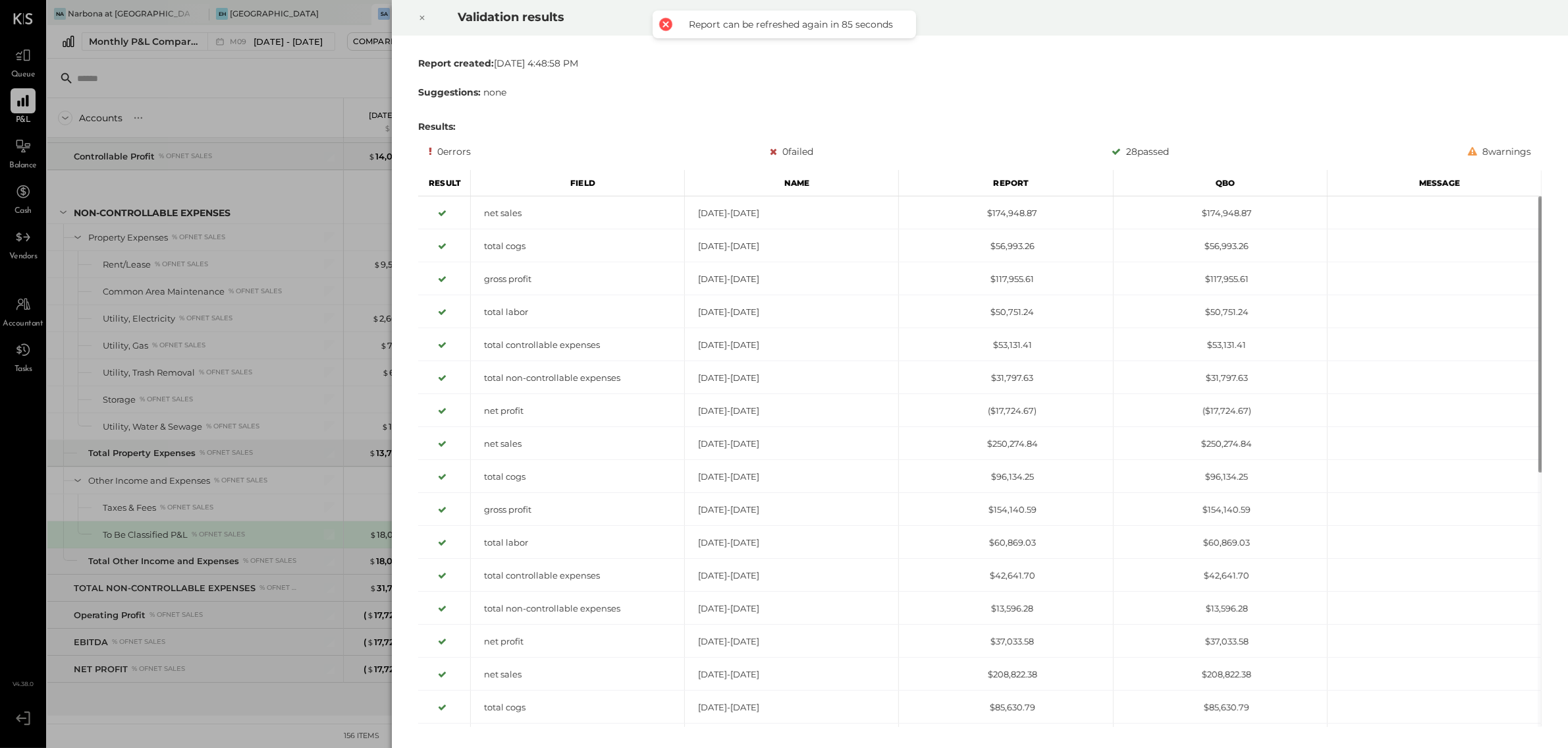
click at [430, 13] on div at bounding box center [422, 17] width 29 height 37
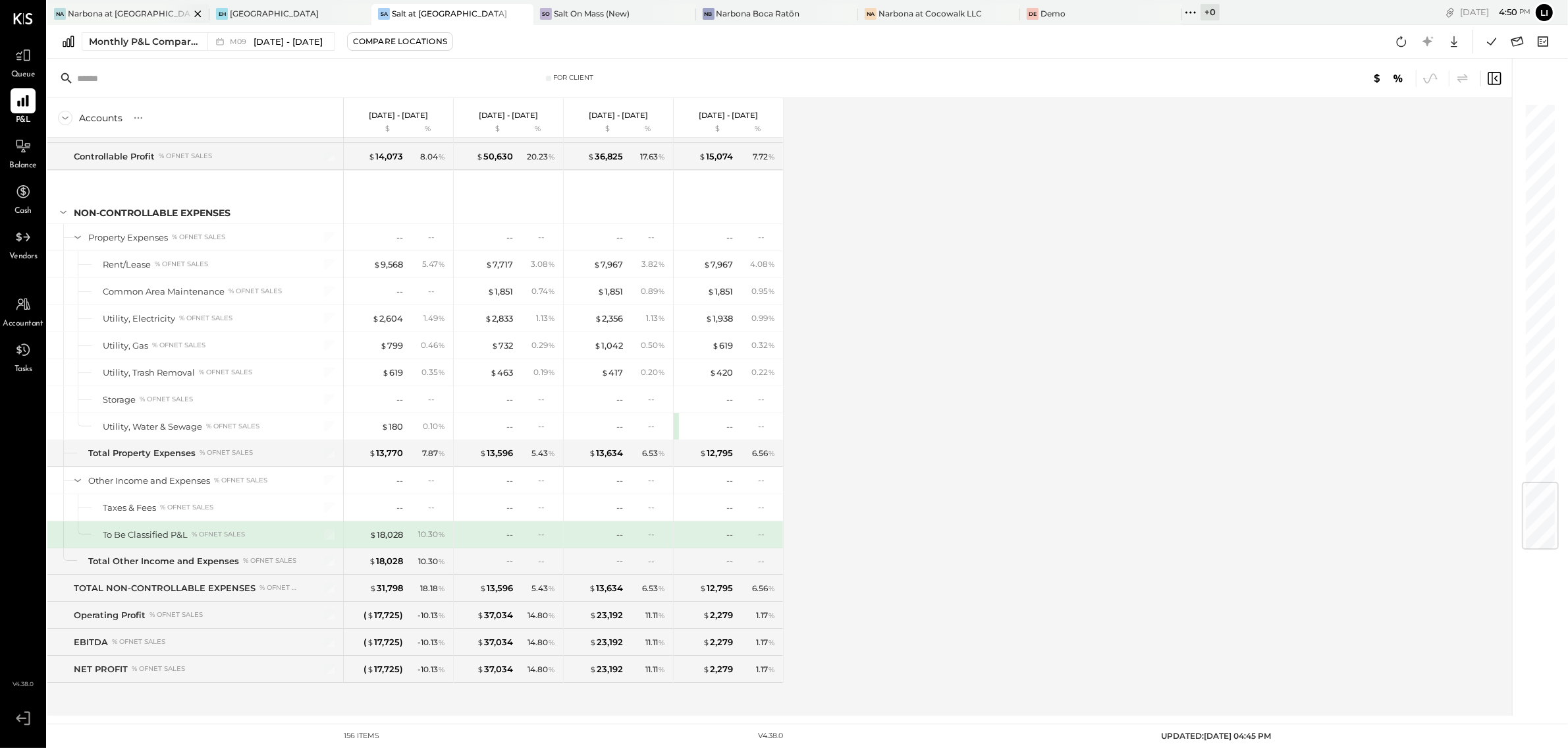
click at [132, 13] on div "Narbona at [GEOGRAPHIC_DATA] LLC" at bounding box center [128, 13] width 121 height 11
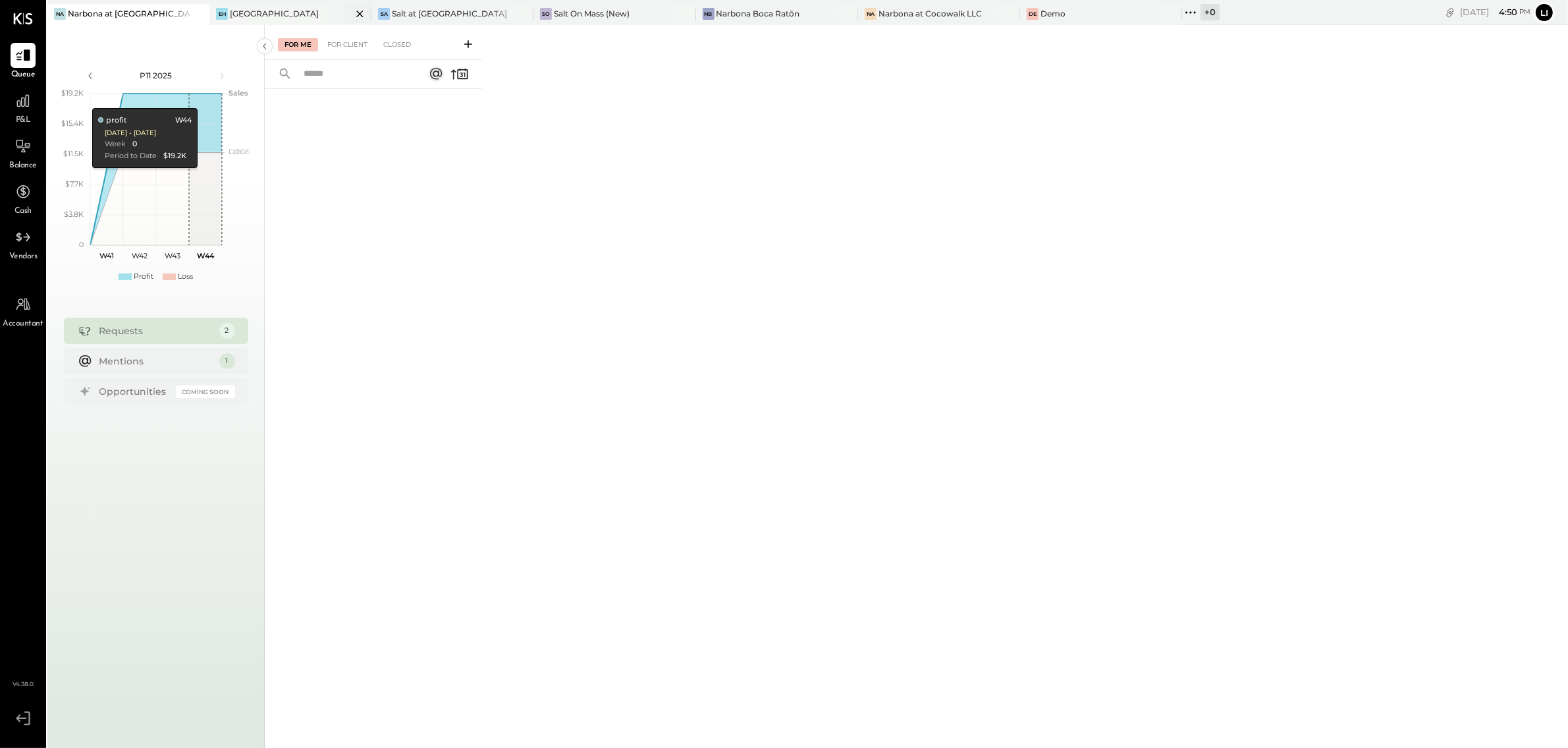
click at [352, 17] on icon at bounding box center [360, 13] width 17 height 16
click at [561, 16] on icon at bounding box center [569, 13] width 17 height 16
click at [568, 14] on icon at bounding box center [569, 13] width 17 height 16
click at [506, 10] on div "De Demo" at bounding box center [482, 13] width 158 height 12
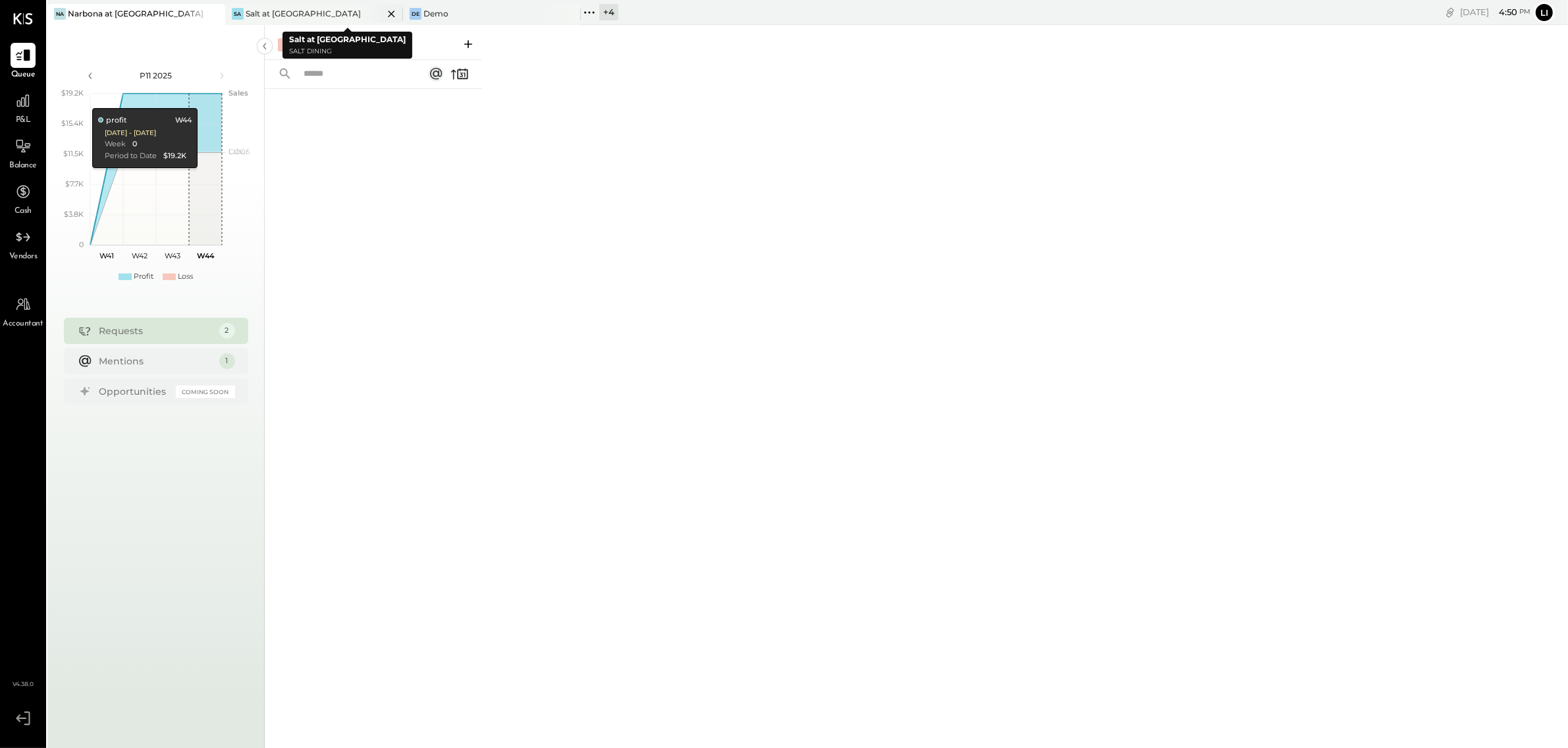
click at [259, 14] on div "Salt at [GEOGRAPHIC_DATA]" at bounding box center [302, 13] width 115 height 11
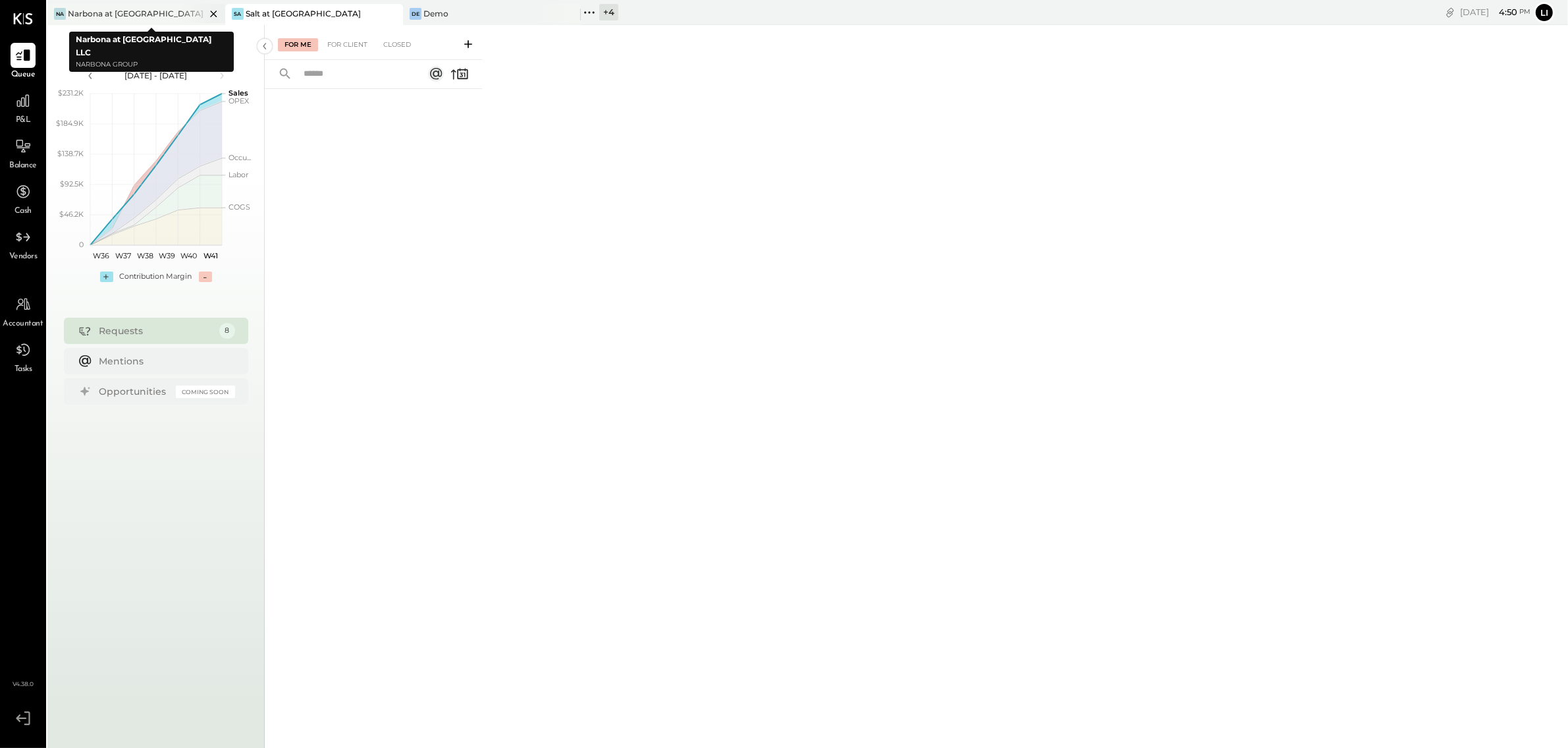
click at [214, 13] on icon at bounding box center [214, 13] width 17 height 16
click at [348, 40] on div "For Client" at bounding box center [347, 44] width 53 height 13
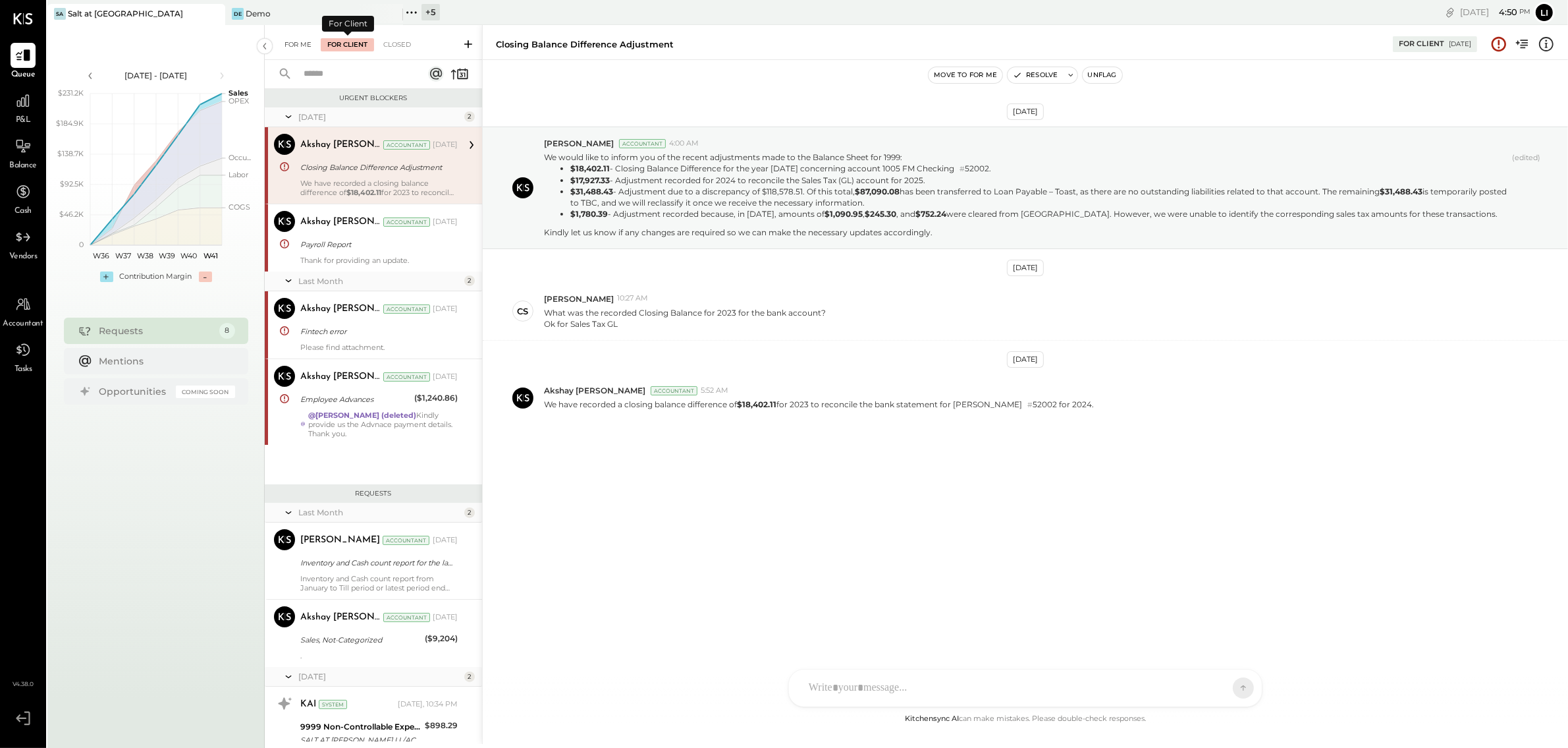
click at [303, 43] on div "For Me" at bounding box center [298, 44] width 40 height 13
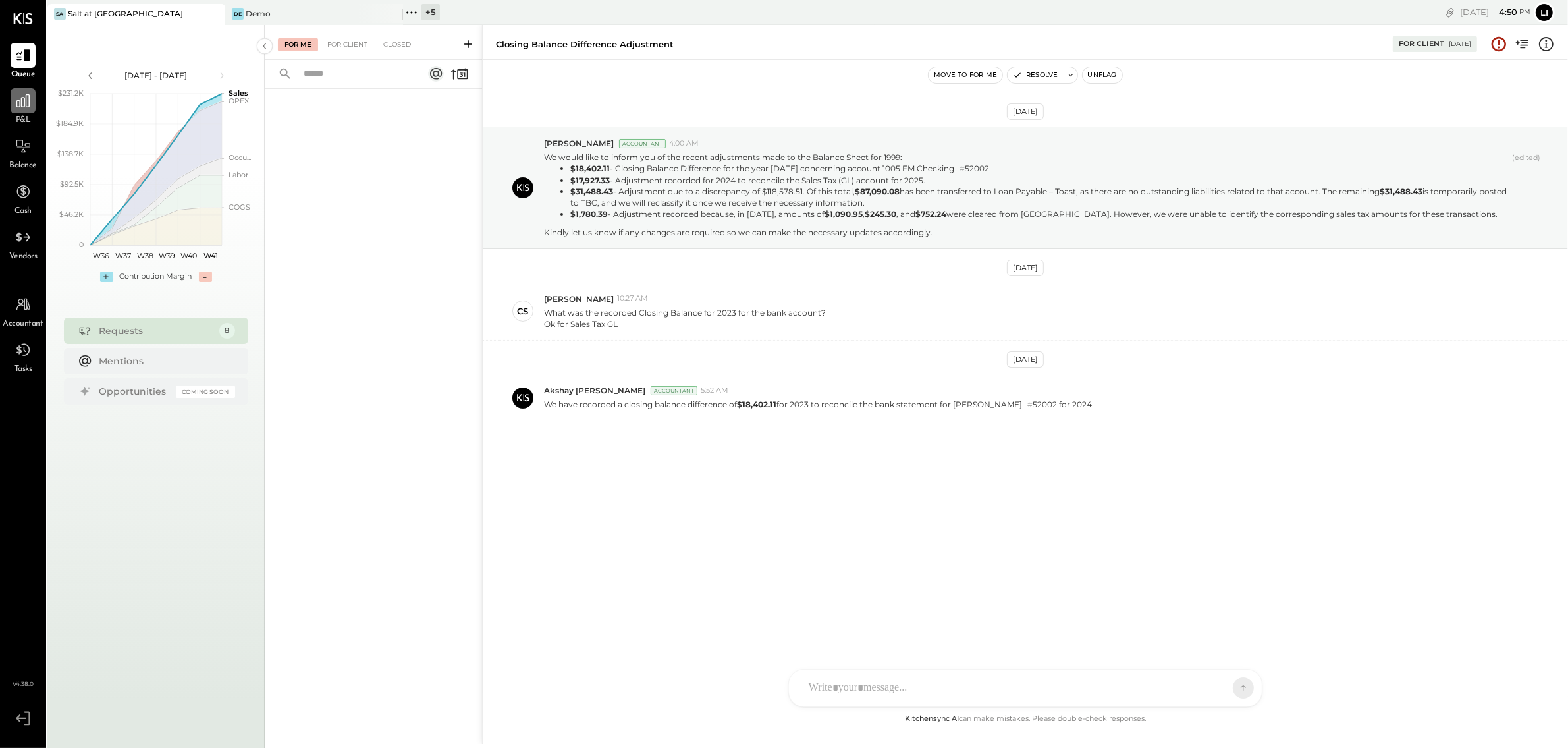
click at [17, 106] on icon at bounding box center [23, 101] width 13 height 13
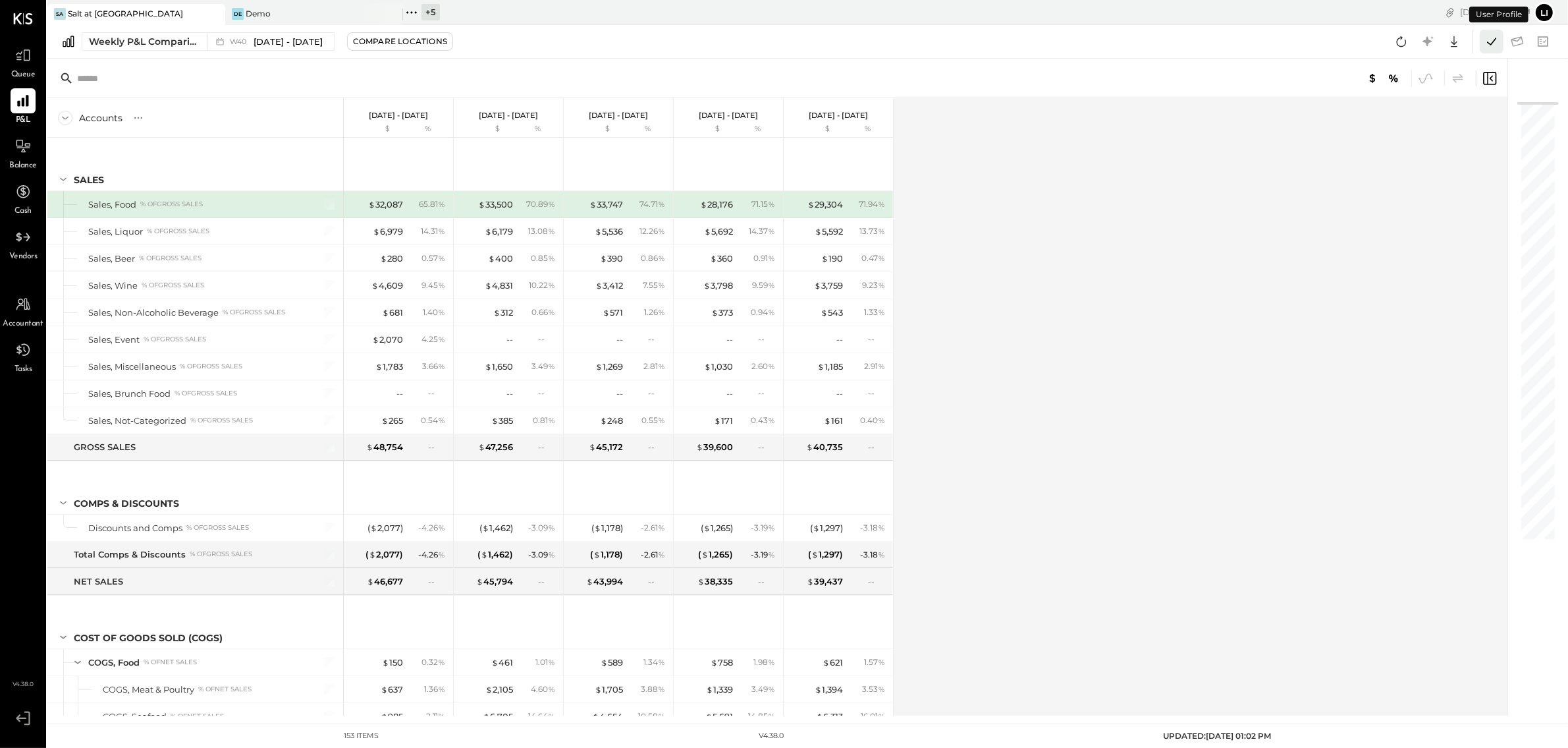
click at [1486, 45] on icon at bounding box center [1492, 41] width 17 height 17
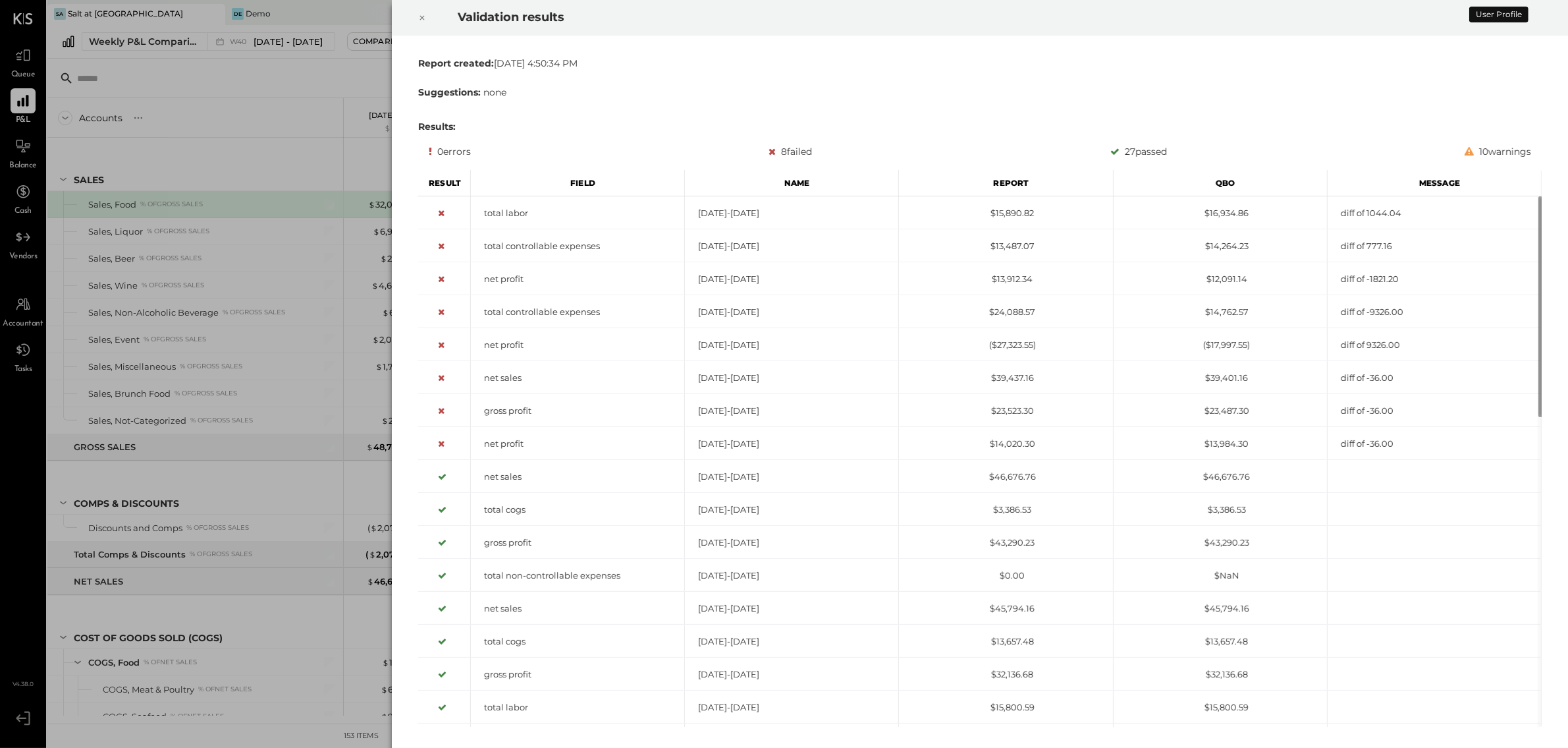
click at [431, 21] on div at bounding box center [422, 17] width 29 height 37
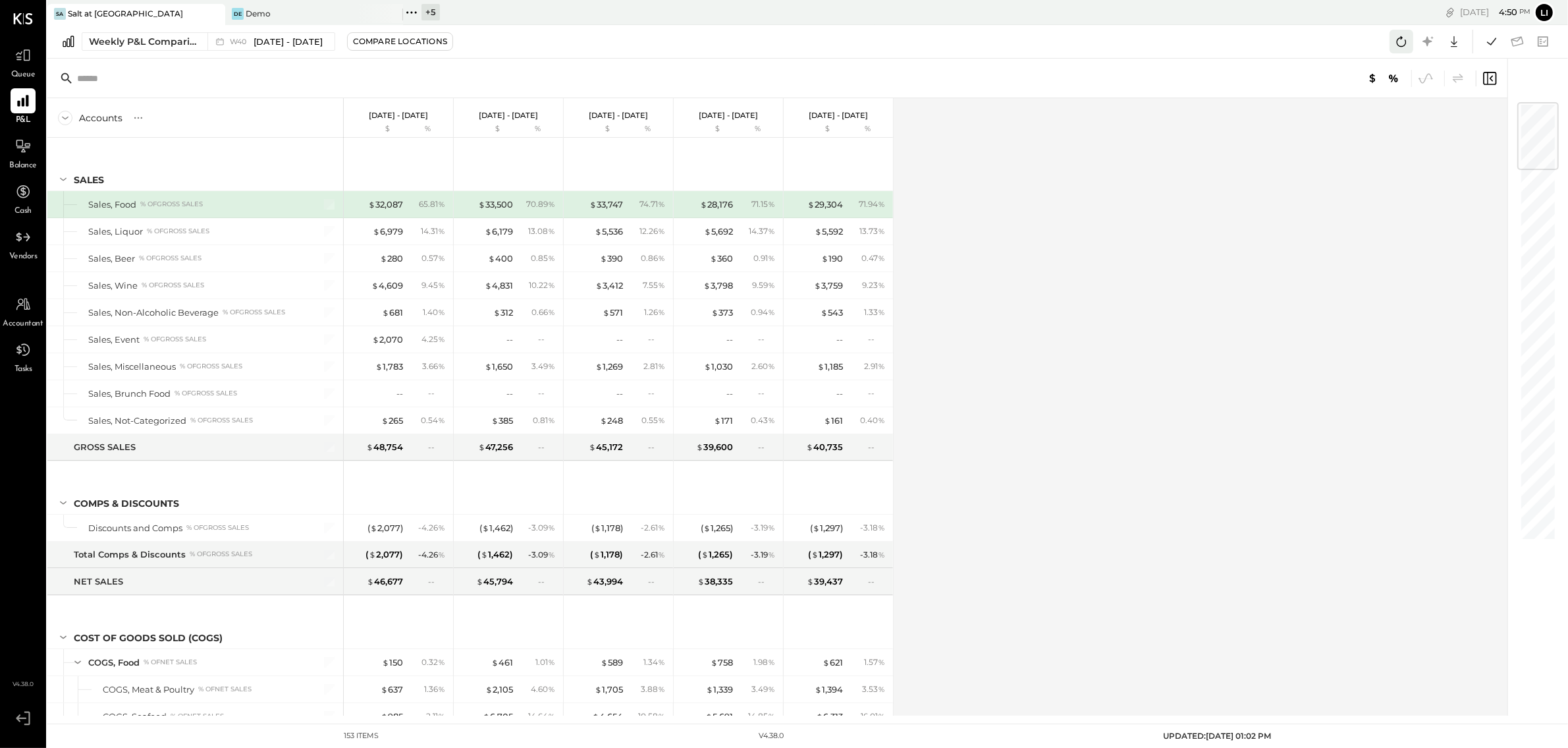
click at [1397, 40] on icon at bounding box center [1402, 41] width 17 height 17
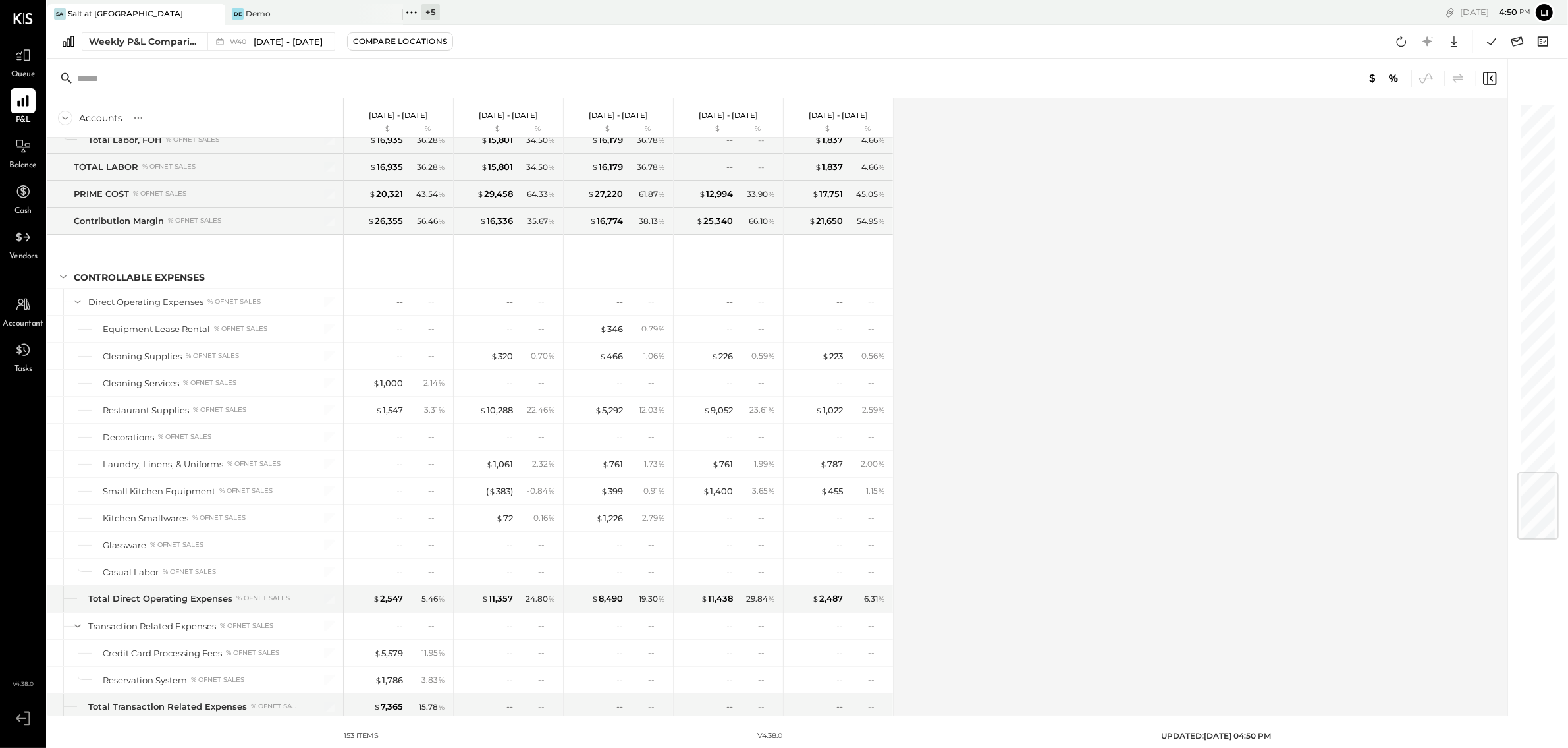
scroll to position [3144, 0]
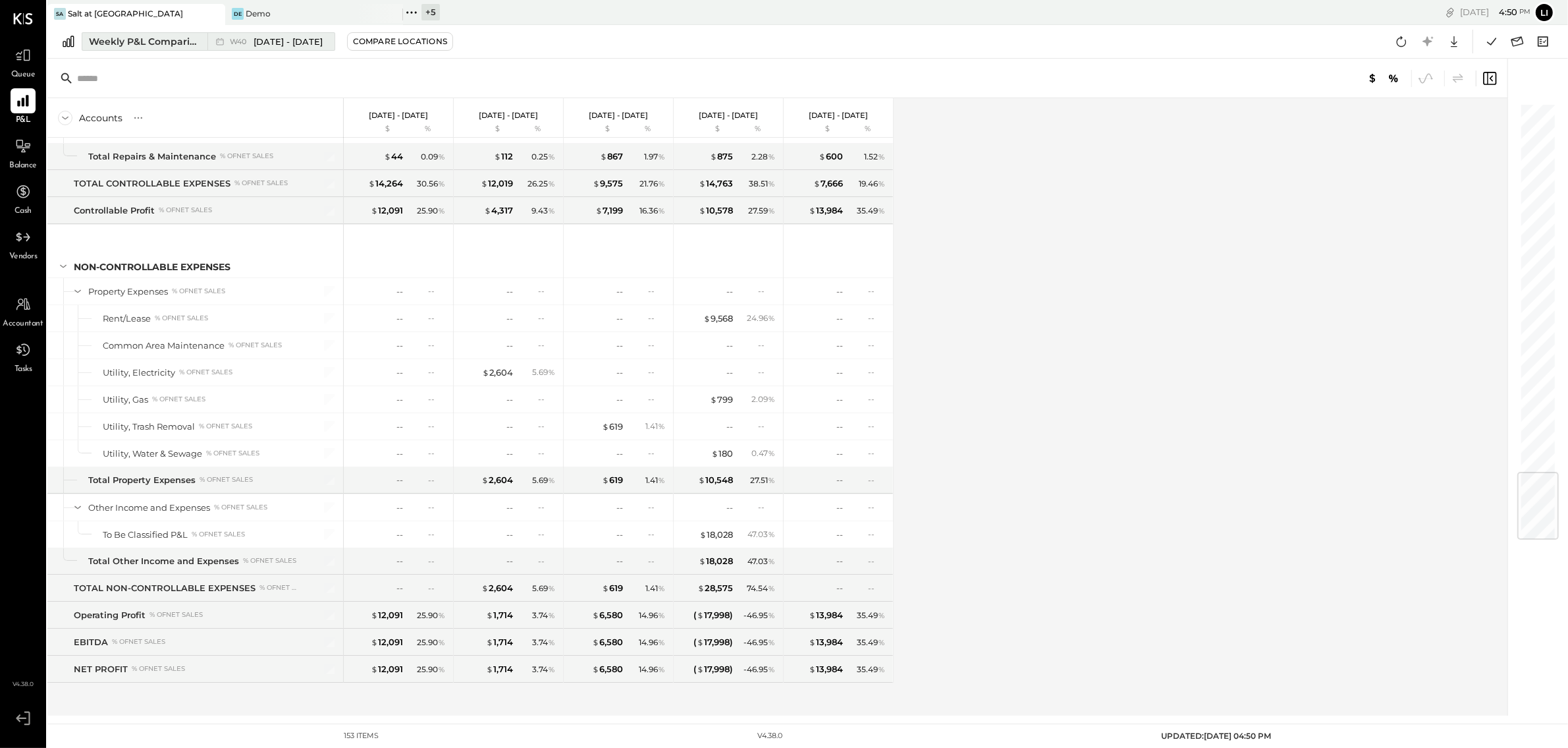
click at [316, 49] on div "W40 [DATE] - [DATE]" at bounding box center [268, 41] width 121 height 17
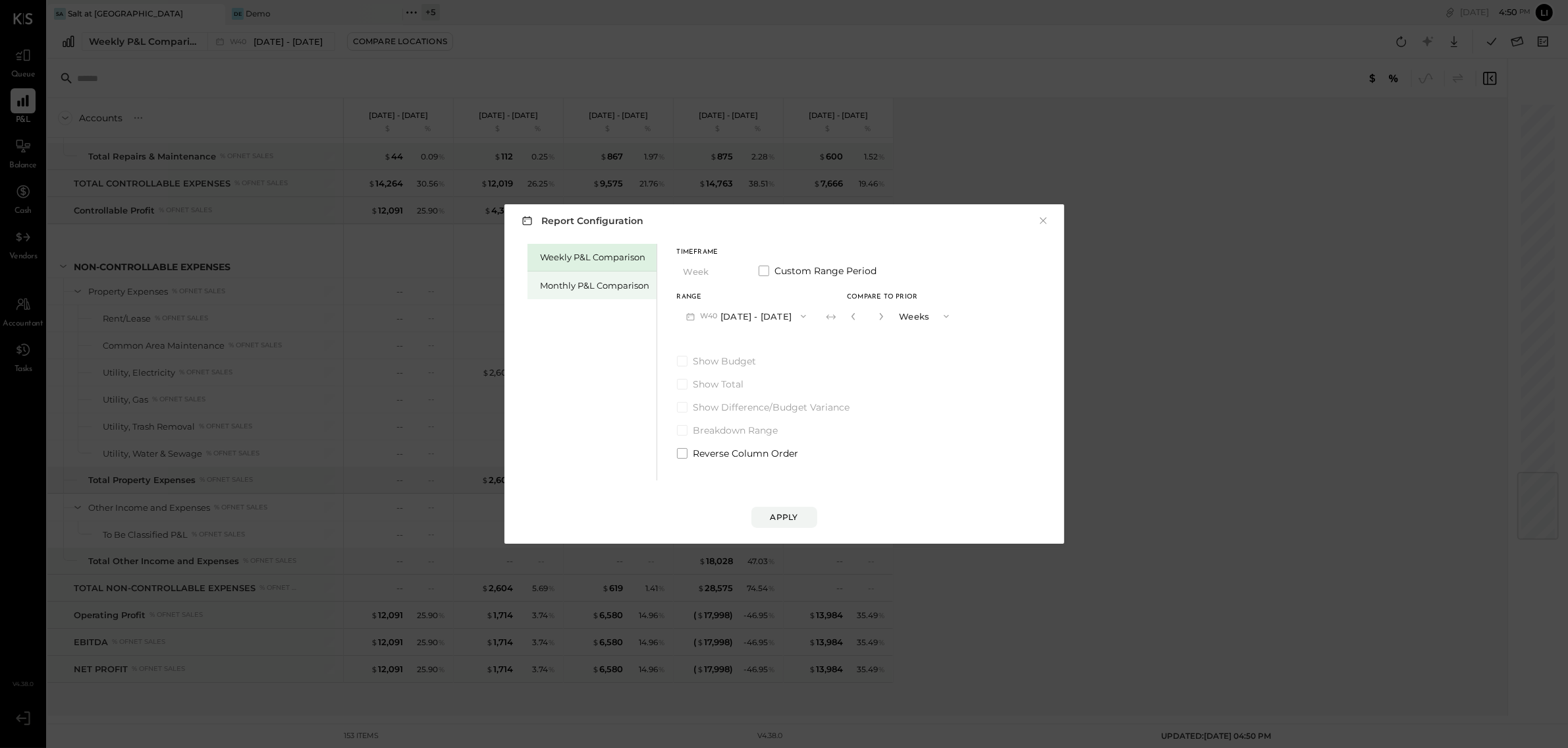
click at [580, 293] on div "Monthly P&L Comparison" at bounding box center [592, 285] width 129 height 28
click at [790, 316] on span "button" at bounding box center [799, 316] width 17 height 10
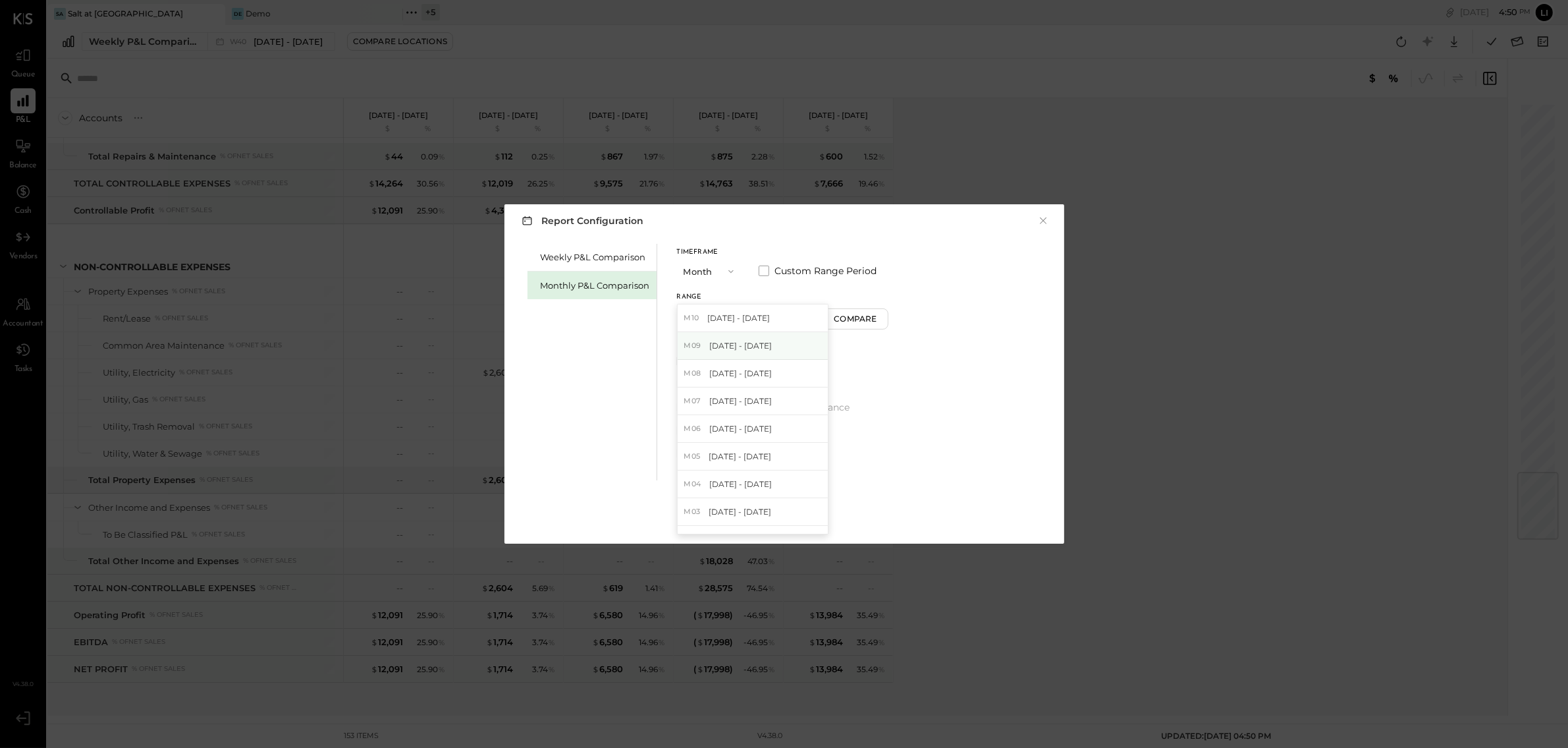
click at [730, 351] on span "[DATE] - [DATE]" at bounding box center [741, 345] width 63 height 11
click at [858, 320] on div "Compare" at bounding box center [857, 318] width 43 height 11
click at [877, 318] on icon "button" at bounding box center [881, 316] width 8 height 8
type input "*"
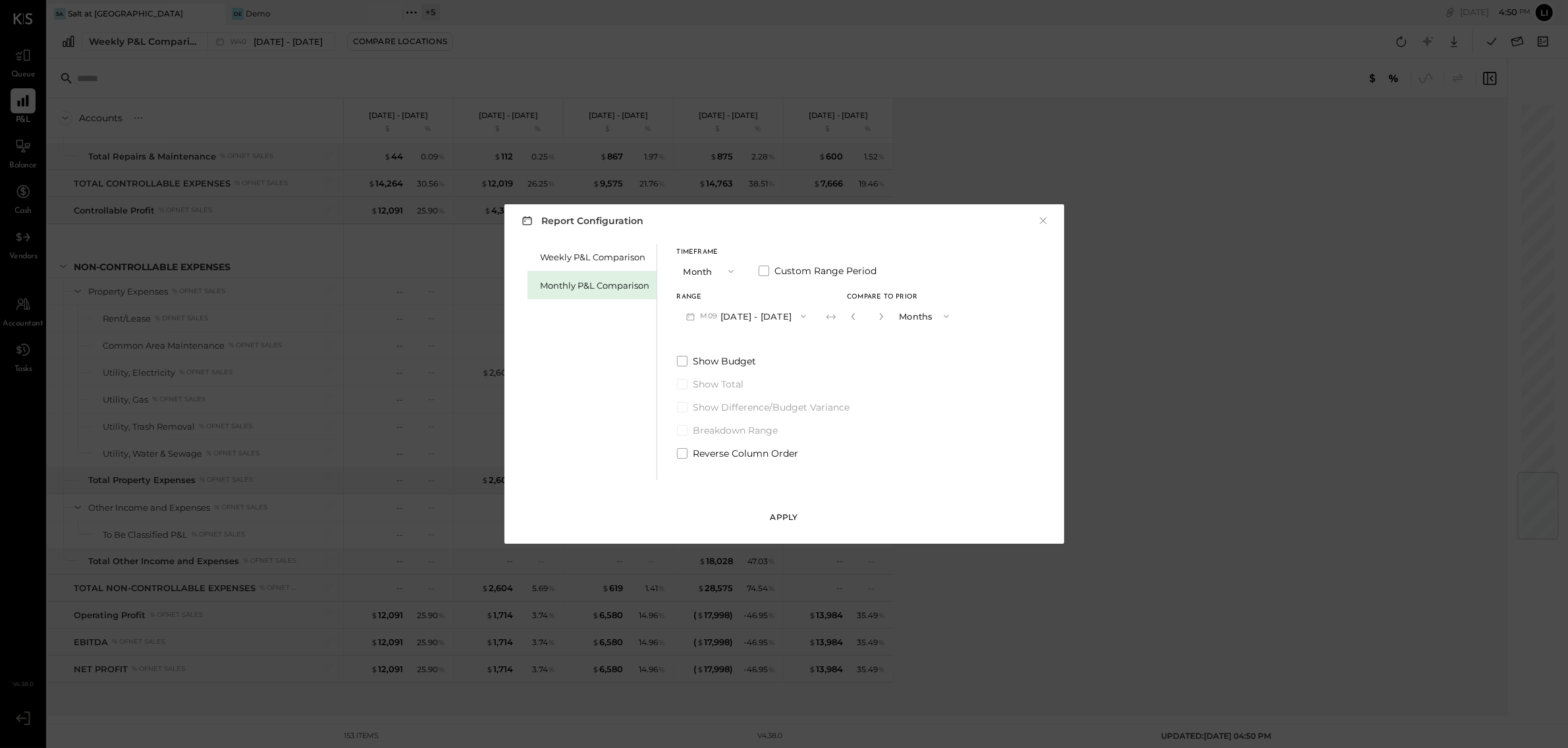
click at [778, 519] on div "Apply" at bounding box center [784, 517] width 28 height 11
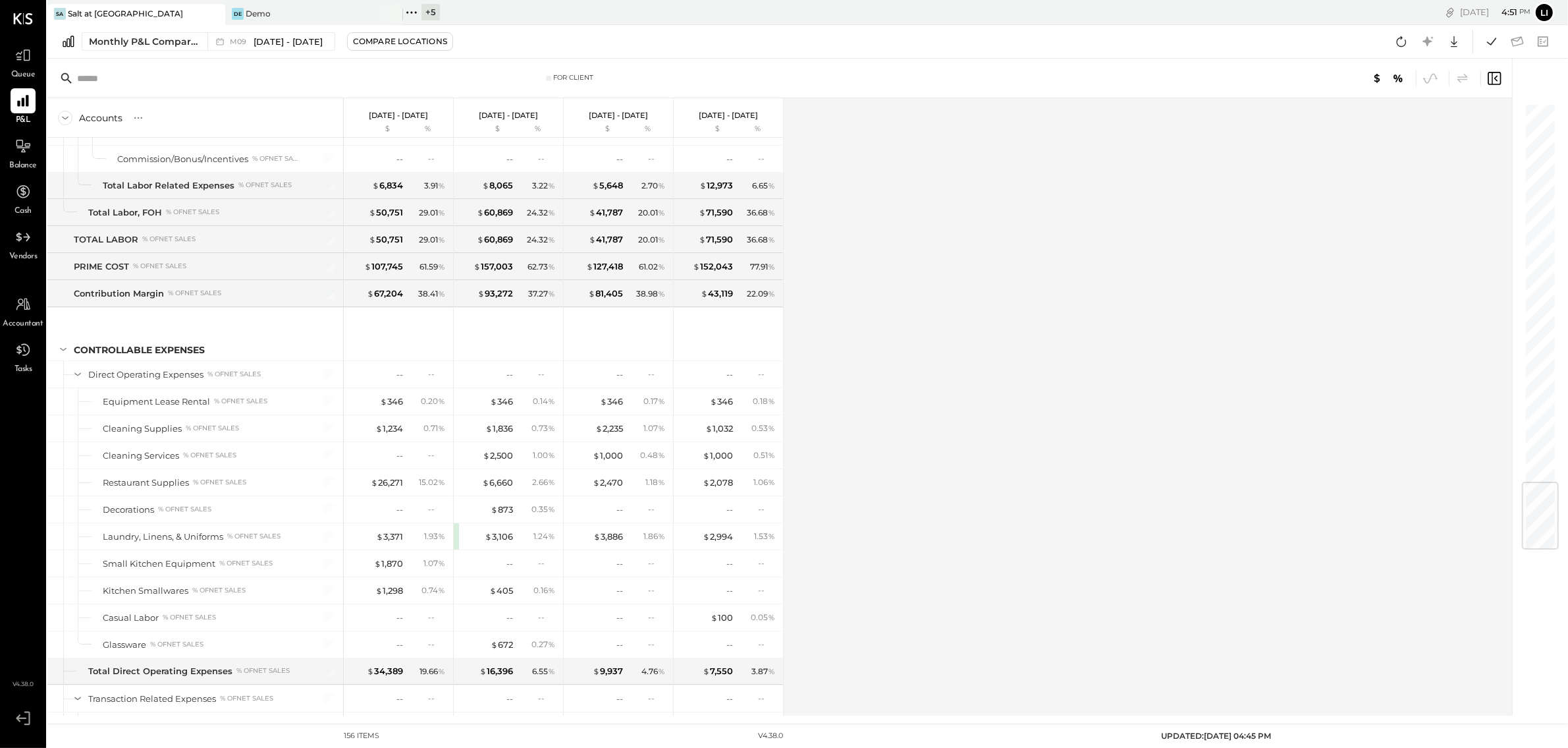
scroll to position [3225, 0]
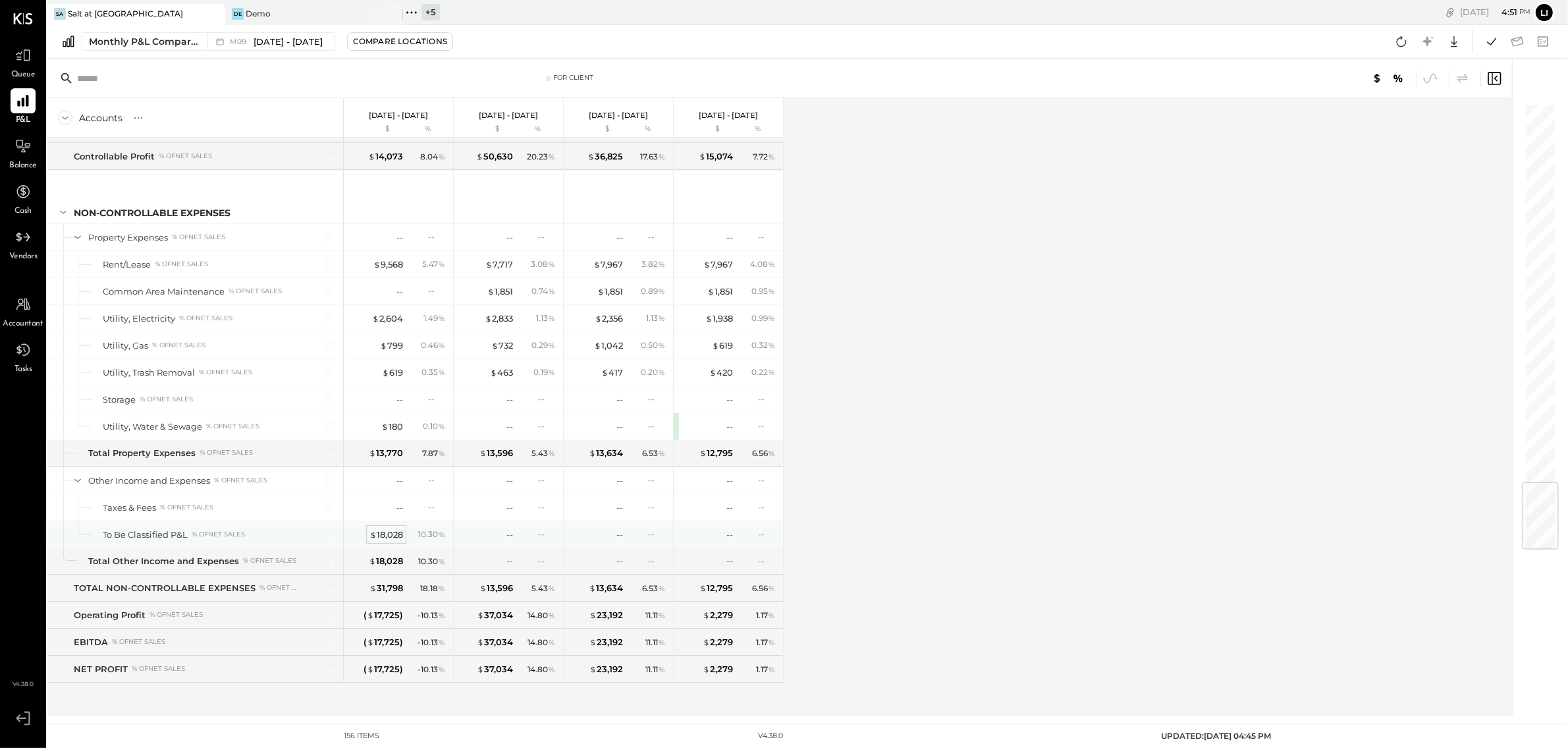
click at [399, 531] on div "$ 18,028" at bounding box center [386, 534] width 33 height 13
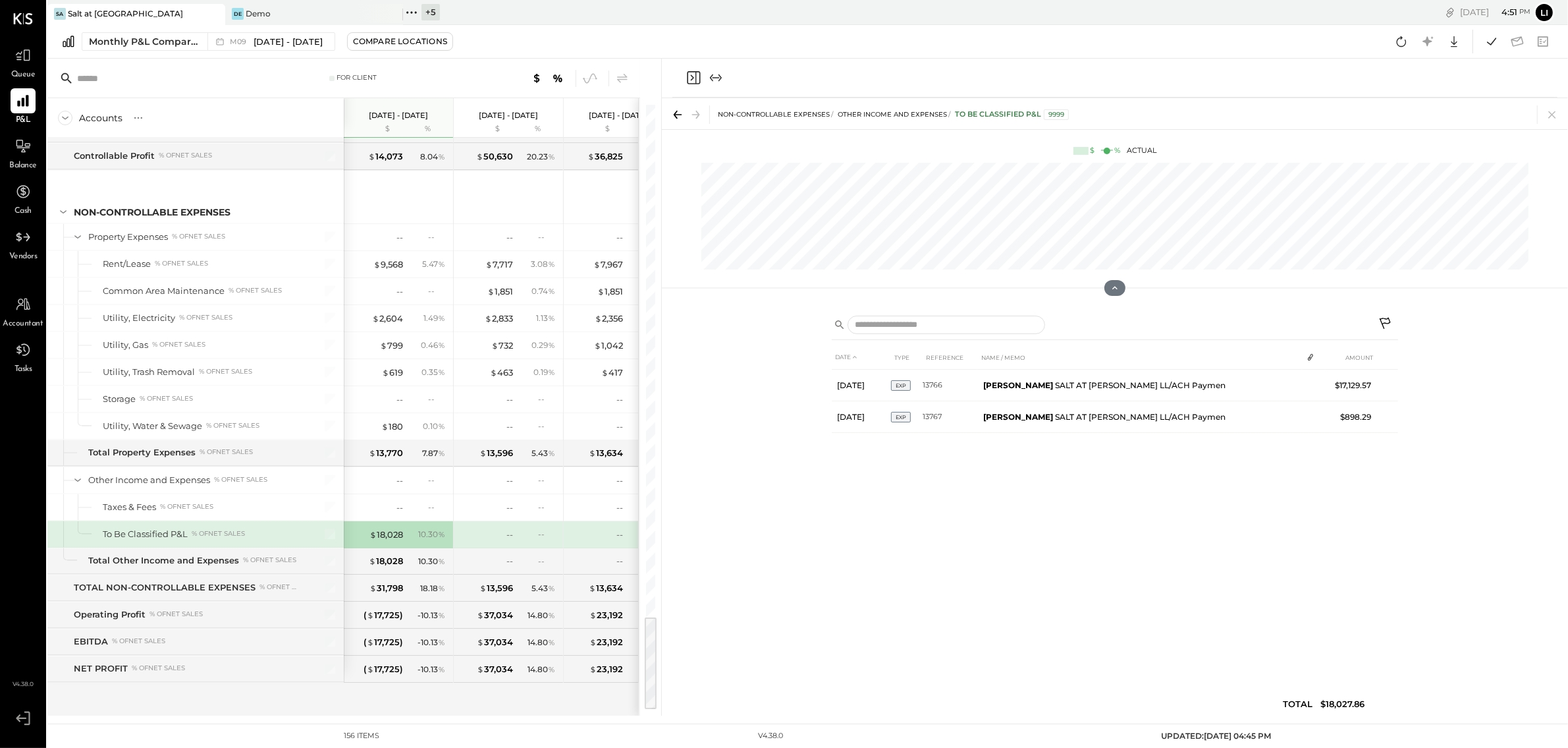
click at [689, 84] on icon "Close panel" at bounding box center [694, 78] width 16 height 16
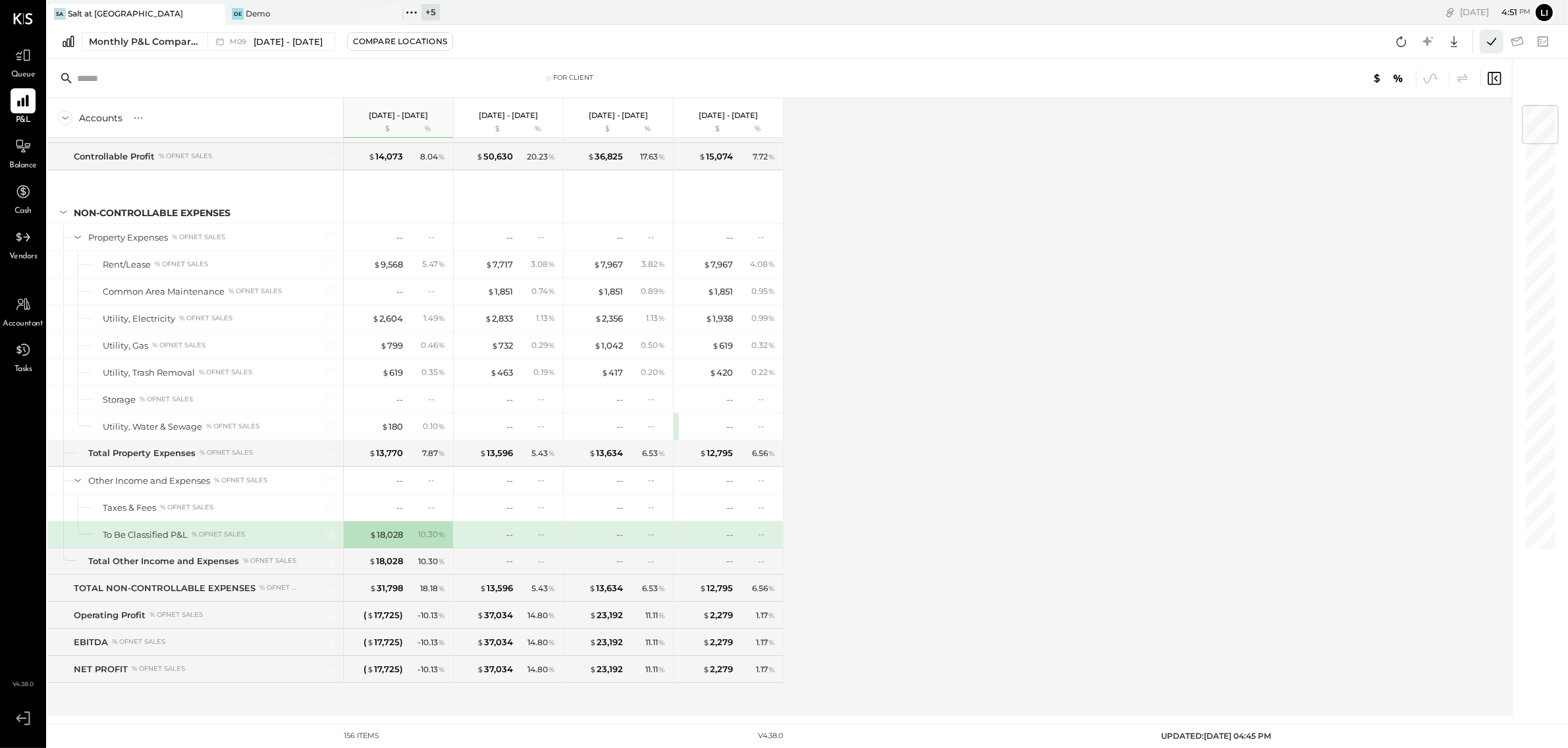
click at [1488, 46] on icon at bounding box center [1492, 41] width 17 height 17
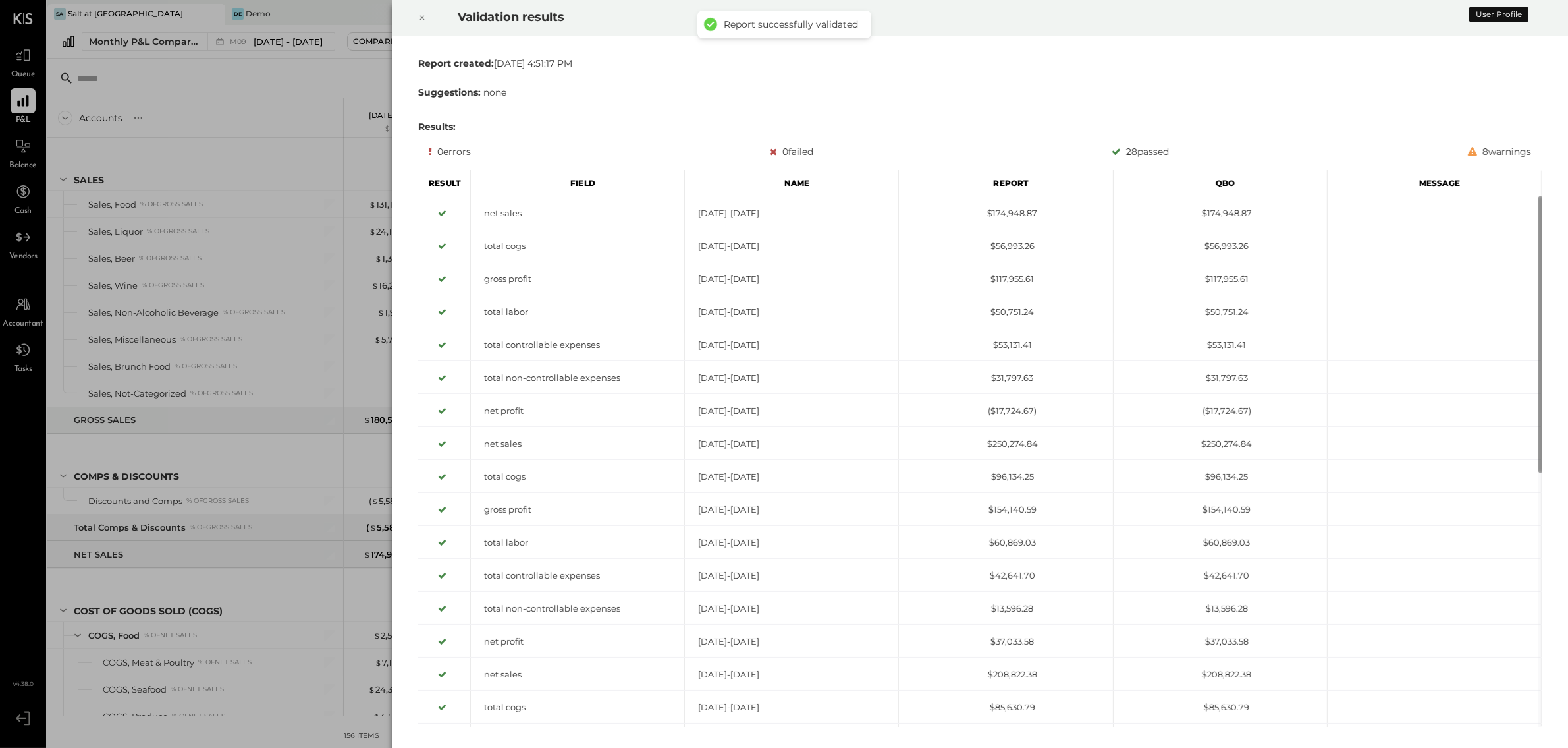
scroll to position [3225, 0]
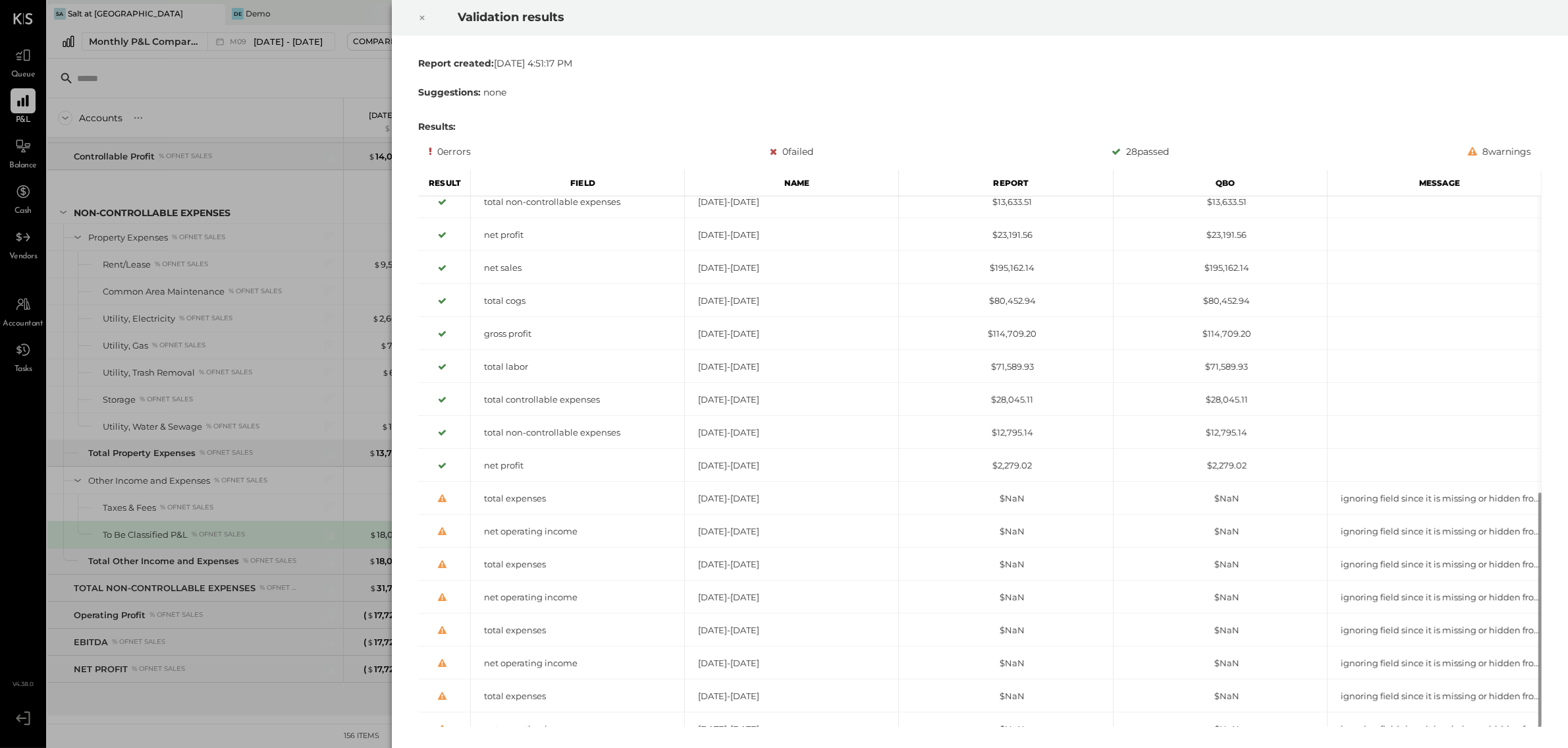
click at [428, 17] on div at bounding box center [422, 17] width 29 height 37
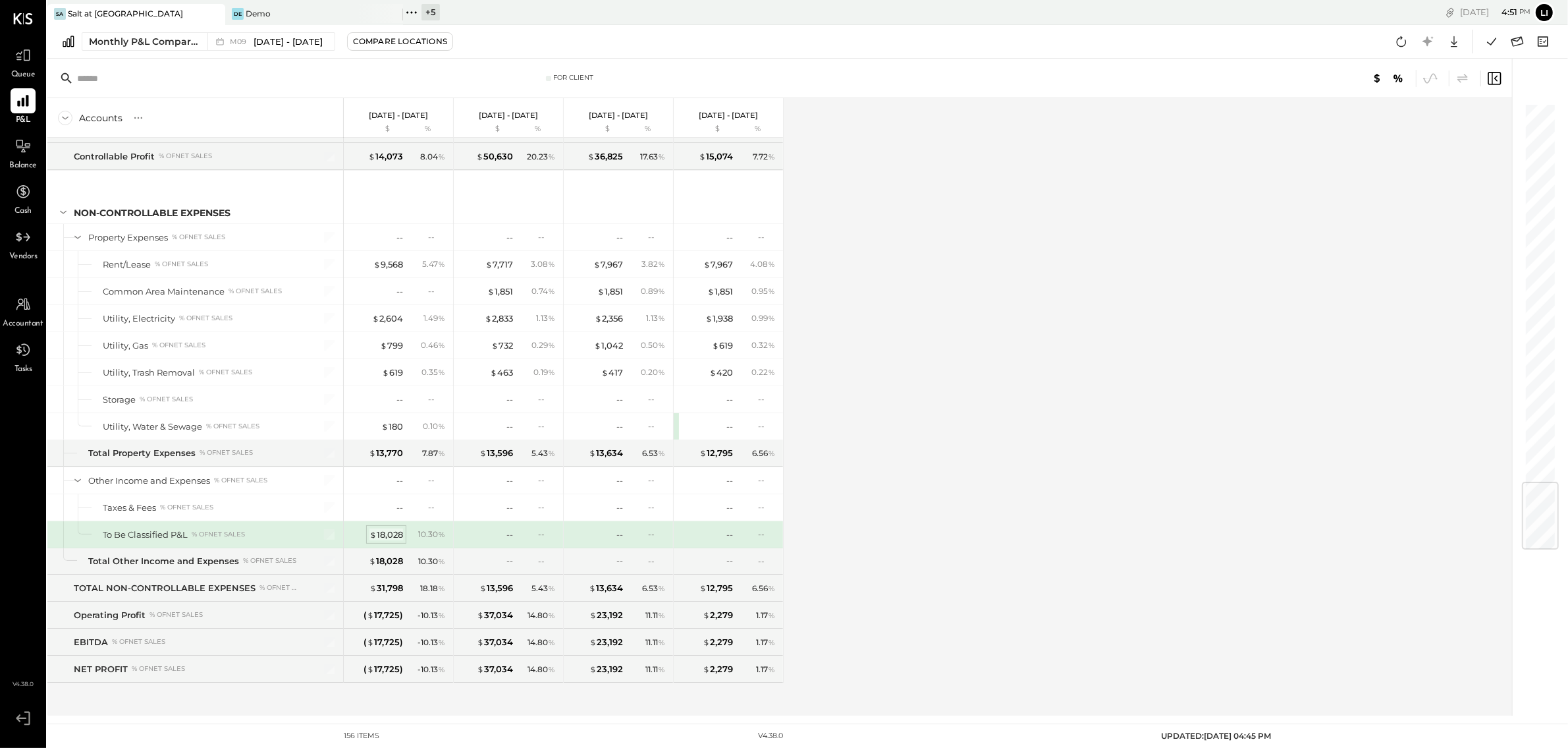
click at [380, 531] on div "$ 18,028" at bounding box center [386, 534] width 33 height 13
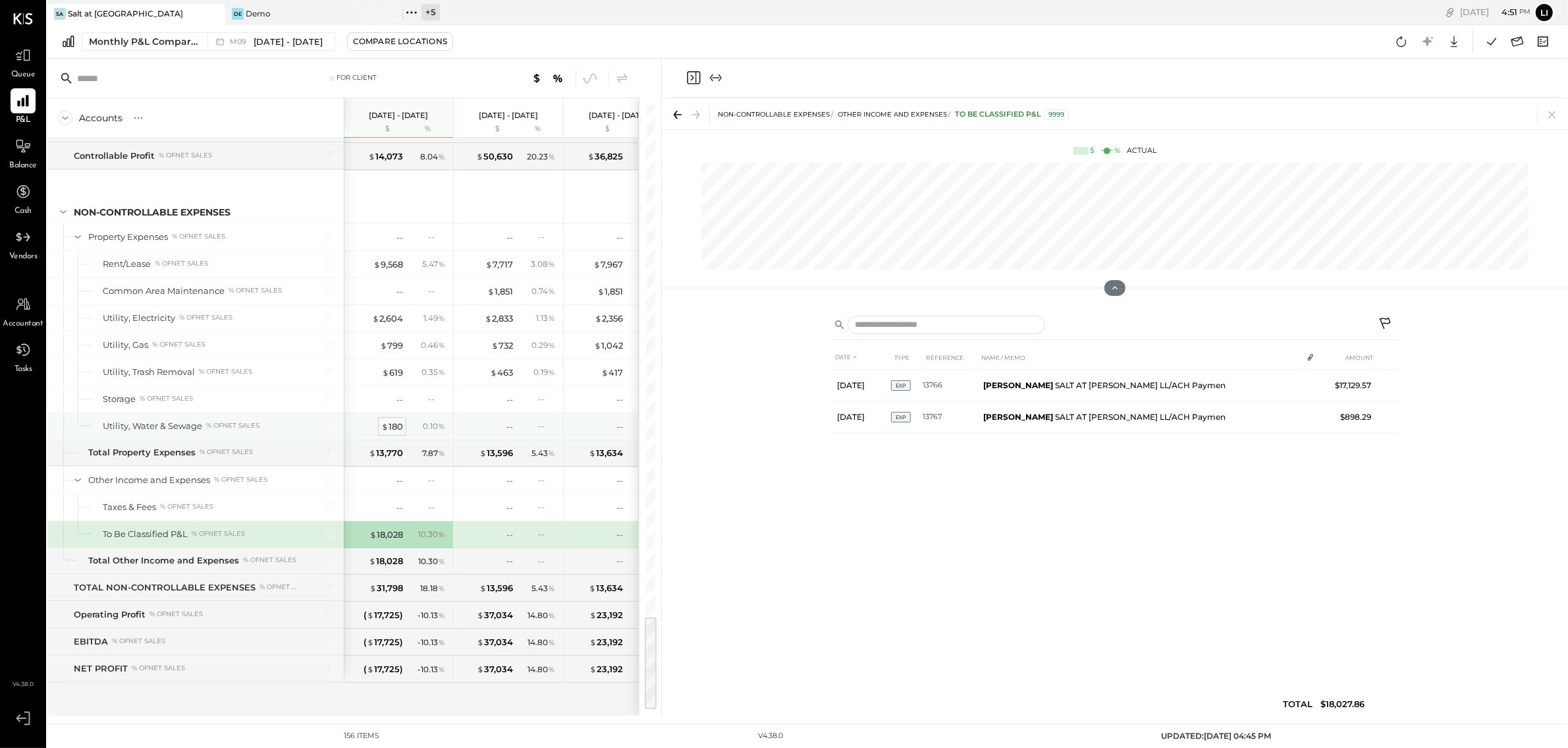
click at [395, 421] on div "$ 180" at bounding box center [391, 426] width 21 height 13
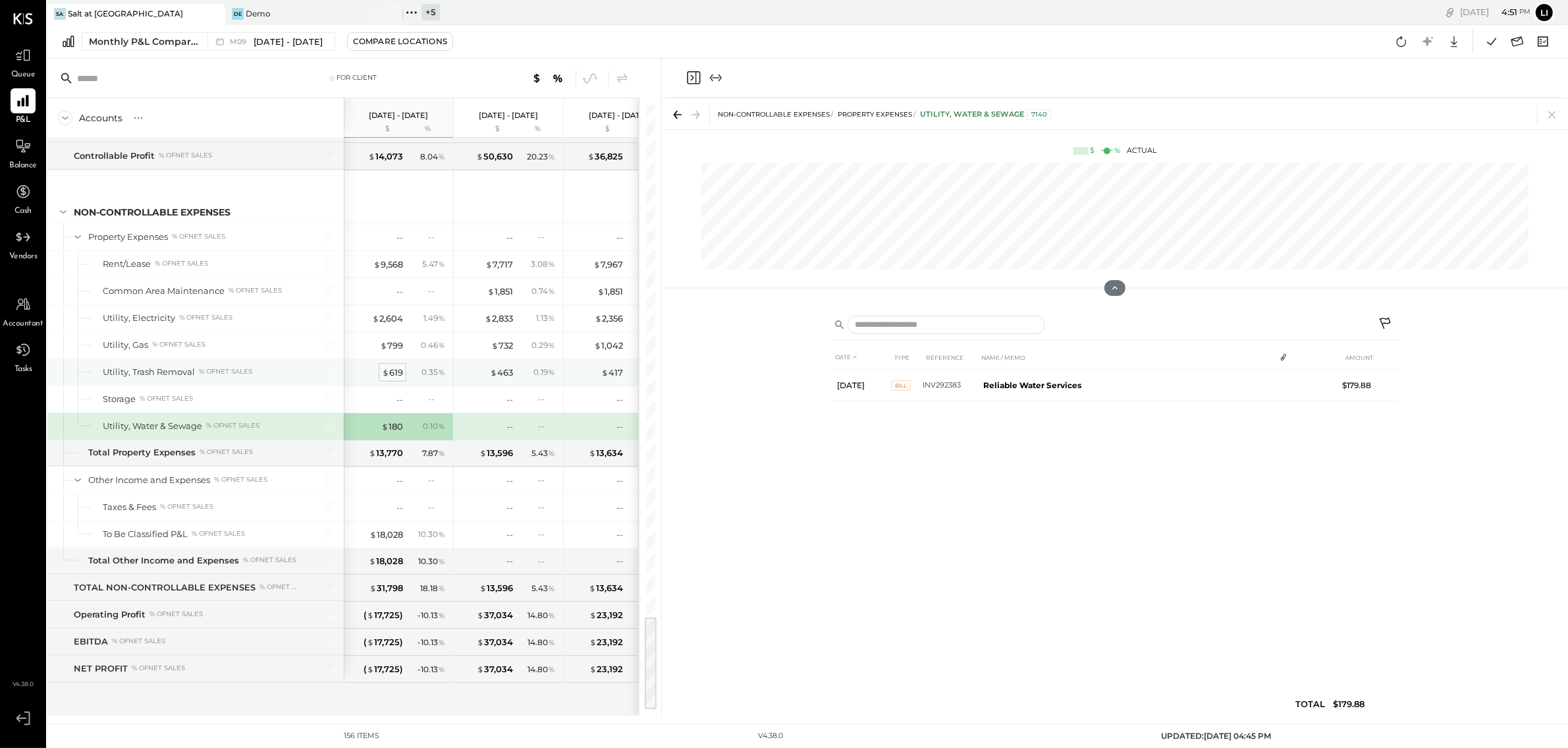
click at [400, 369] on div "$ 619" at bounding box center [392, 372] width 21 height 13
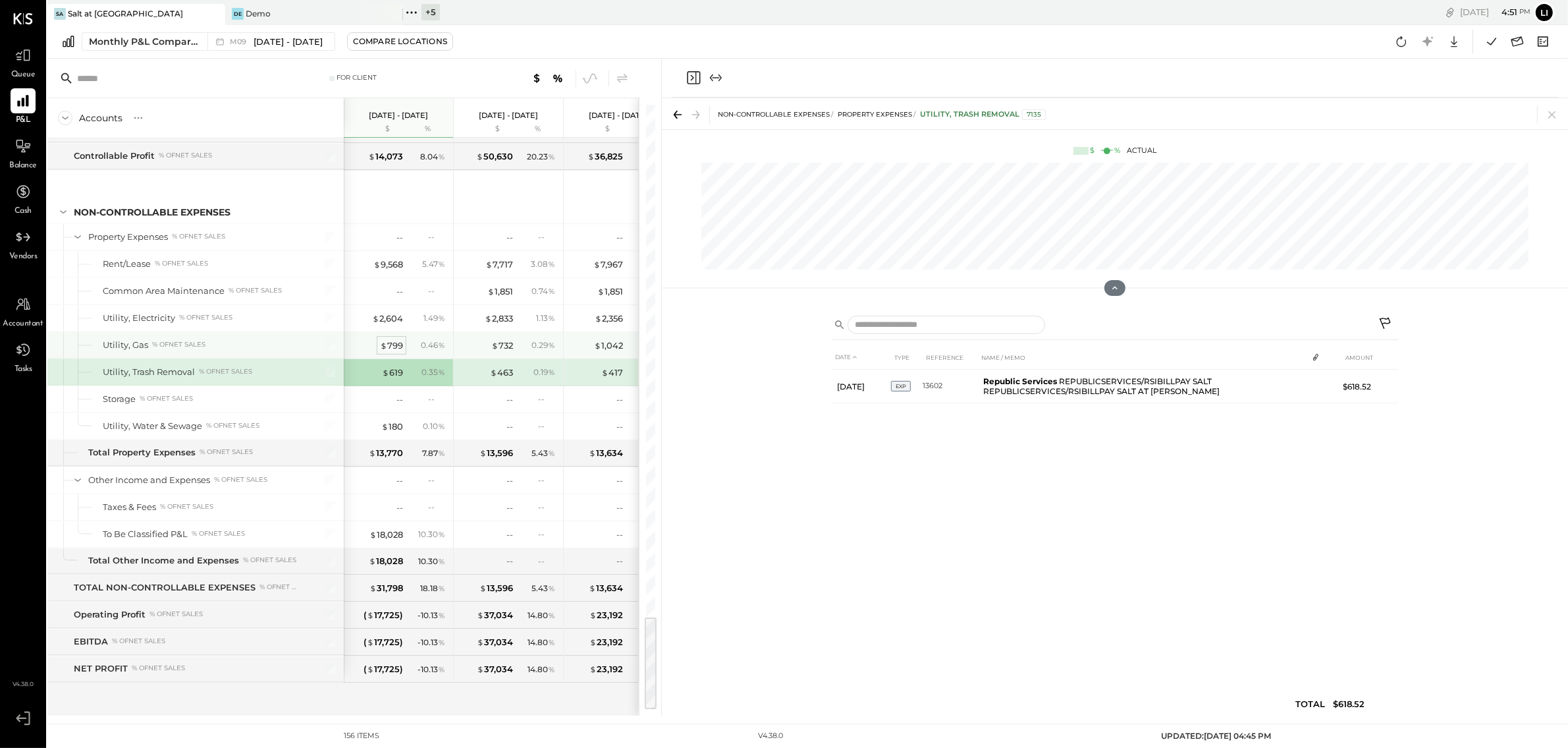
click at [395, 341] on div "$ 799" at bounding box center [391, 345] width 23 height 13
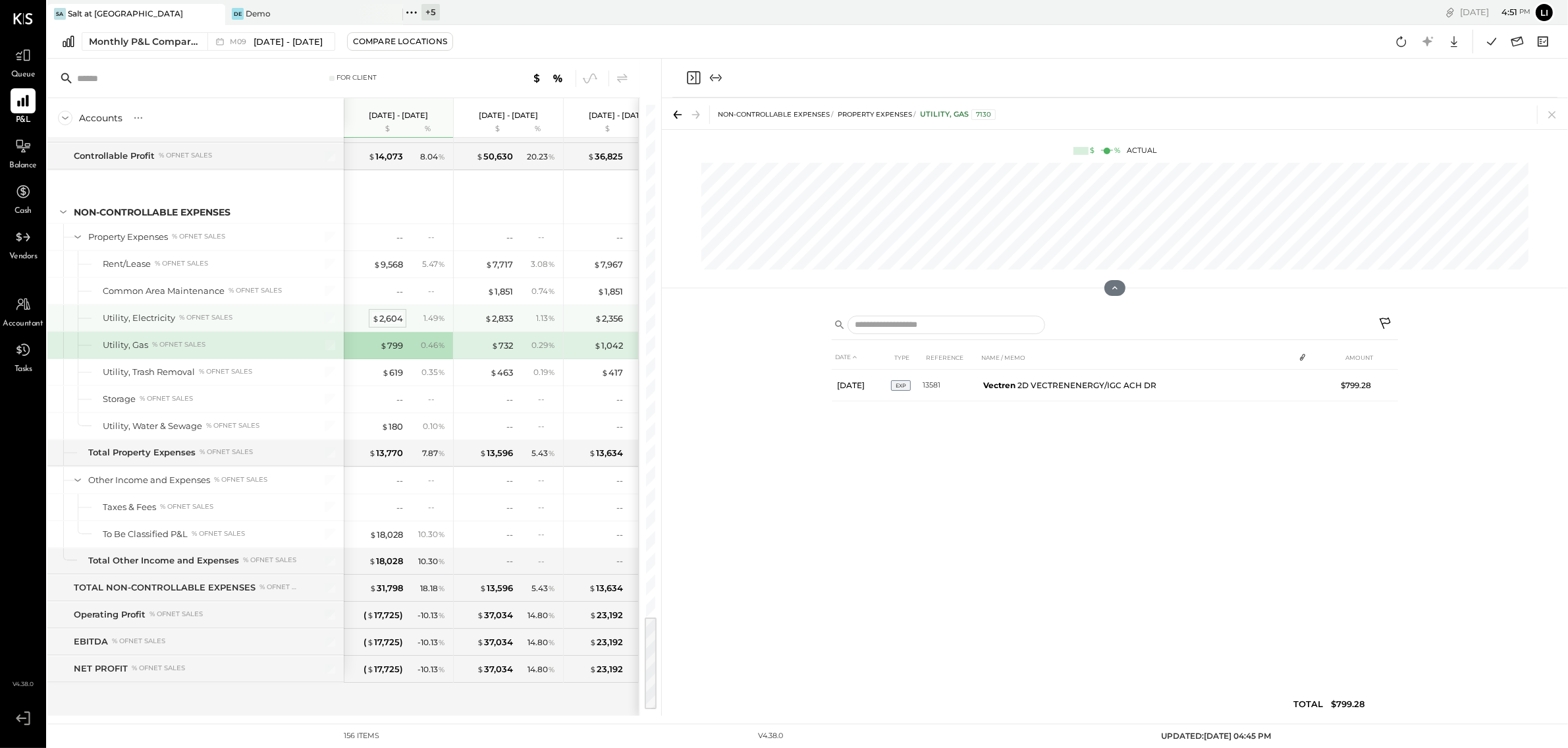
click at [392, 316] on div "$ 2,604" at bounding box center [387, 318] width 31 height 13
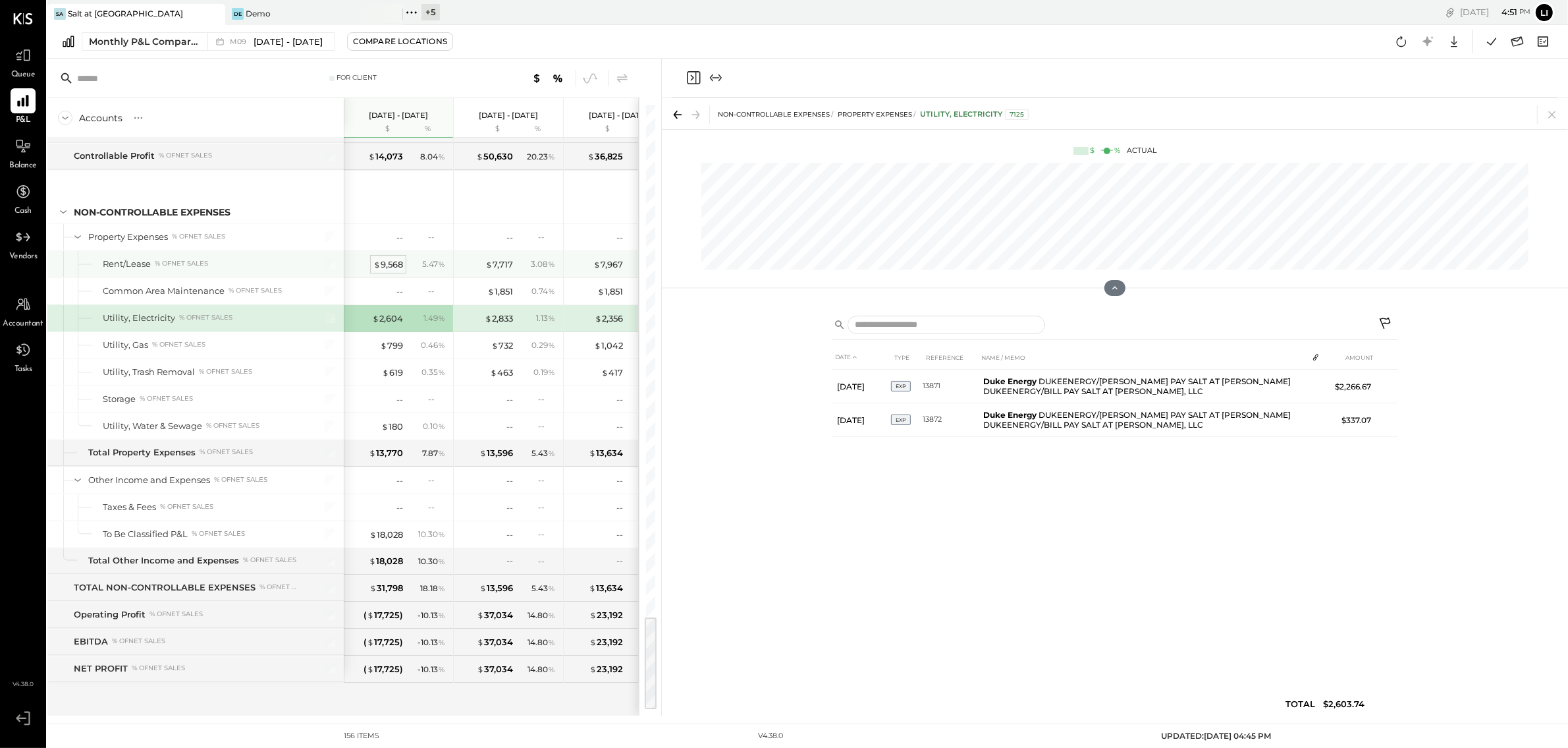
click at [390, 258] on div "$ 9,568" at bounding box center [387, 264] width 29 height 13
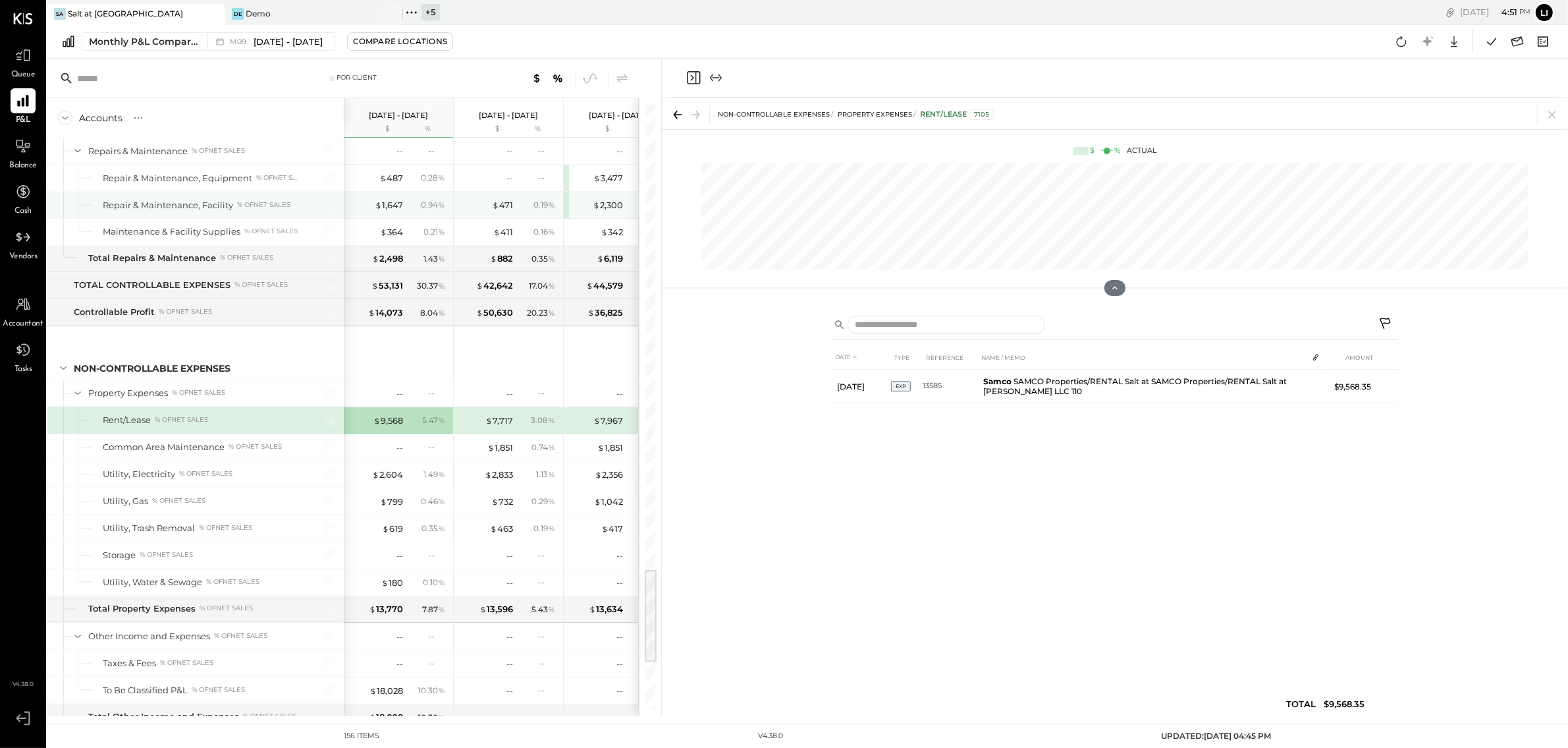
scroll to position [2918, 0]
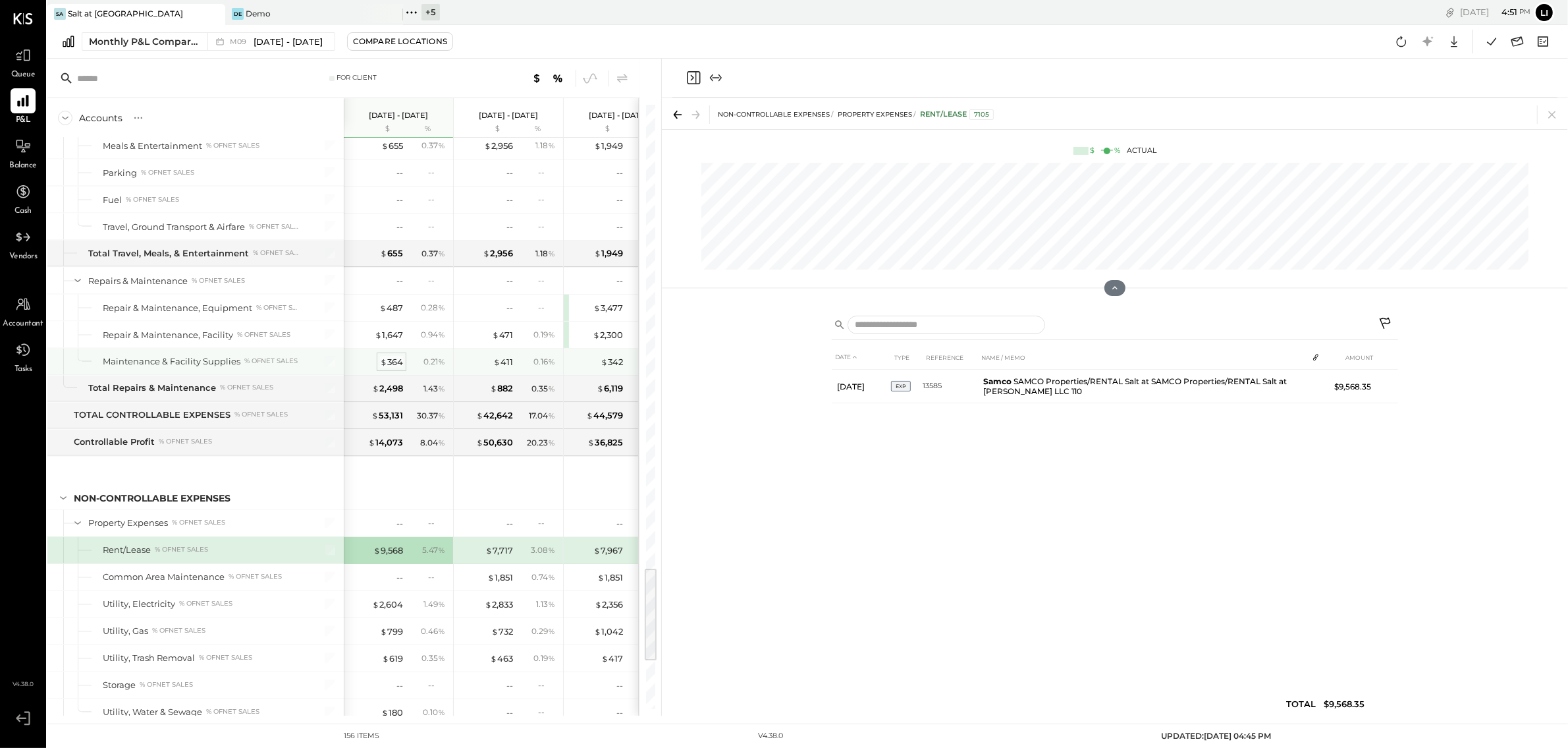
click at [390, 368] on div "$ 364" at bounding box center [391, 362] width 23 height 13
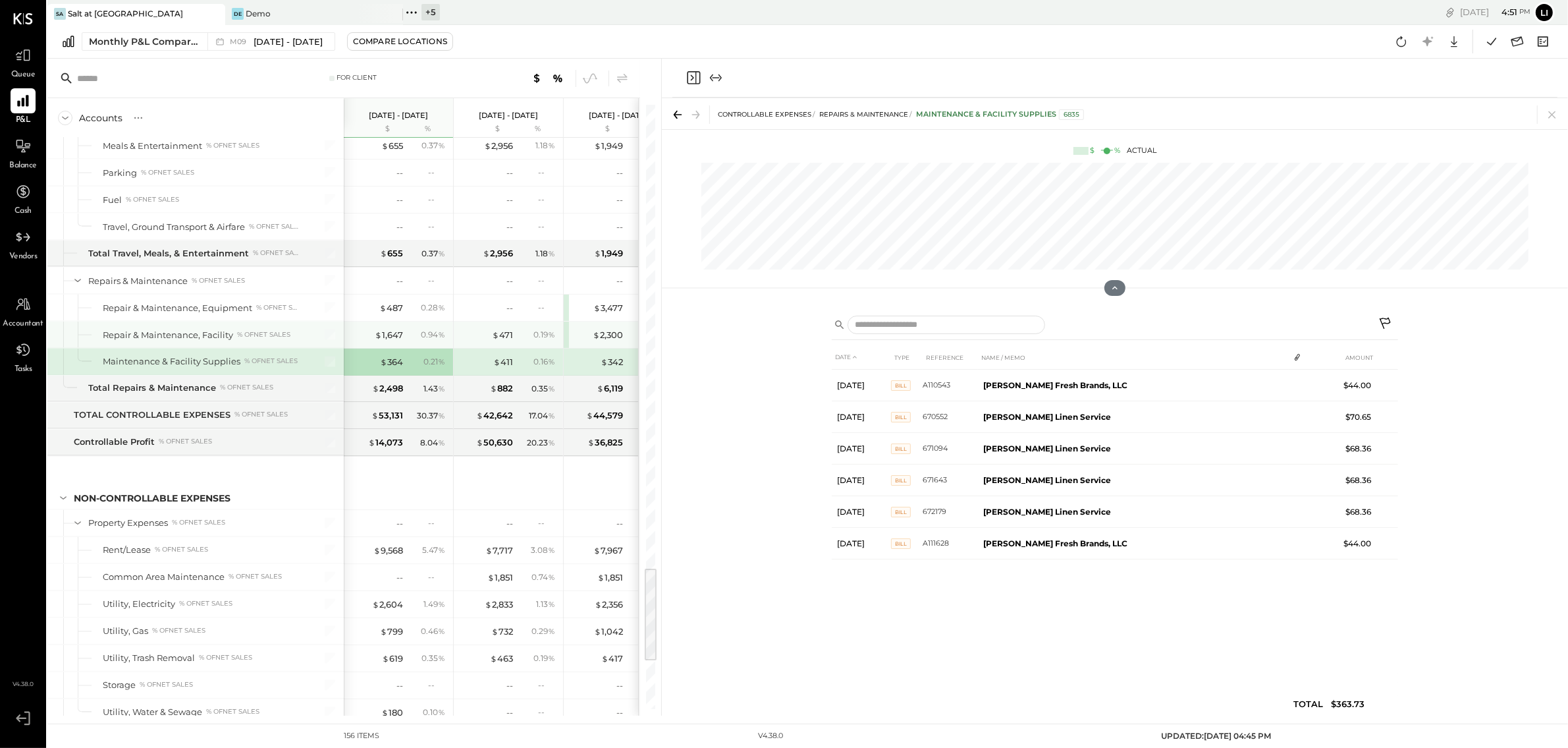
click at [385, 344] on div "$ 1,647 0.94 %" at bounding box center [399, 334] width 98 height 26
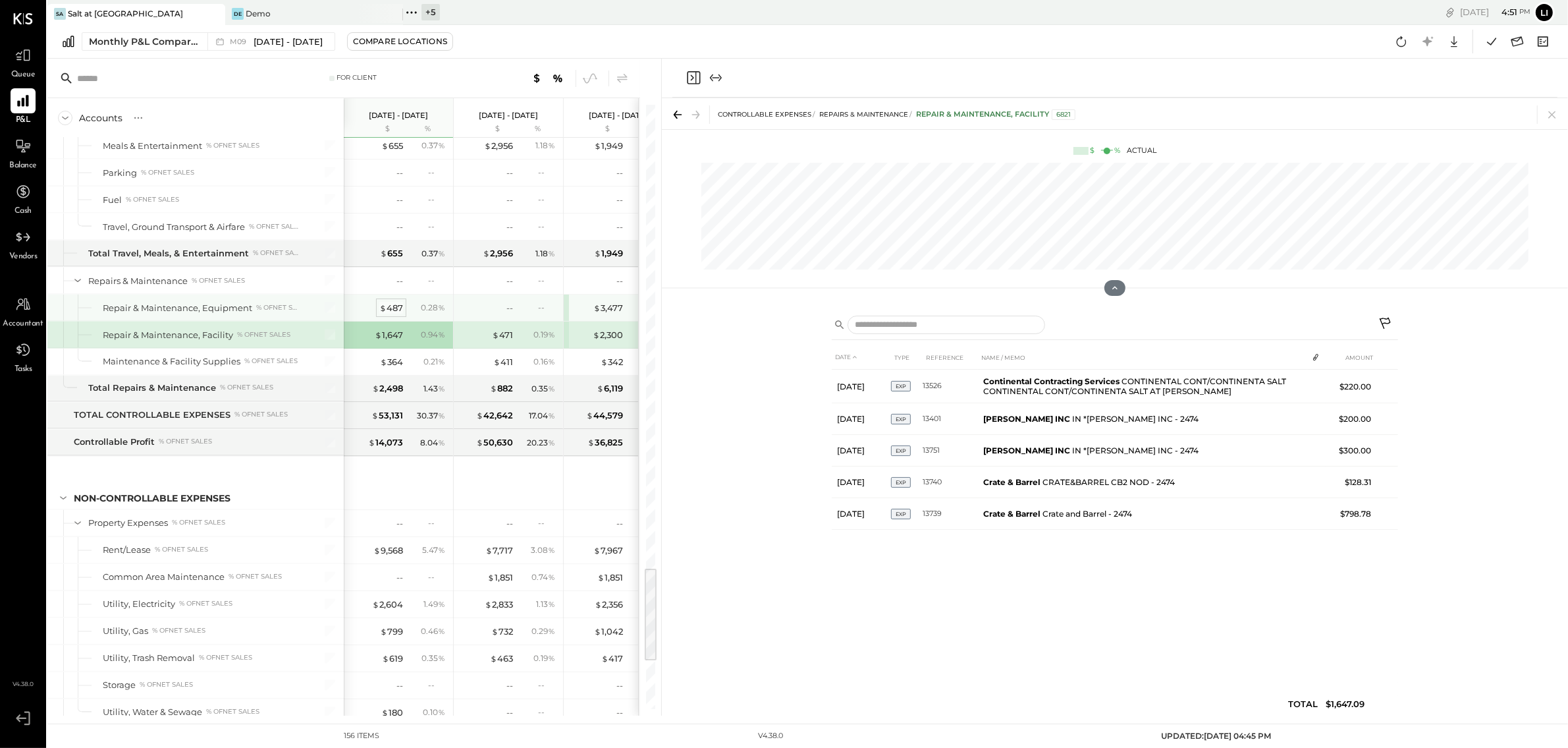
click at [385, 313] on span "$" at bounding box center [383, 307] width 7 height 10
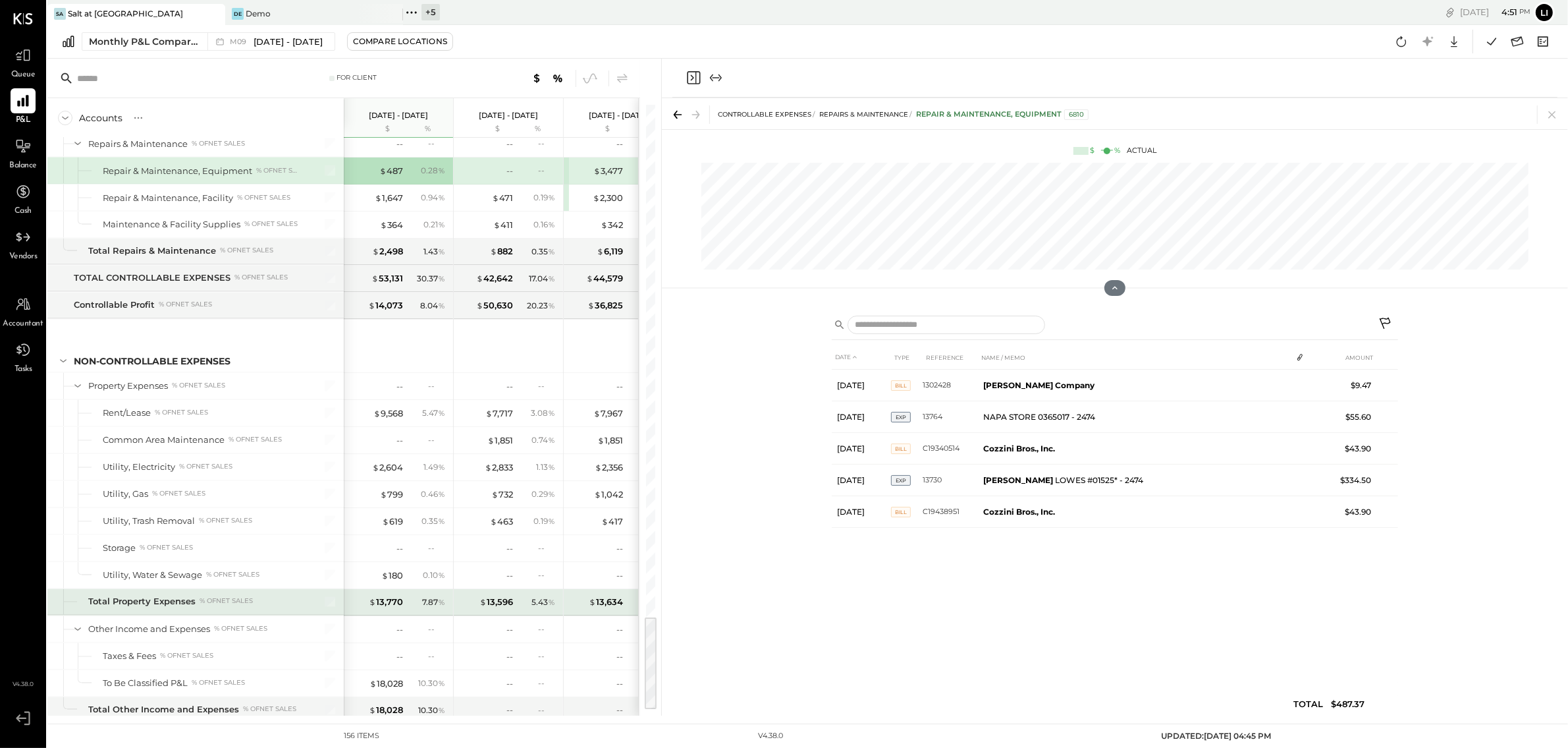
scroll to position [3225, 0]
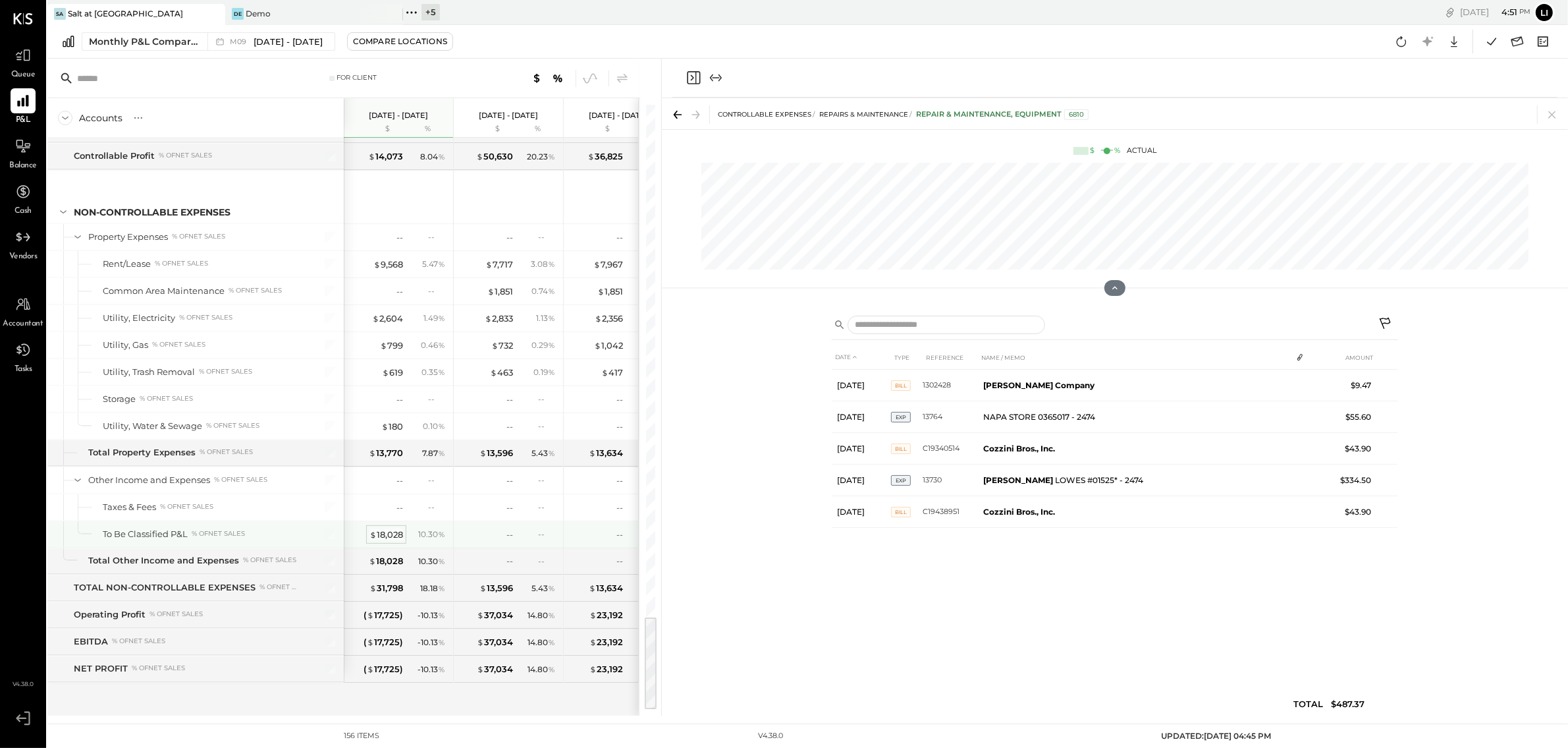
click at [384, 534] on div "$ 18,028" at bounding box center [386, 534] width 33 height 13
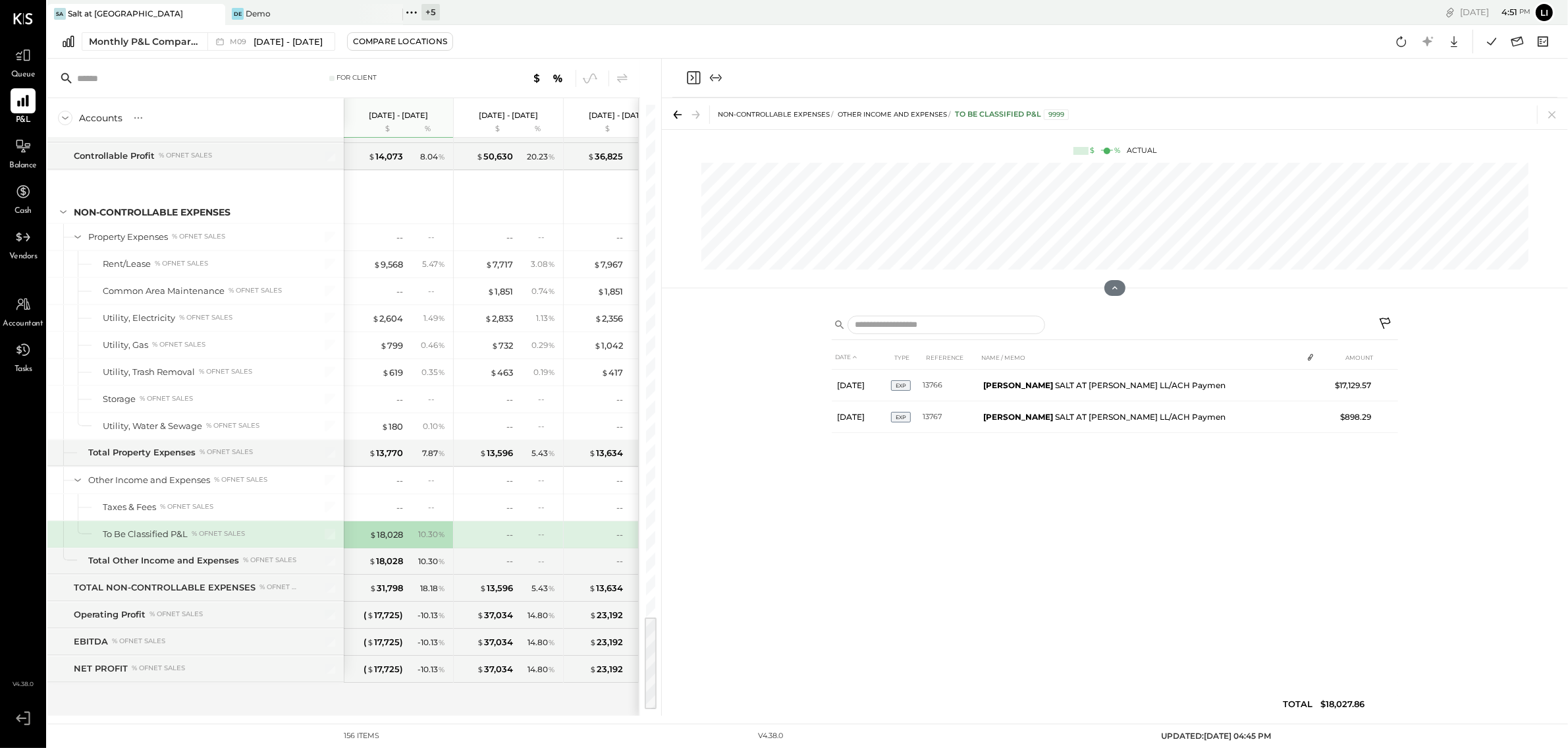
click at [679, 87] on div at bounding box center [1115, 78] width 885 height 39
click at [686, 85] on icon "Close panel" at bounding box center [694, 78] width 16 height 16
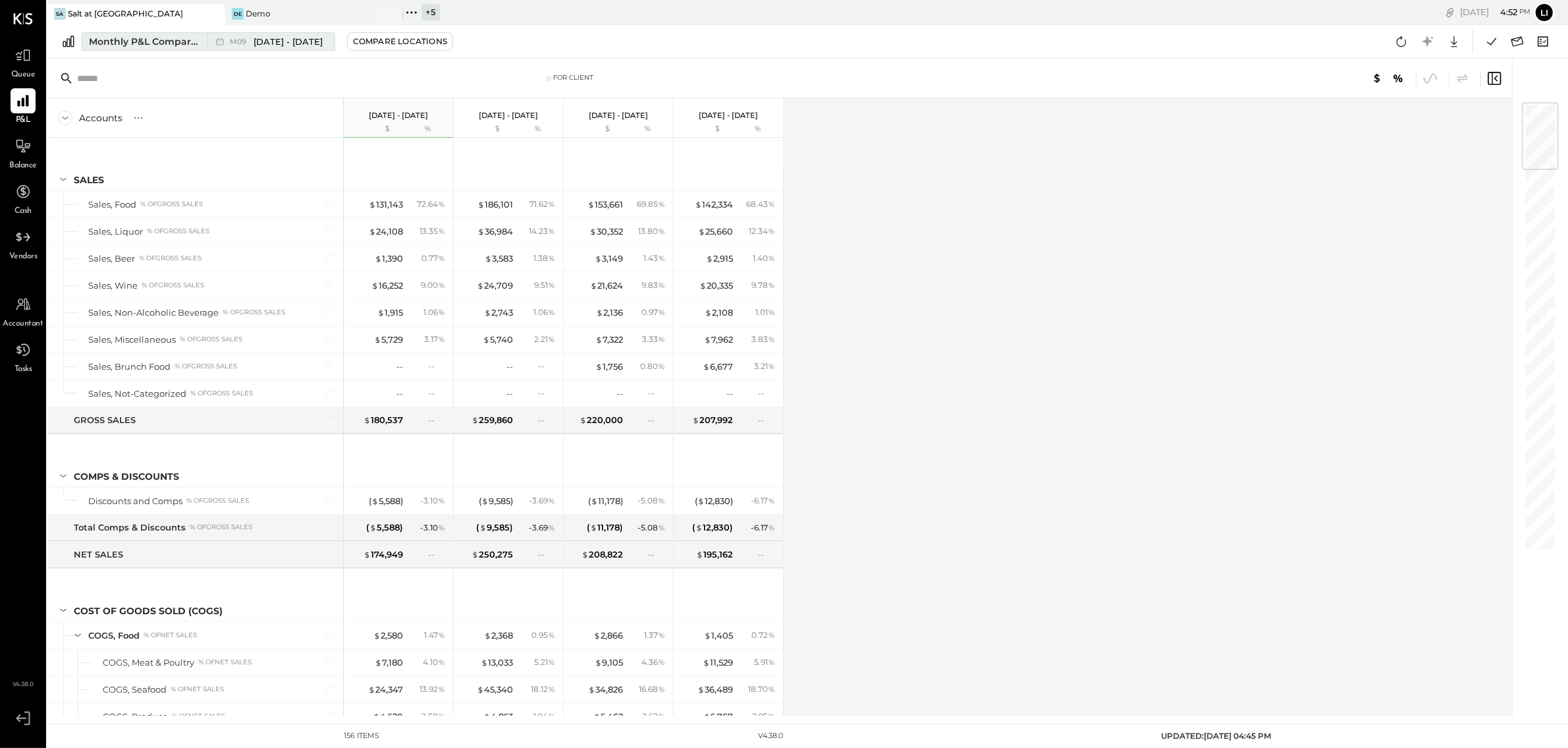
click at [292, 40] on span "[DATE] - [DATE]" at bounding box center [287, 42] width 69 height 13
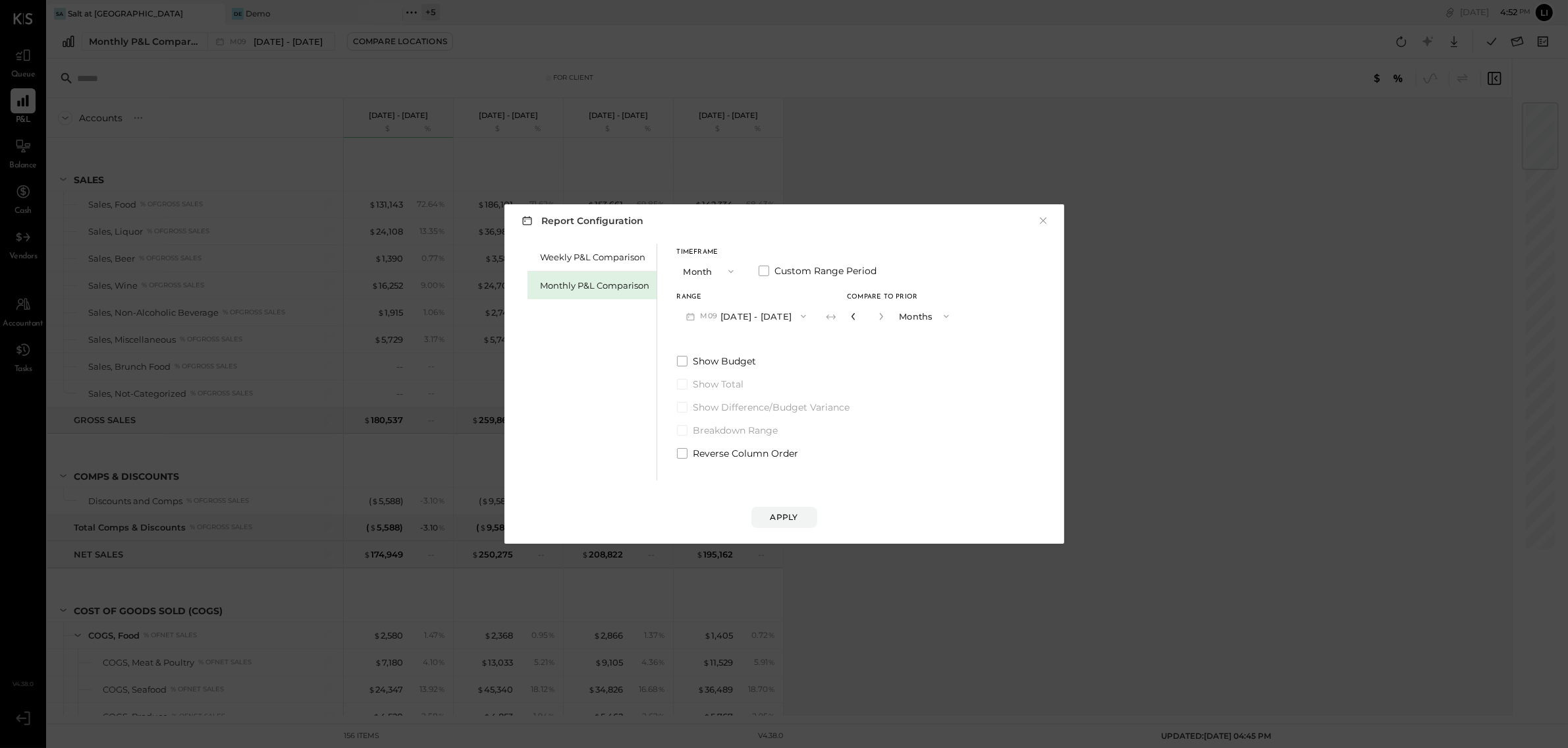
click at [849, 316] on icon "button" at bounding box center [853, 316] width 8 height 8
type input "*"
click at [849, 316] on icon "button" at bounding box center [853, 316] width 8 height 8
click at [845, 316] on div "Compare" at bounding box center [857, 318] width 43 height 11
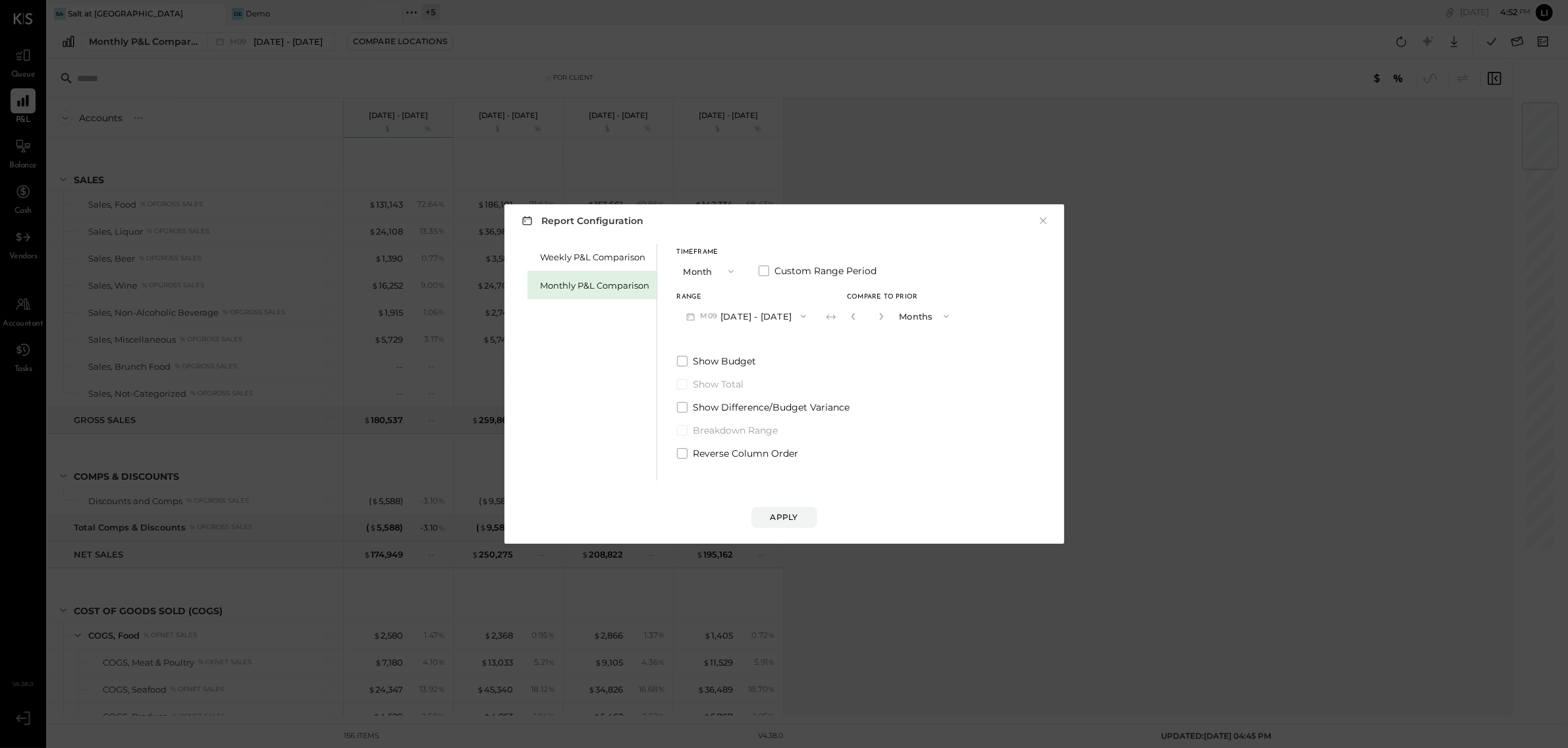
click at [849, 316] on icon "button" at bounding box center [853, 316] width 8 height 8
click at [892, 427] on div "Weekly P&L Comparison Monthly P&L Comparison Timeframe Month Custom Range Perio…" at bounding box center [784, 361] width 534 height 240
click at [801, 515] on button "Apply" at bounding box center [784, 517] width 66 height 21
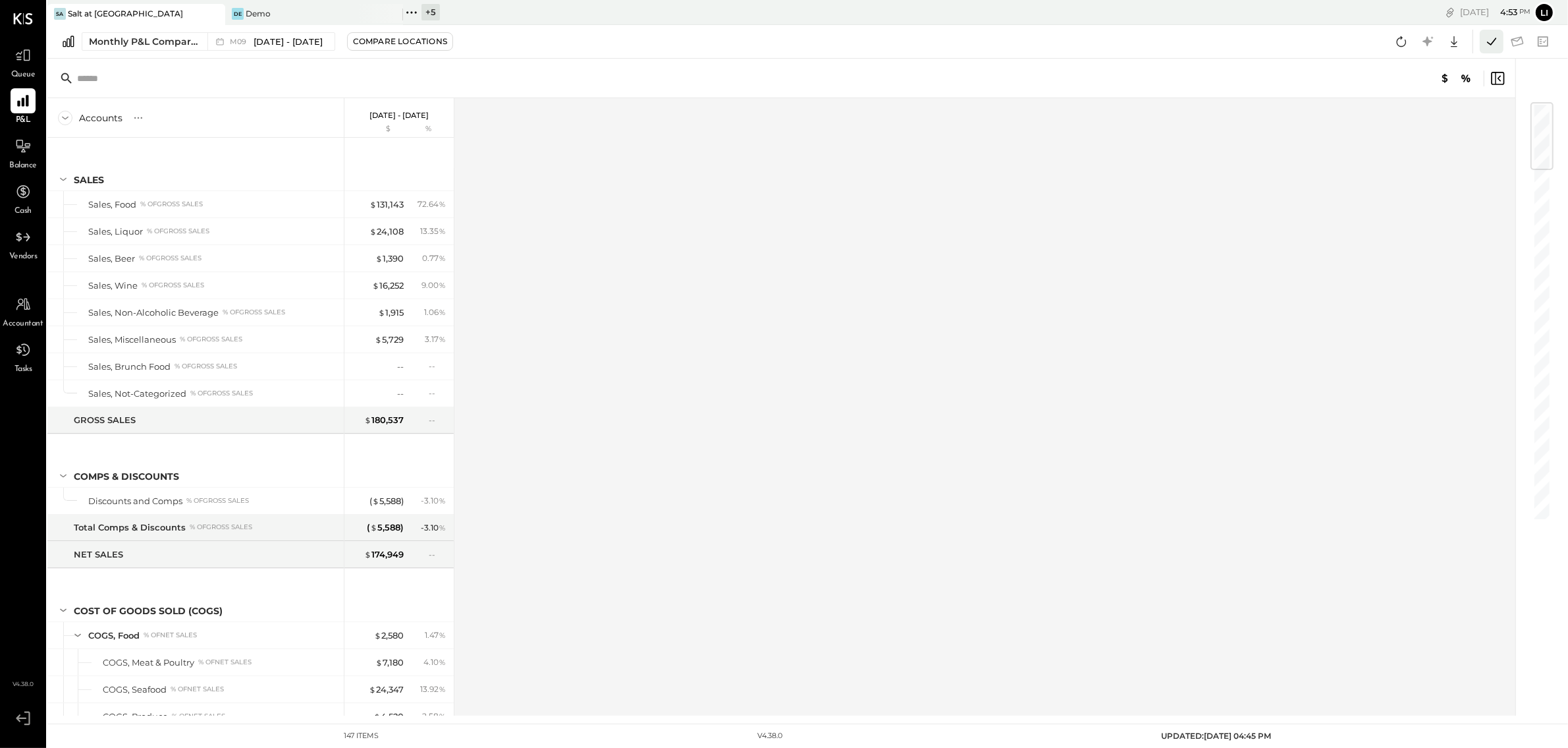
click at [1493, 48] on icon at bounding box center [1492, 41] width 17 height 17
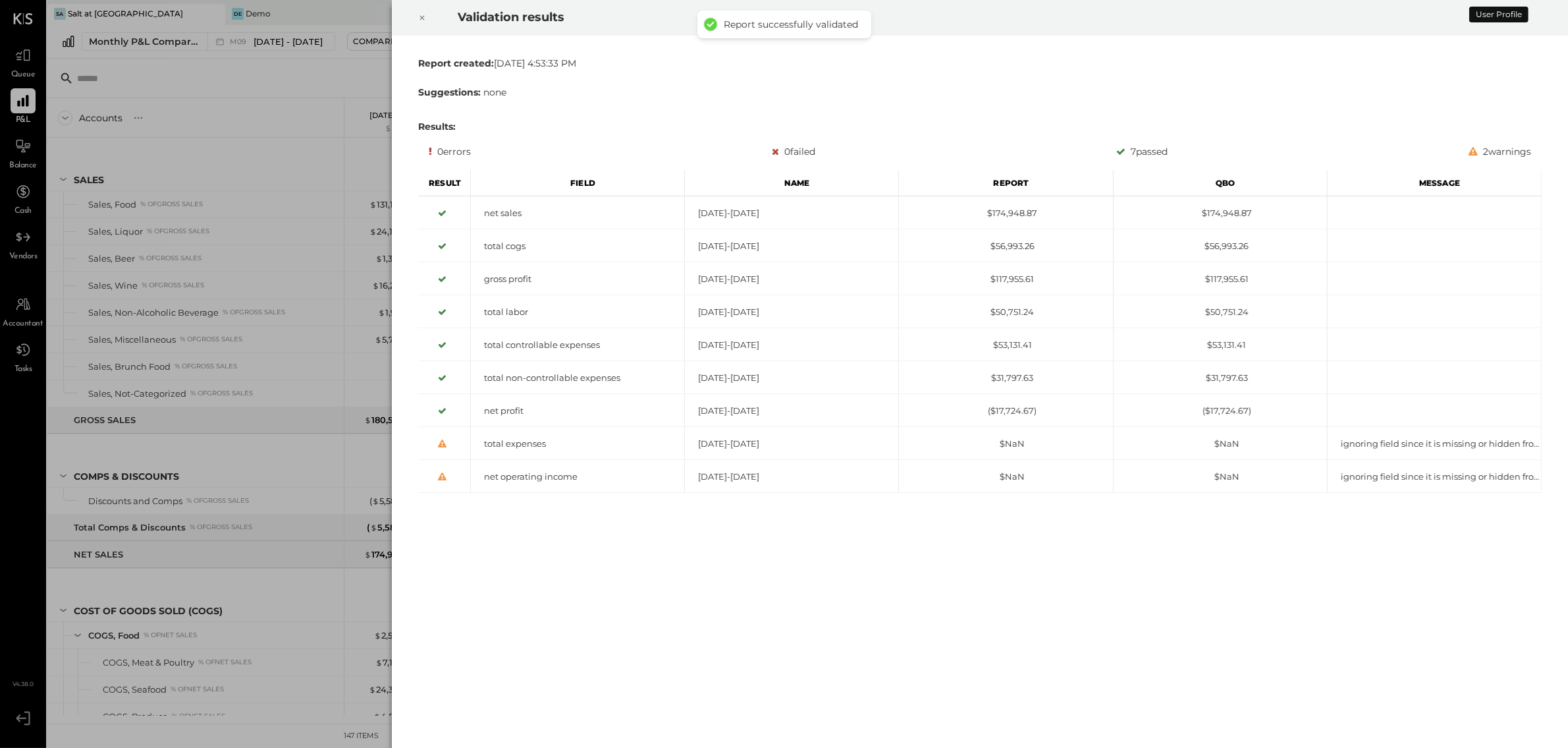
scroll to position [2981, 0]
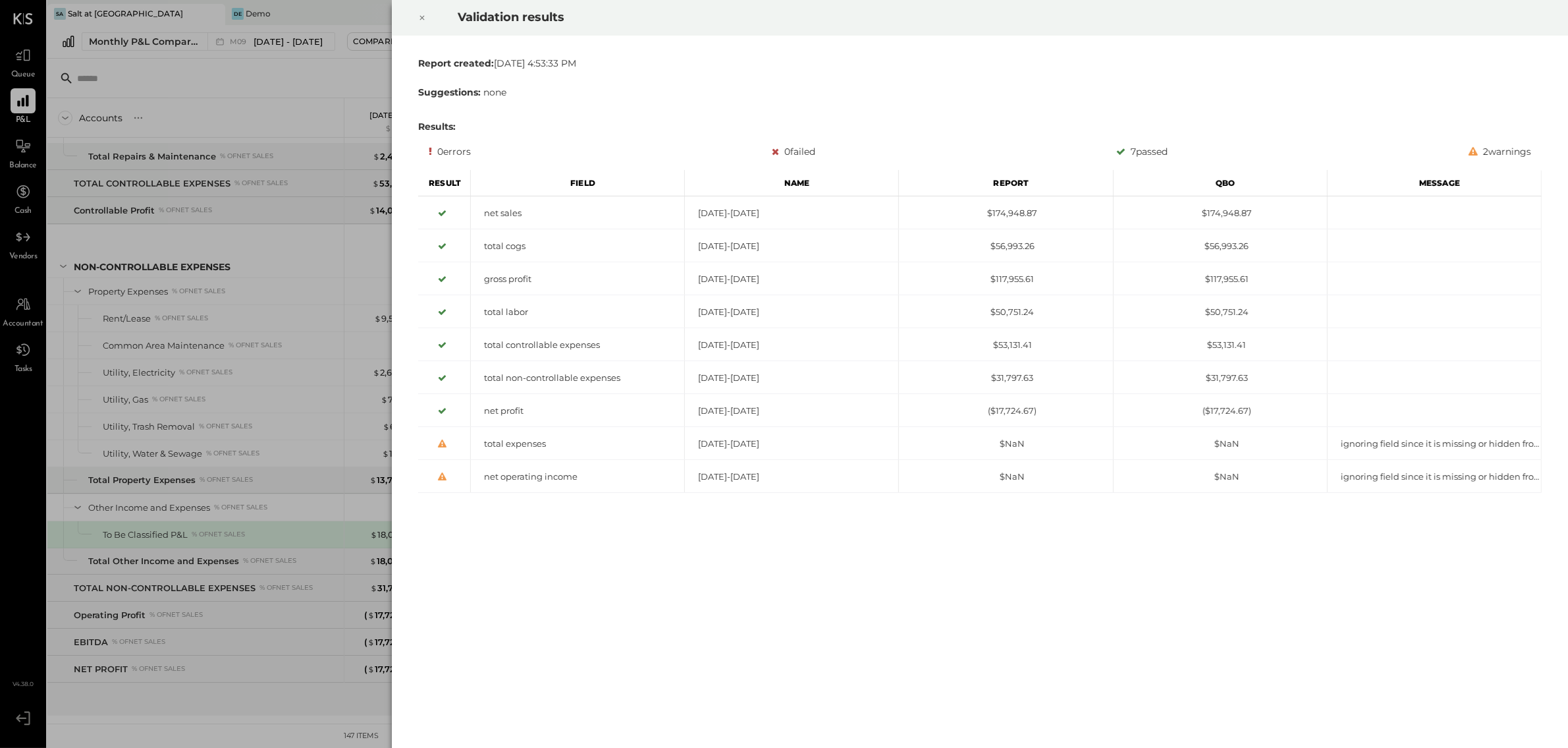
click at [419, 20] on icon at bounding box center [422, 17] width 8 height 16
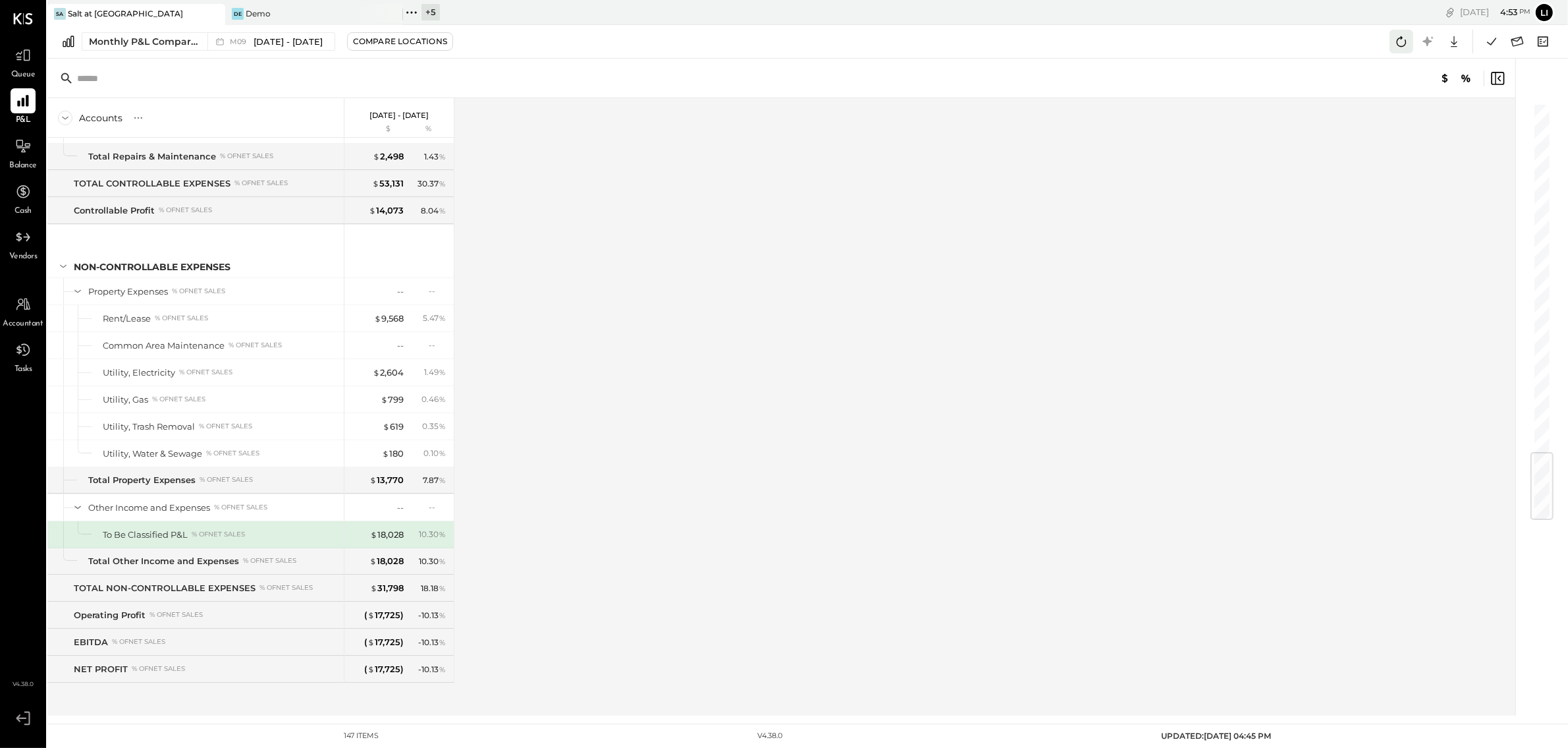
click at [1399, 50] on button at bounding box center [1402, 41] width 24 height 24
click at [1485, 44] on icon at bounding box center [1492, 41] width 17 height 17
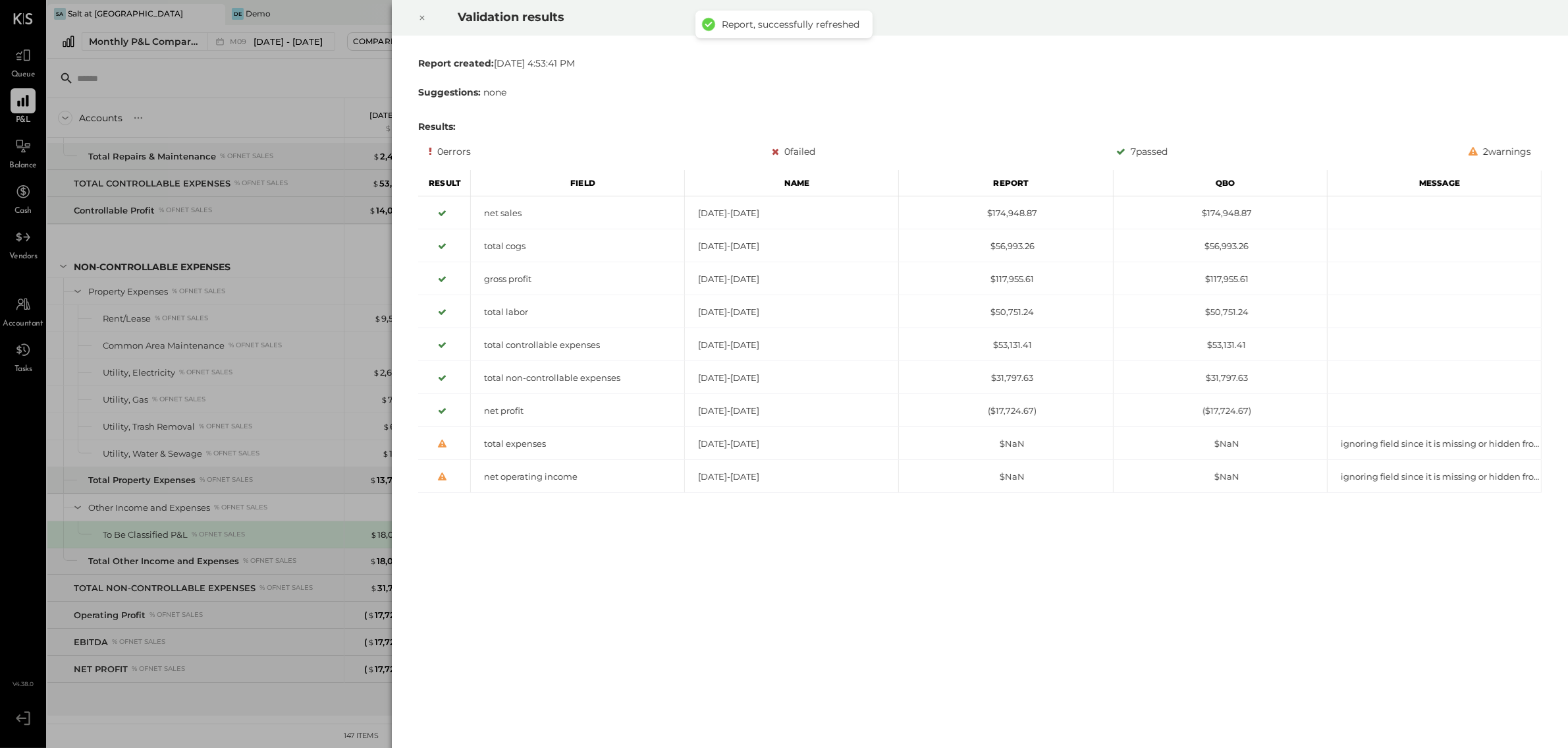
click at [420, 21] on icon at bounding box center [422, 17] width 8 height 16
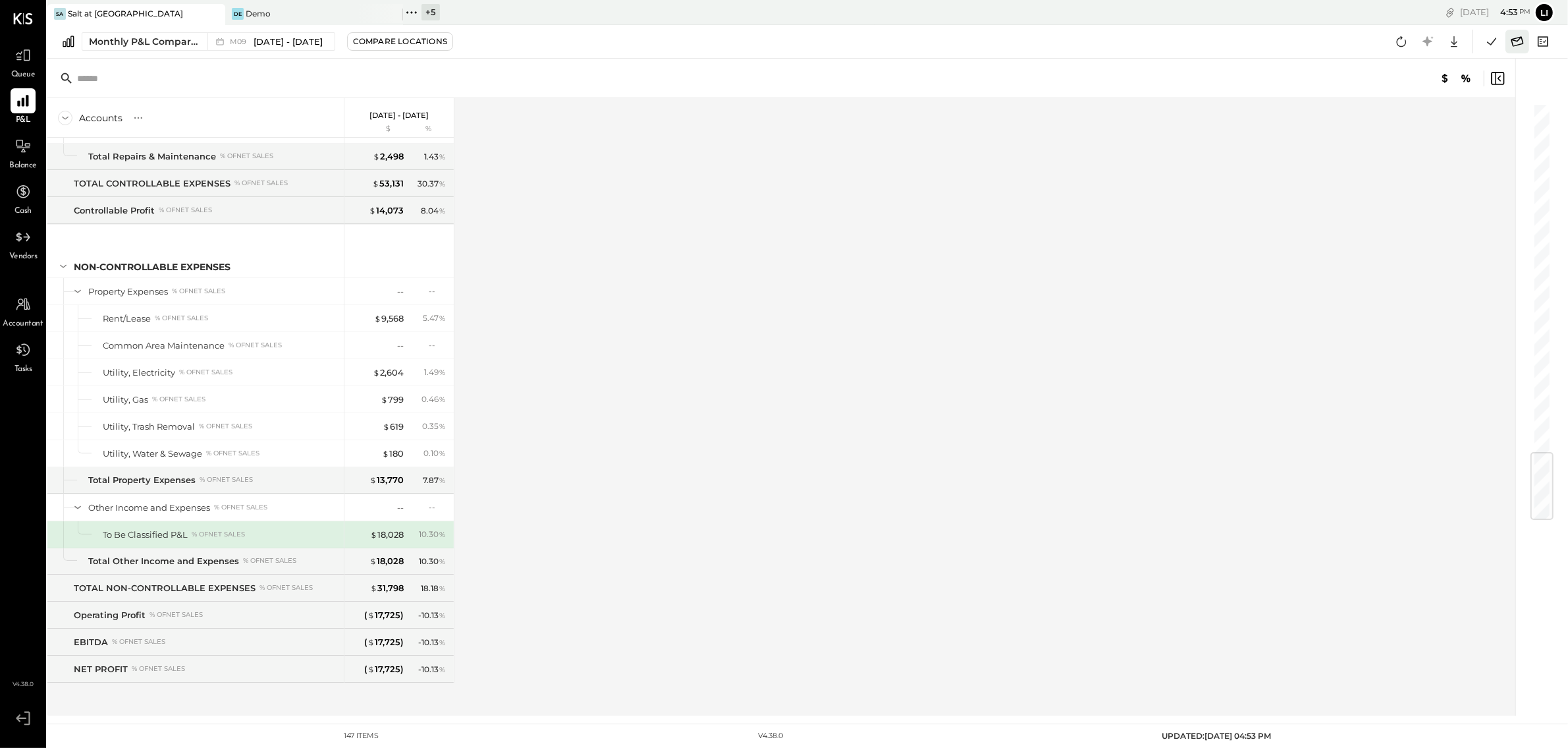
click at [1525, 42] on icon at bounding box center [1518, 41] width 17 height 17
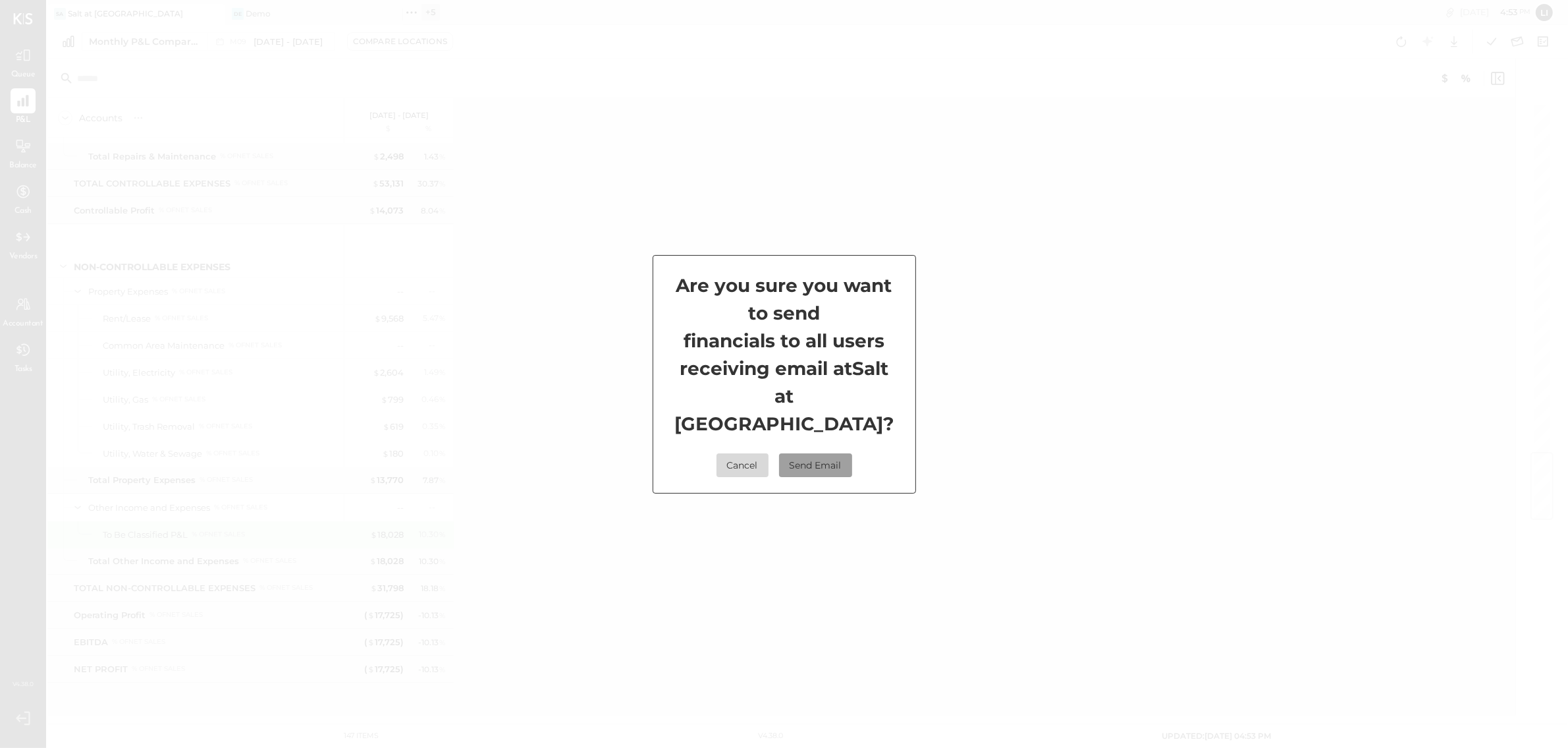
click at [845, 453] on button "Send Email" at bounding box center [815, 465] width 73 height 24
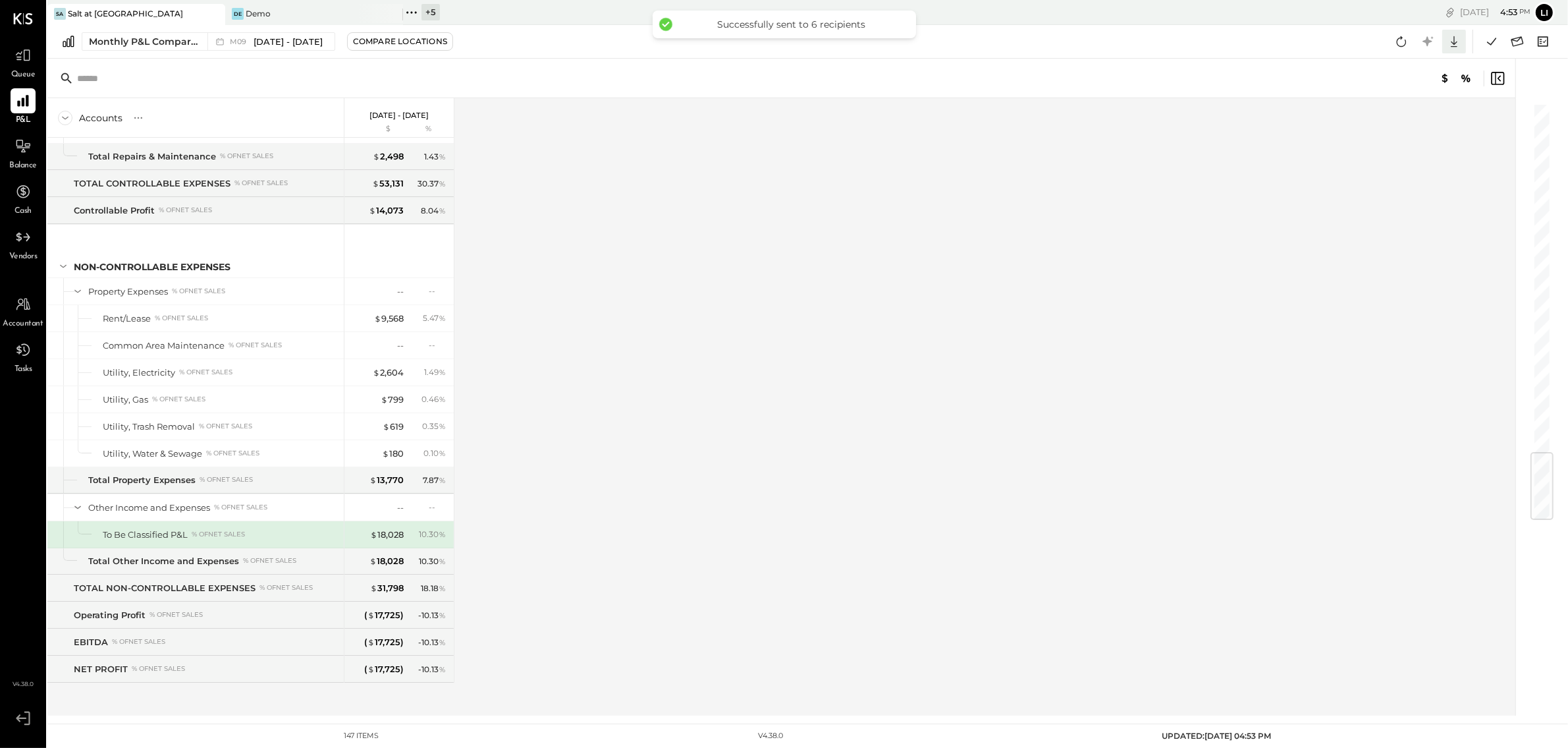
click at [1456, 42] on icon at bounding box center [1454, 42] width 6 height 11
click at [1442, 91] on div "Google Sheets" at bounding box center [1413, 91] width 106 height 28
